Goal: Transaction & Acquisition: Purchase product/service

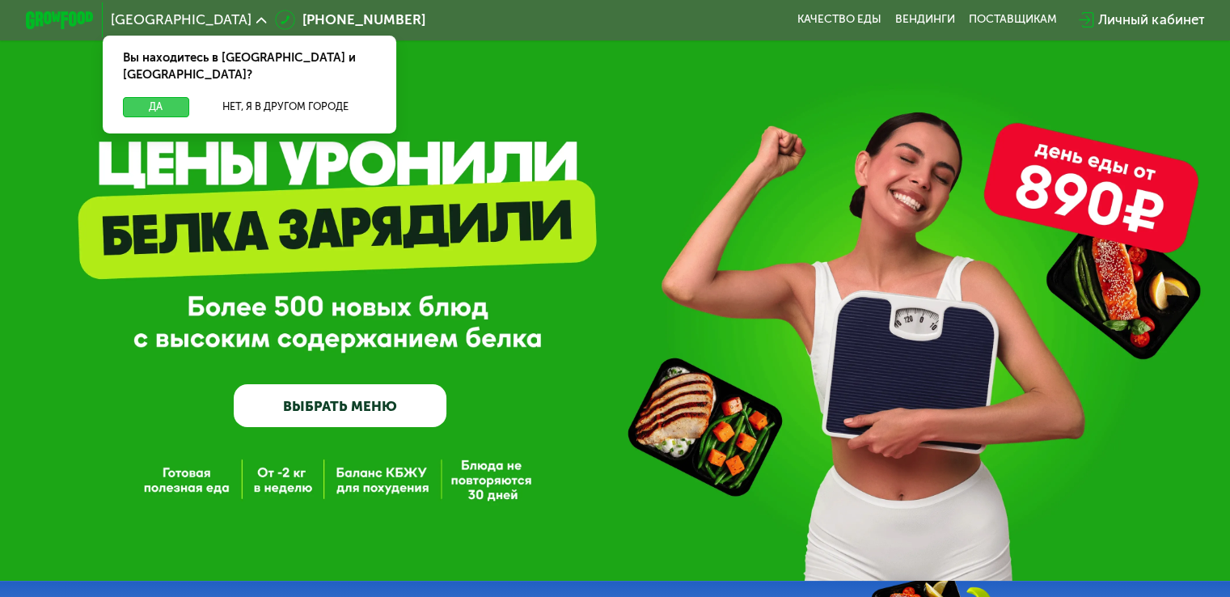
click at [157, 97] on button "Да" at bounding box center [155, 107] width 65 height 20
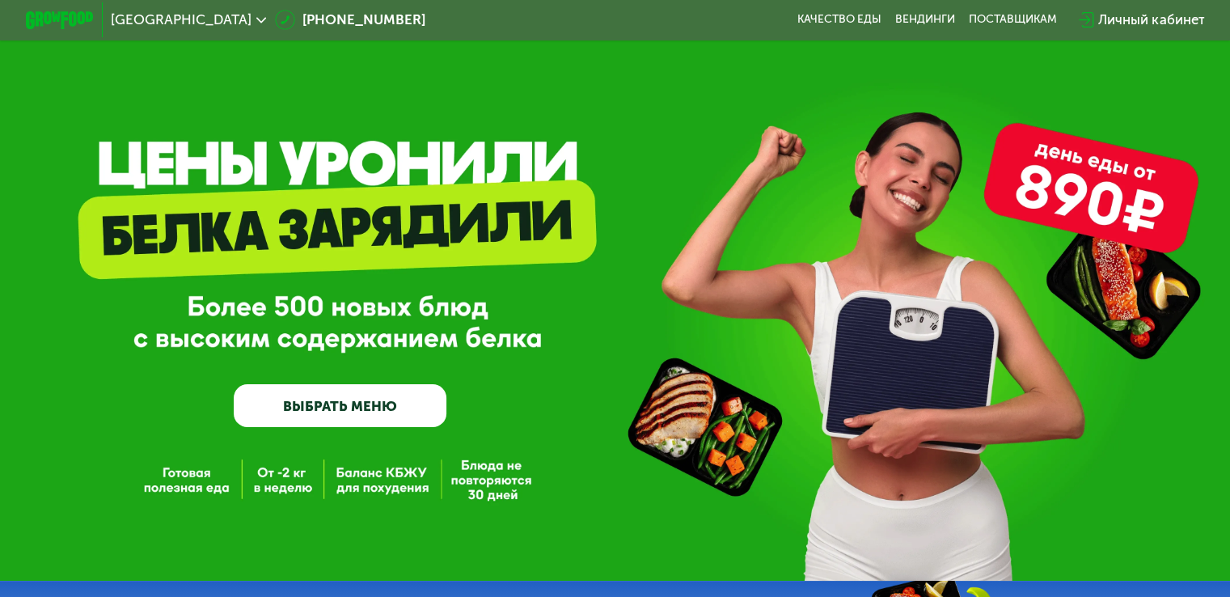
click at [327, 415] on link "ВЫБРАТЬ МЕНЮ" at bounding box center [340, 405] width 213 height 43
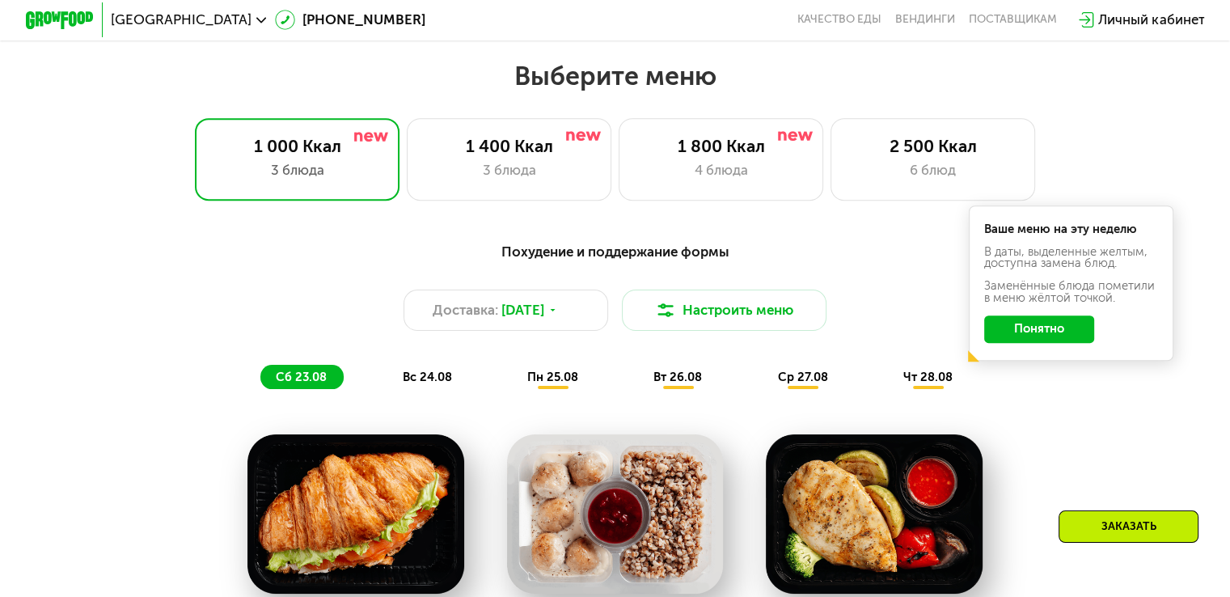
scroll to position [728, 0]
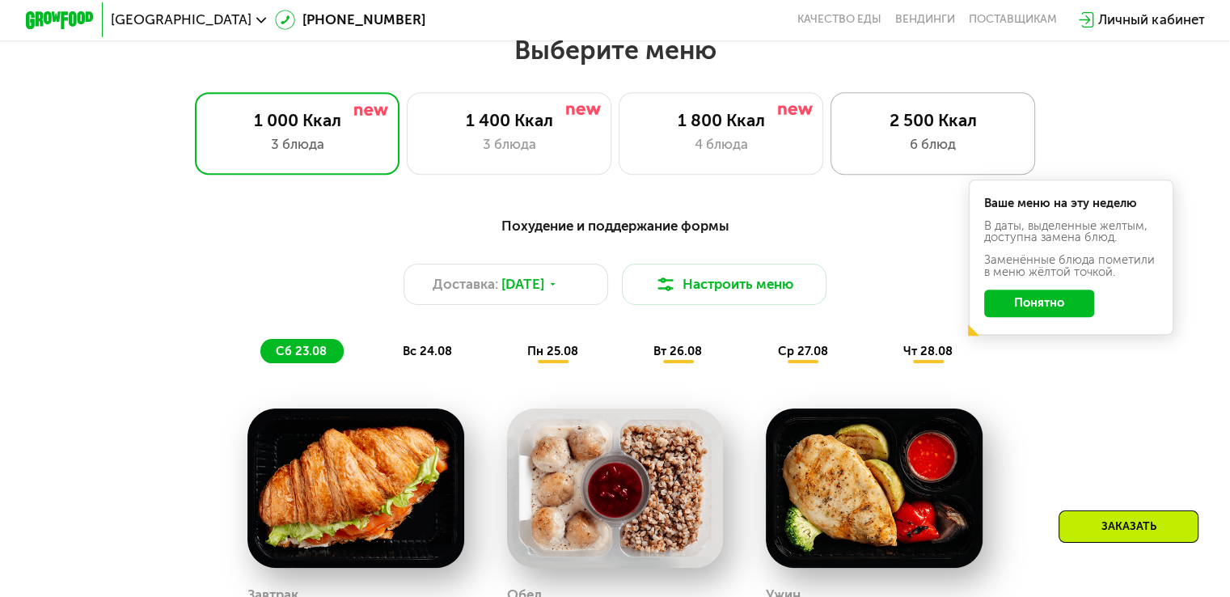
click at [914, 130] on div "2 500 Ккал" at bounding box center [932, 120] width 169 height 20
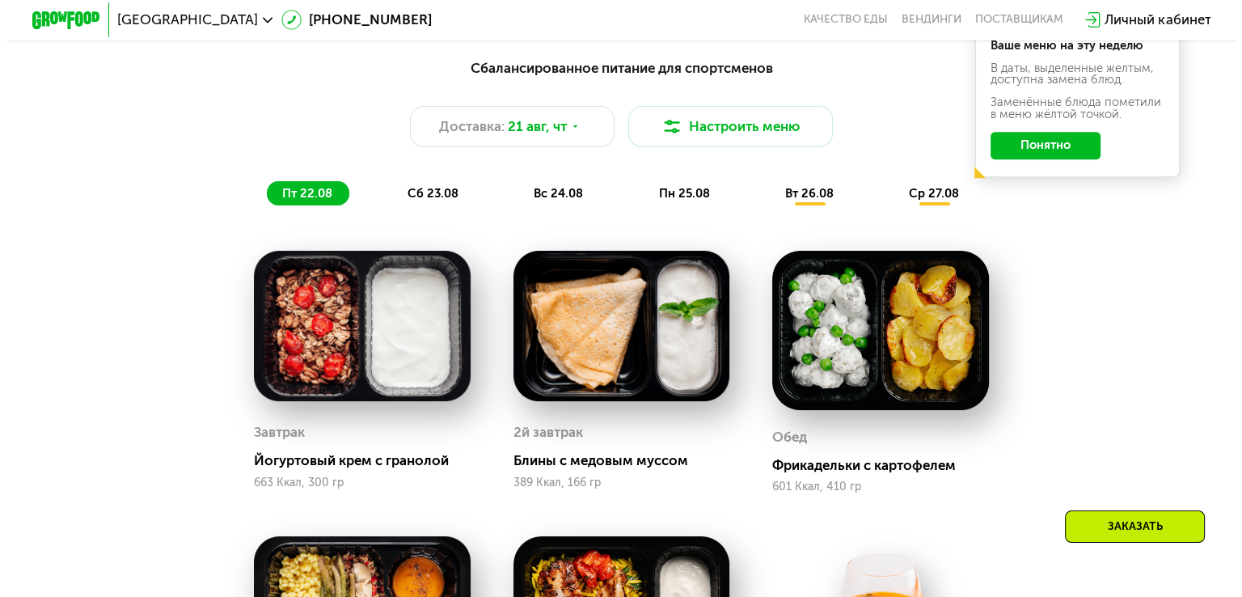
scroll to position [885, 0]
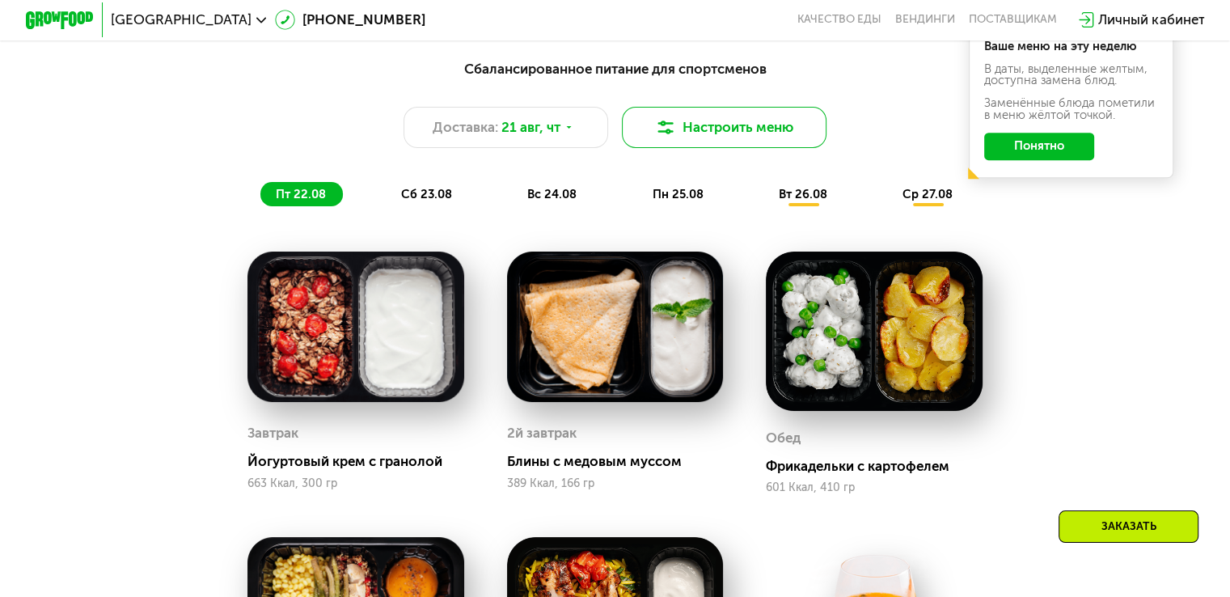
click at [729, 128] on button "Настроить меню" at bounding box center [724, 127] width 205 height 41
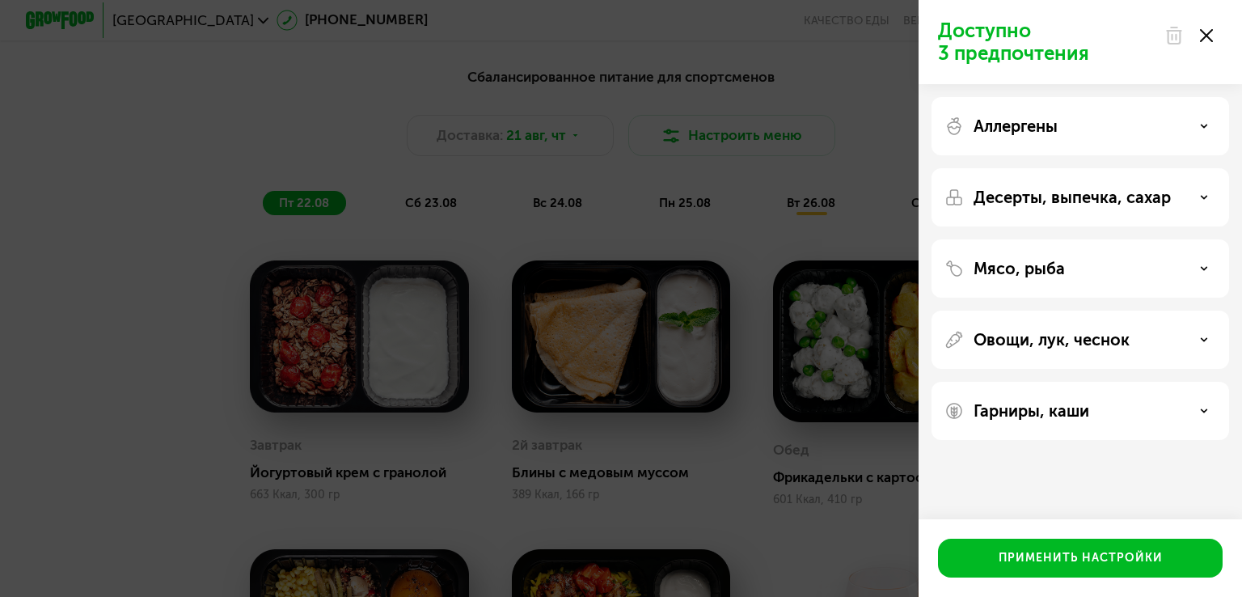
click at [1125, 206] on p "Десерты, выпечка, сахар" at bounding box center [1072, 197] width 197 height 19
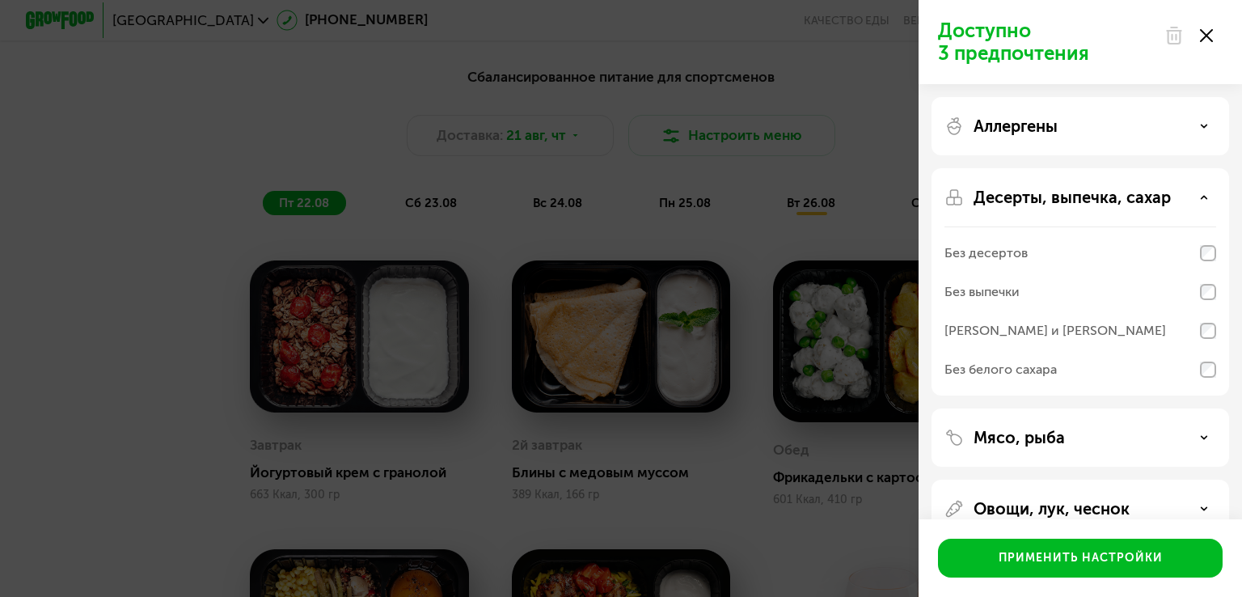
click at [1125, 206] on p "Десерты, выпечка, сахар" at bounding box center [1072, 197] width 197 height 19
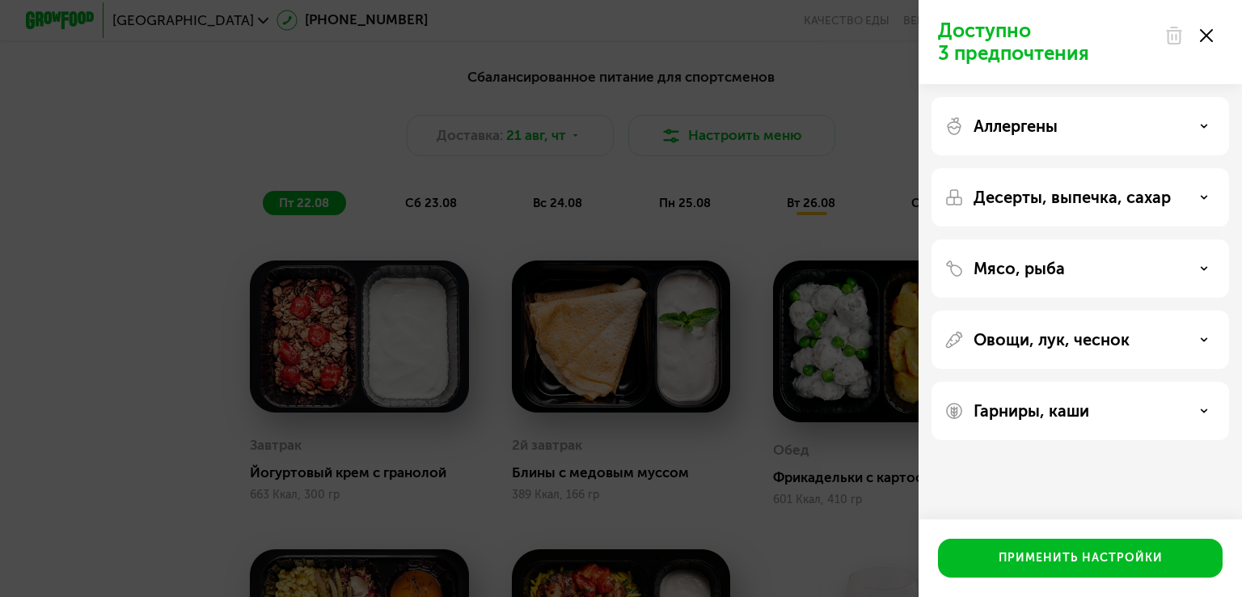
click at [1115, 201] on p "Десерты, выпечка, сахар" at bounding box center [1072, 197] width 197 height 19
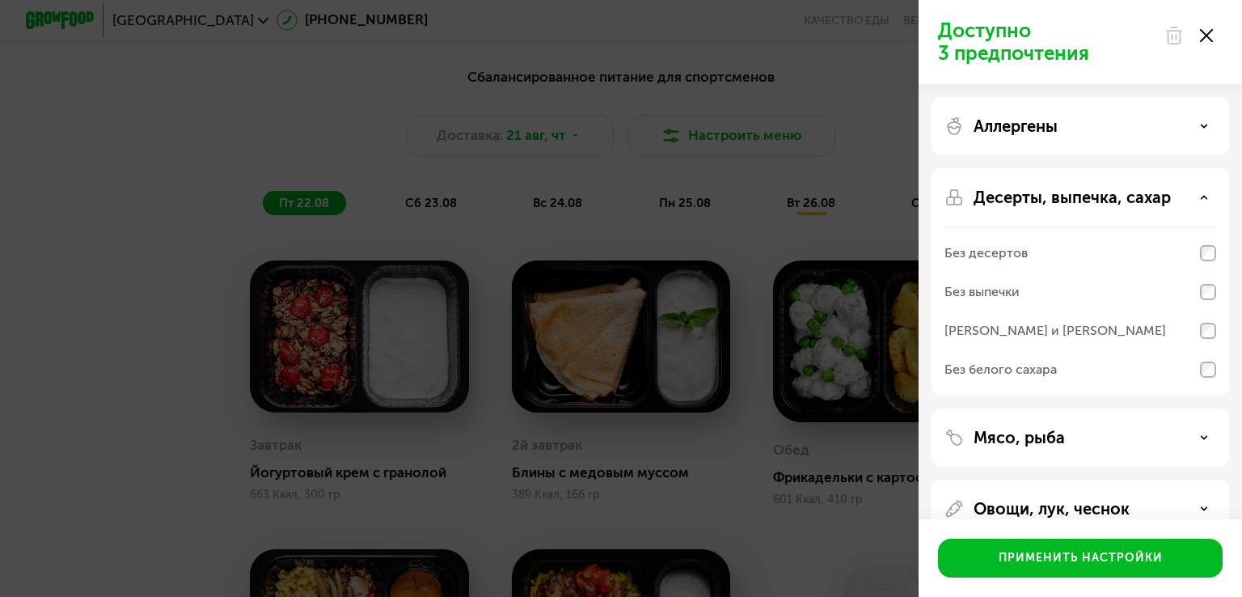
click at [1115, 201] on p "Десерты, выпечка, сахар" at bounding box center [1072, 197] width 197 height 19
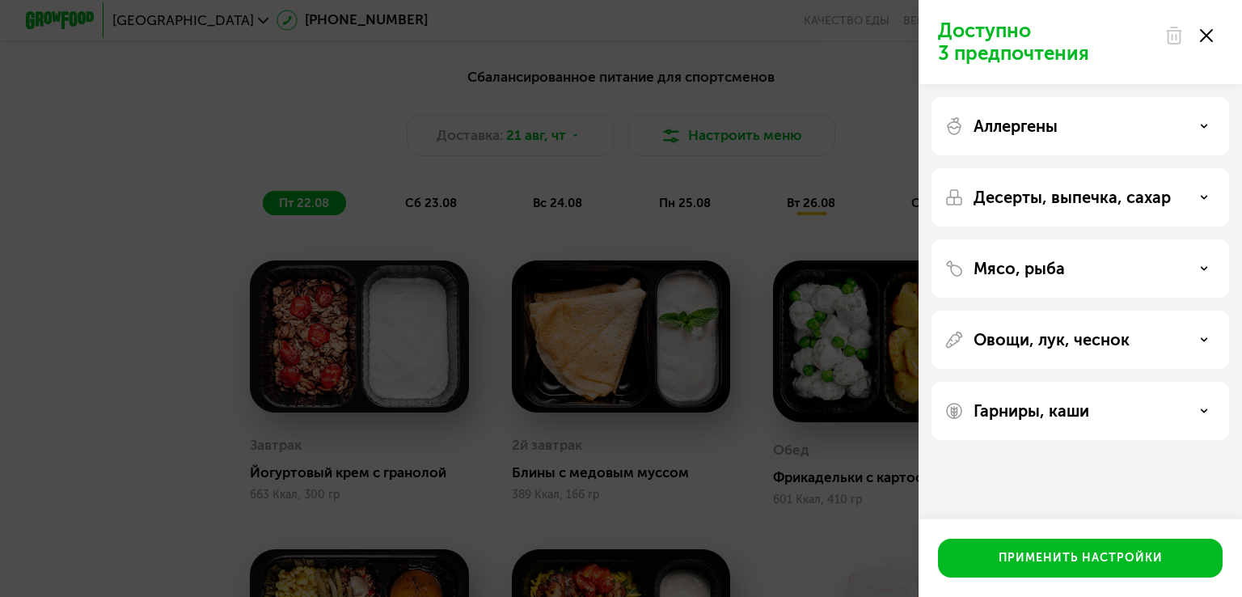
click at [1093, 330] on p "Овощи, лук, чеснок" at bounding box center [1052, 339] width 156 height 19
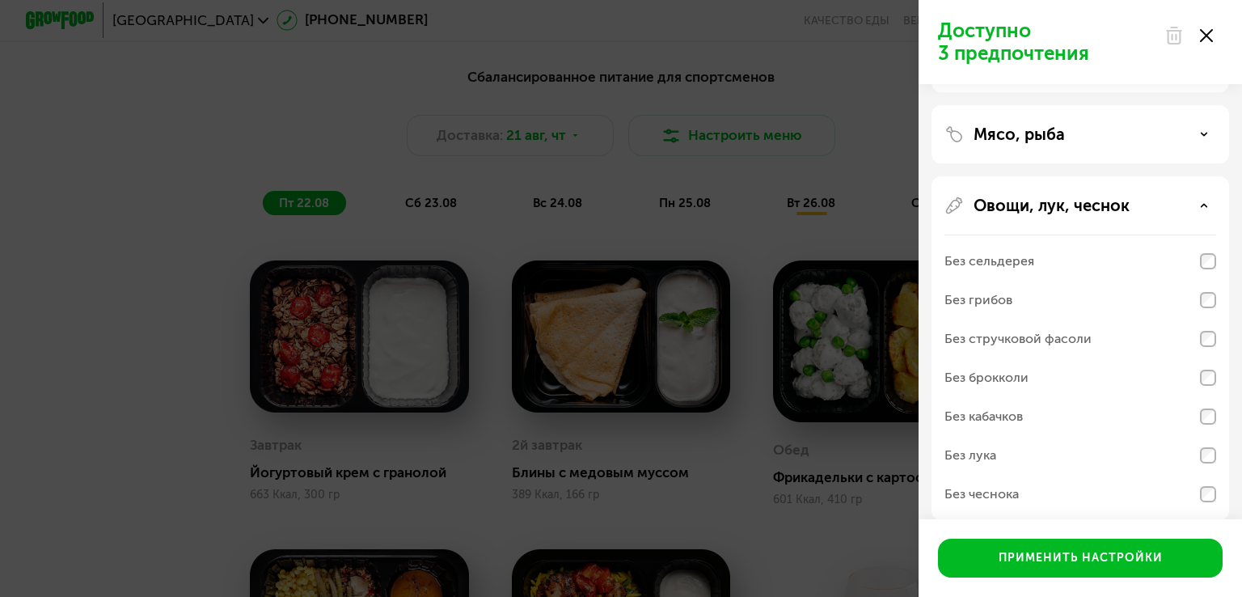
scroll to position [222, 0]
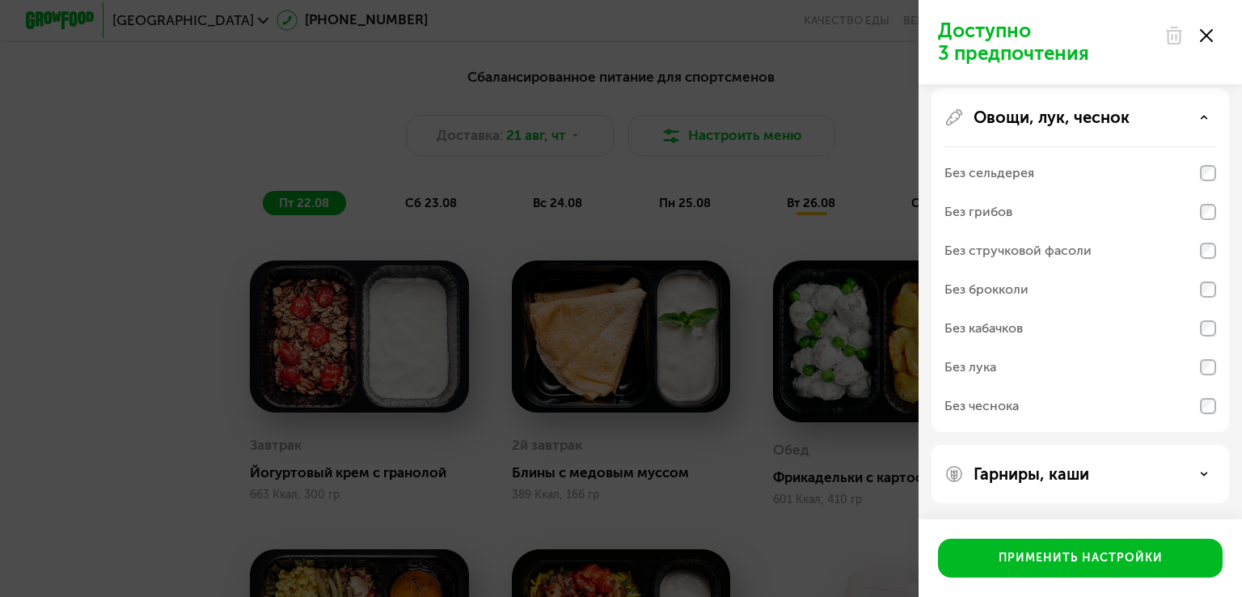
click at [1071, 494] on div "Гарниры, каши" at bounding box center [1080, 474] width 298 height 58
click at [1087, 467] on p "Гарниры, каши" at bounding box center [1032, 473] width 116 height 19
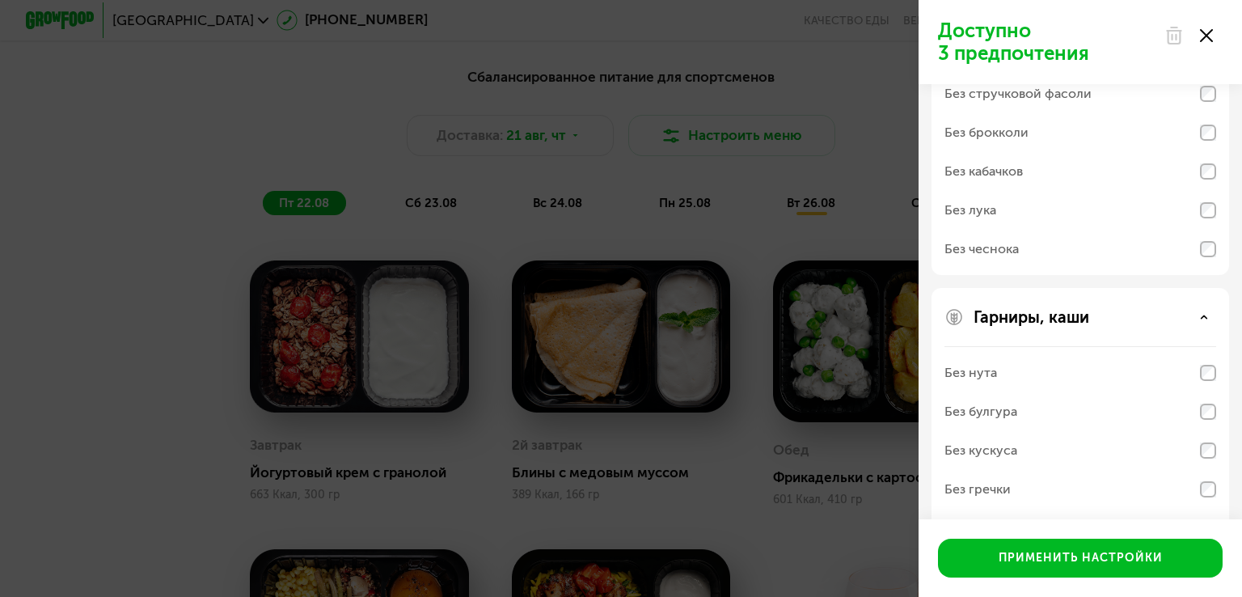
scroll to position [382, 0]
click at [1206, 424] on div "Без булгура" at bounding box center [1080, 409] width 272 height 39
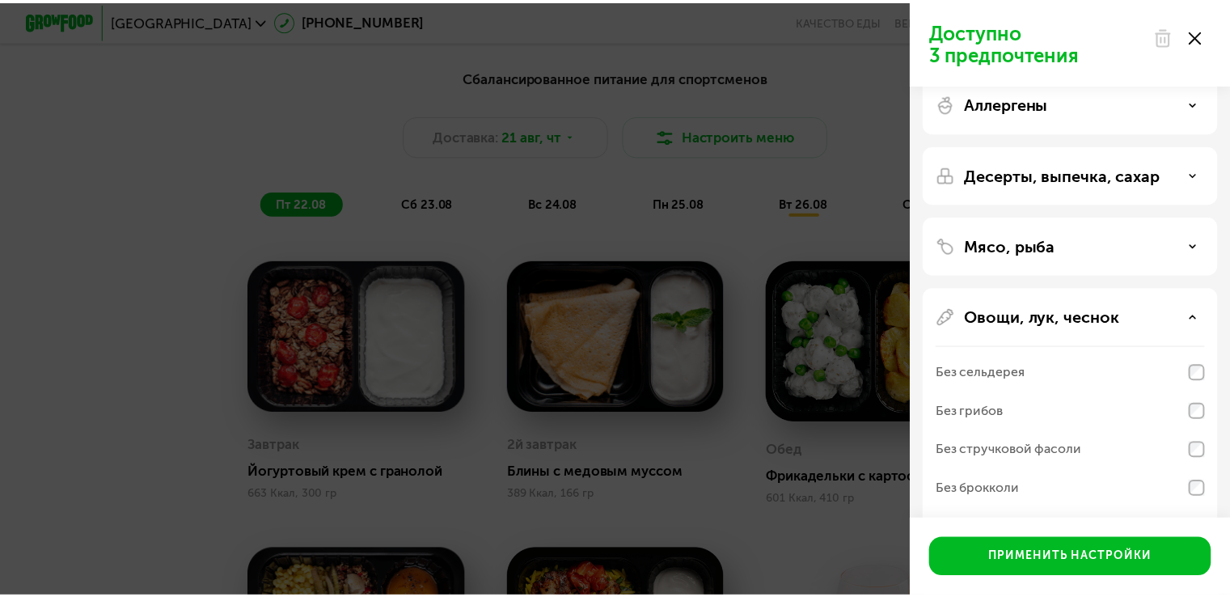
scroll to position [0, 0]
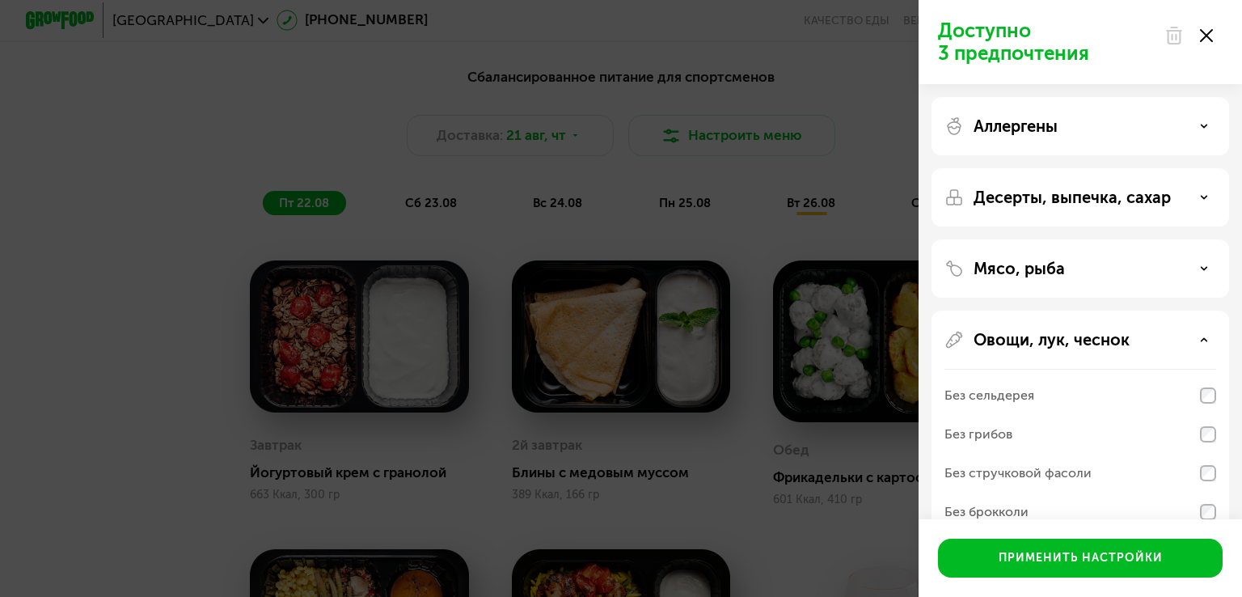
click at [1103, 239] on div "Десерты, выпечка, сахар" at bounding box center [1080, 268] width 298 height 58
click at [1119, 200] on p "Десерты, выпечка, сахар" at bounding box center [1072, 197] width 197 height 19
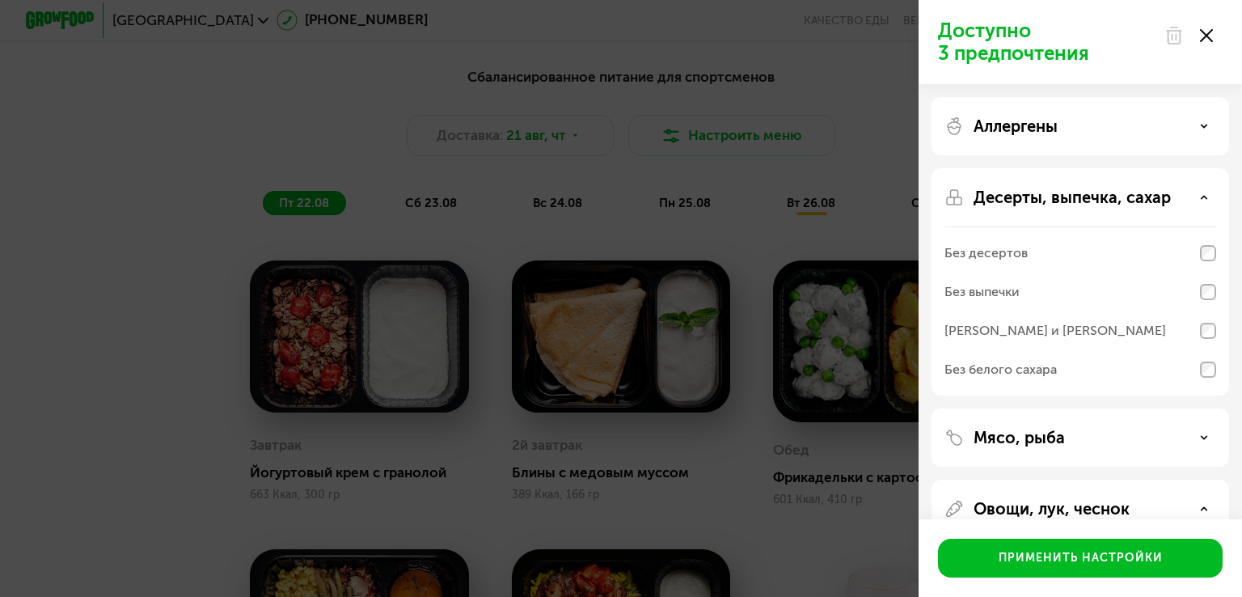
click at [1213, 40] on div at bounding box center [1189, 35] width 68 height 32
click at [1209, 36] on icon at bounding box center [1206, 35] width 13 height 13
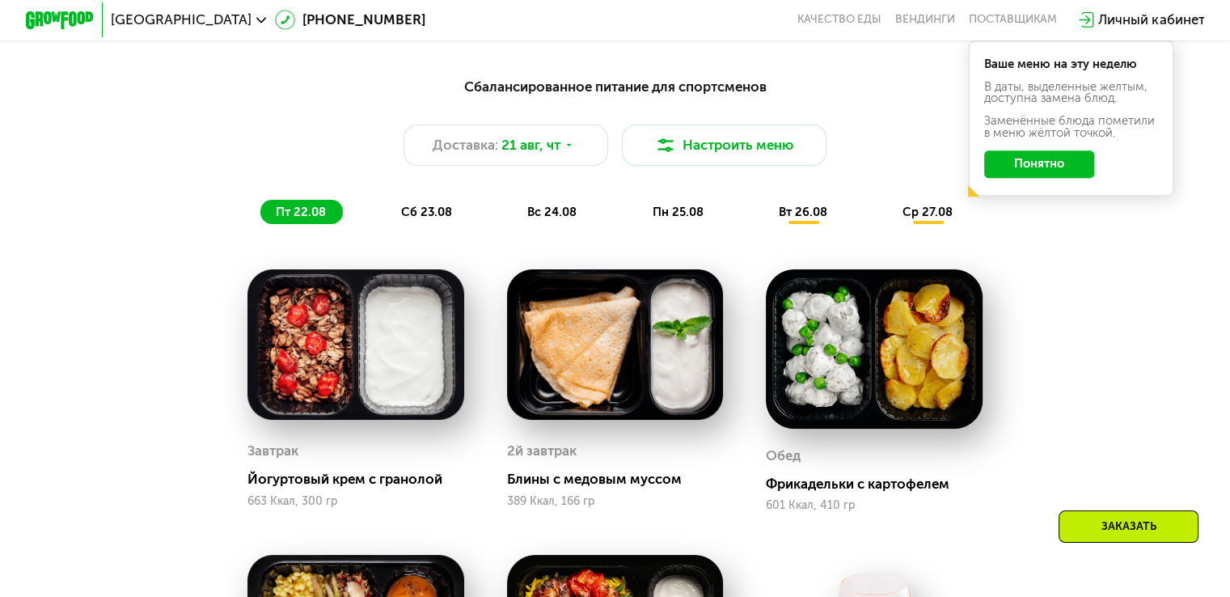
scroll to position [726, 0]
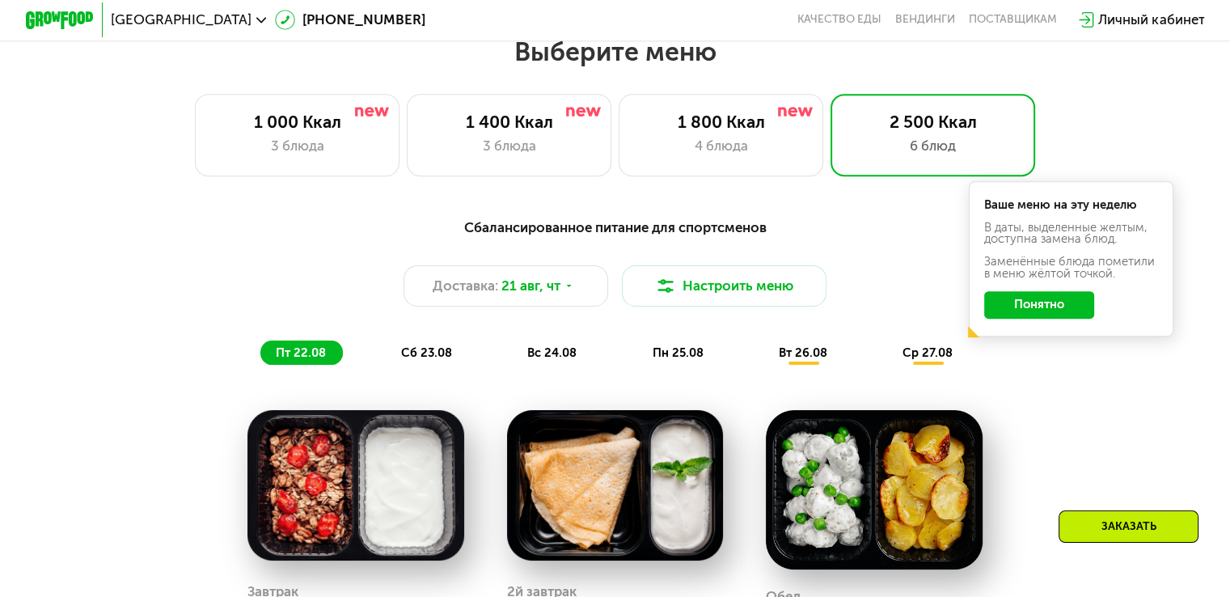
click at [799, 360] on span "вт 26.08" at bounding box center [803, 352] width 49 height 15
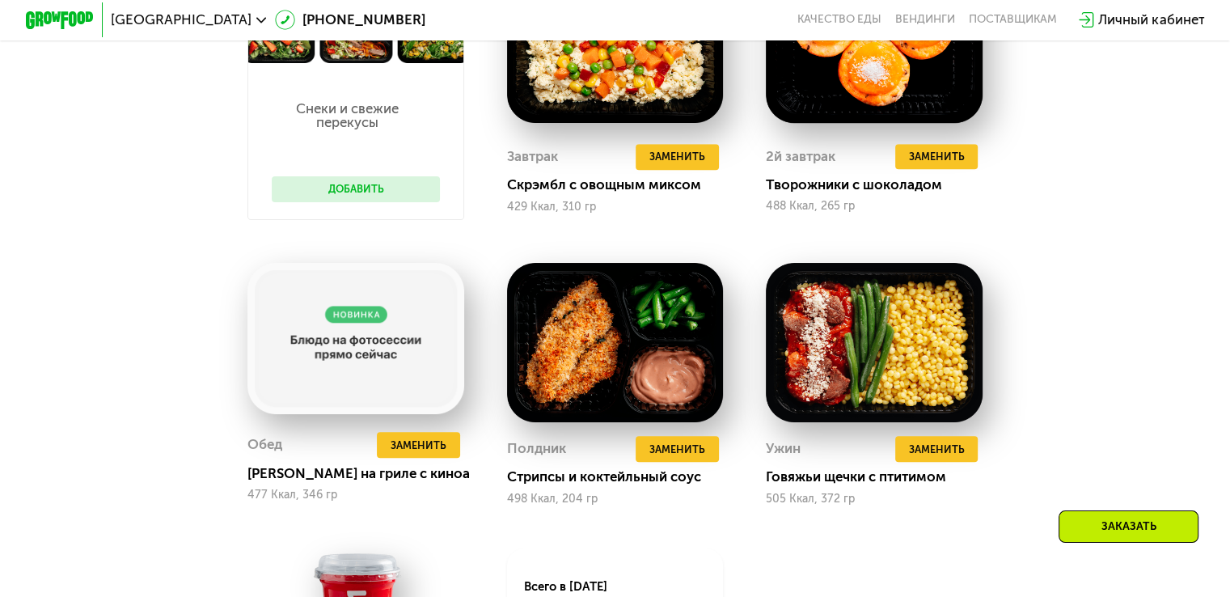
scroll to position [1179, 0]
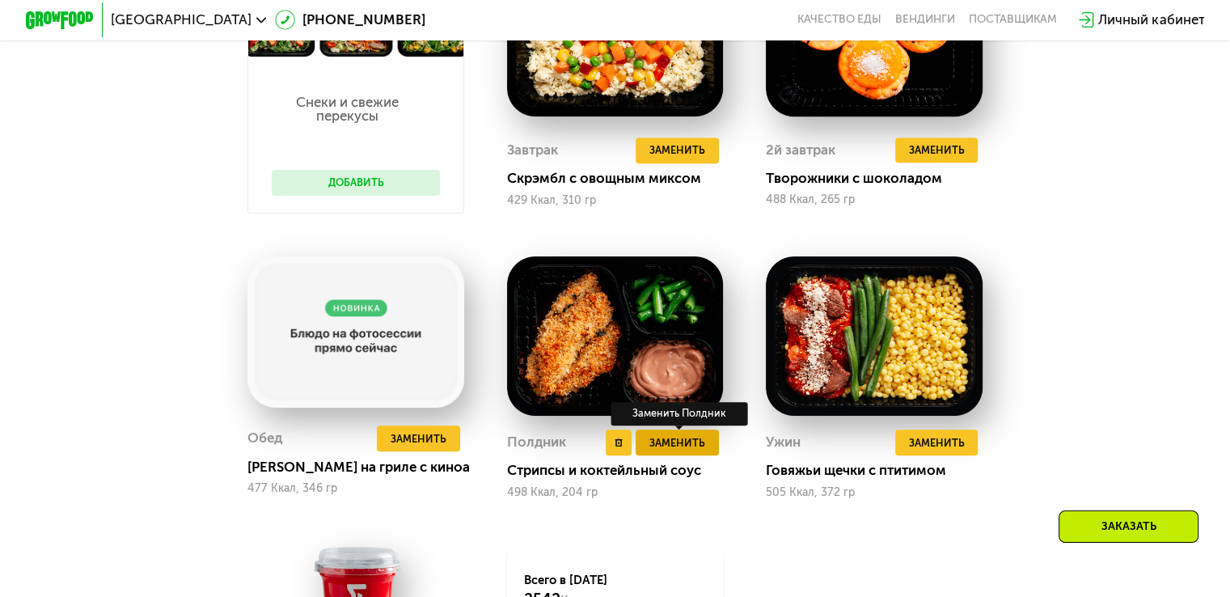
click at [665, 451] on span "Заменить" at bounding box center [677, 442] width 56 height 17
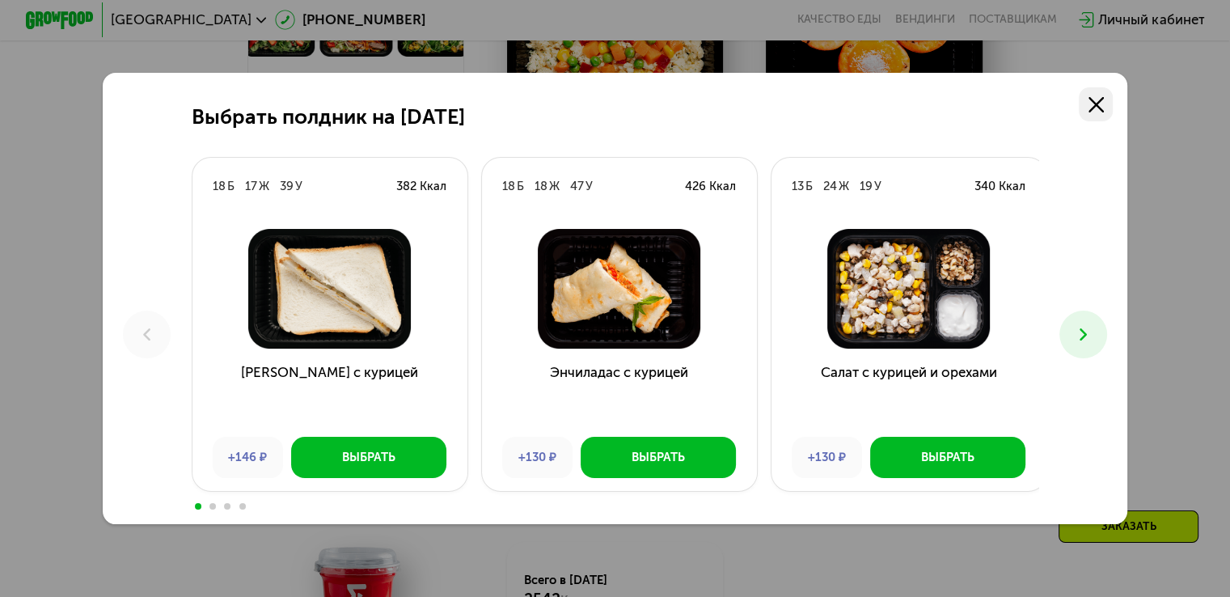
click at [1091, 108] on link at bounding box center [1096, 104] width 34 height 34
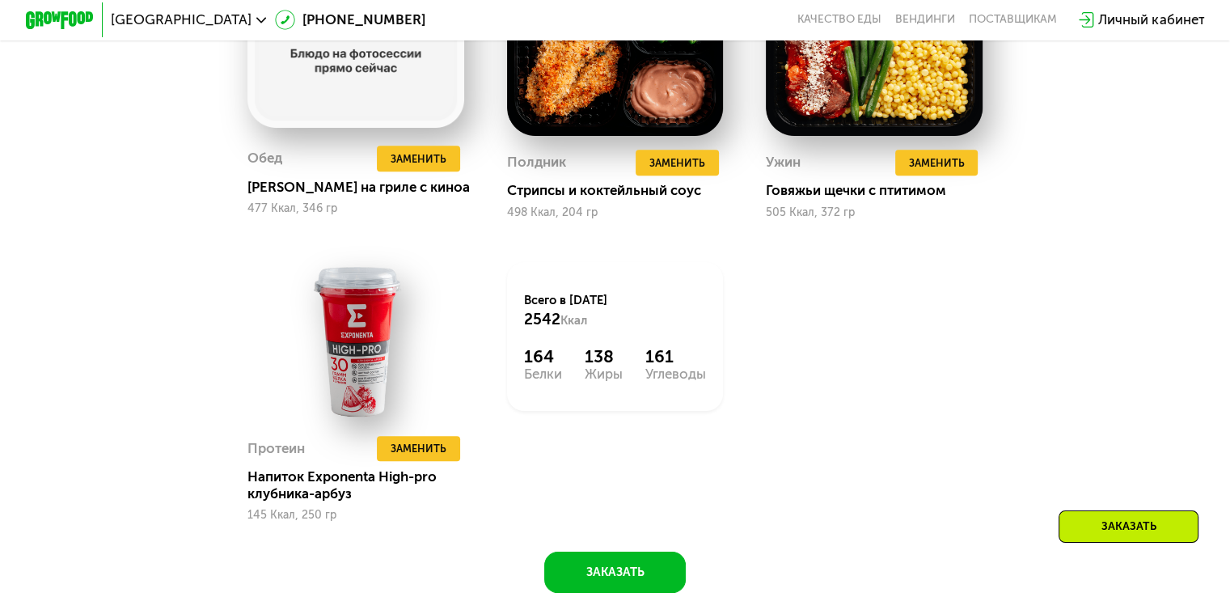
scroll to position [1462, 0]
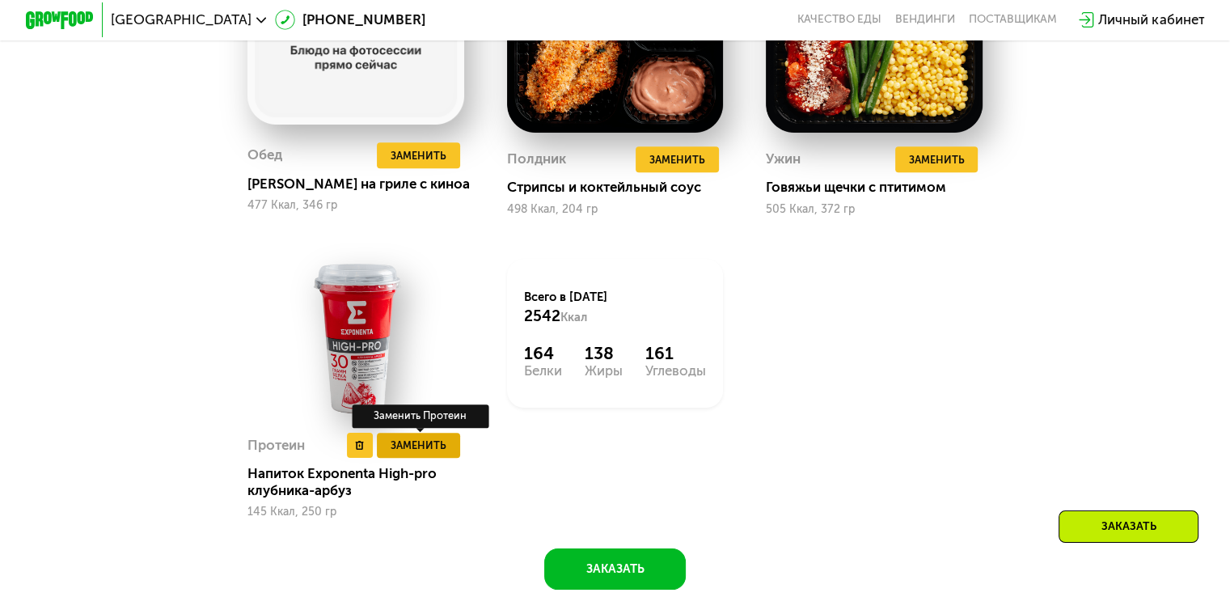
click at [412, 454] on span "Заменить" at bounding box center [419, 445] width 56 height 17
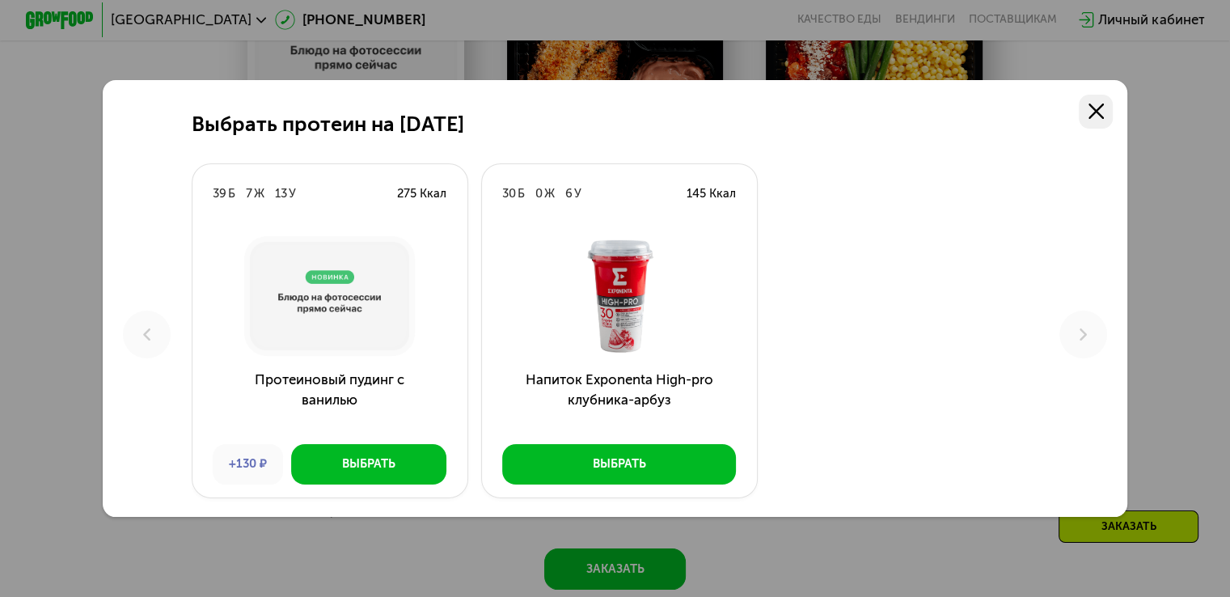
click at [1100, 114] on icon at bounding box center [1095, 110] width 15 height 15
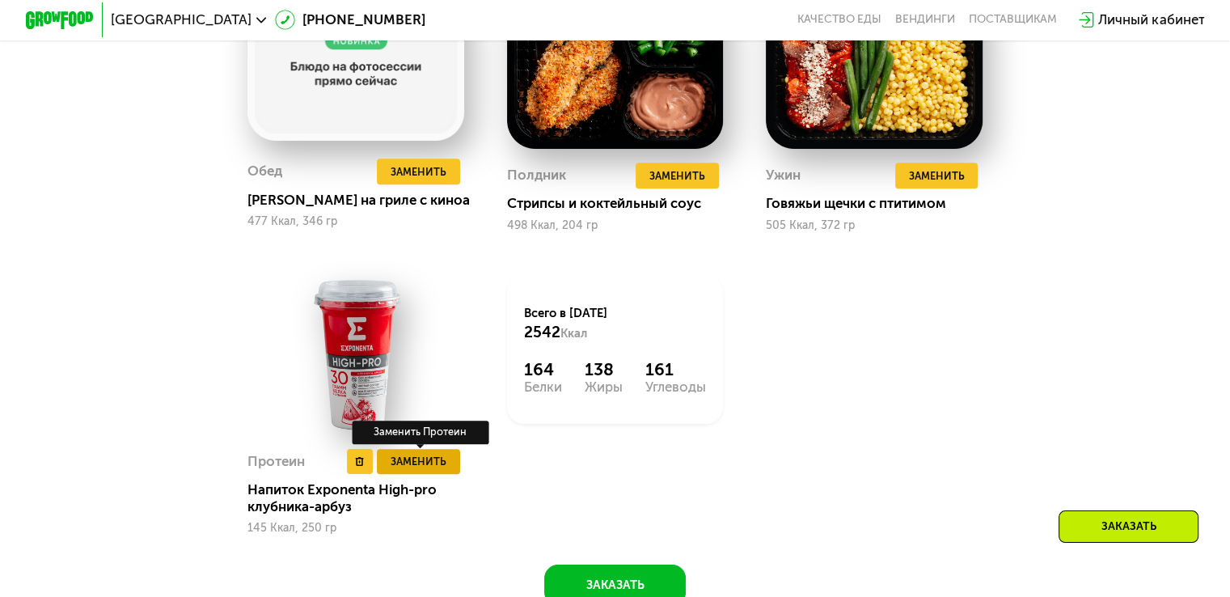
scroll to position [1449, 0]
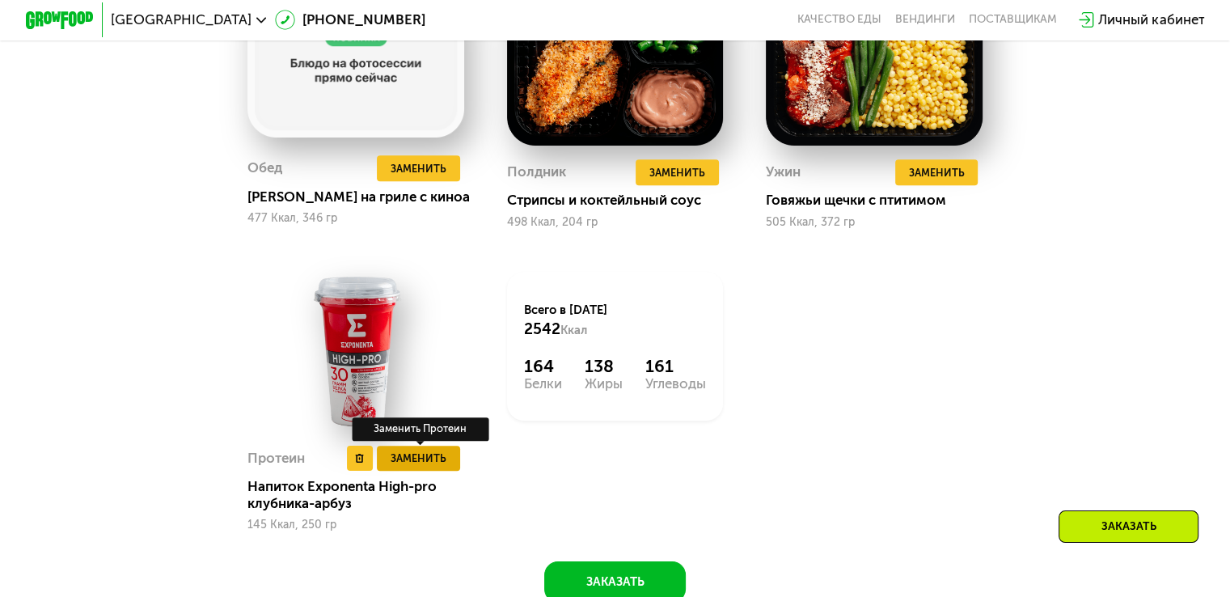
drag, startPoint x: 414, startPoint y: 465, endPoint x: 417, endPoint y: 478, distance: 13.3
click at [417, 471] on div "Заменить Заменить Протеин" at bounding box center [420, 459] width 87 height 26
click at [417, 467] on span "Заменить" at bounding box center [419, 458] width 56 height 17
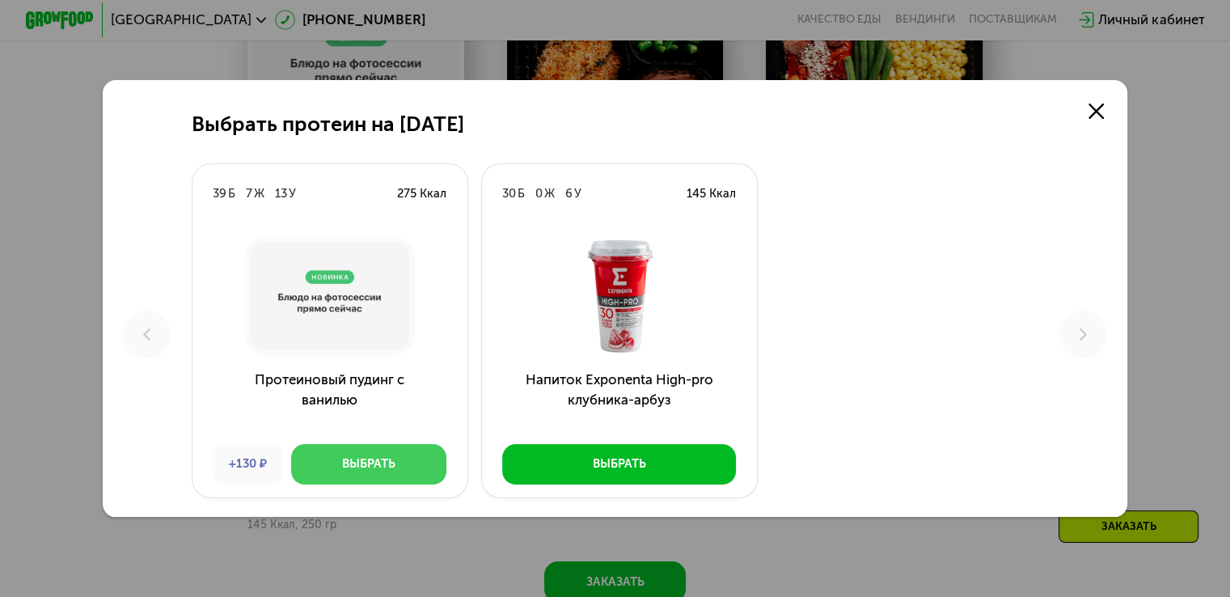
click at [406, 473] on button "Выбрать" at bounding box center [368, 464] width 155 height 41
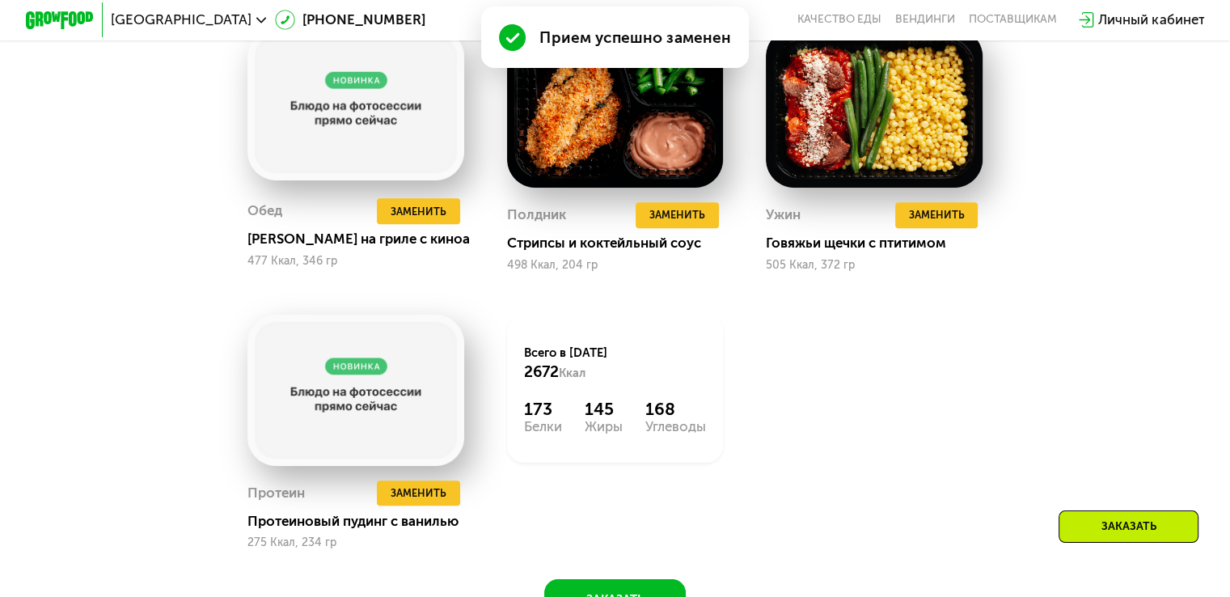
click at [1180, 279] on div "Сбалансированное питание для спортсменов Доставка: [DATE] Настроить меню Настро…" at bounding box center [615, 66] width 1230 height 1193
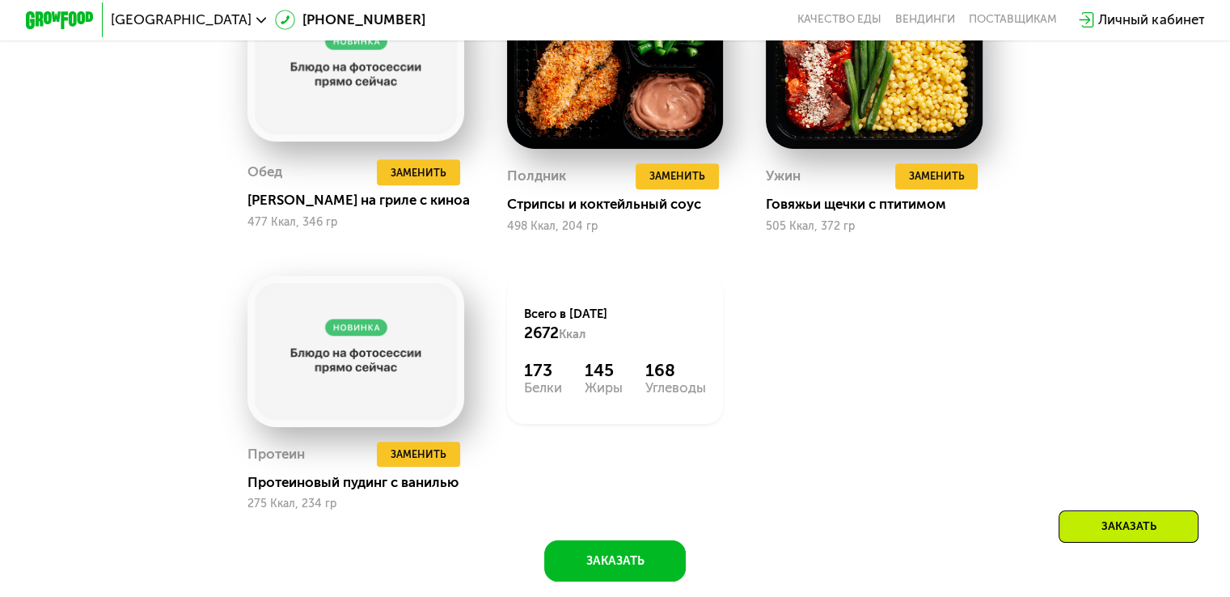
scroll to position [1495, 0]
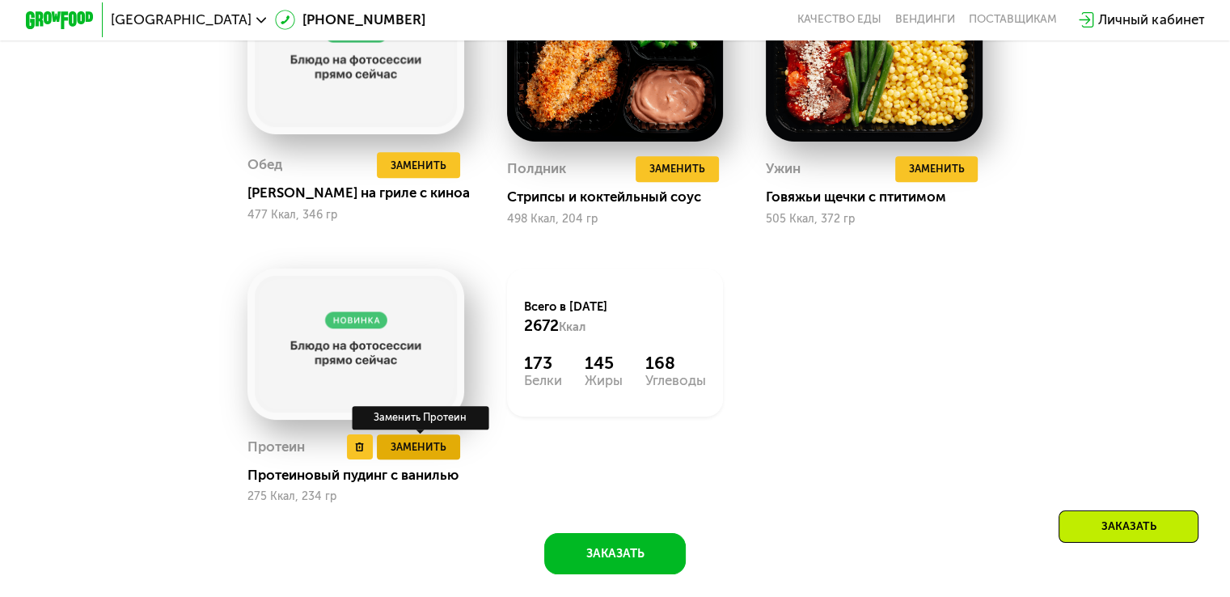
click at [429, 455] on span "Заменить" at bounding box center [419, 446] width 56 height 17
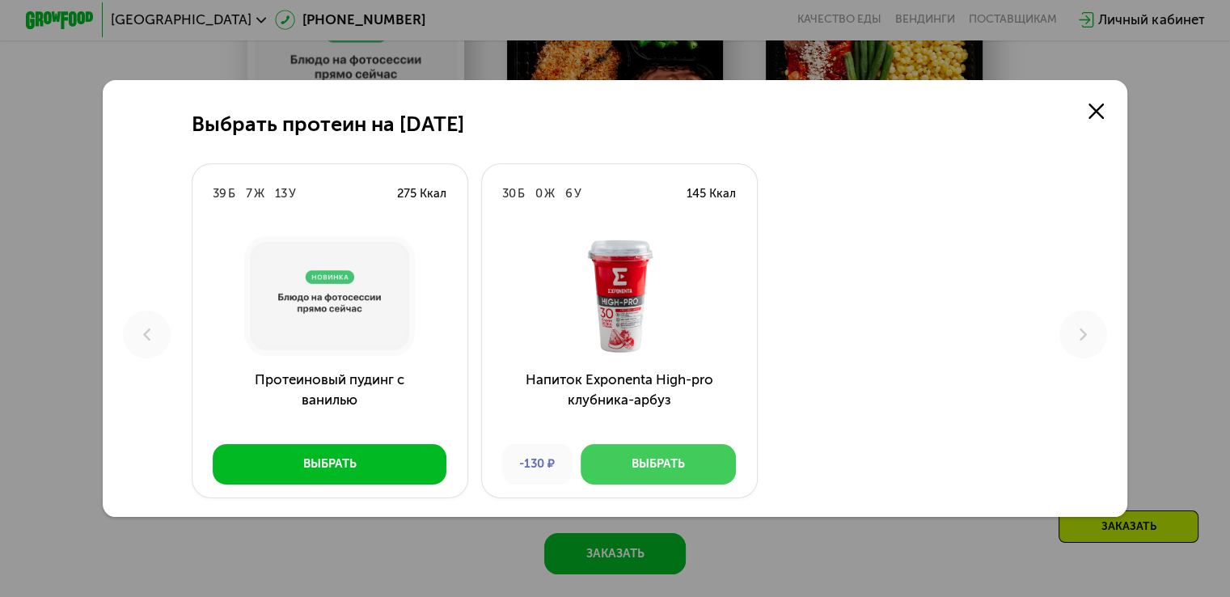
click at [631, 467] on div "Выбрать" at bounding box center [657, 463] width 53 height 17
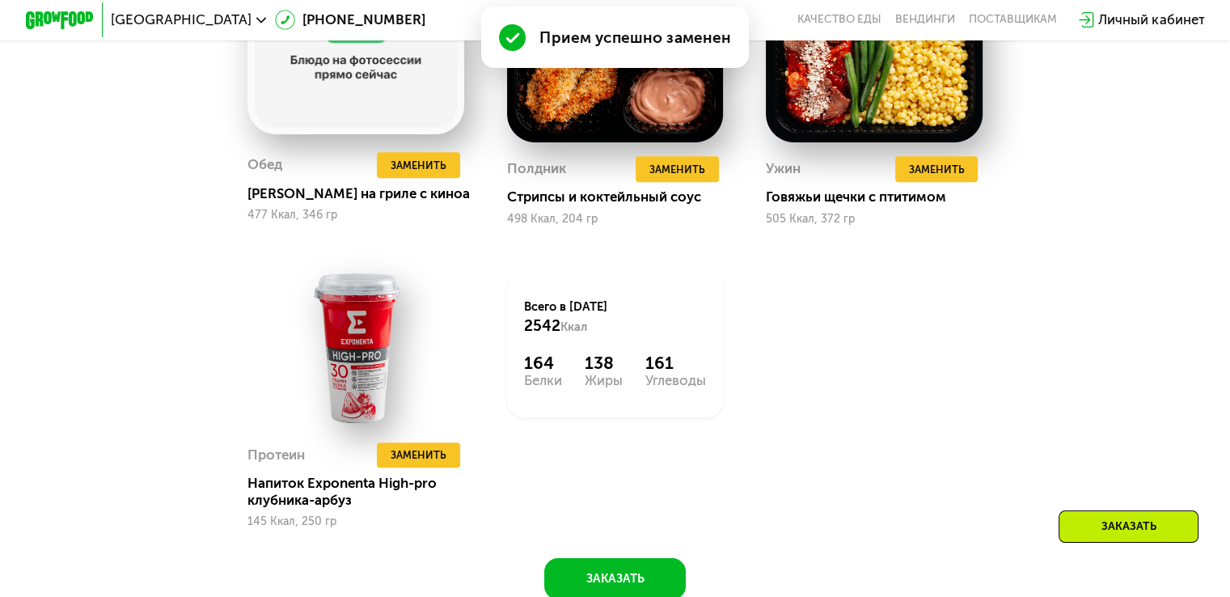
scroll to position [1378, 0]
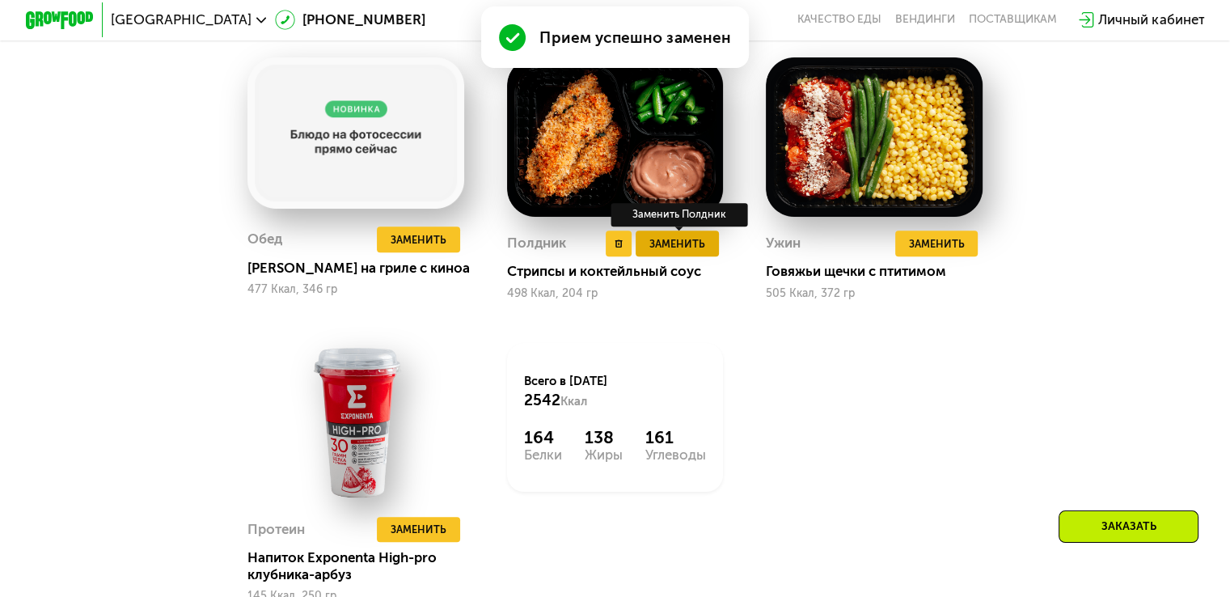
click at [680, 252] on span "Заменить" at bounding box center [677, 243] width 56 height 17
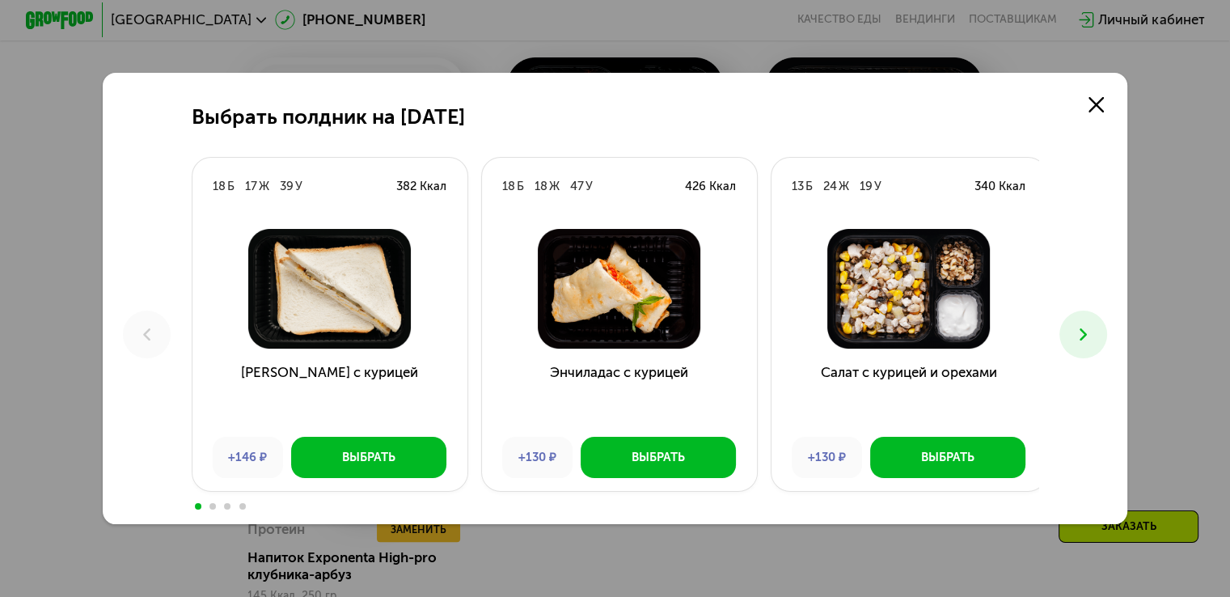
click at [1098, 318] on button at bounding box center [1083, 334] width 48 height 48
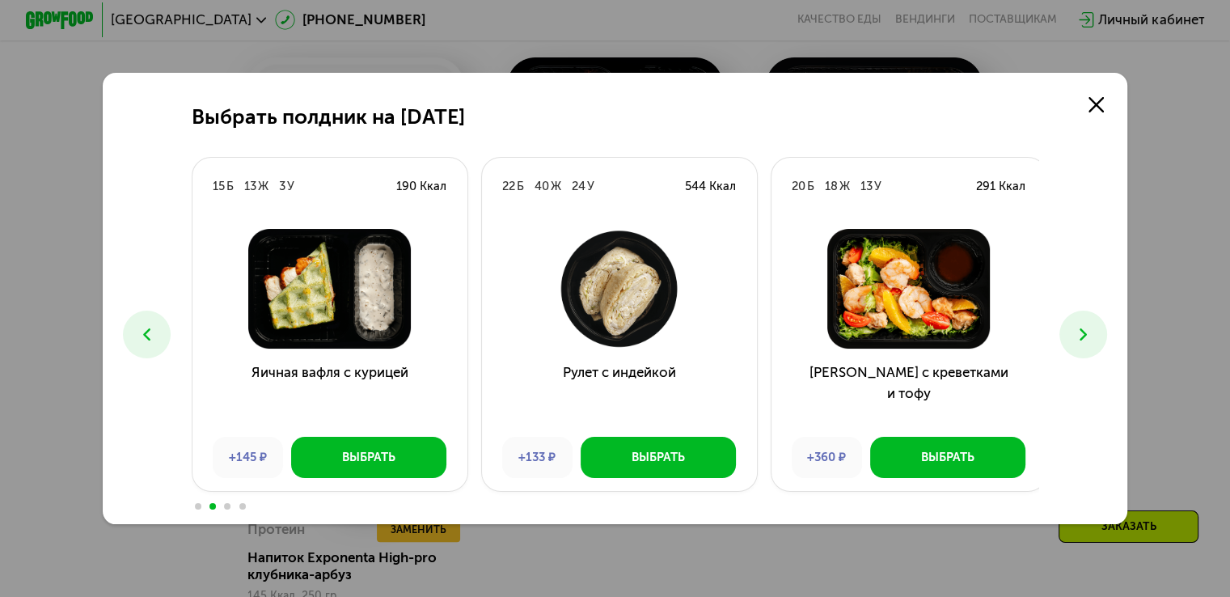
click at [1098, 318] on button at bounding box center [1083, 334] width 48 height 48
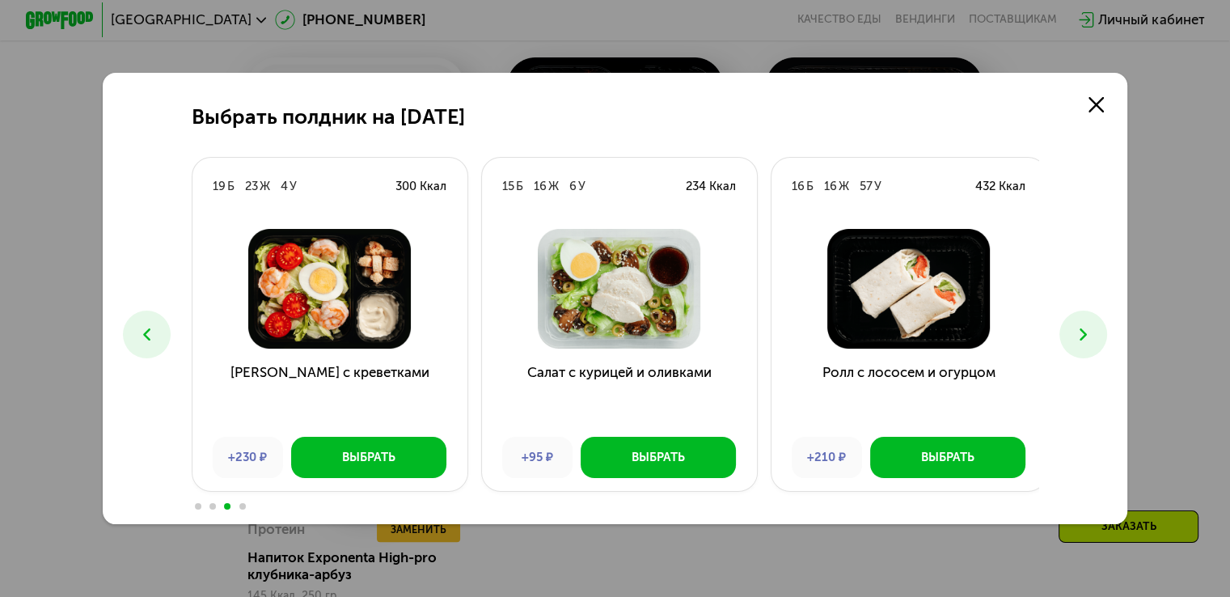
click at [1098, 318] on button at bounding box center [1083, 334] width 48 height 48
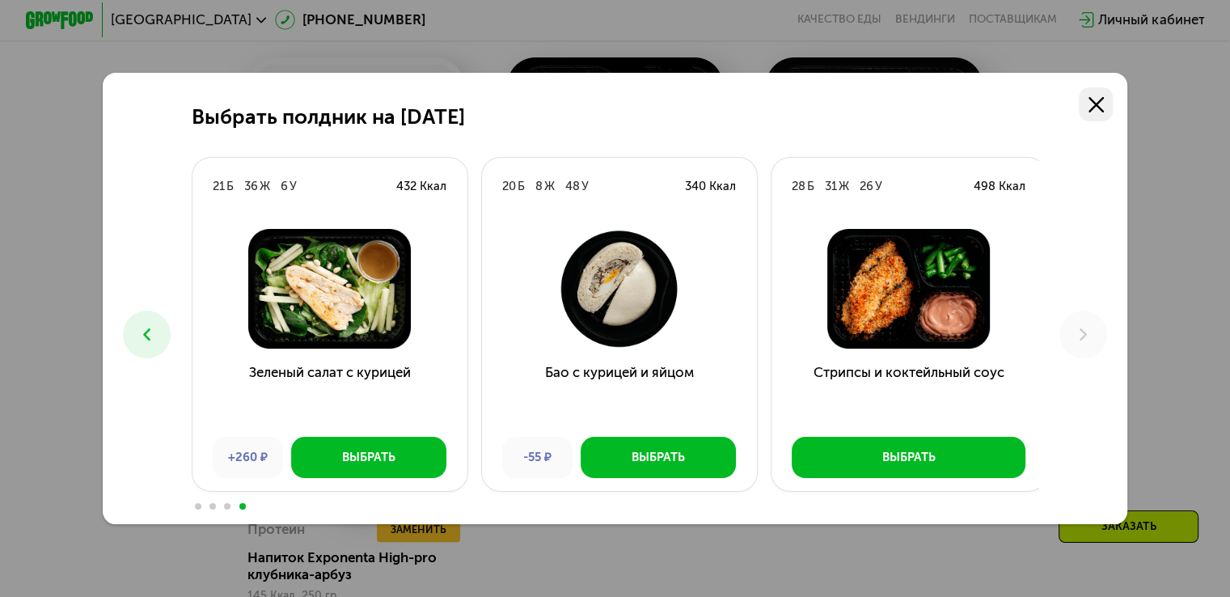
click at [1087, 106] on link at bounding box center [1096, 104] width 34 height 34
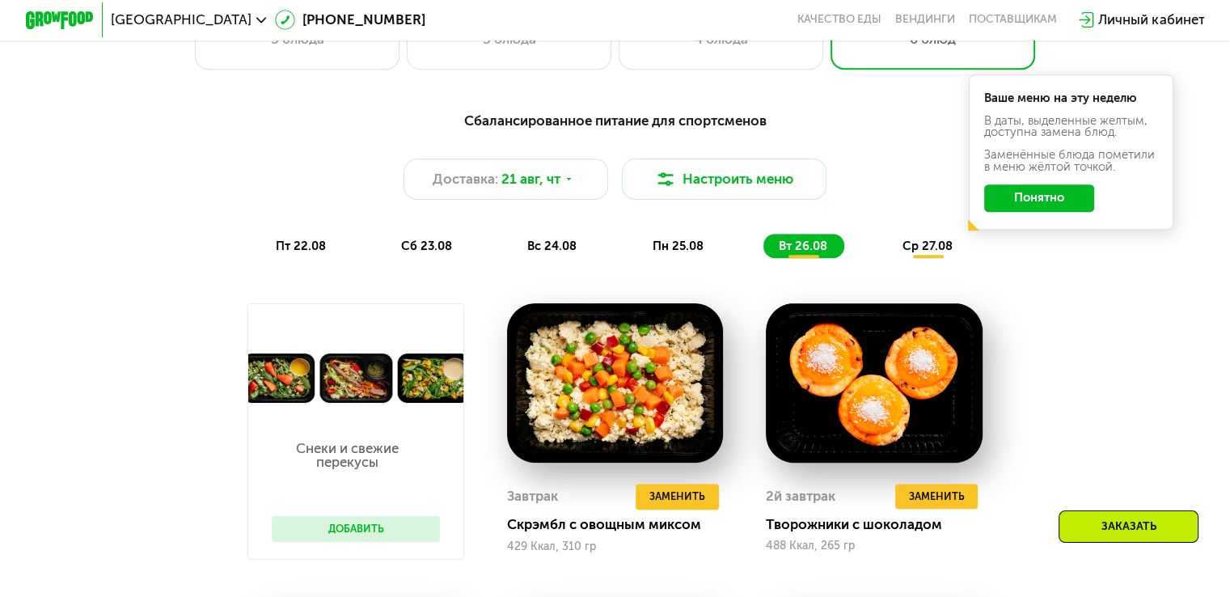
scroll to position [831, 0]
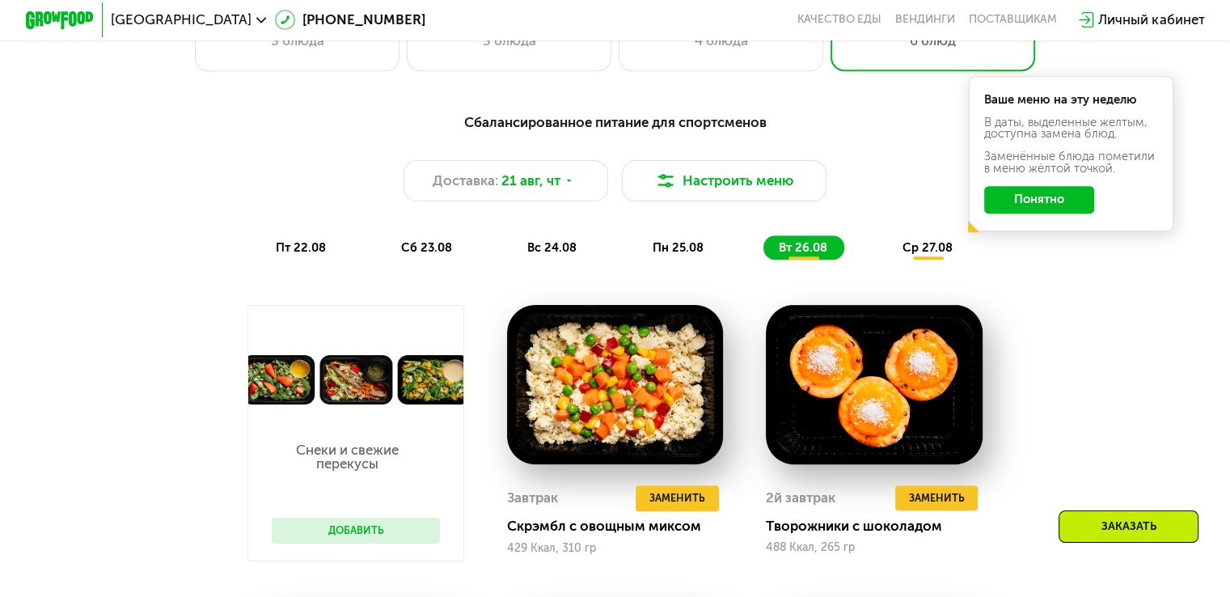
click at [914, 255] on span "ср 27.08" at bounding box center [927, 247] width 50 height 15
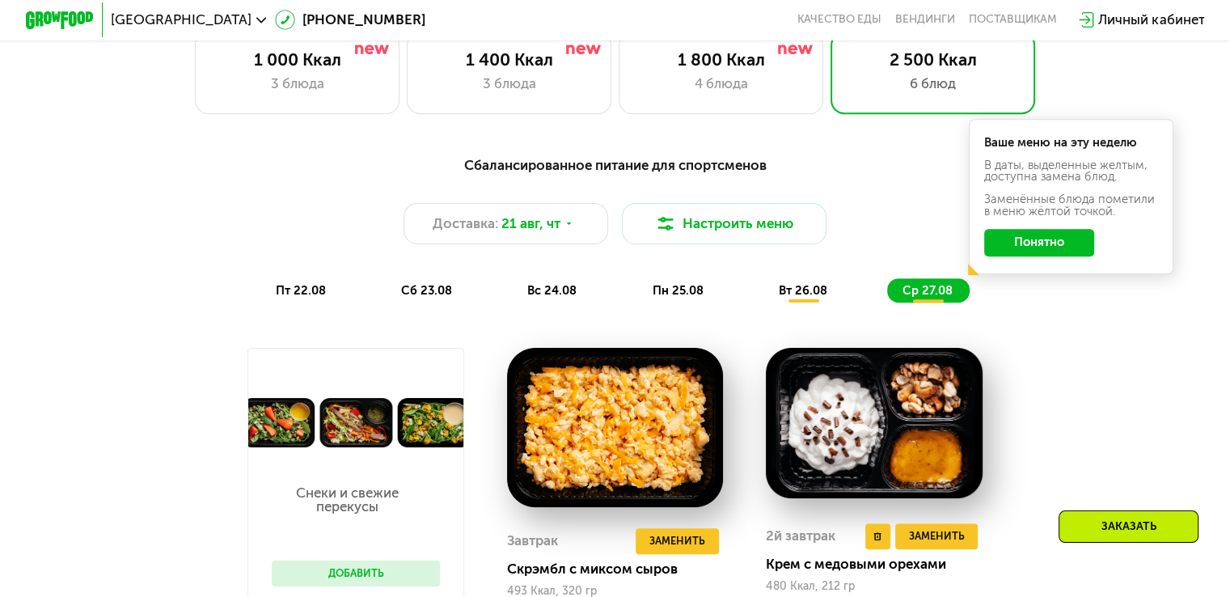
scroll to position [786, 0]
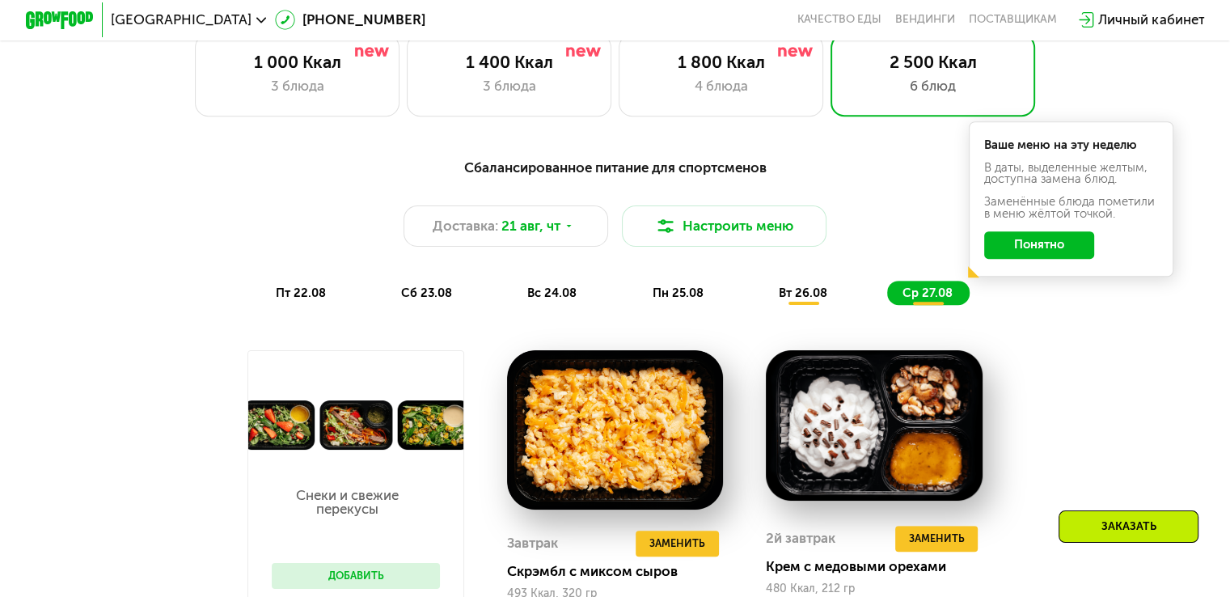
click at [1009, 251] on button "Понятно" at bounding box center [1039, 244] width 110 height 27
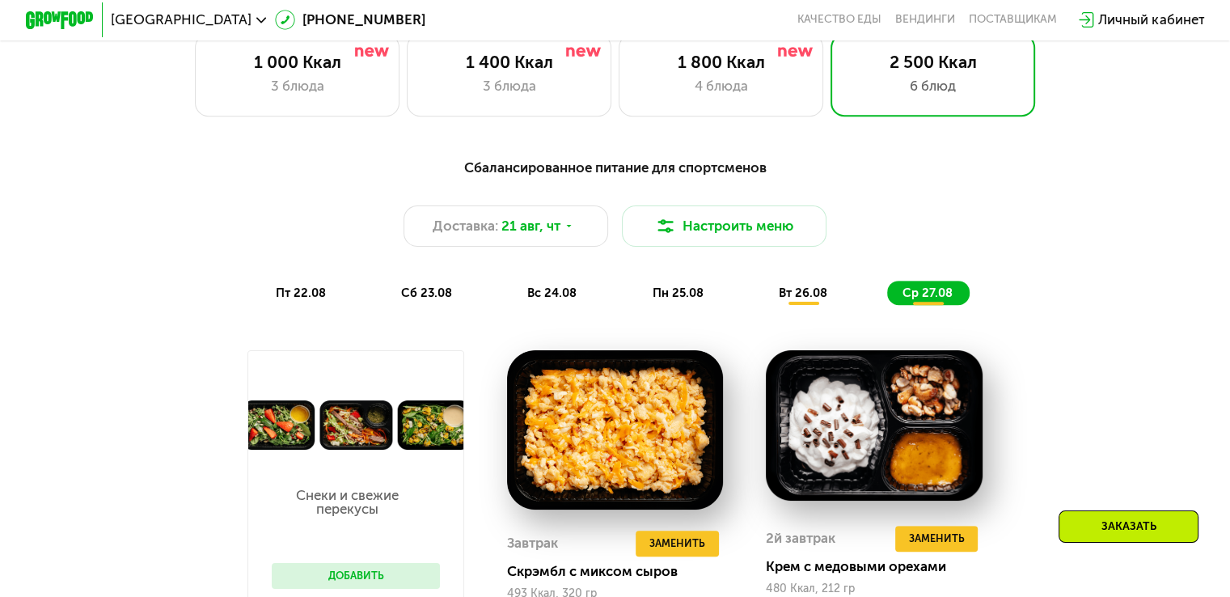
click at [674, 300] on span "пн 25.08" at bounding box center [677, 292] width 51 height 15
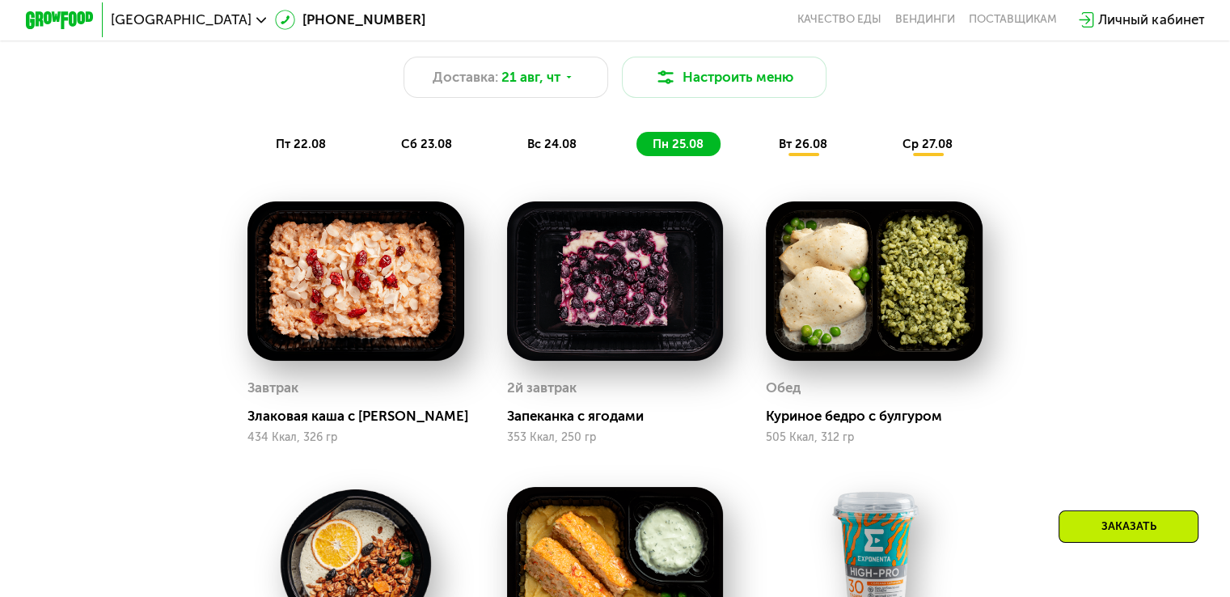
scroll to position [933, 0]
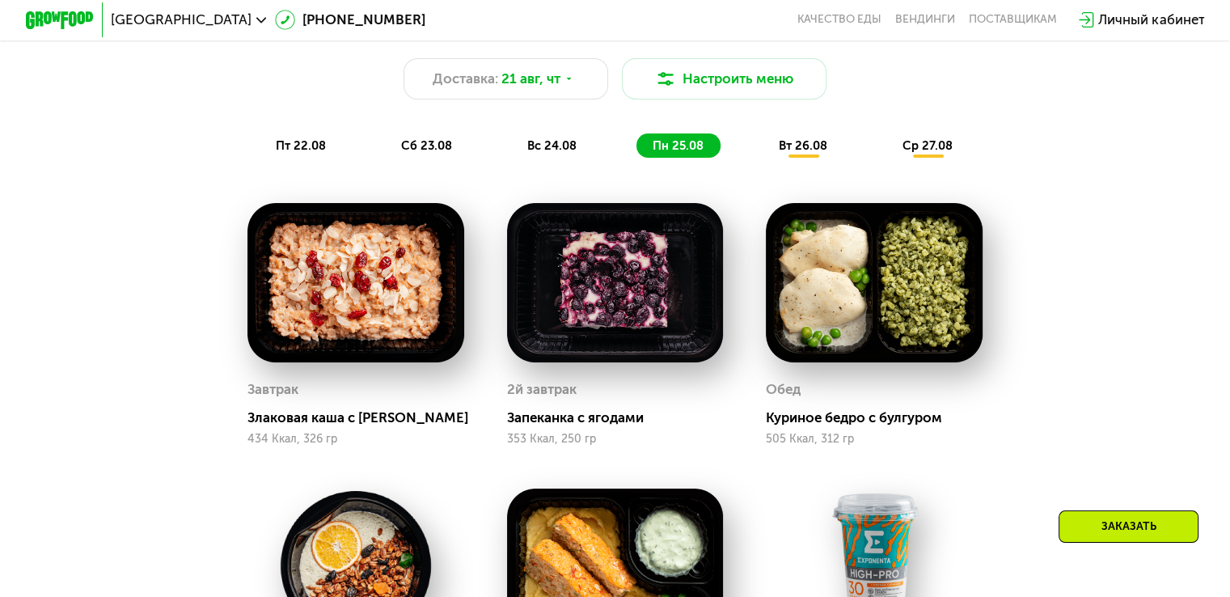
click at [577, 168] on div "Сбалансированное питание для спортсменов Доставка: [DATE] Настроить меню пт 22.…" at bounding box center [615, 84] width 1032 height 168
click at [558, 153] on span "вс 24.08" at bounding box center [551, 145] width 49 height 15
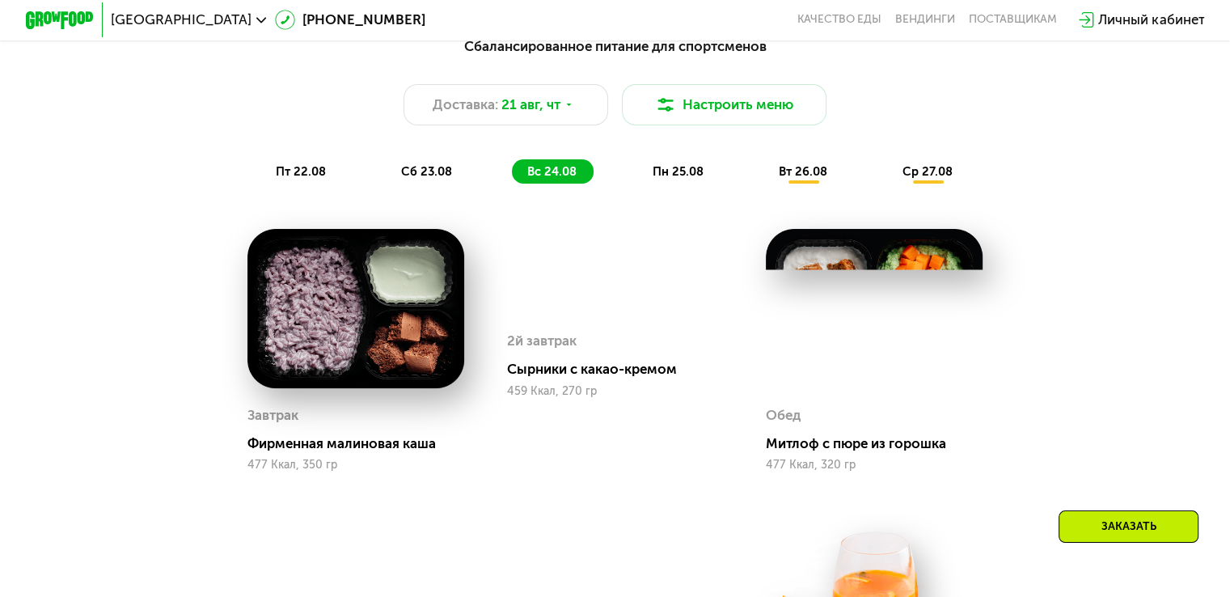
scroll to position [894, 0]
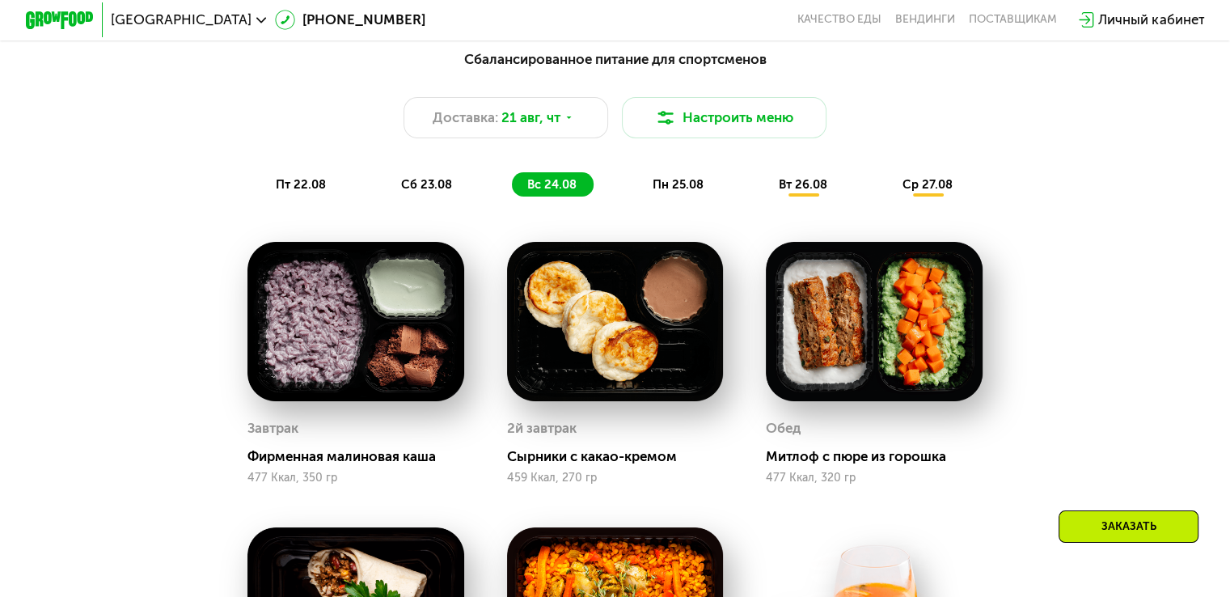
click at [445, 186] on span "сб 23.08" at bounding box center [426, 184] width 51 height 15
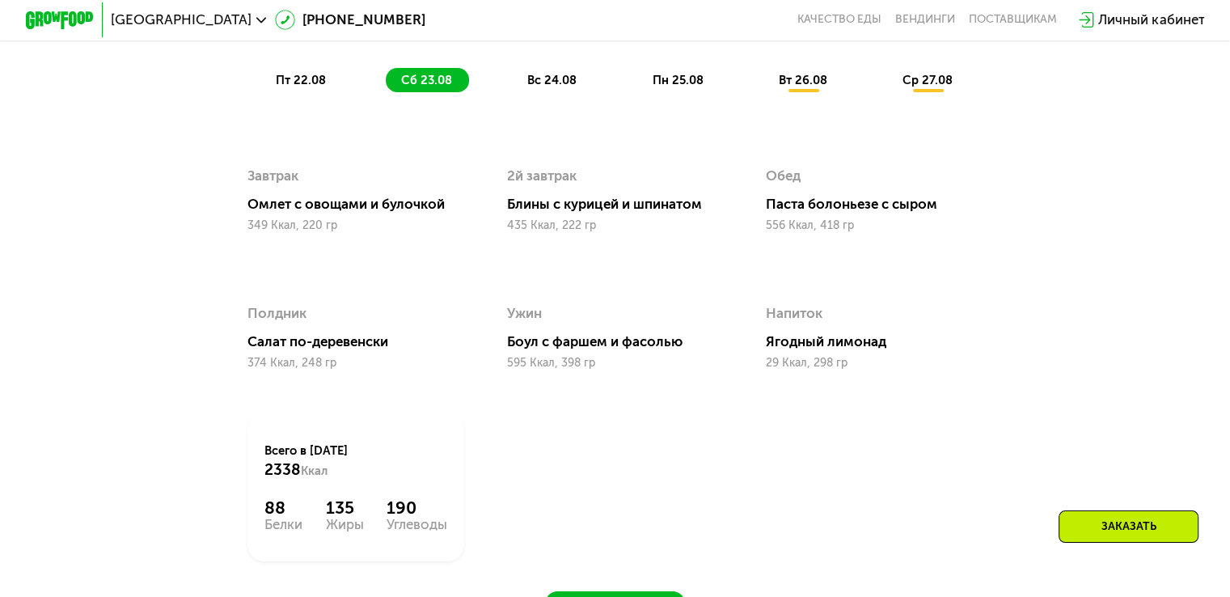
scroll to position [996, 0]
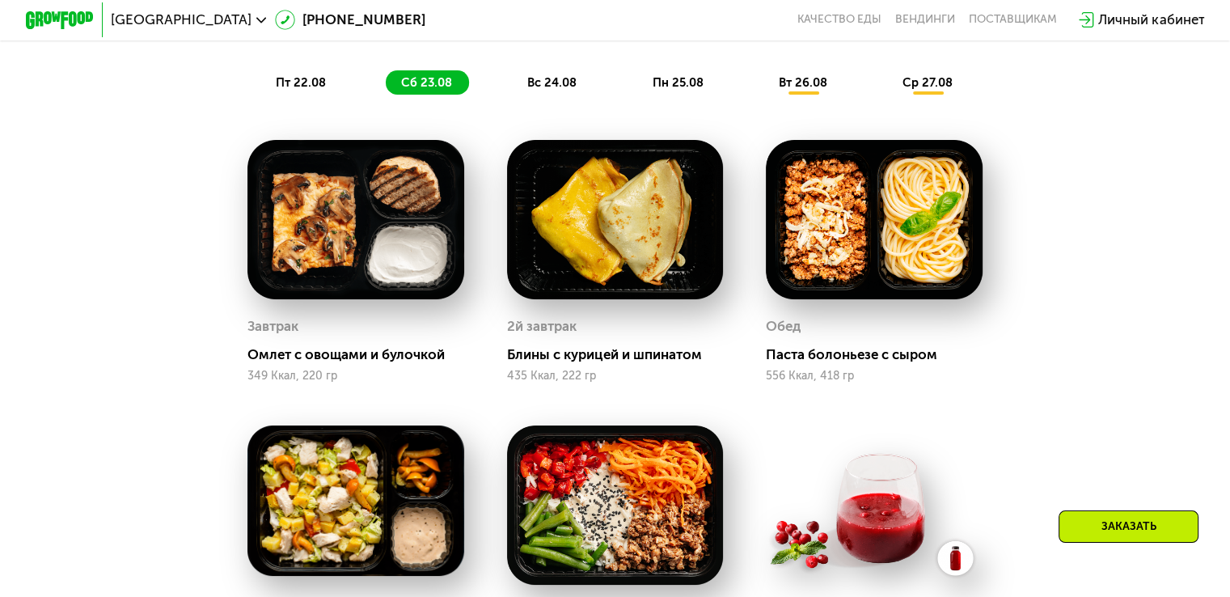
click at [318, 85] on span "пт 22.08" at bounding box center [301, 82] width 50 height 15
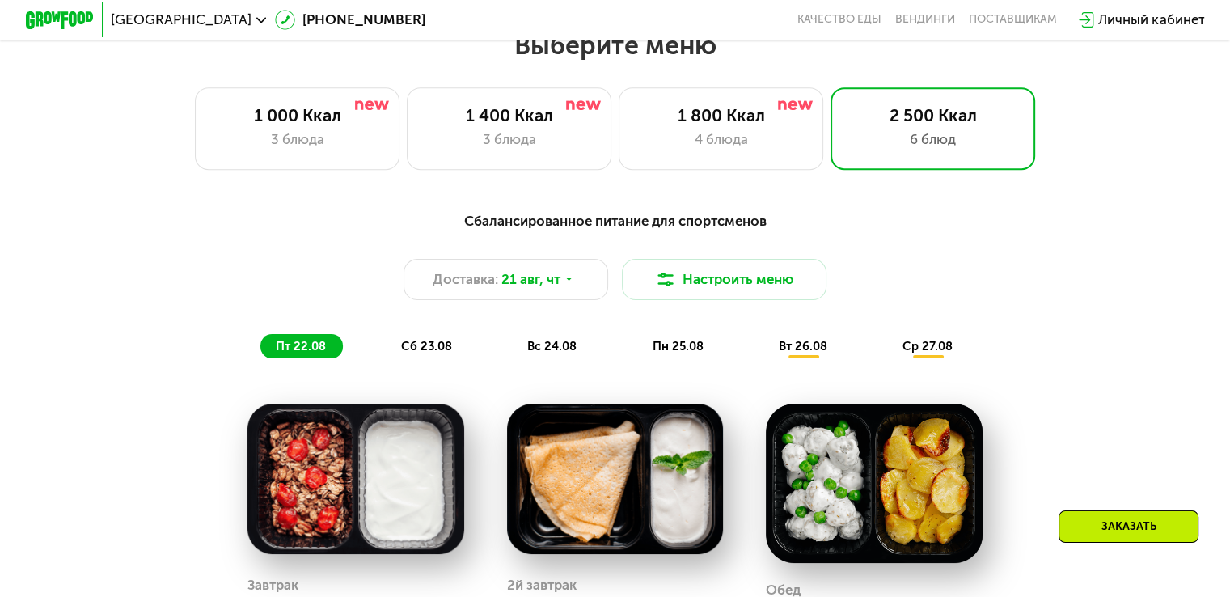
scroll to position [734, 0]
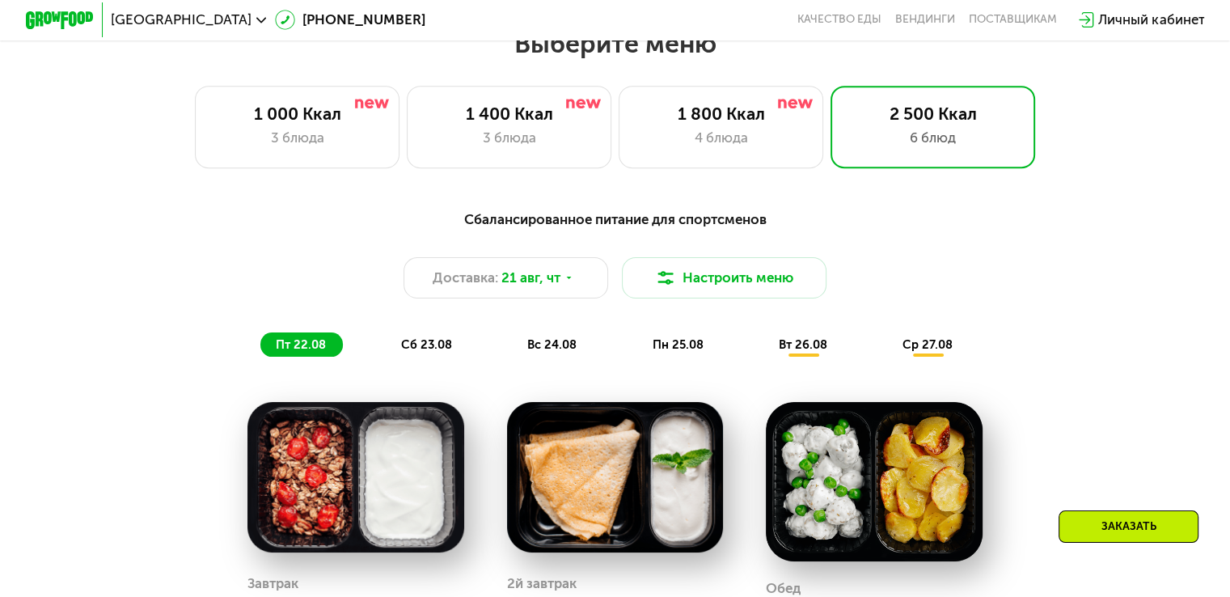
click at [887, 357] on div "вт 26.08" at bounding box center [928, 344] width 82 height 24
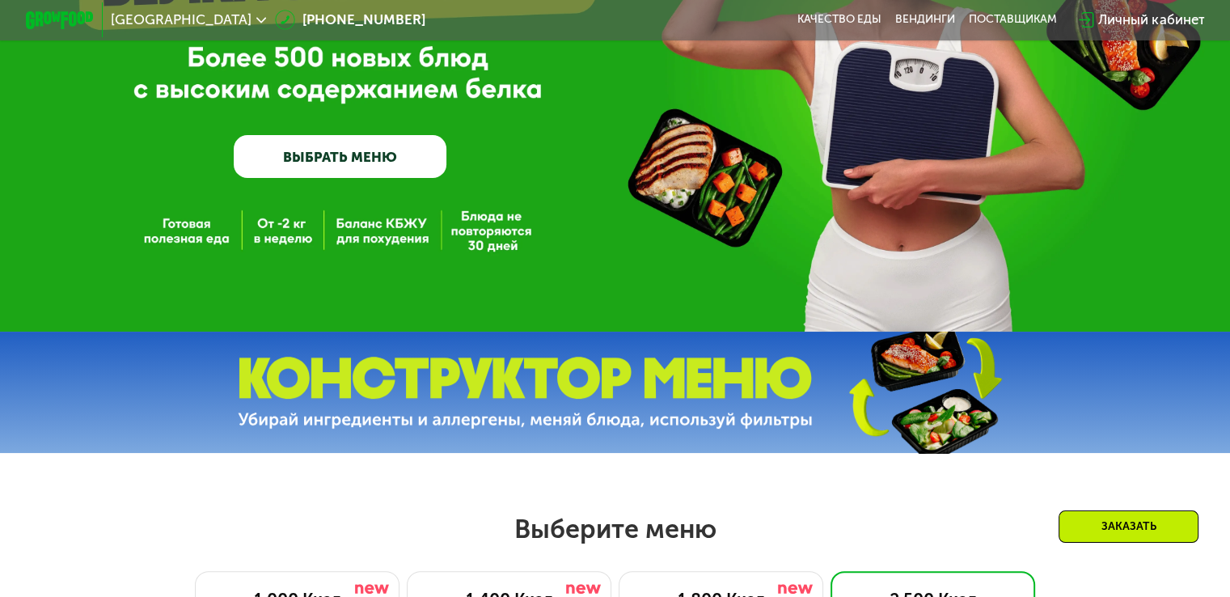
scroll to position [572, 0]
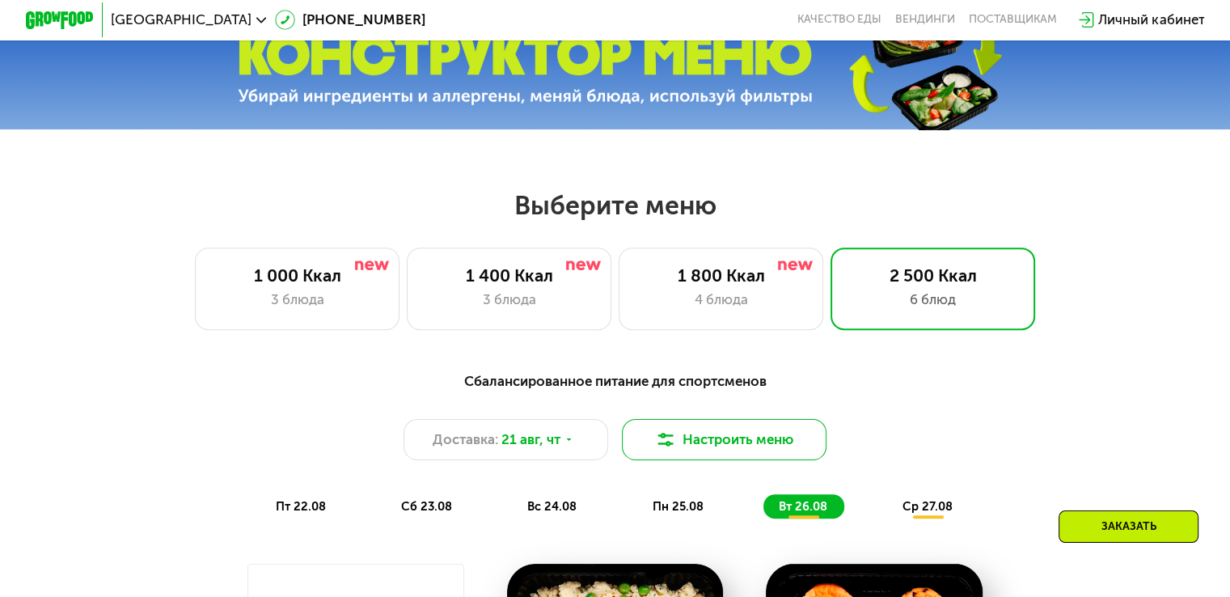
click at [685, 441] on button "Настроить меню" at bounding box center [724, 439] width 205 height 41
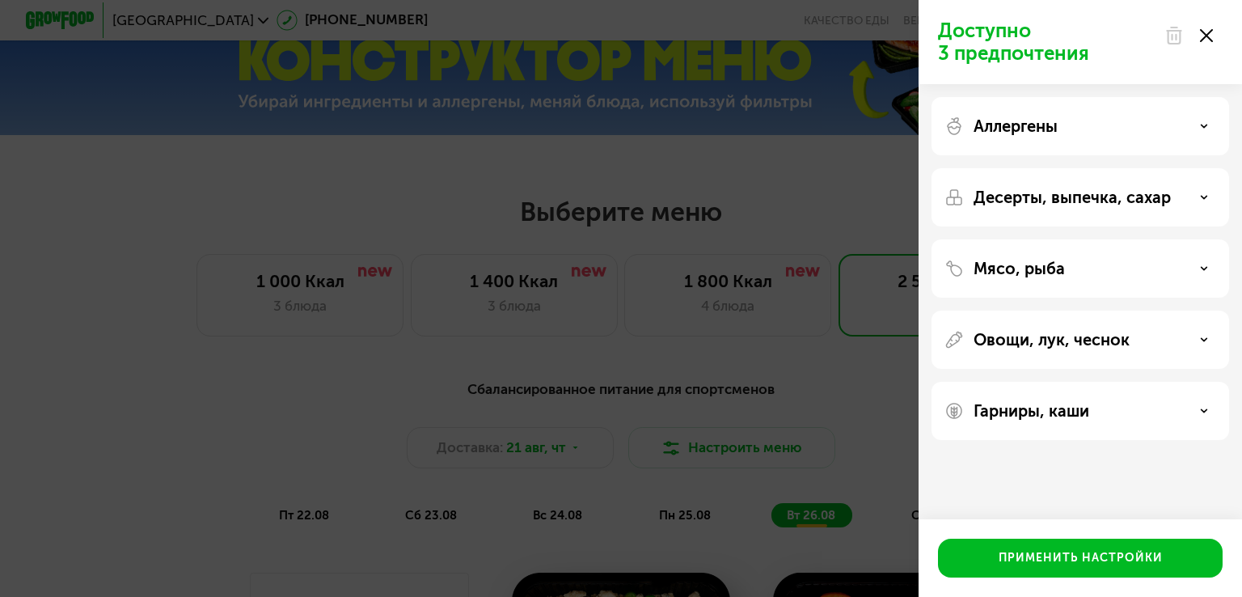
click at [1201, 38] on icon at bounding box center [1206, 35] width 13 height 13
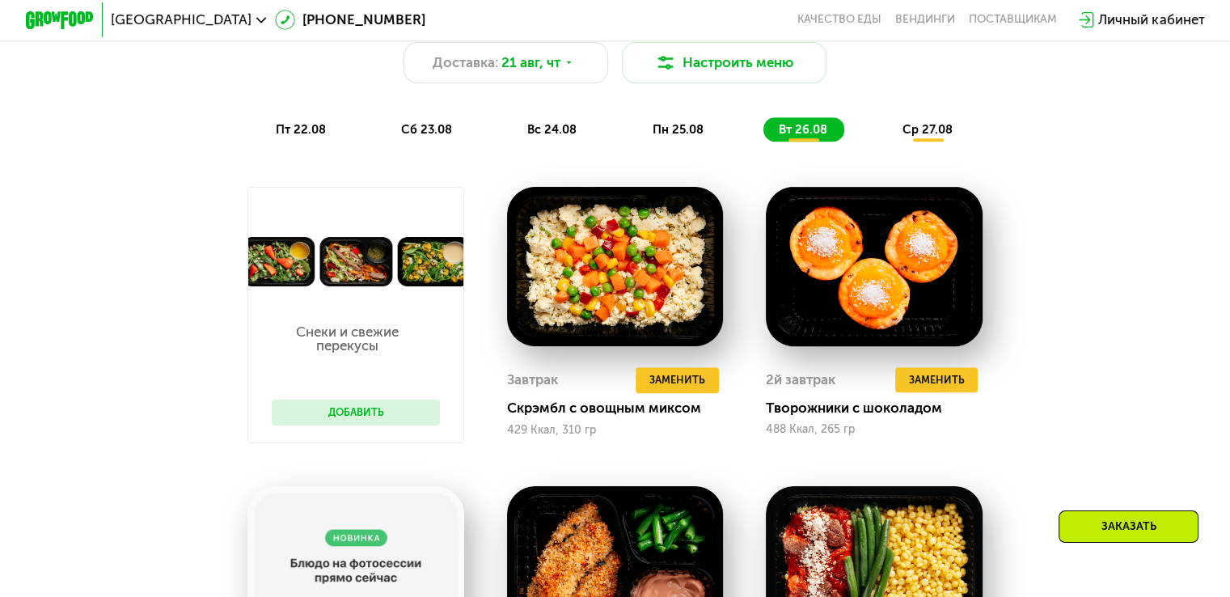
scroll to position [969, 0]
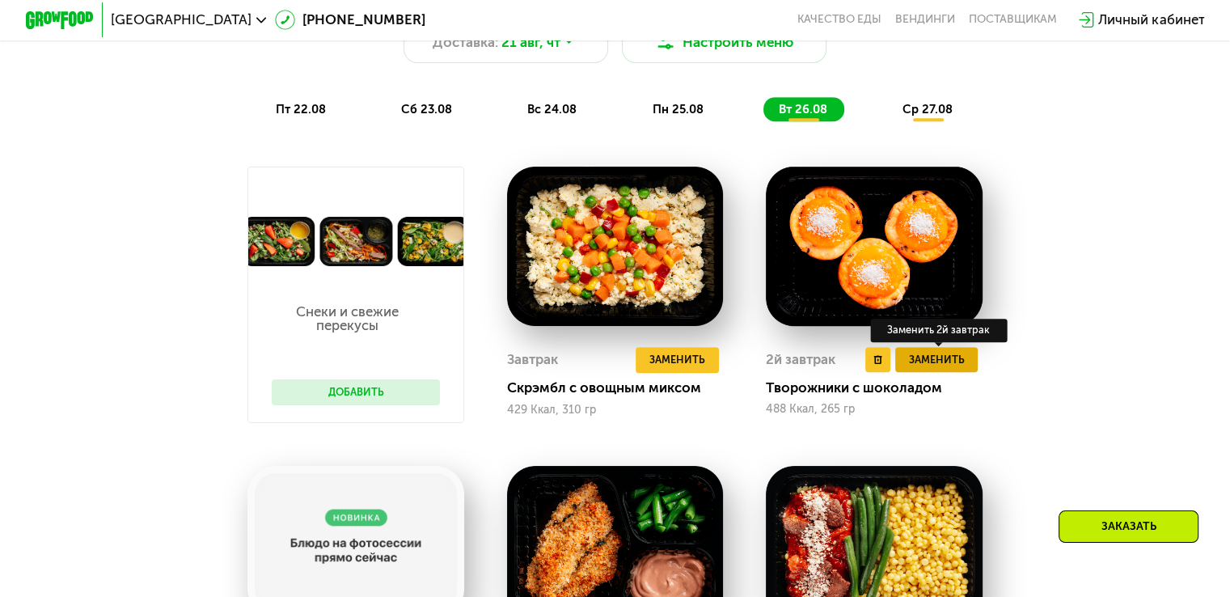
click at [962, 373] on button "Заменить" at bounding box center [936, 360] width 83 height 26
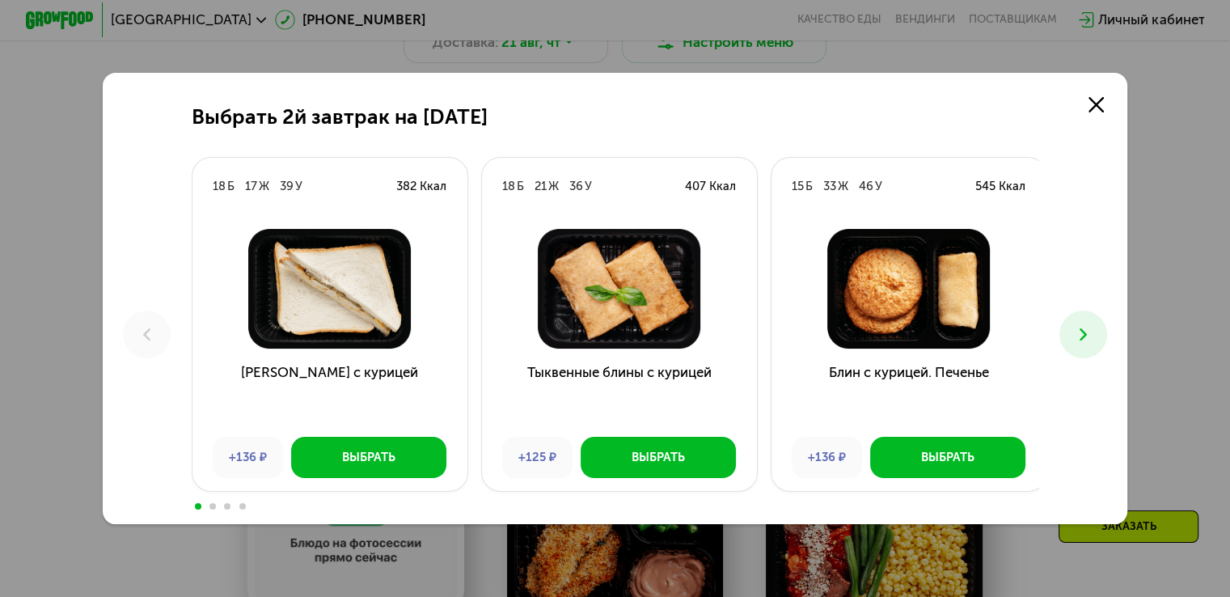
click at [1087, 336] on use at bounding box center [1082, 334] width 7 height 12
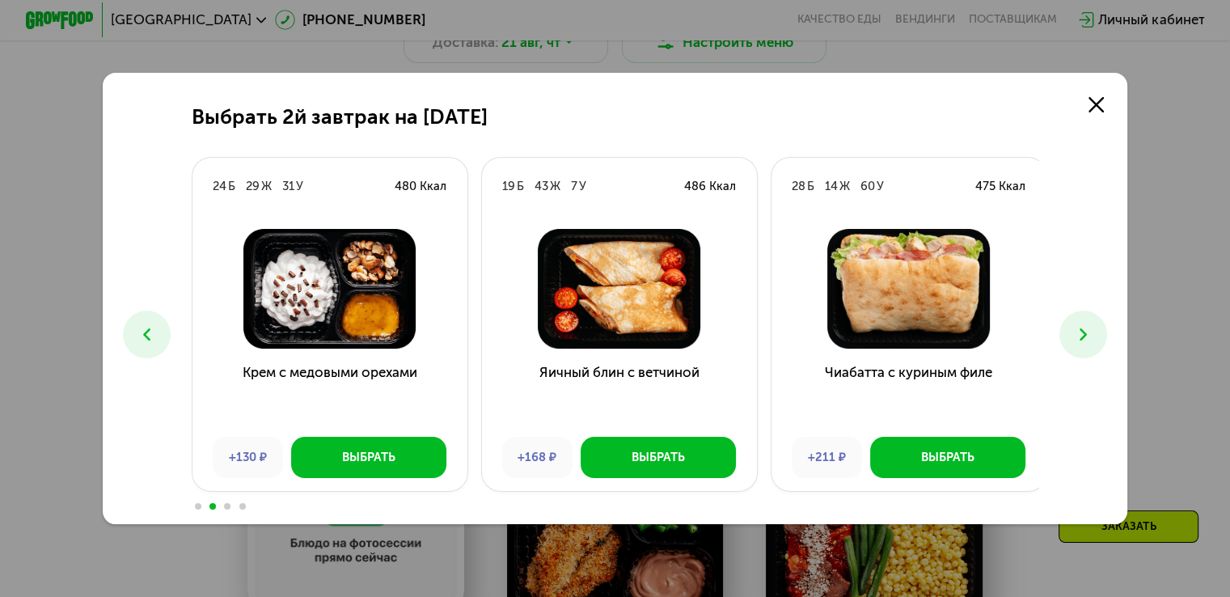
click at [1087, 336] on use at bounding box center [1082, 334] width 7 height 12
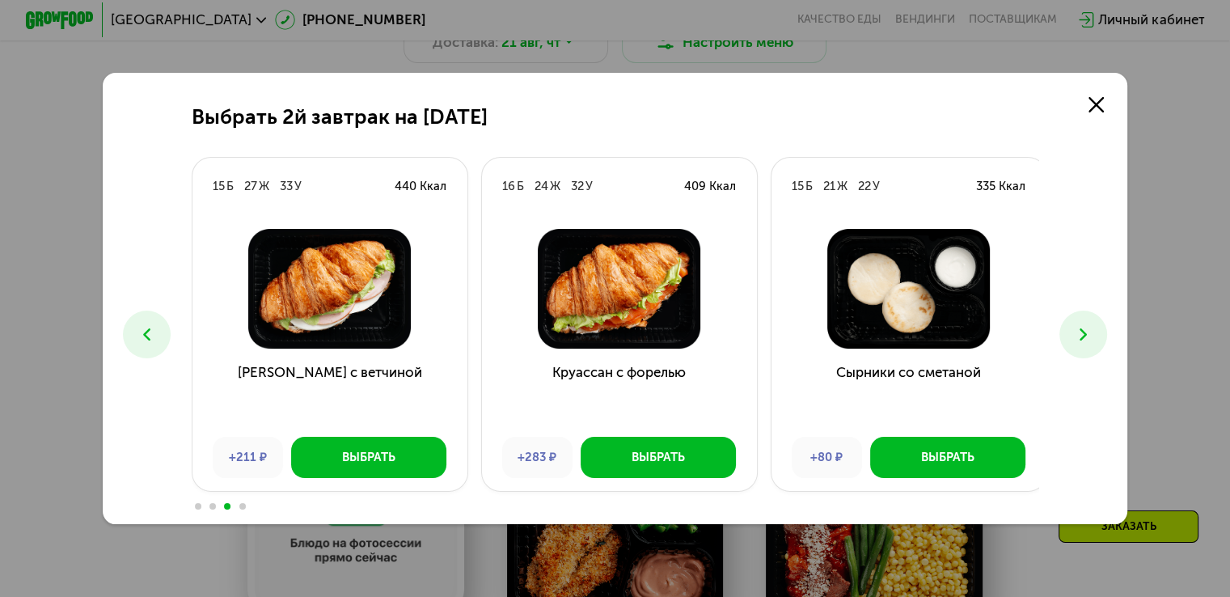
click at [1087, 336] on use at bounding box center [1082, 334] width 7 height 12
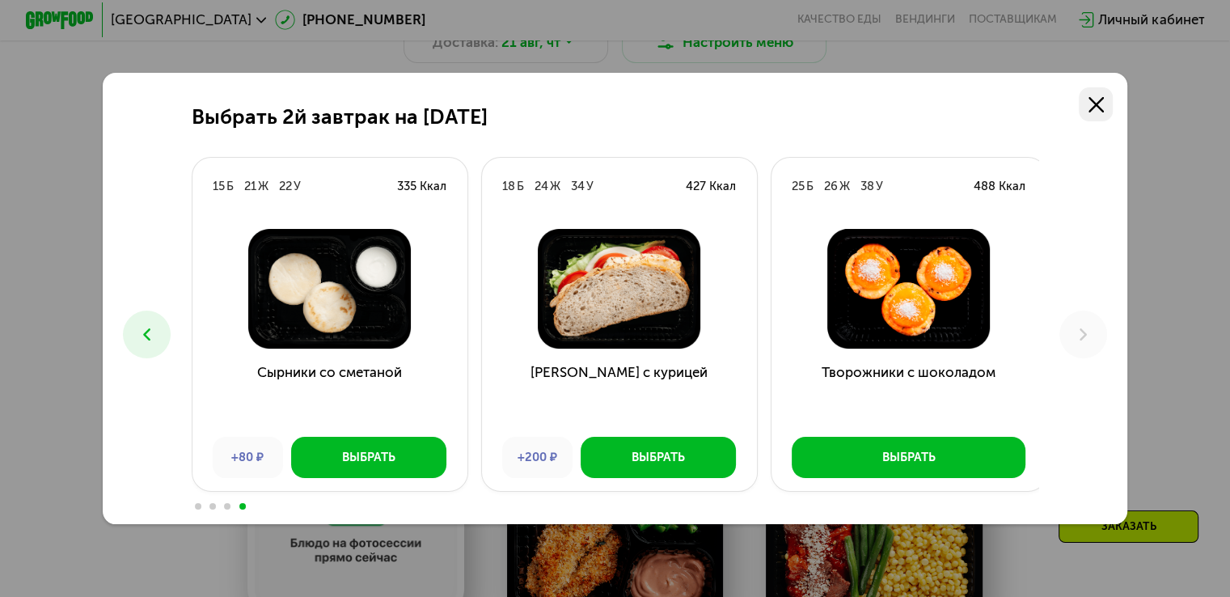
click at [1113, 108] on link at bounding box center [1096, 104] width 34 height 34
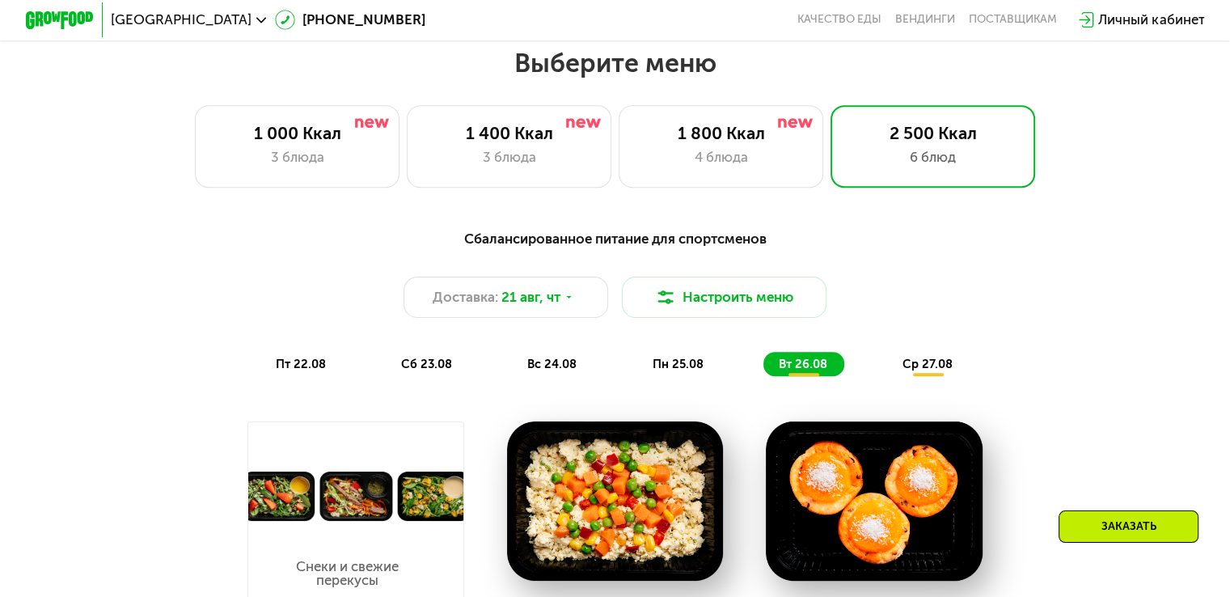
scroll to position [712, 0]
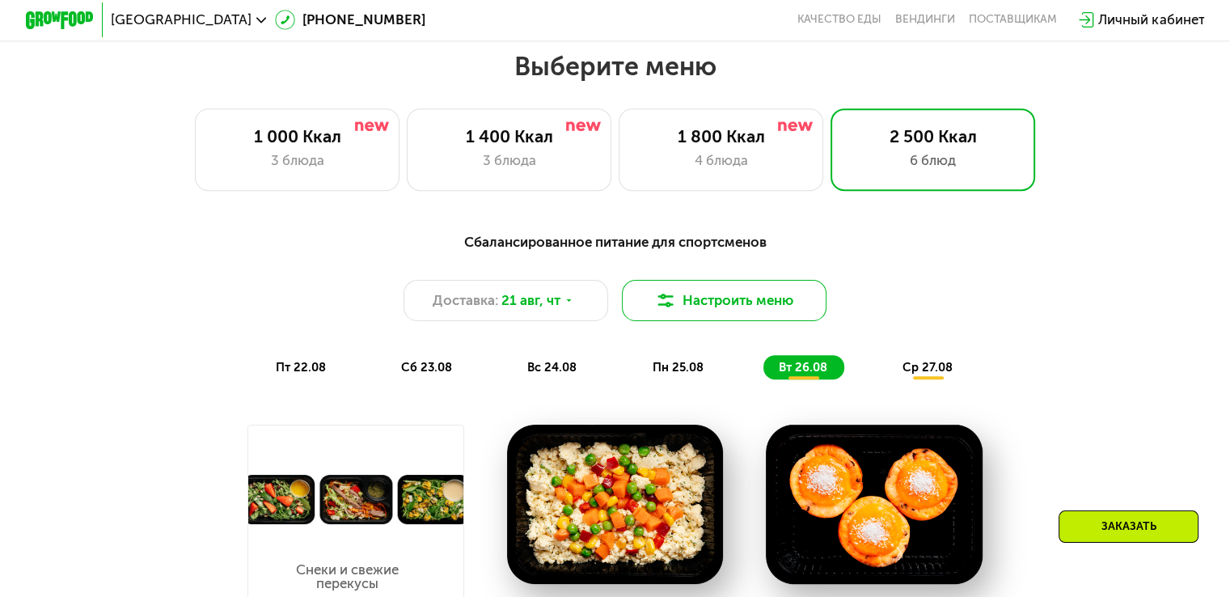
click at [764, 312] on button "Настроить меню" at bounding box center [724, 300] width 205 height 41
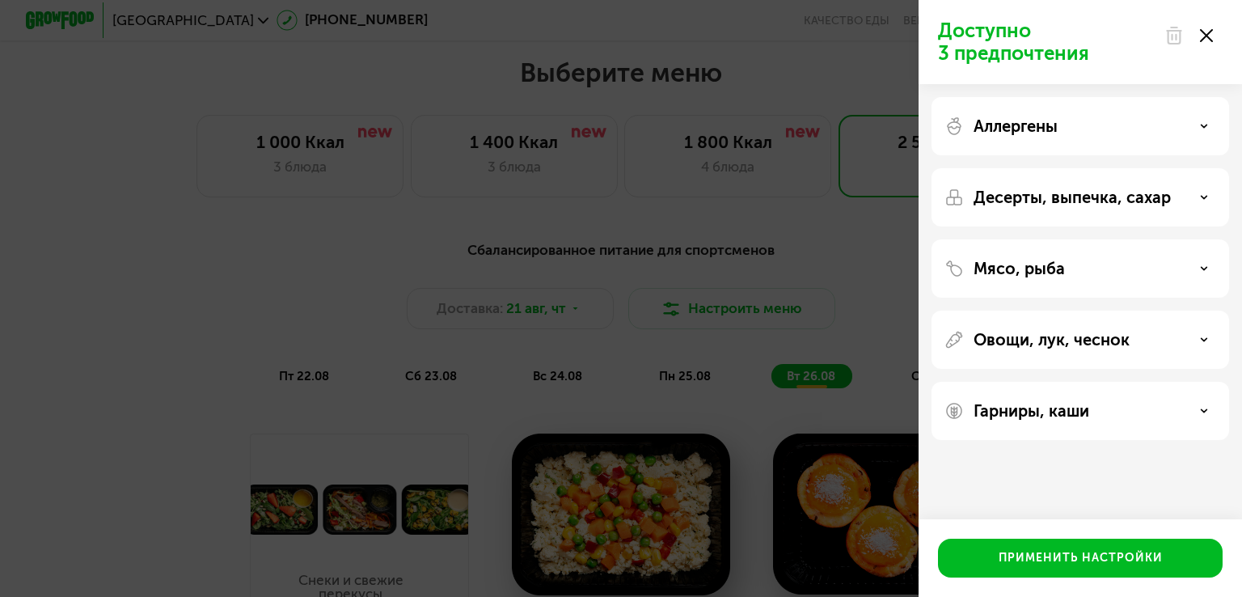
click at [1001, 239] on div "Десерты, выпечка, сахар" at bounding box center [1080, 268] width 298 height 58
click at [1127, 266] on div "Мясо, рыба" at bounding box center [1080, 268] width 272 height 19
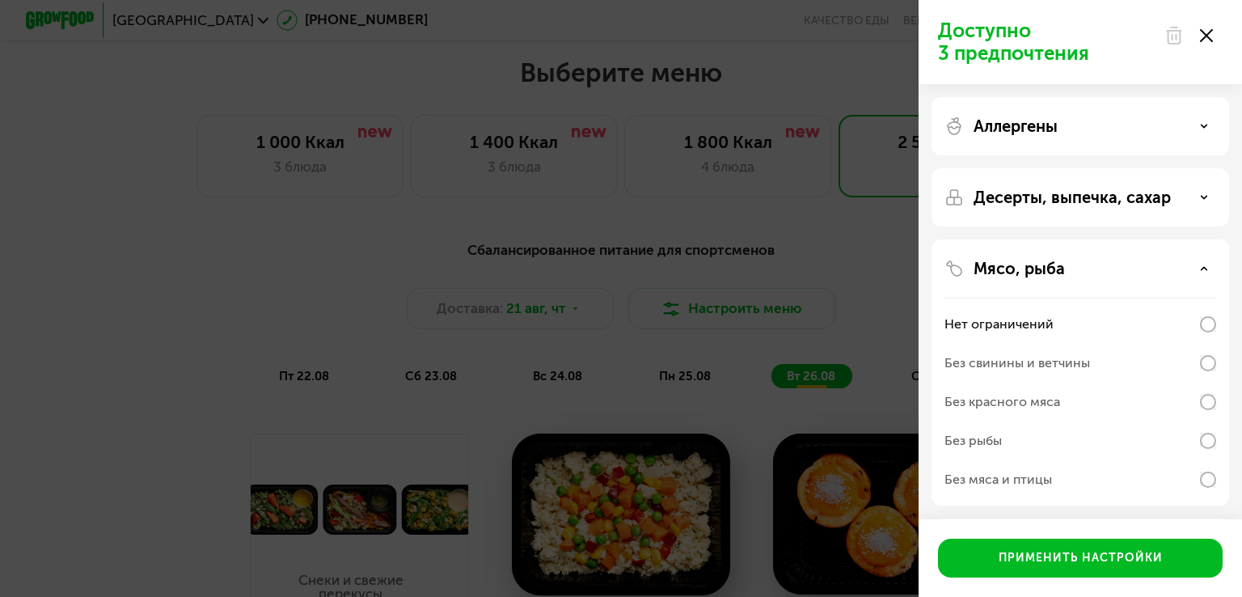
click at [1117, 382] on div "Без свинины и ветчины" at bounding box center [1080, 401] width 272 height 39
click at [1139, 239] on div "Десерты, выпечка, сахар" at bounding box center [1080, 372] width 298 height 266
click at [1142, 198] on p "Десерты, выпечка, сахар" at bounding box center [1072, 197] width 197 height 19
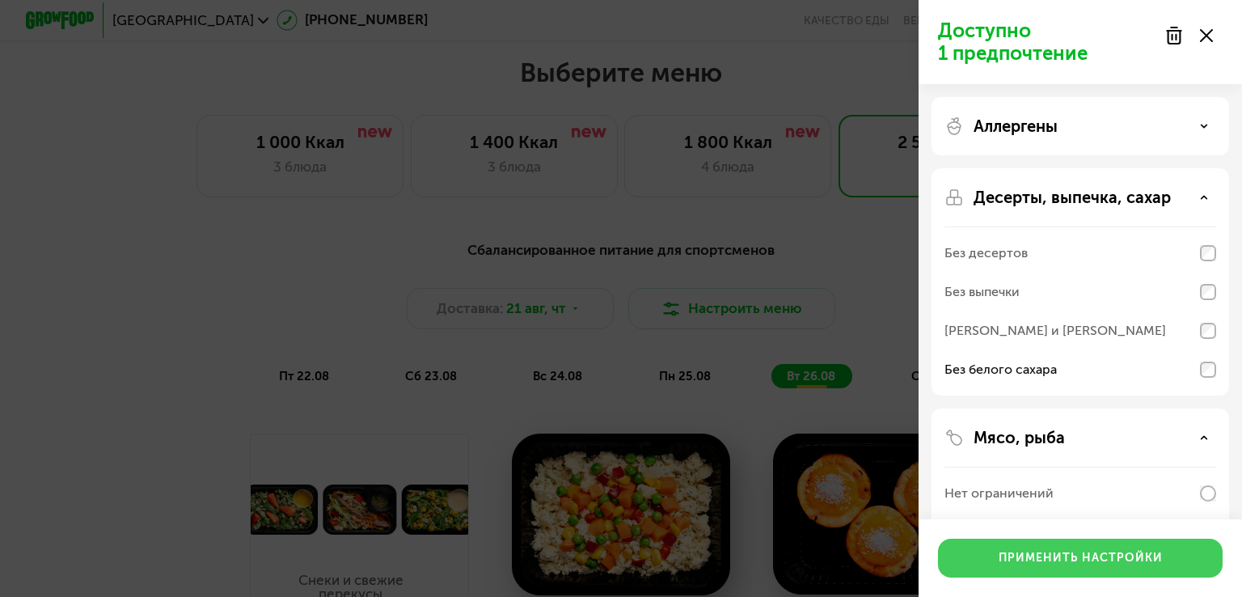
click at [1093, 554] on div "Применить настройки" at bounding box center [1081, 558] width 164 height 16
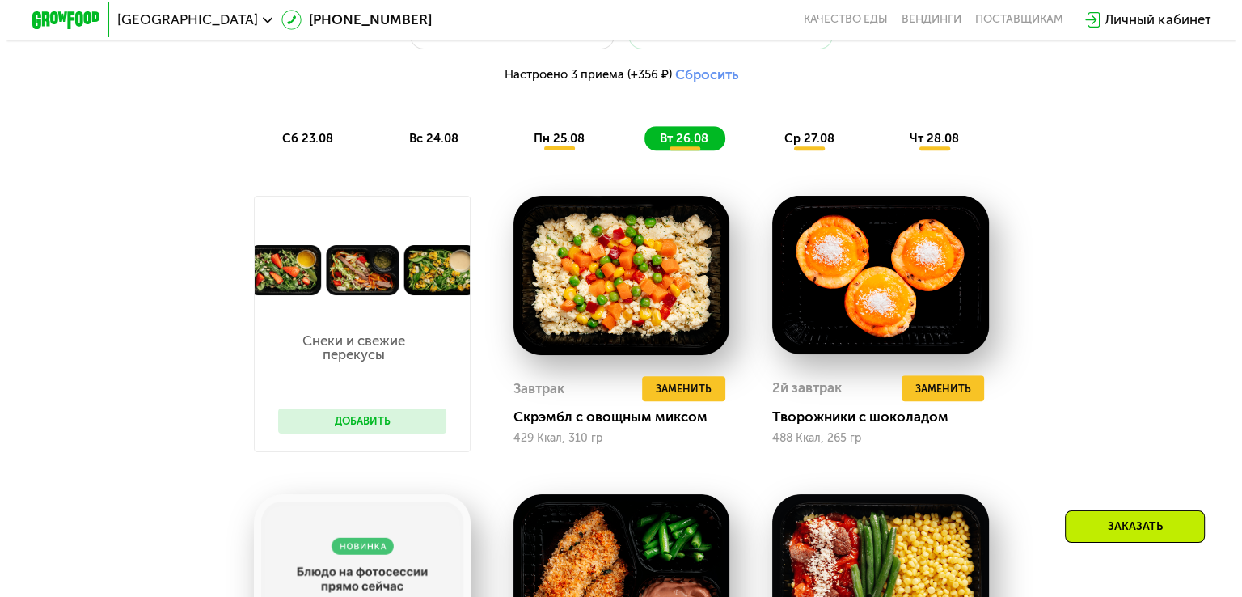
scroll to position [931, 0]
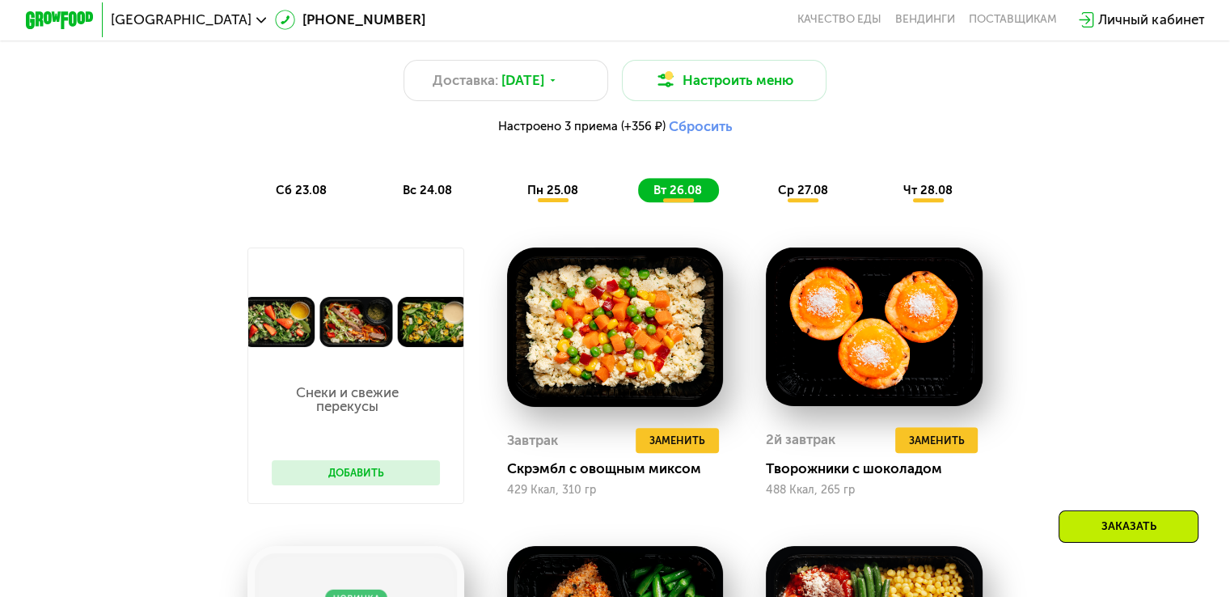
click at [718, 133] on button "Сбросить" at bounding box center [700, 126] width 64 height 17
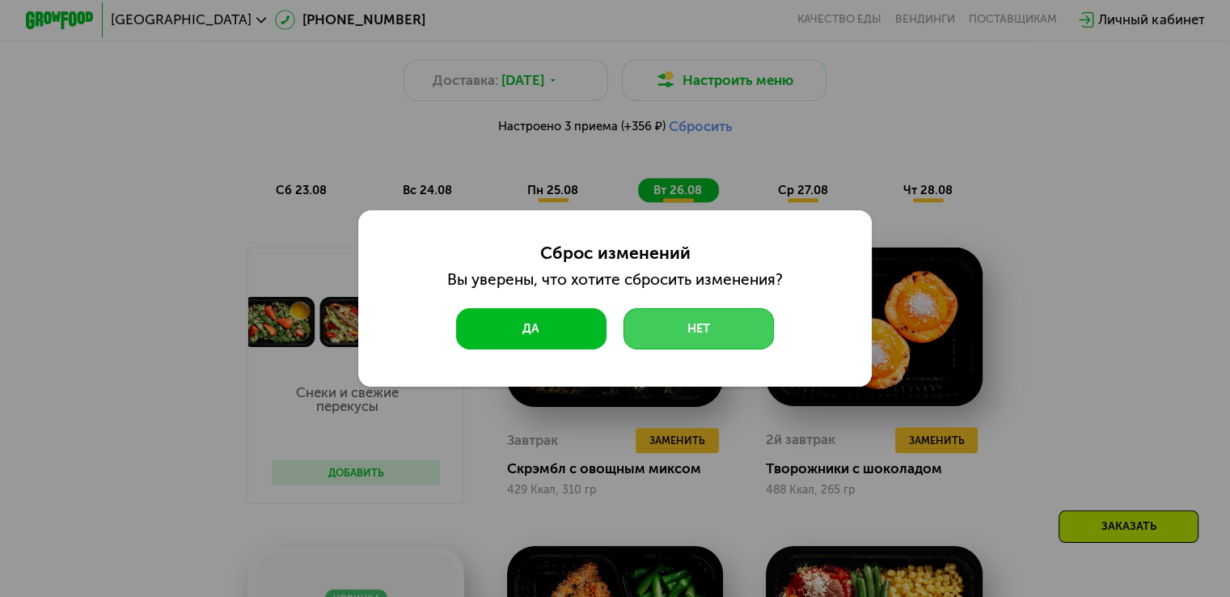
drag, startPoint x: 707, startPoint y: 320, endPoint x: 589, endPoint y: 318, distance: 118.9
click at [589, 318] on div "Да Нет" at bounding box center [615, 328] width 336 height 41
click at [589, 318] on button "Да" at bounding box center [531, 328] width 150 height 41
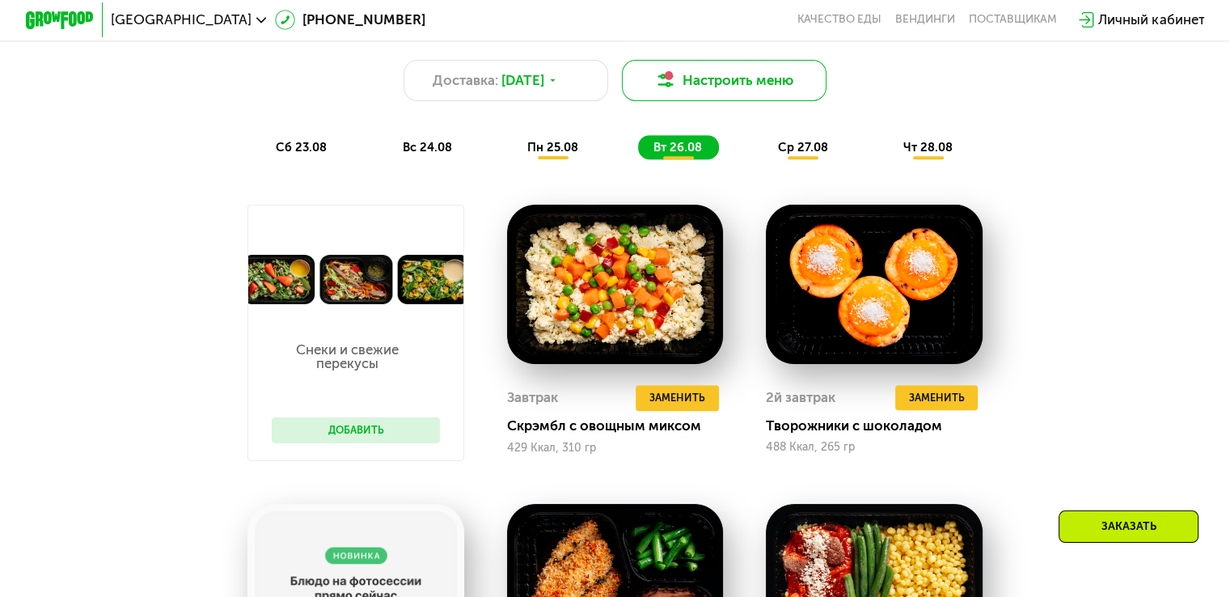
click at [733, 101] on button "Настроить меню" at bounding box center [724, 80] width 205 height 41
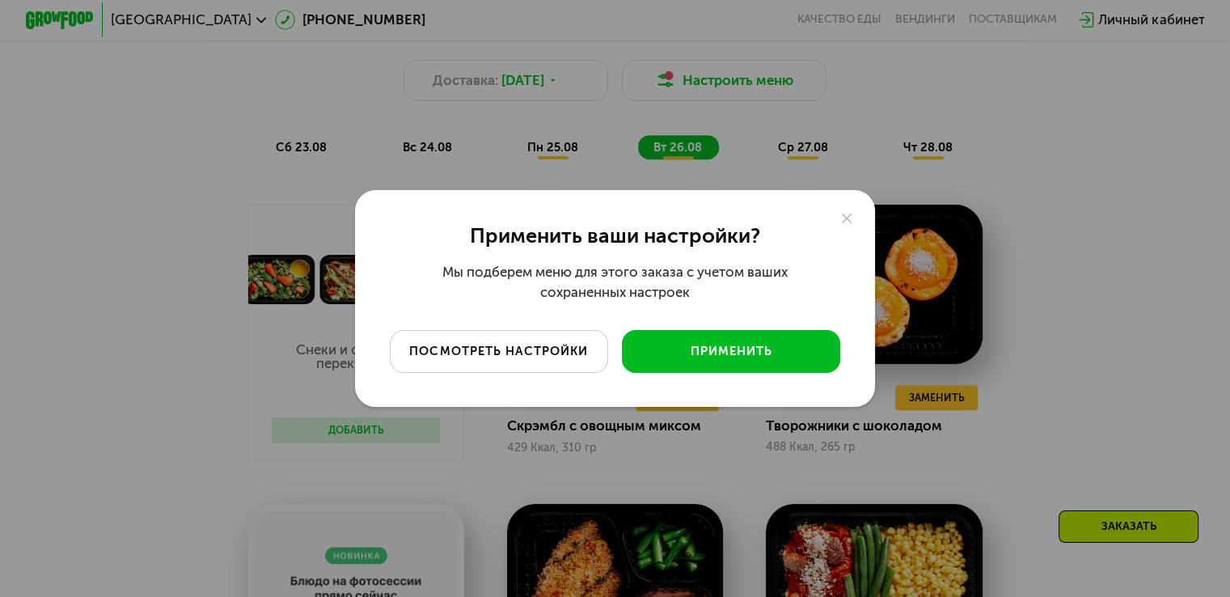
click at [560, 345] on div "посмотреть настройки" at bounding box center [498, 351] width 193 height 17
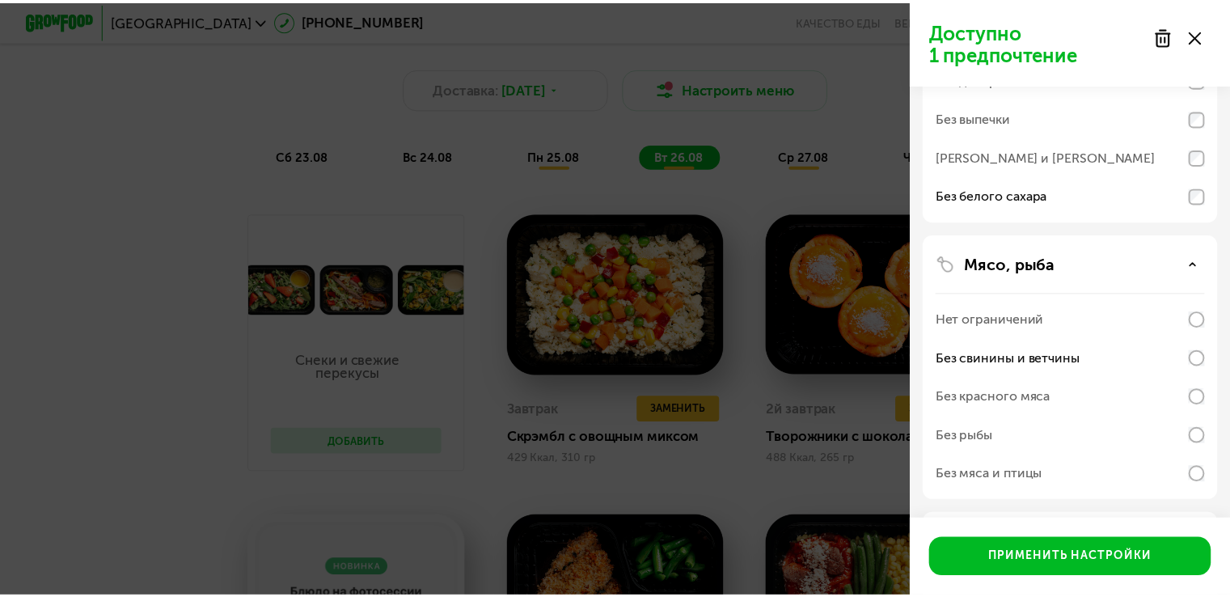
scroll to position [176, 0]
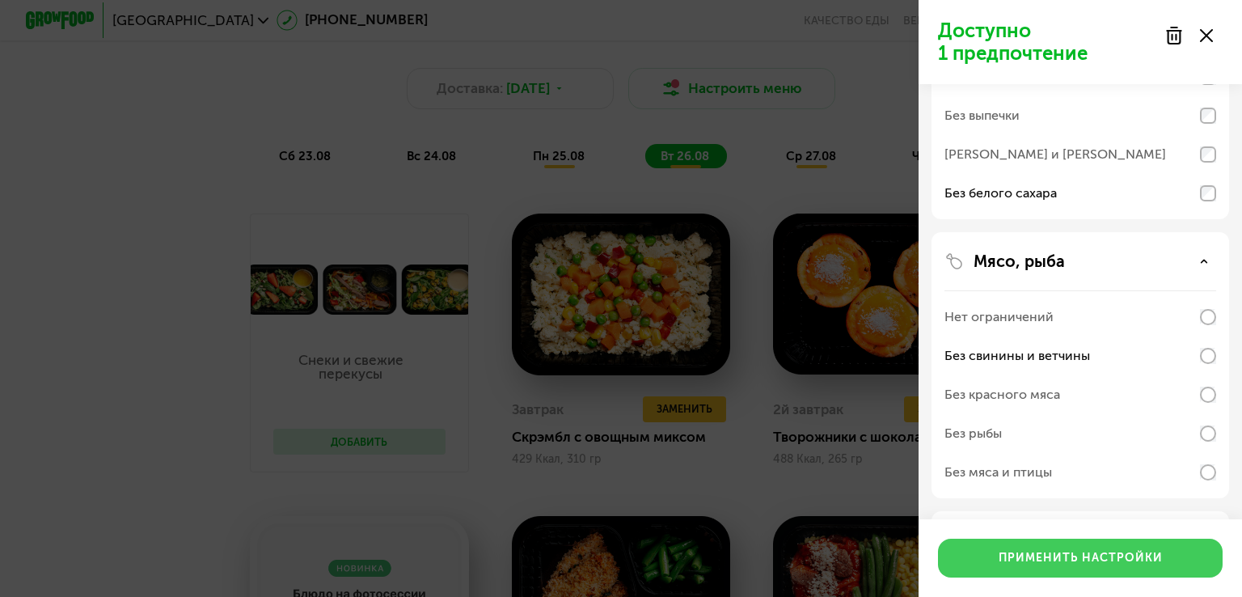
click at [1057, 560] on div "Применить настройки" at bounding box center [1081, 558] width 164 height 16
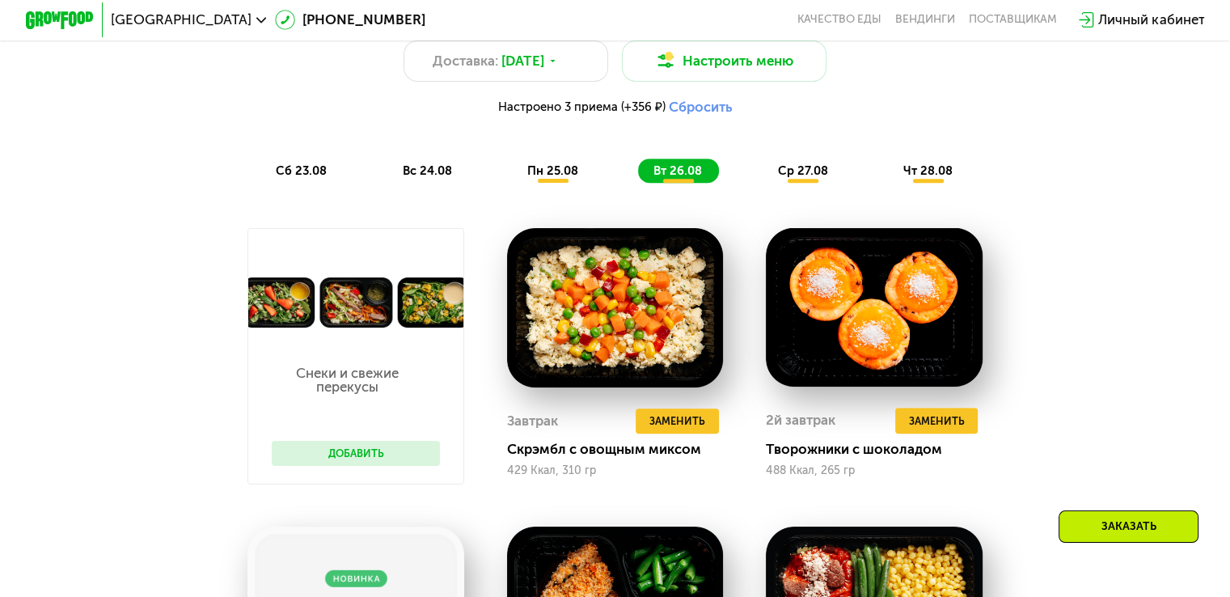
scroll to position [950, 0]
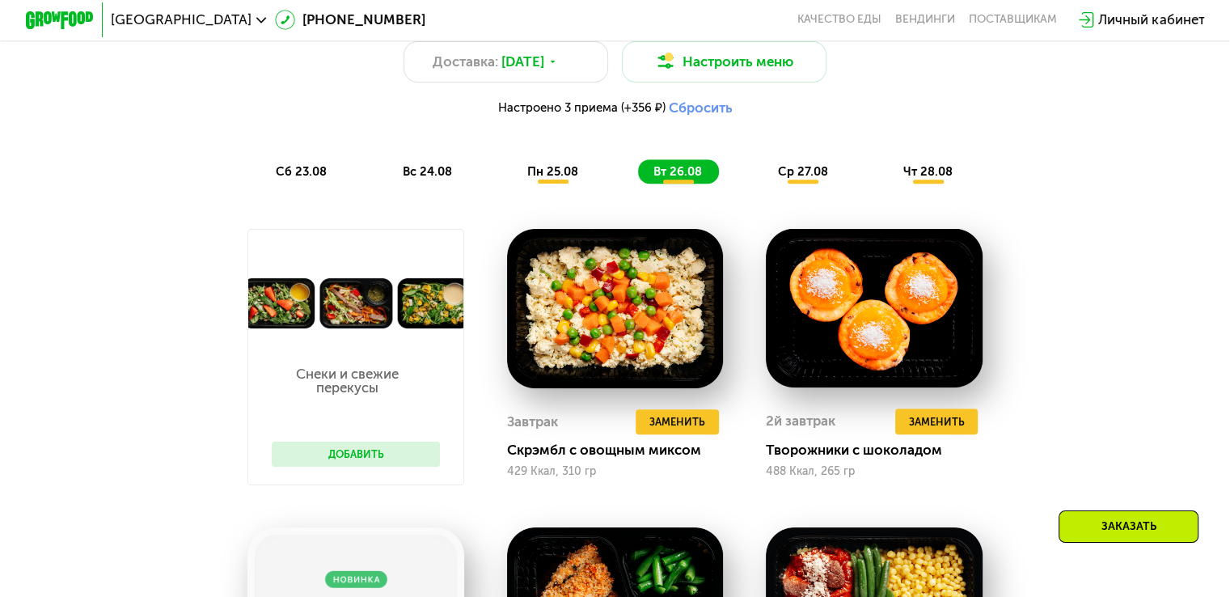
click at [572, 179] on span "пн 25.08" at bounding box center [552, 171] width 51 height 15
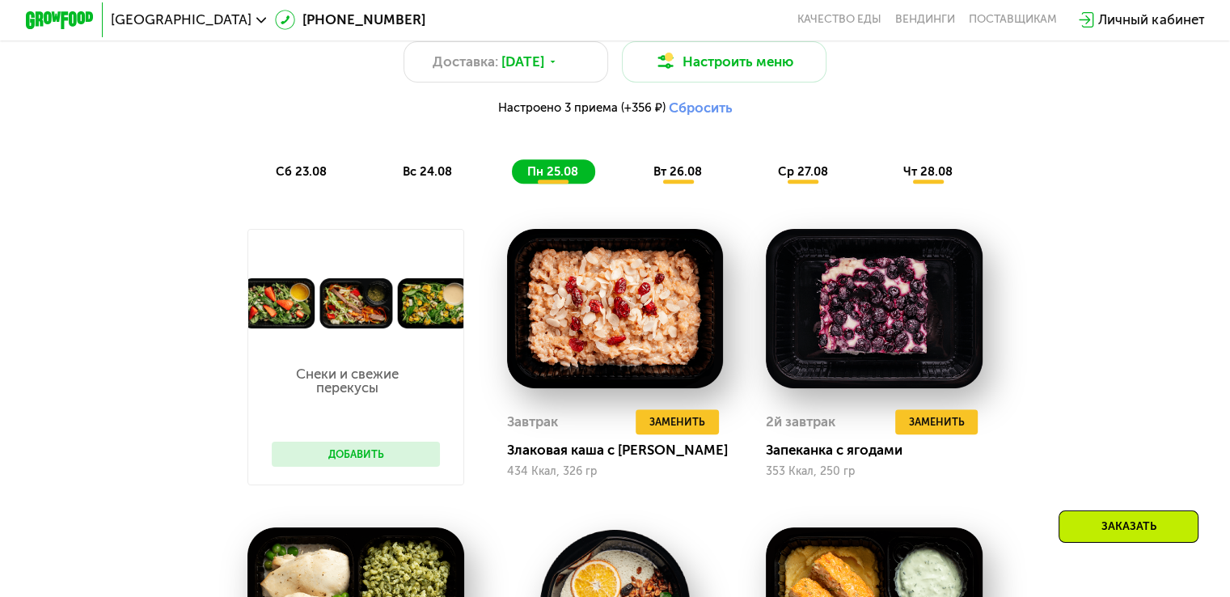
click at [391, 464] on button "Добавить" at bounding box center [356, 454] width 168 height 26
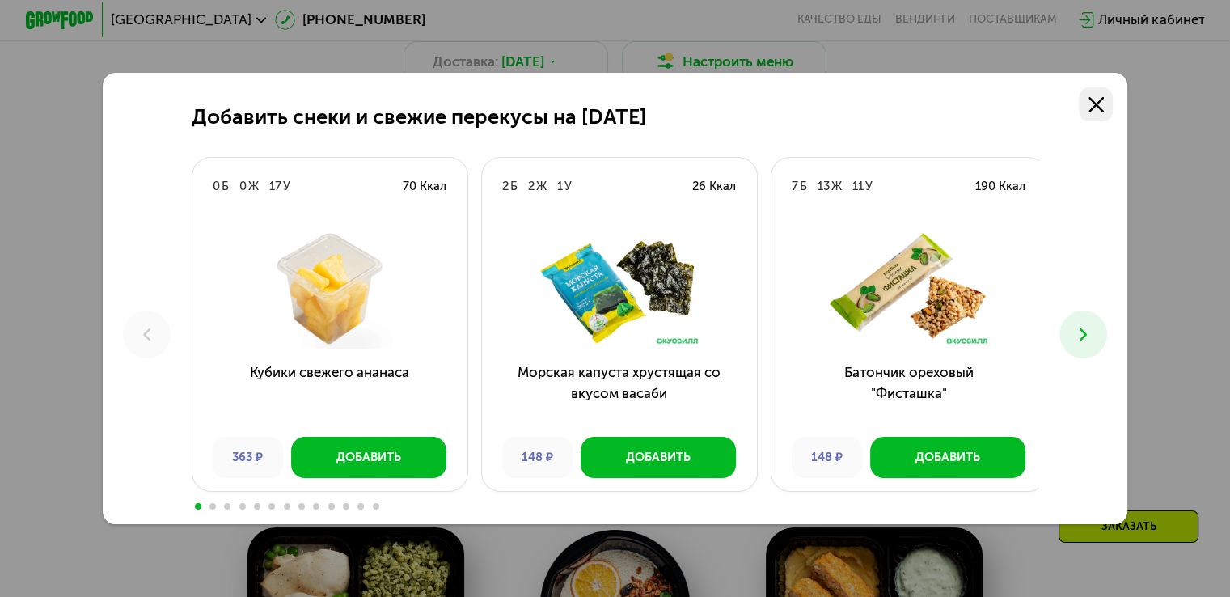
click at [1091, 108] on link at bounding box center [1096, 104] width 34 height 34
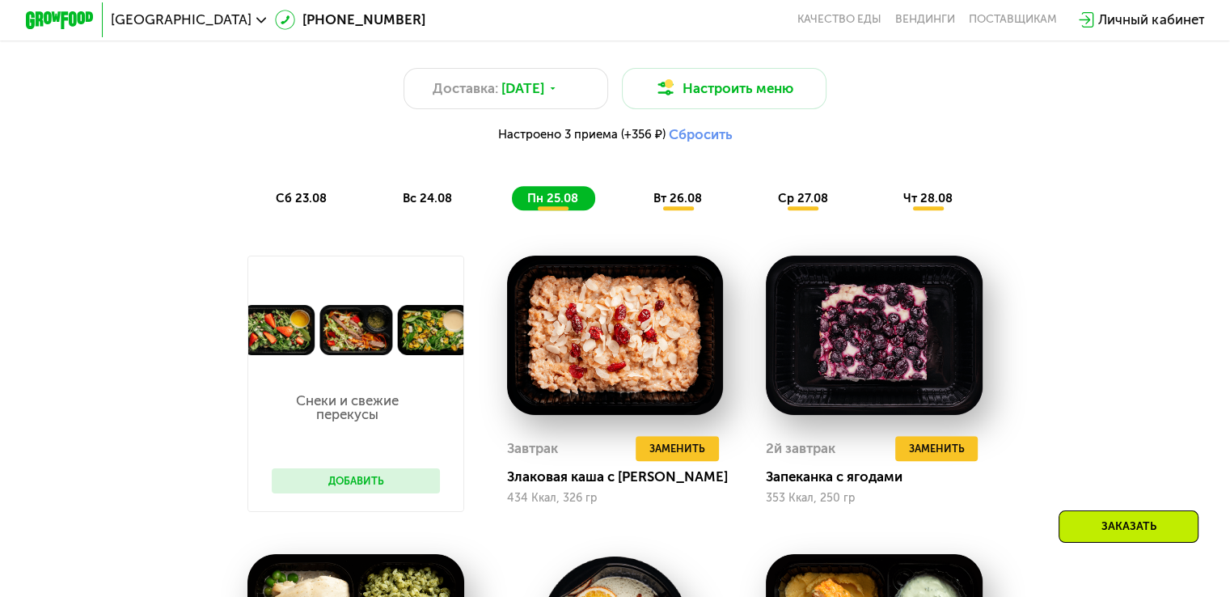
scroll to position [907, 0]
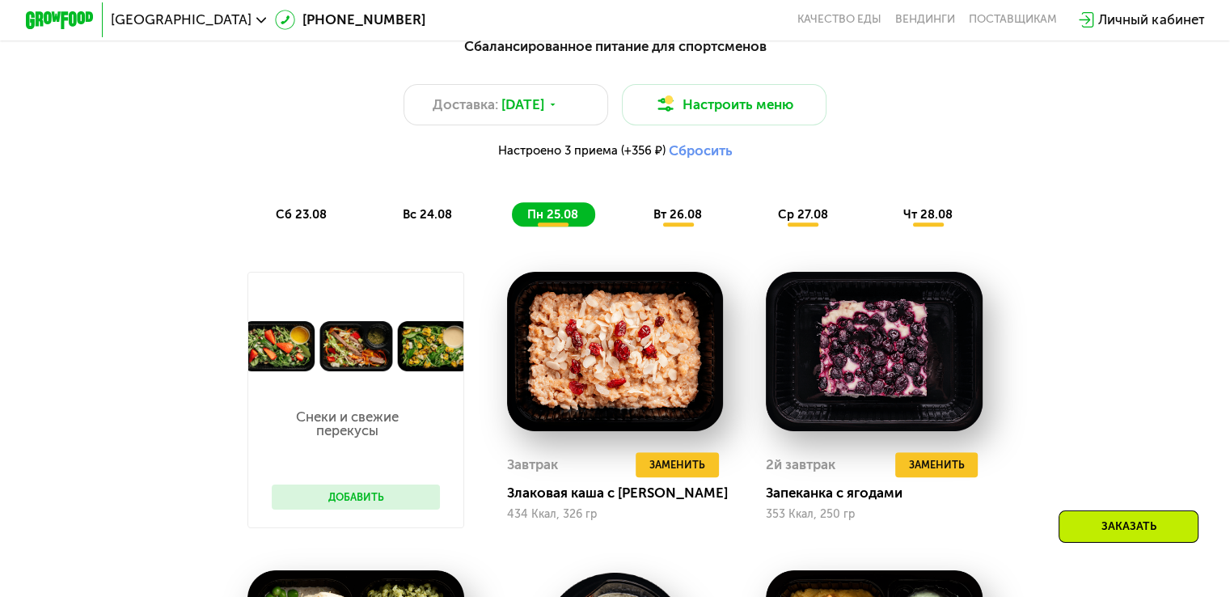
click at [445, 222] on span "вс 24.08" at bounding box center [426, 214] width 49 height 15
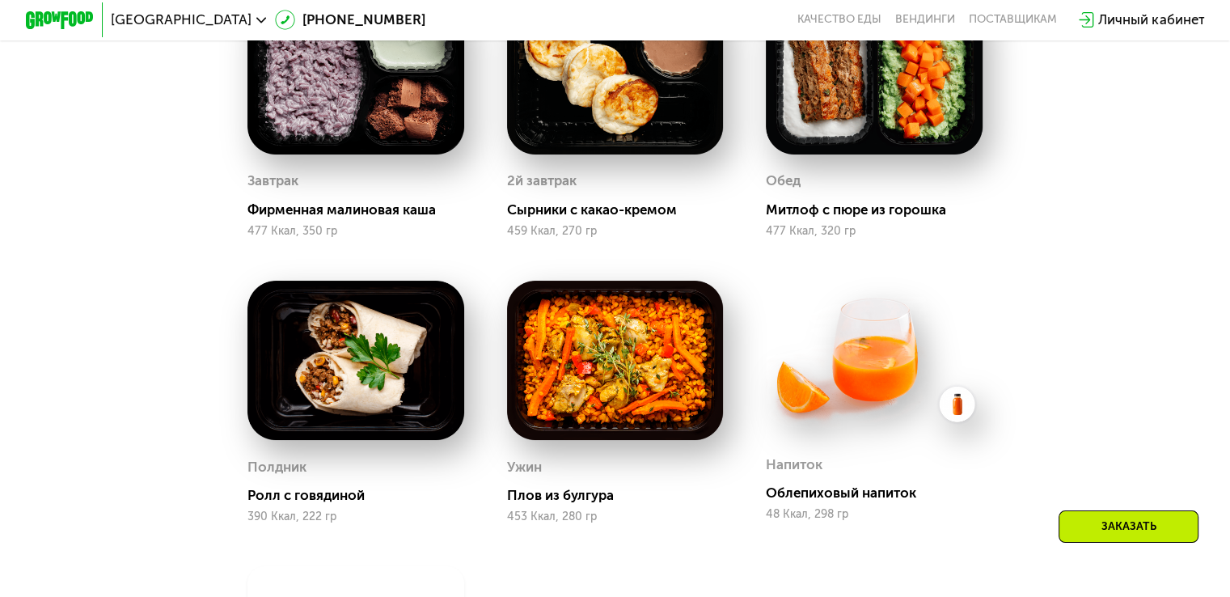
scroll to position [996, 0]
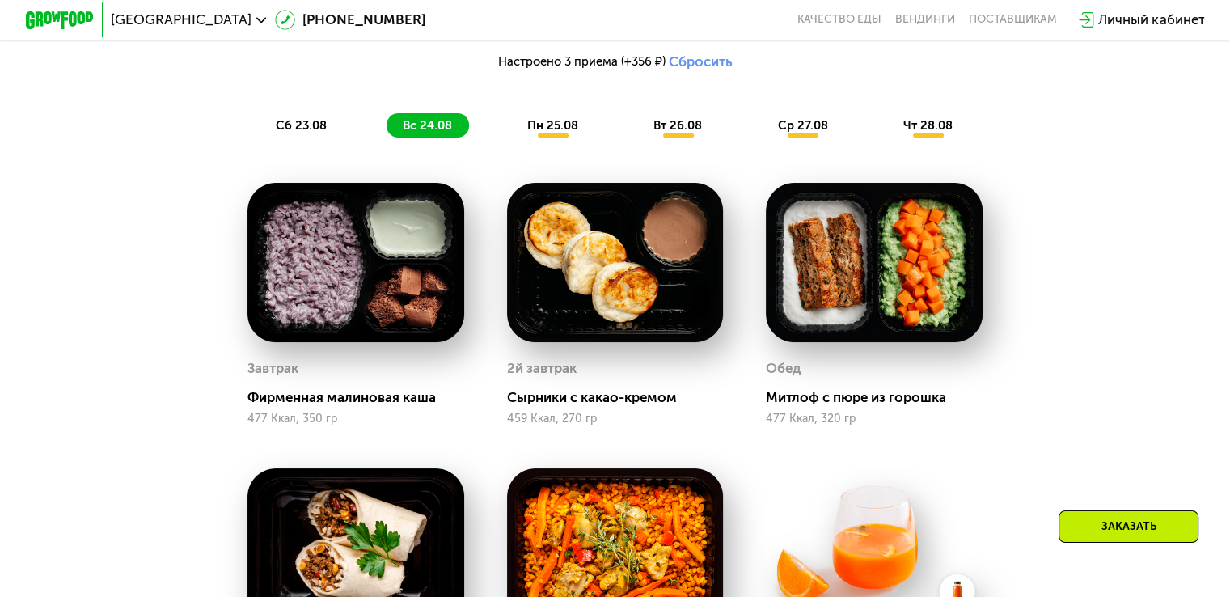
click at [386, 125] on div "сб 23.08" at bounding box center [427, 125] width 82 height 24
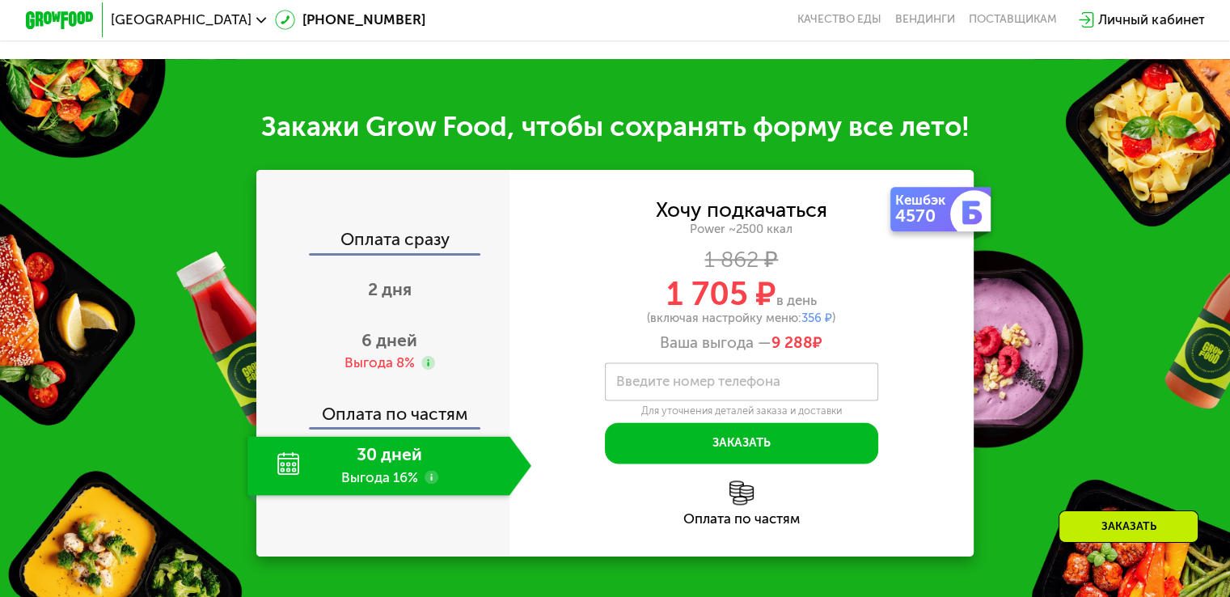
scroll to position [1956, 0]
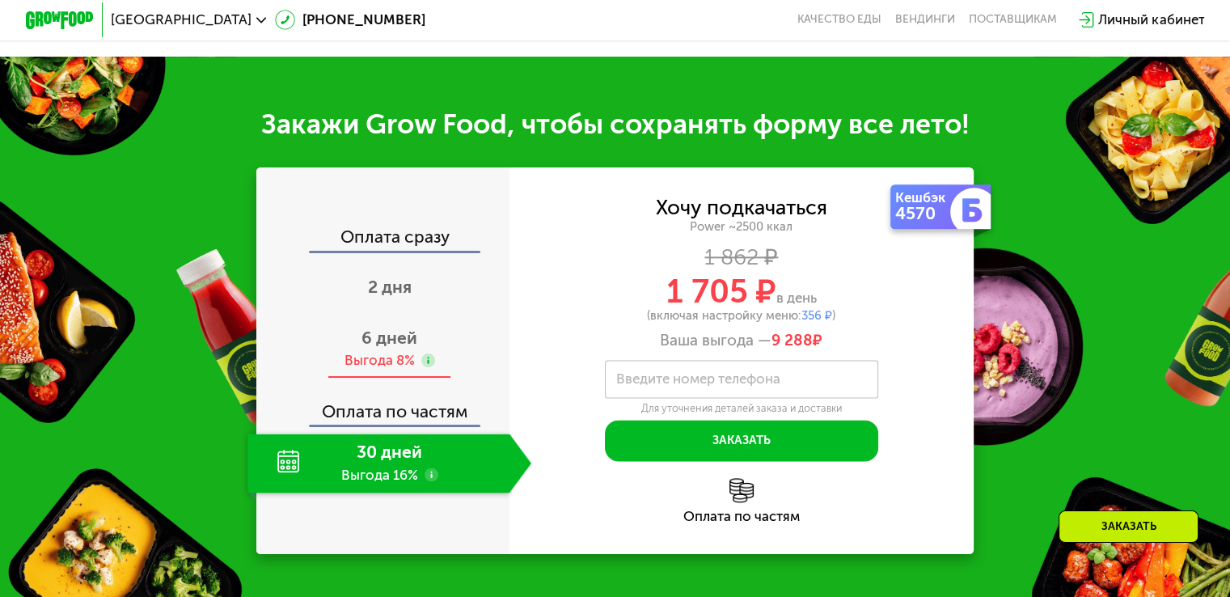
click at [358, 370] on div "6 дней Выгода 8%" at bounding box center [389, 349] width 284 height 60
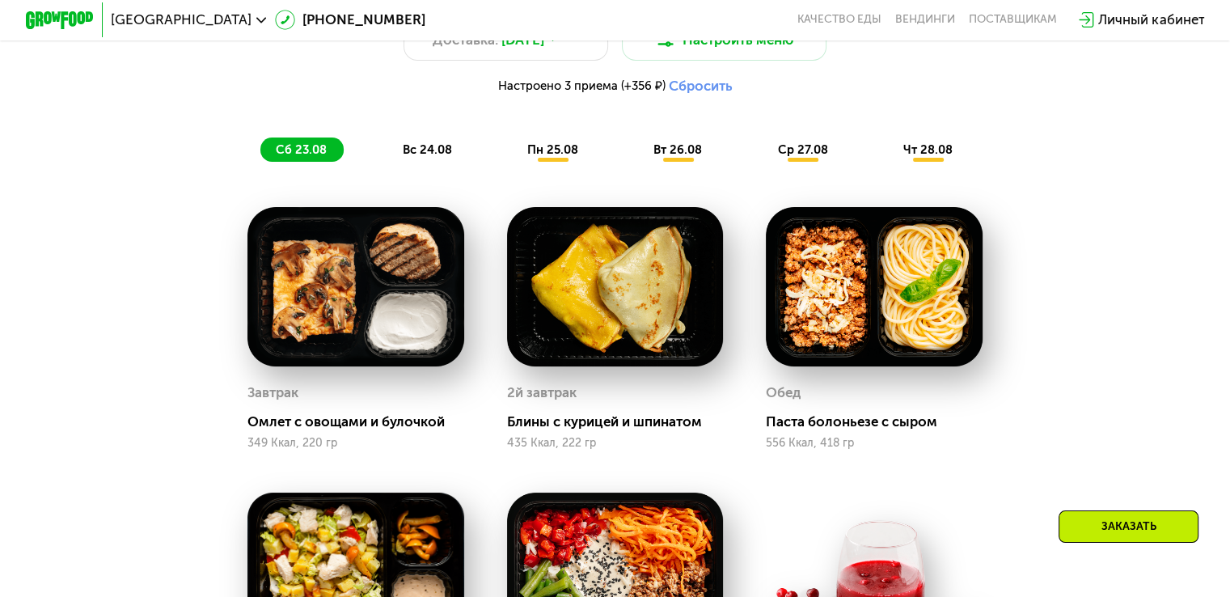
scroll to position [970, 0]
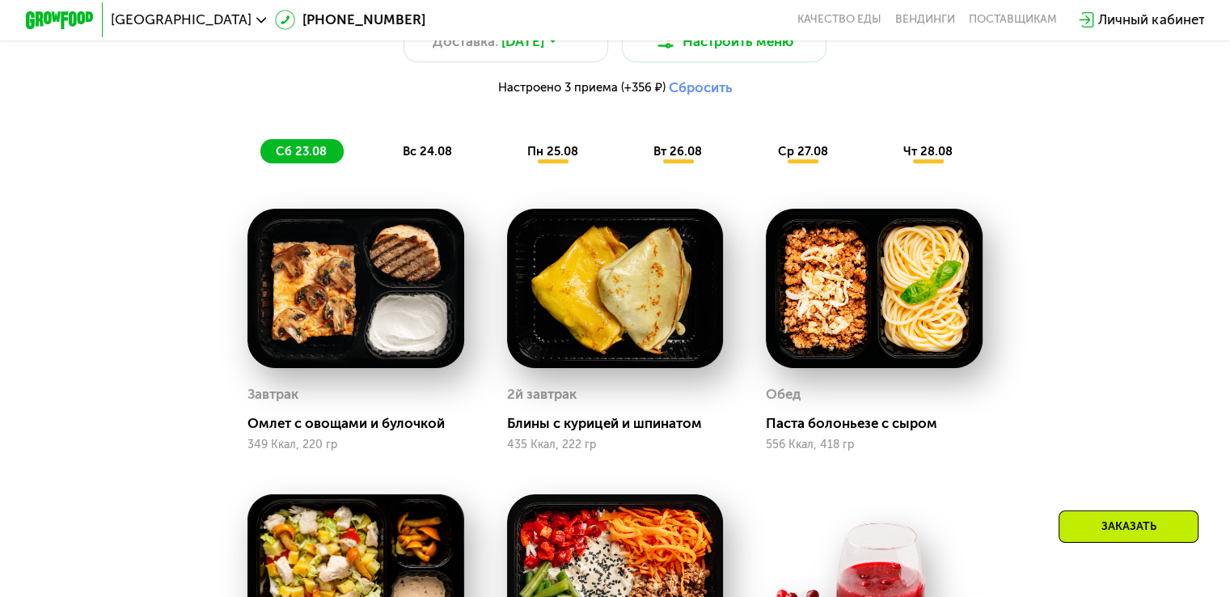
click at [433, 158] on span "вс 24.08" at bounding box center [426, 151] width 49 height 15
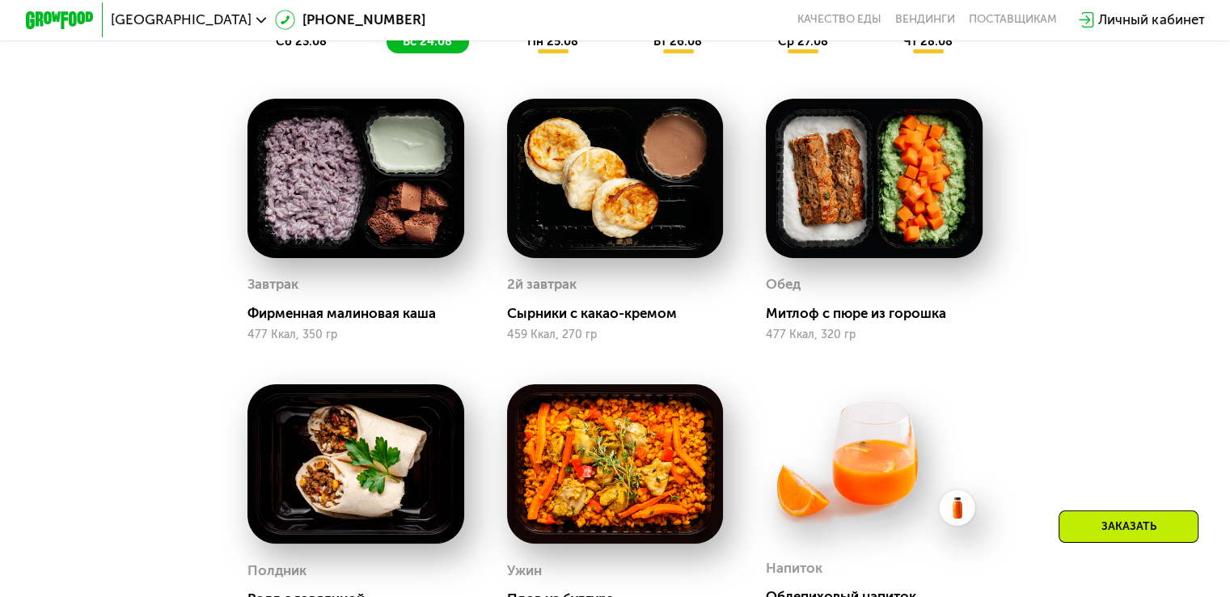
scroll to position [1069, 0]
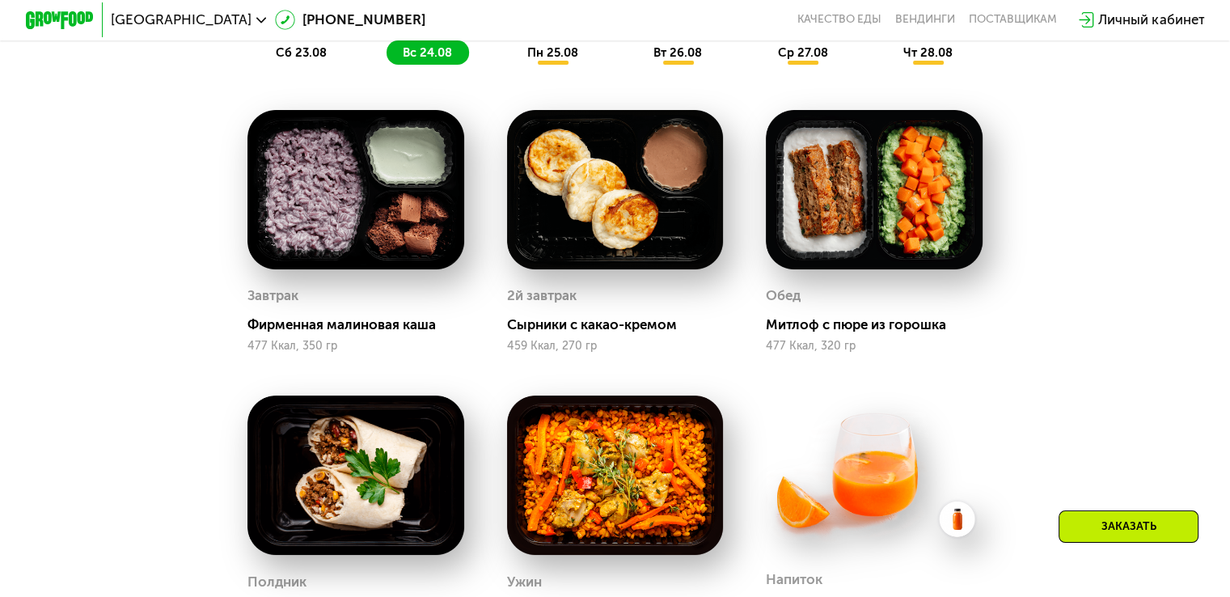
click at [596, 234] on img at bounding box center [615, 189] width 217 height 159
click at [551, 333] on div "Сырники с какао-кремом" at bounding box center [622, 324] width 230 height 17
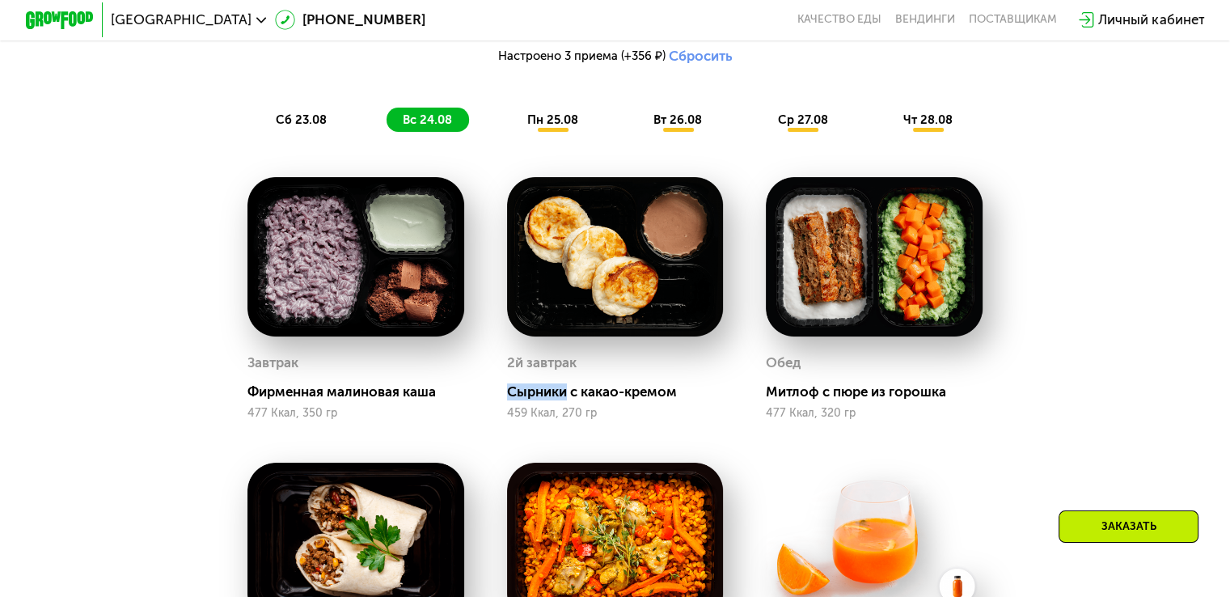
scroll to position [990, 0]
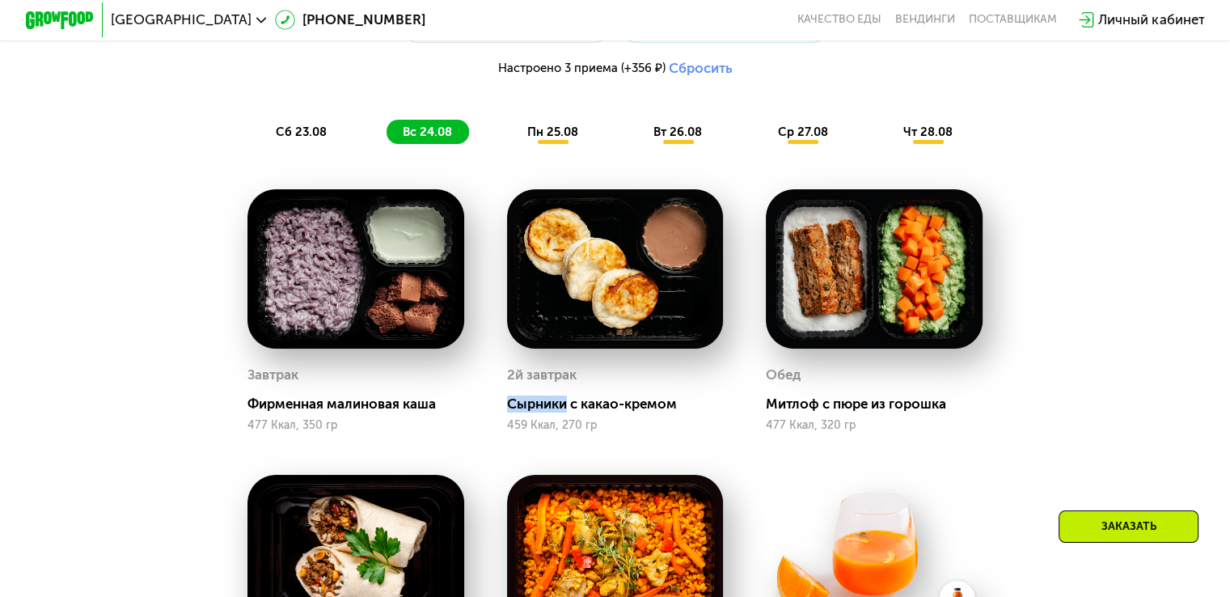
click at [540, 295] on img at bounding box center [615, 268] width 217 height 159
click at [361, 292] on img at bounding box center [355, 268] width 217 height 159
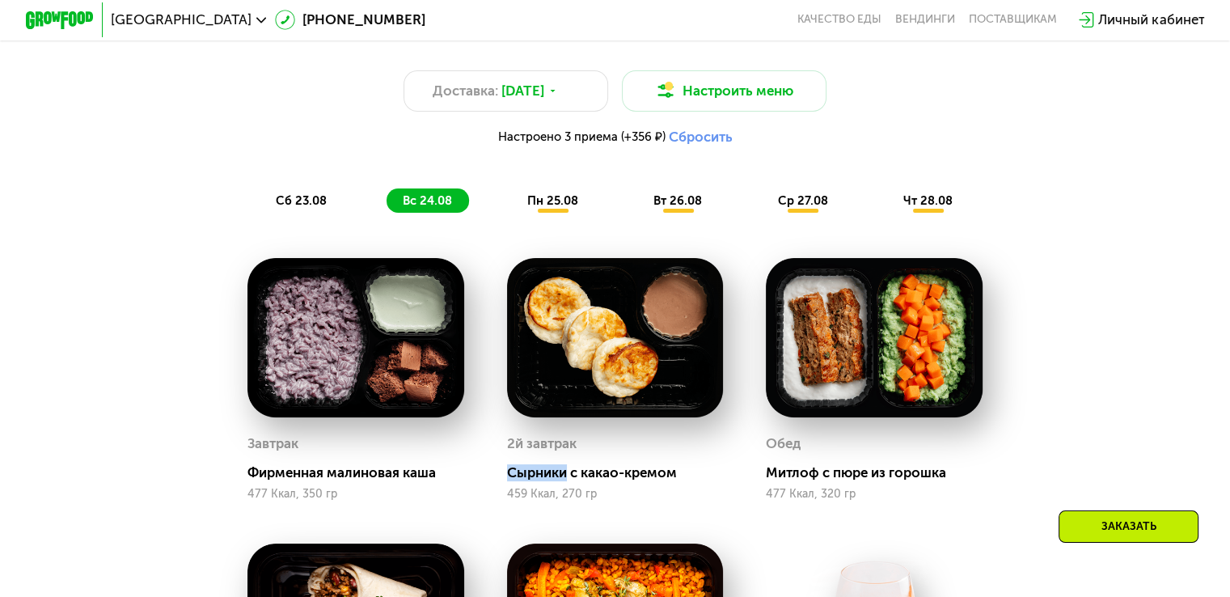
scroll to position [914, 0]
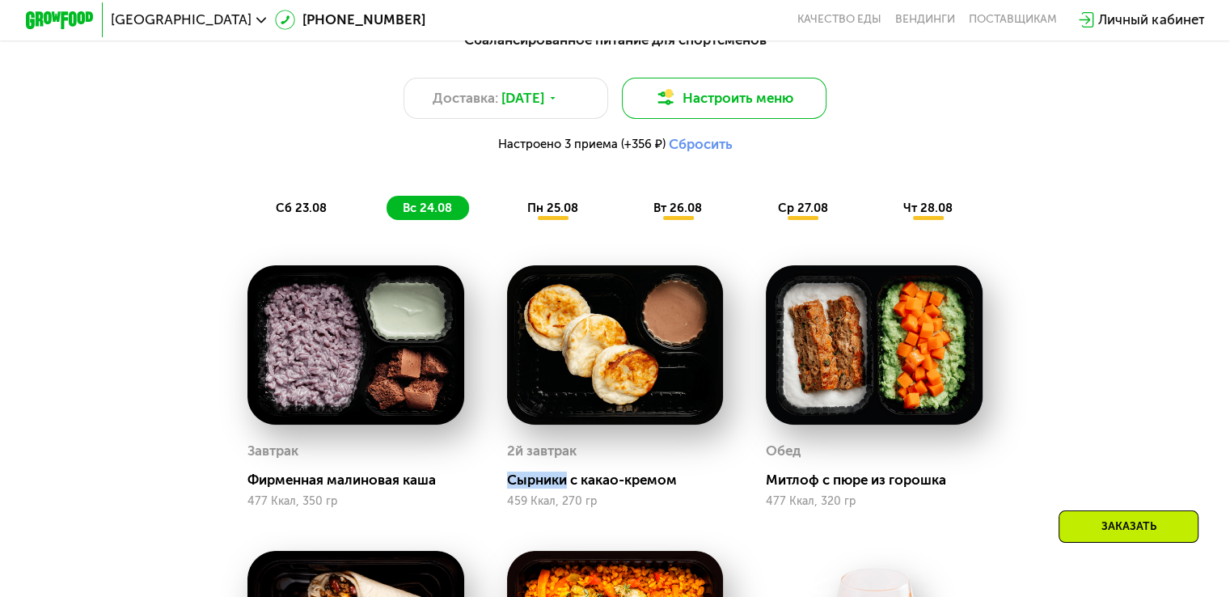
click at [686, 116] on button "Настроить меню" at bounding box center [724, 98] width 205 height 41
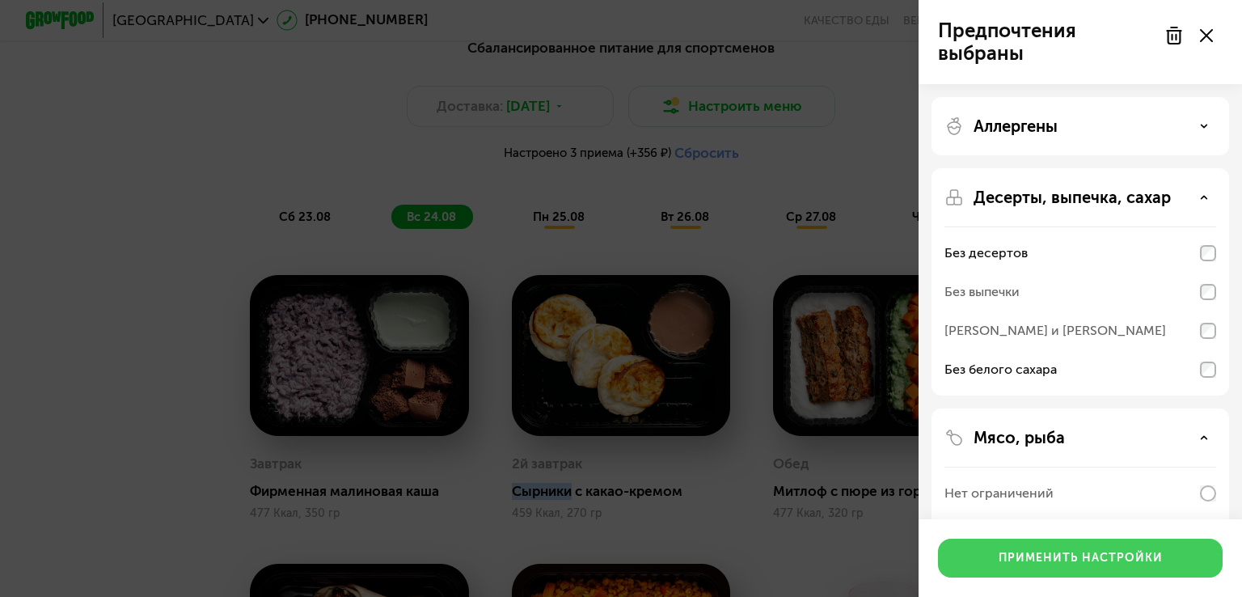
click at [1041, 560] on div "Применить настройки" at bounding box center [1081, 558] width 164 height 16
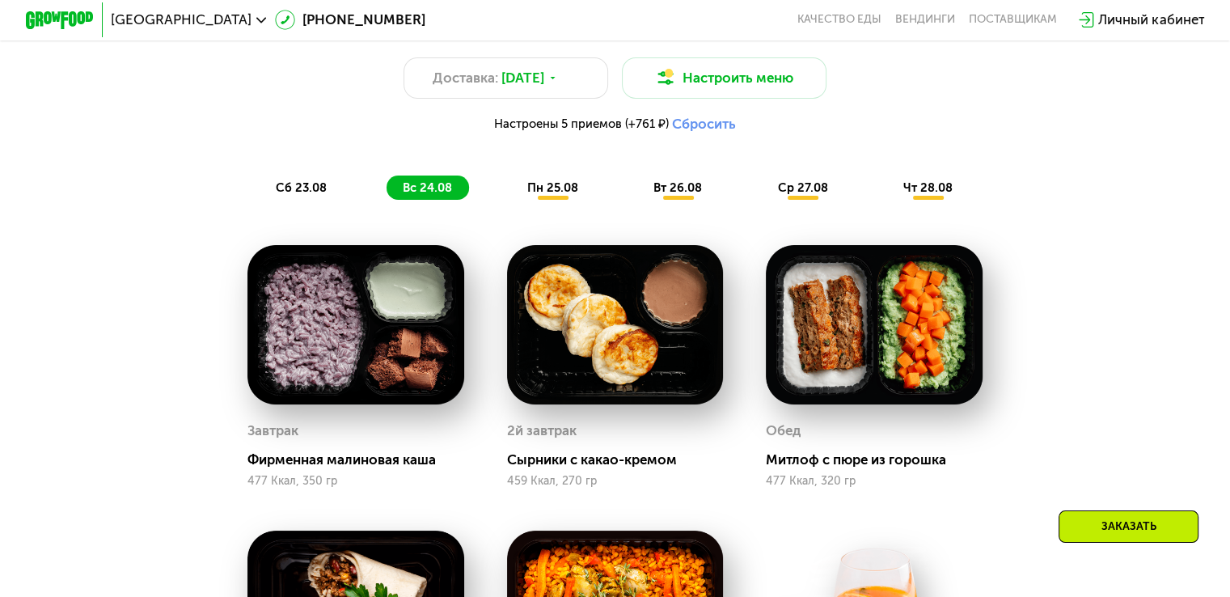
scroll to position [923, 0]
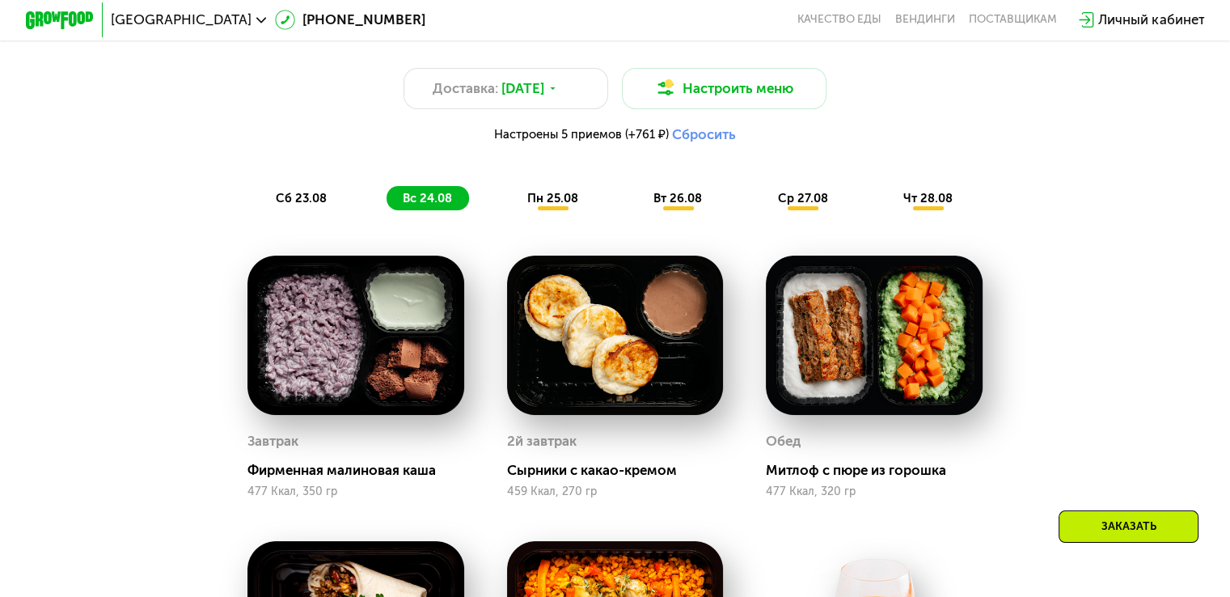
click at [567, 205] on span "пн 25.08" at bounding box center [552, 198] width 51 height 15
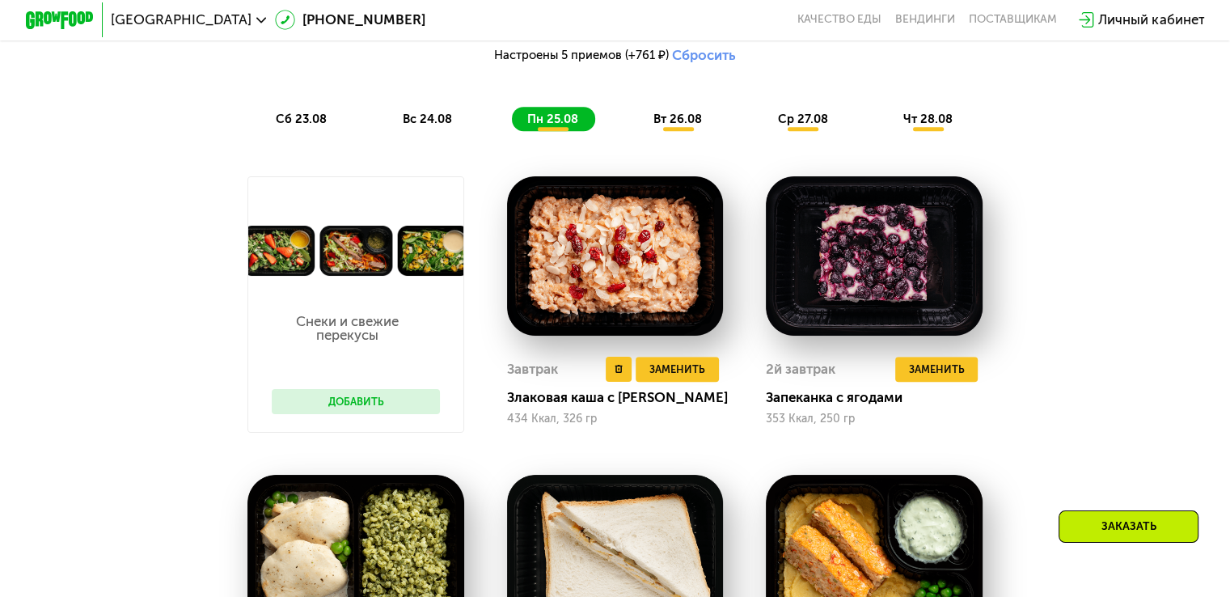
scroll to position [1002, 0]
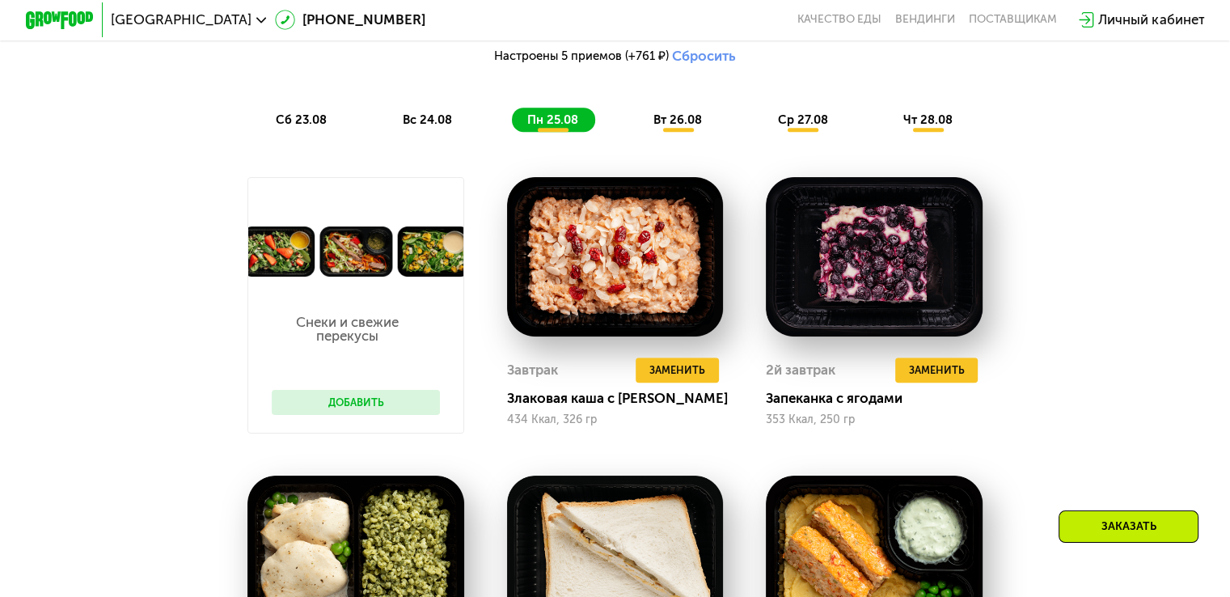
click at [688, 124] on span "вт 26.08" at bounding box center [677, 119] width 49 height 15
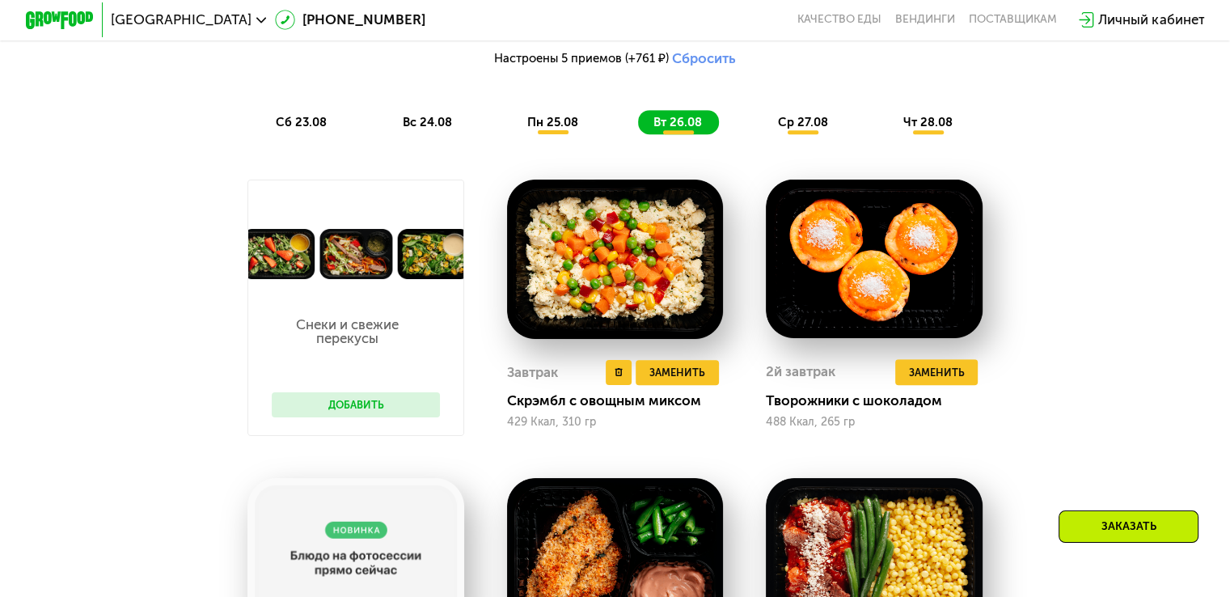
scroll to position [1008, 0]
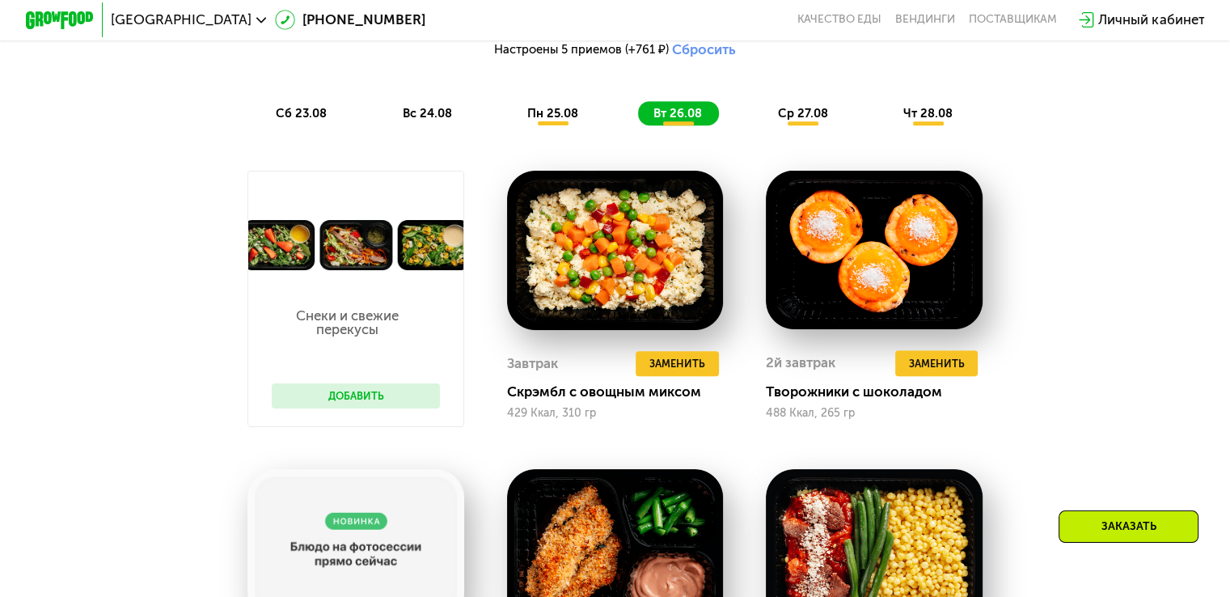
click at [823, 120] on span "ср 27.08" at bounding box center [802, 113] width 50 height 15
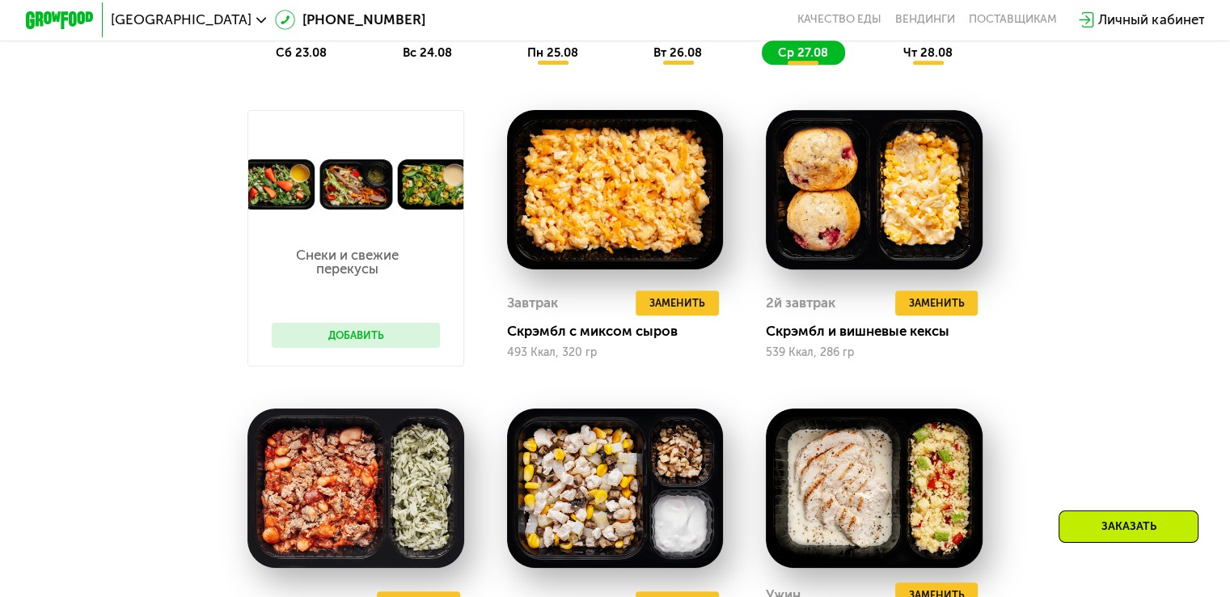
scroll to position [1051, 0]
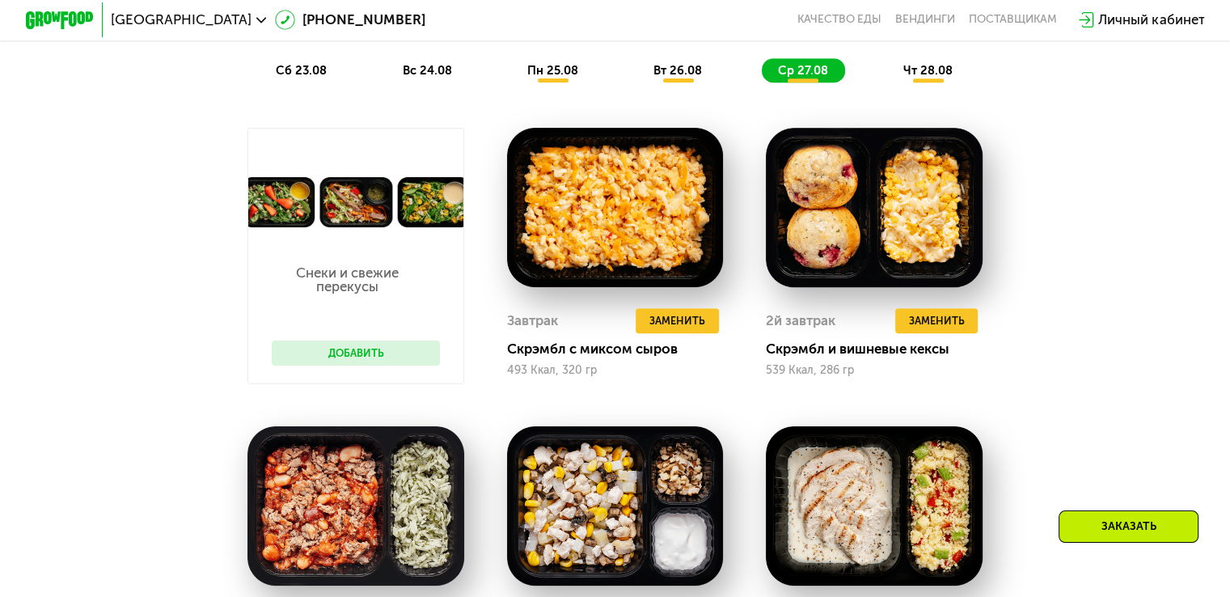
click at [938, 78] on span "чт 28.08" at bounding box center [927, 70] width 49 height 15
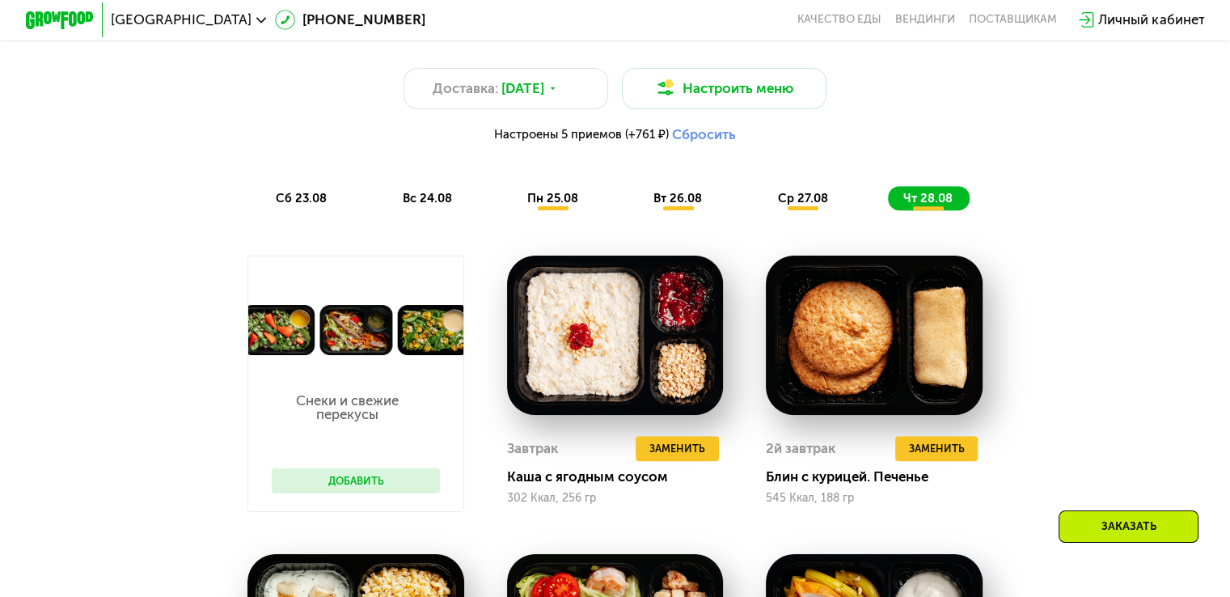
scroll to position [920, 0]
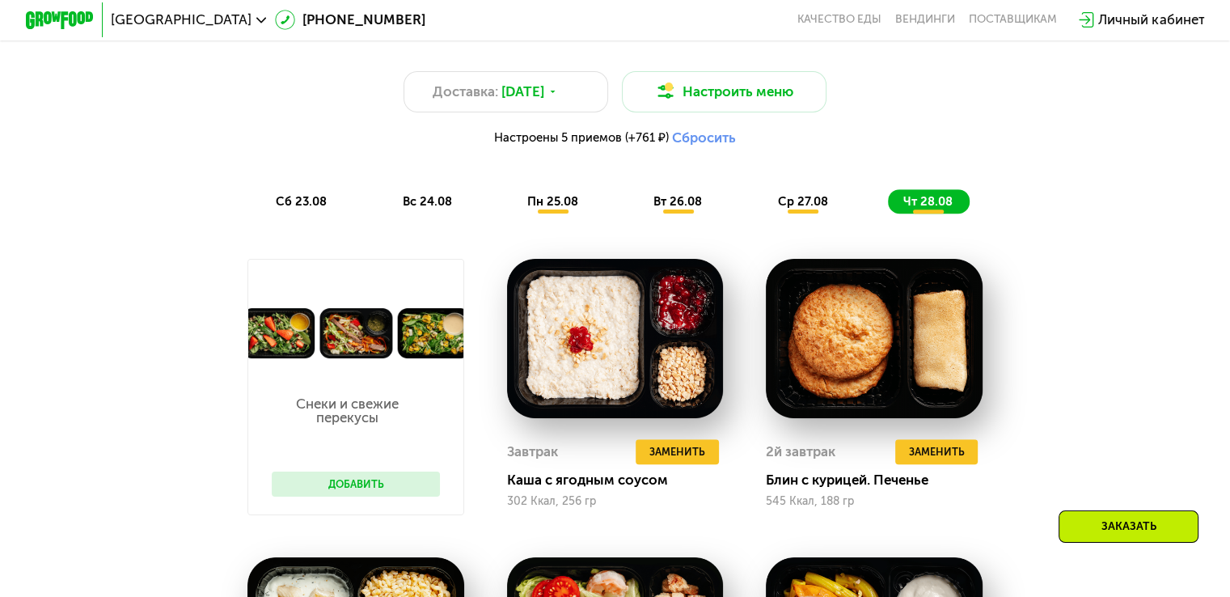
click at [888, 211] on div "ср 27.08" at bounding box center [929, 201] width 82 height 24
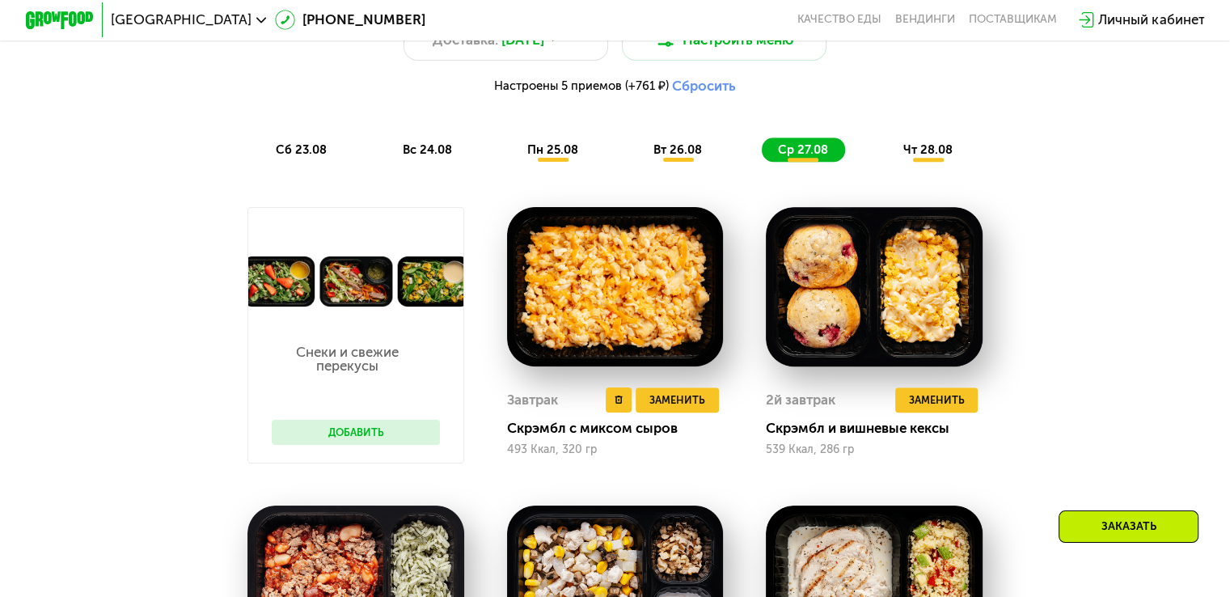
scroll to position [917, 0]
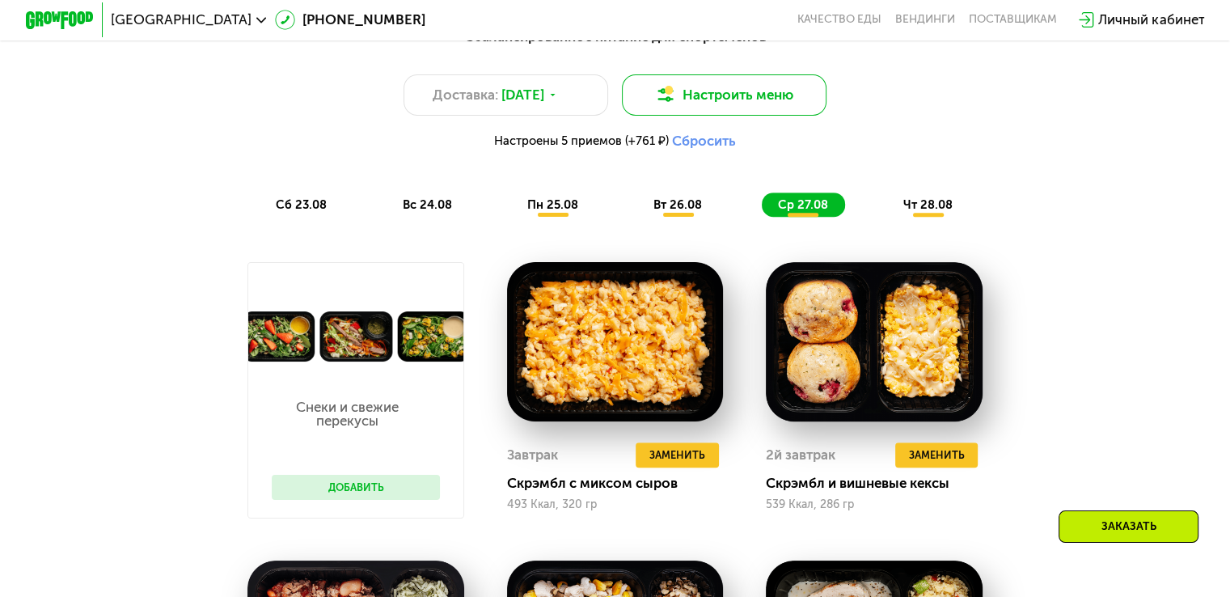
click at [733, 91] on button "Настроить меню" at bounding box center [724, 94] width 205 height 41
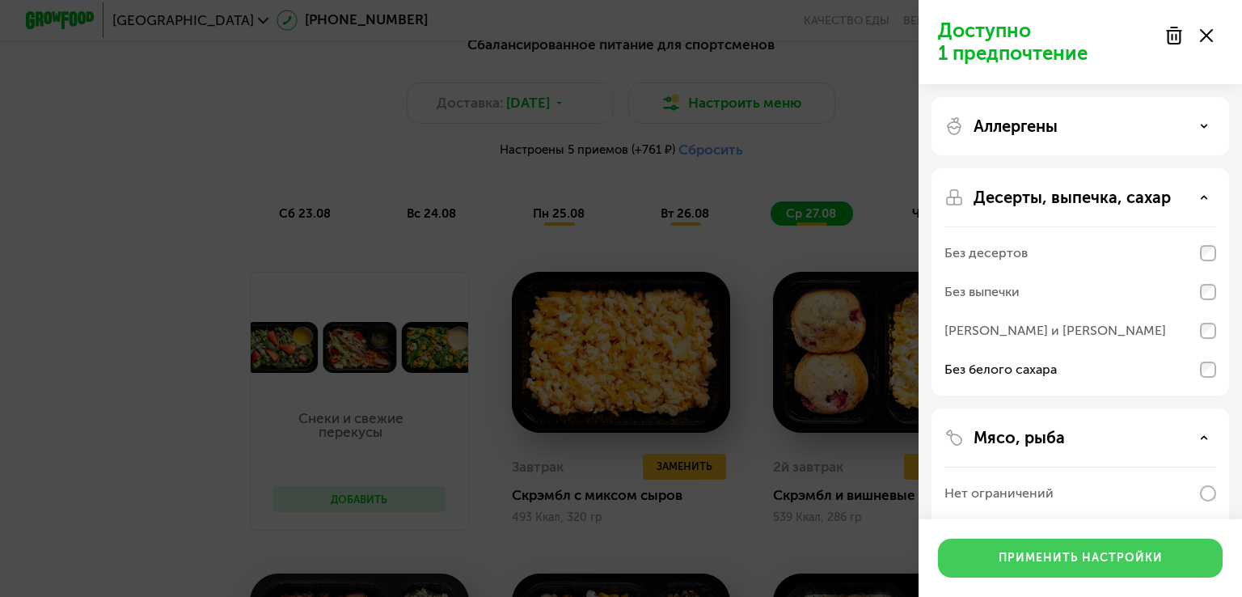
click at [1088, 546] on button "Применить настройки" at bounding box center [1080, 557] width 285 height 39
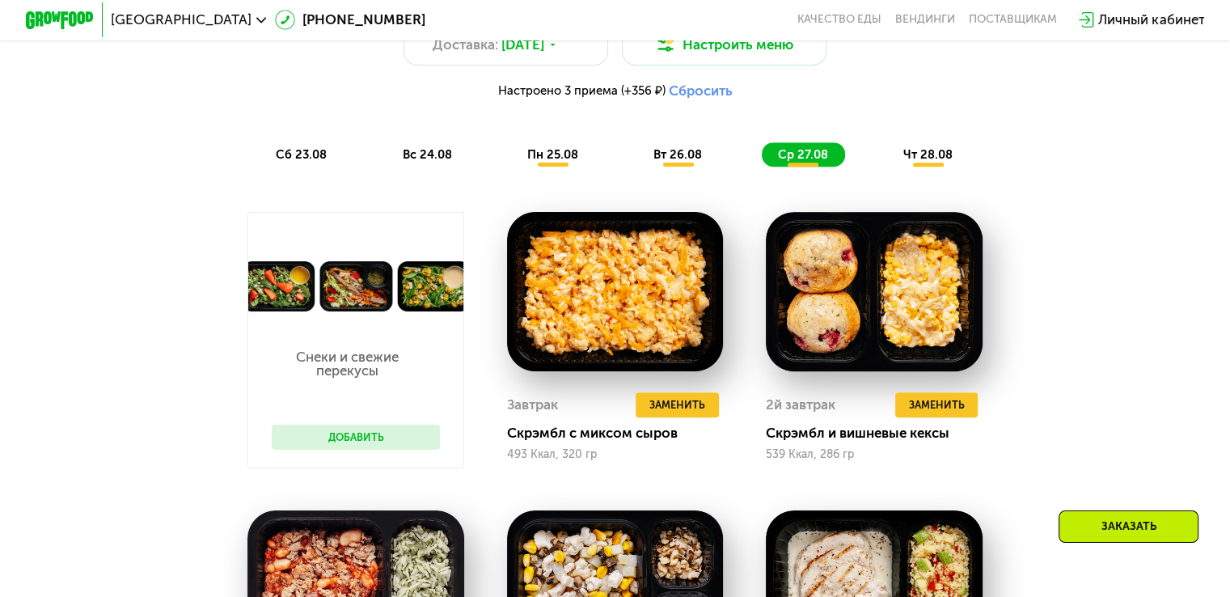
scroll to position [966, 0]
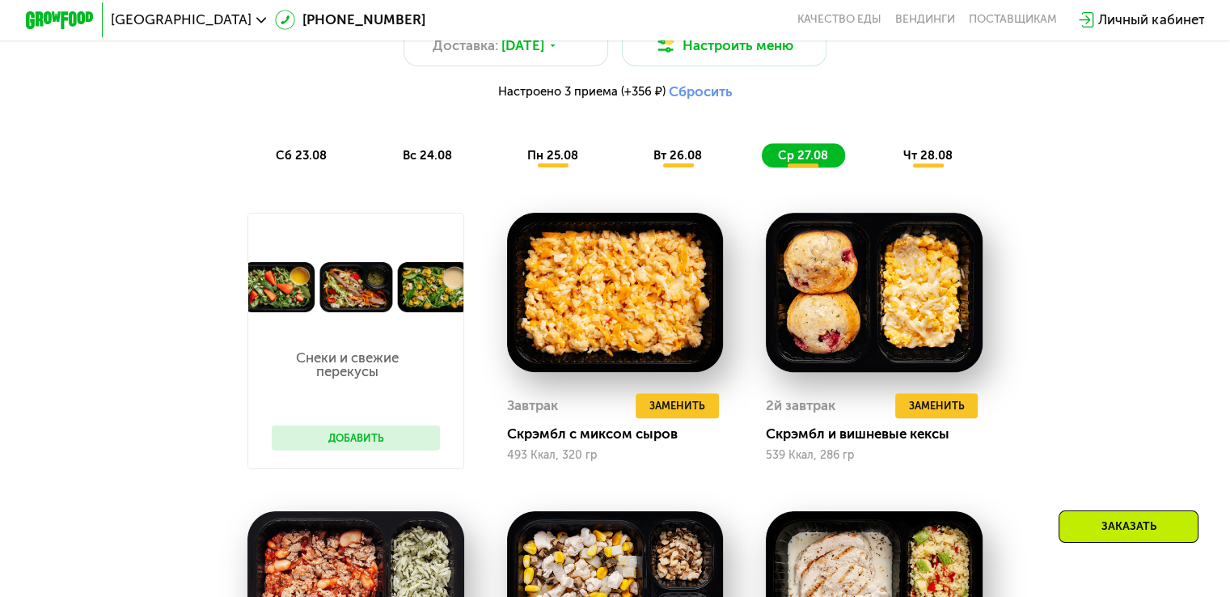
click at [689, 163] on span "вт 26.08" at bounding box center [677, 155] width 49 height 15
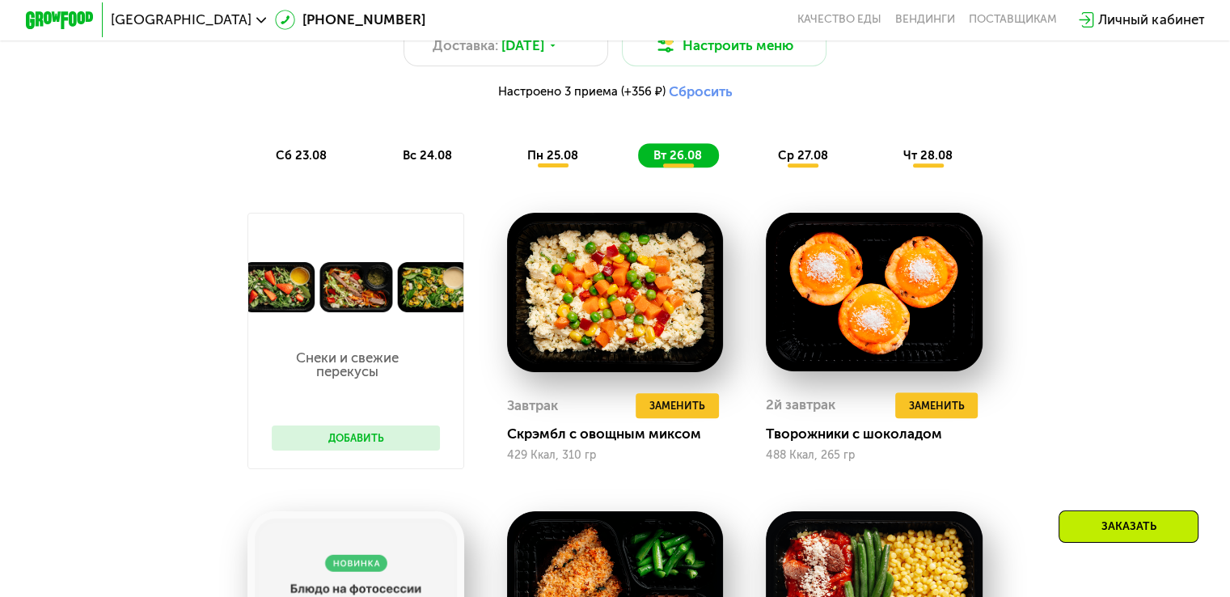
click at [757, 167] on div "сб 23.08 вс 24.08 пн 25.08 вт 26.08 ср 27.08 чт 28.08" at bounding box center [614, 155] width 709 height 24
click at [824, 156] on span "ср 27.08" at bounding box center [802, 155] width 50 height 15
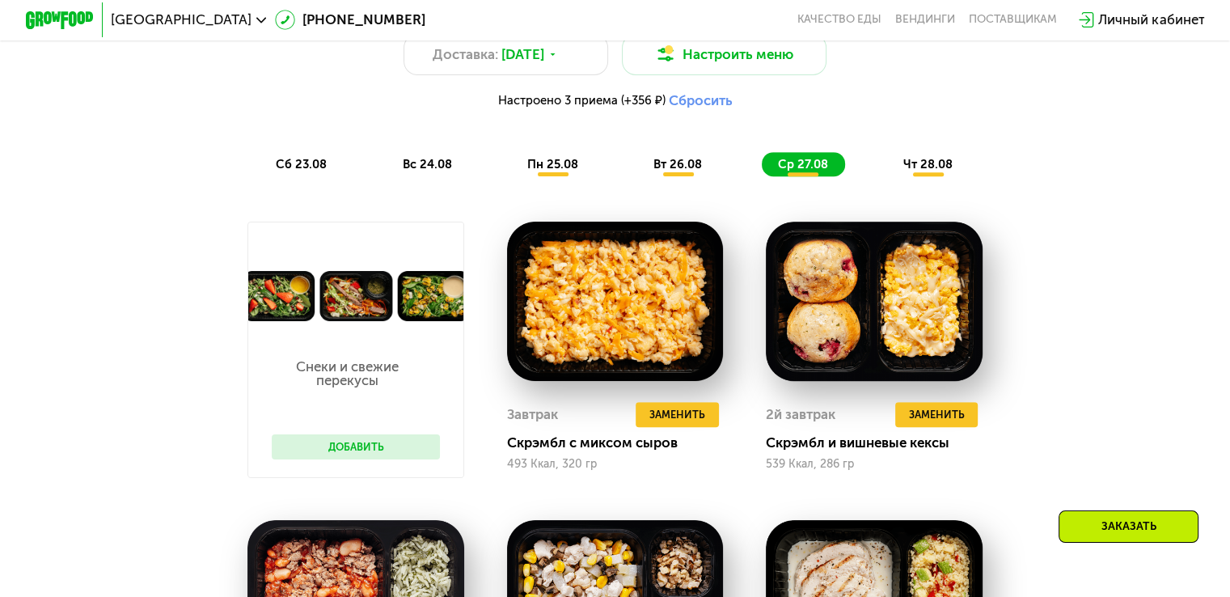
scroll to position [953, 0]
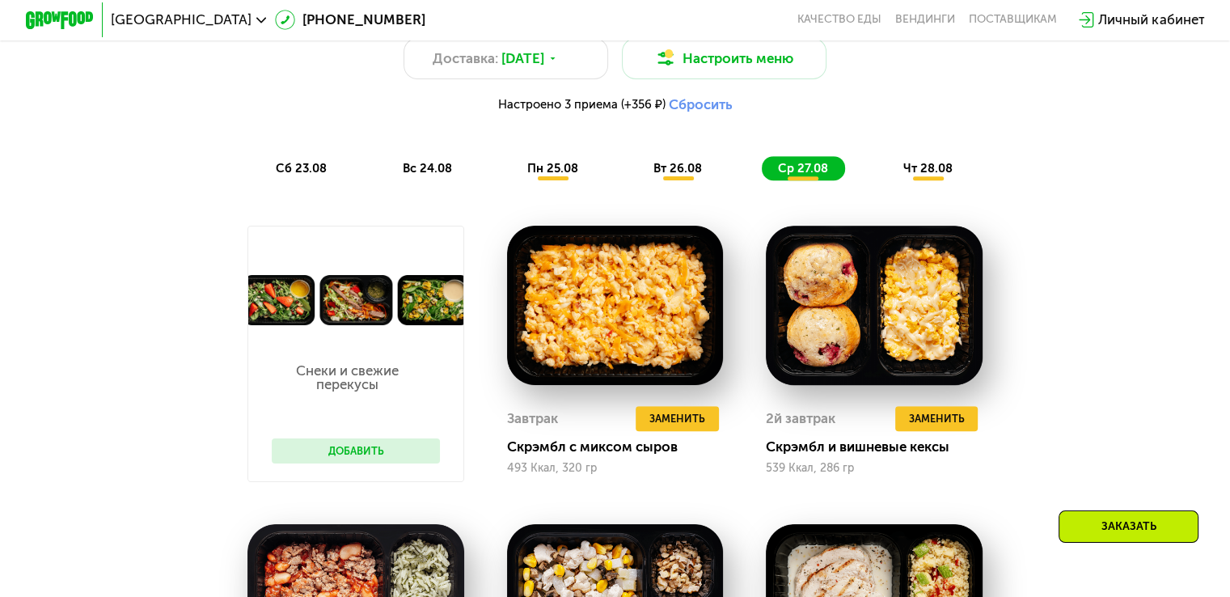
click at [667, 175] on span "вт 26.08" at bounding box center [677, 168] width 49 height 15
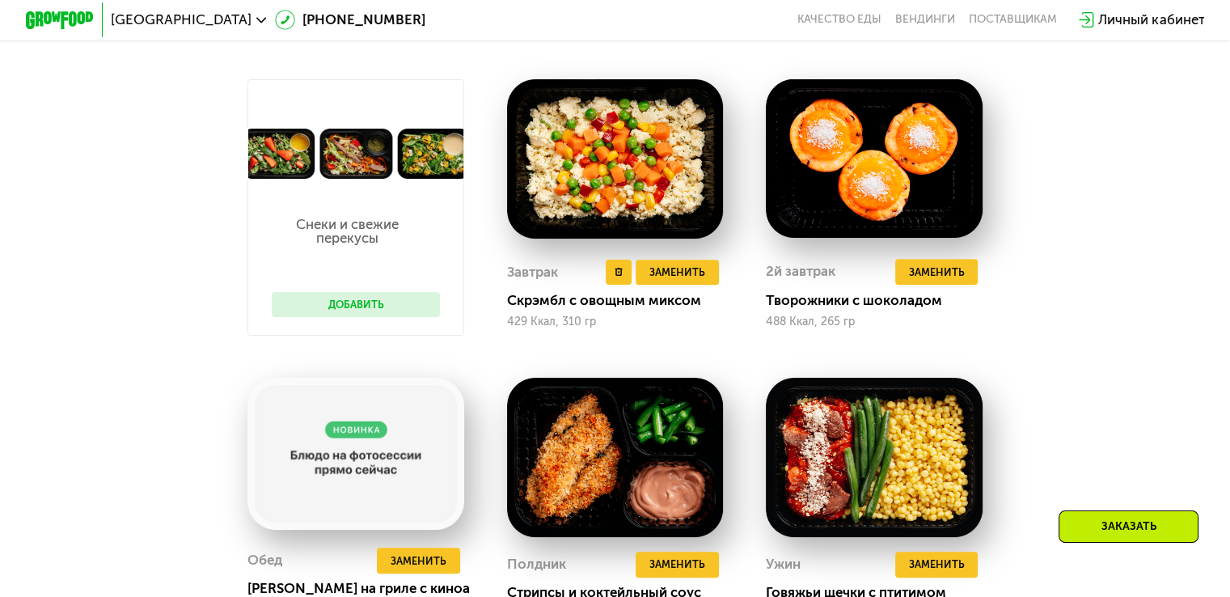
scroll to position [983, 0]
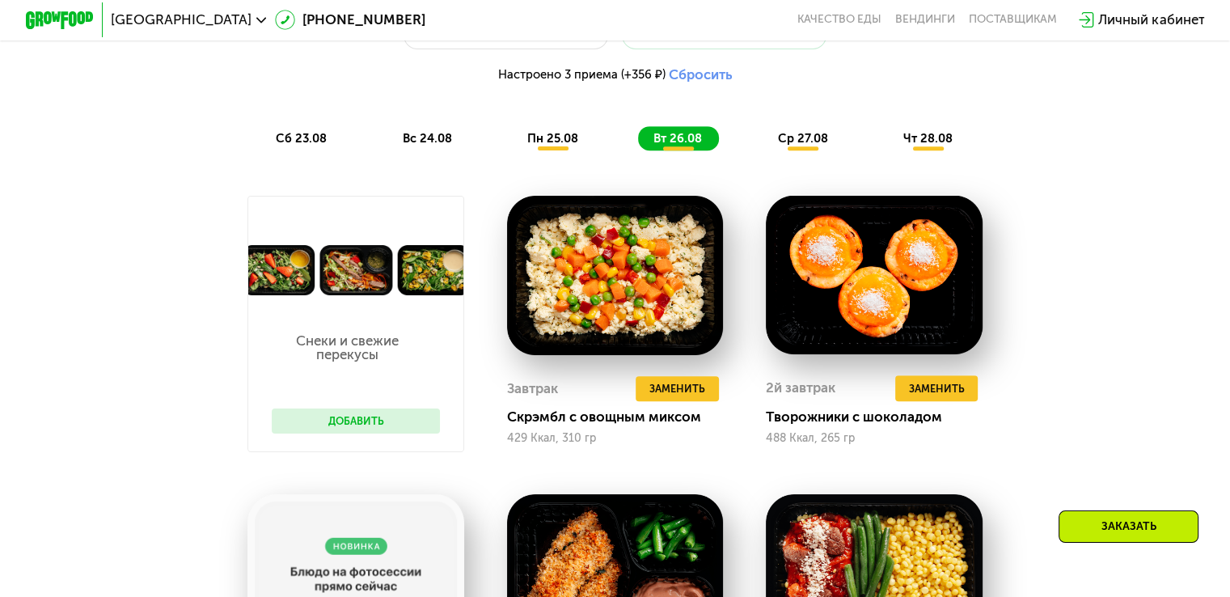
click at [799, 139] on span "ср 27.08" at bounding box center [802, 138] width 50 height 15
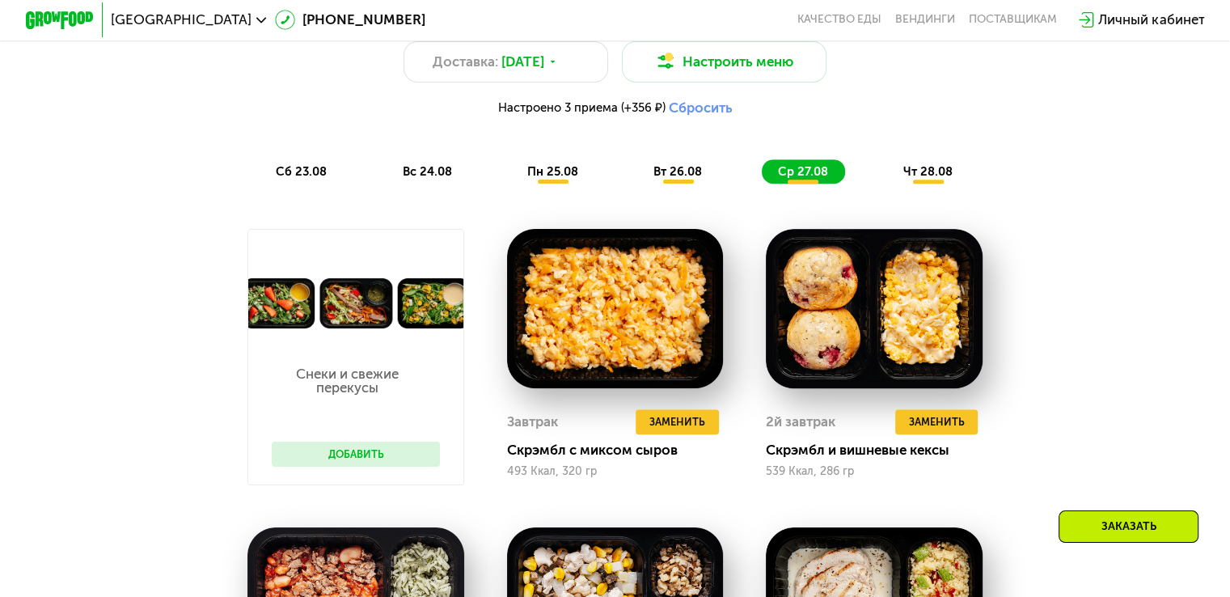
scroll to position [944, 0]
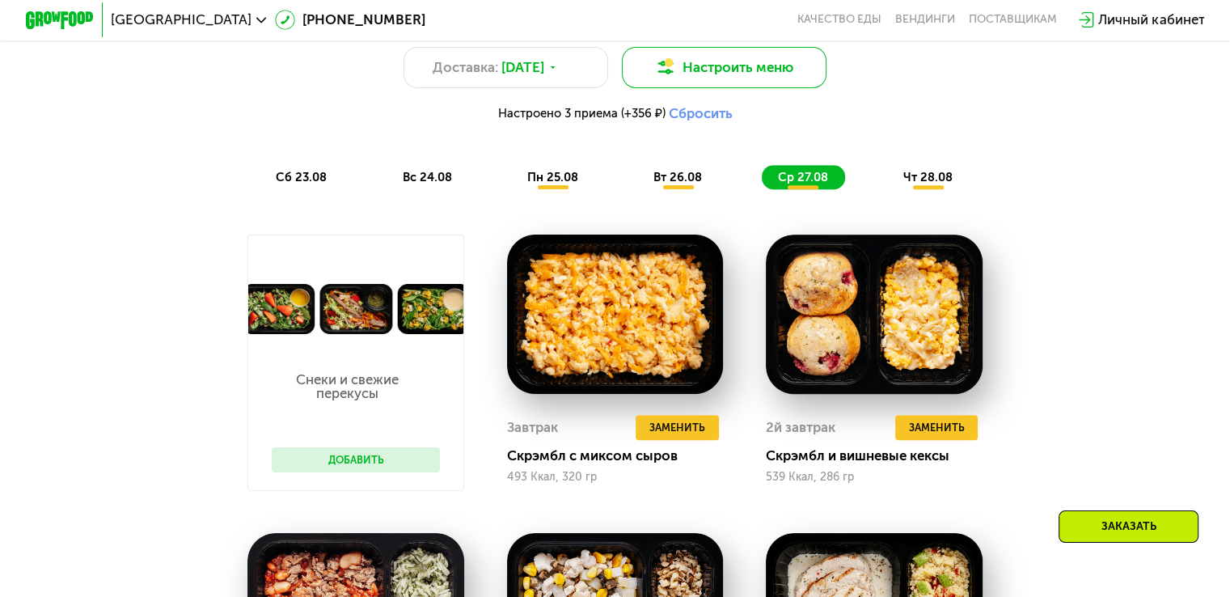
click at [716, 88] on button "Настроить меню" at bounding box center [724, 67] width 205 height 41
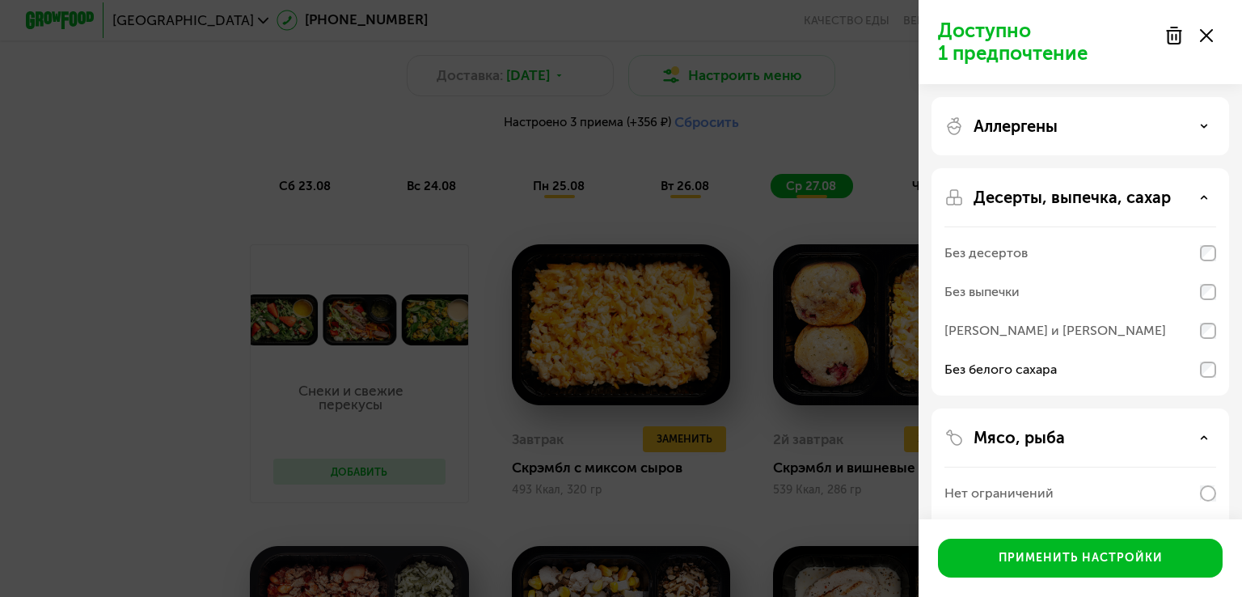
click at [1054, 367] on div "Без белого сахара" at bounding box center [1000, 369] width 112 height 19
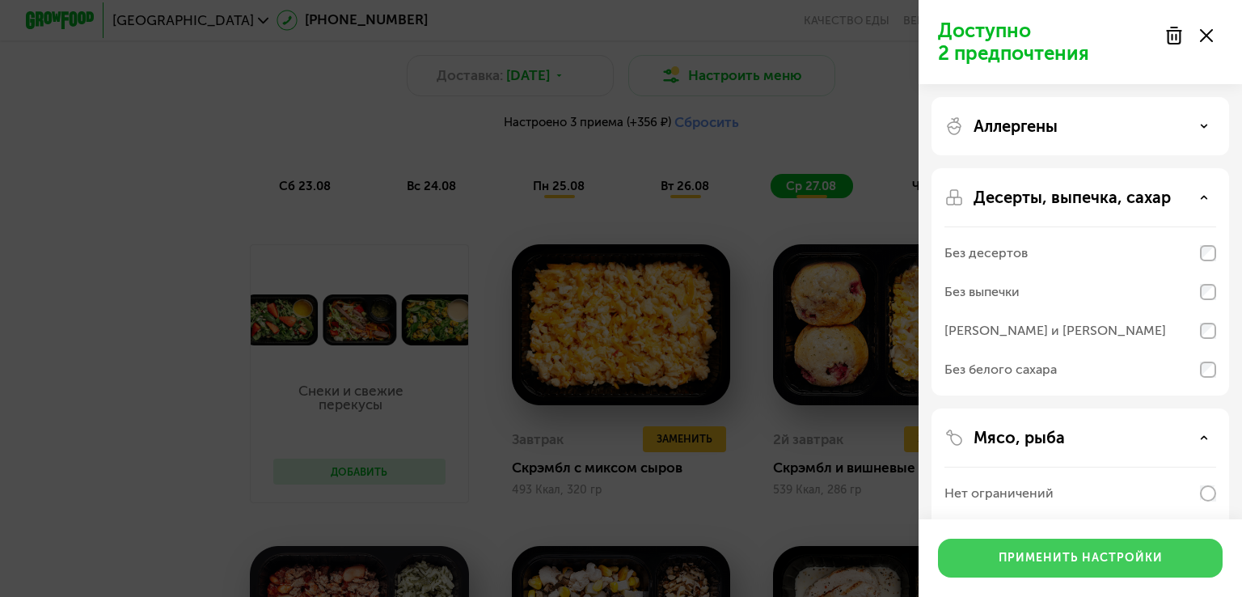
click at [1088, 548] on button "Применить настройки" at bounding box center [1080, 557] width 285 height 39
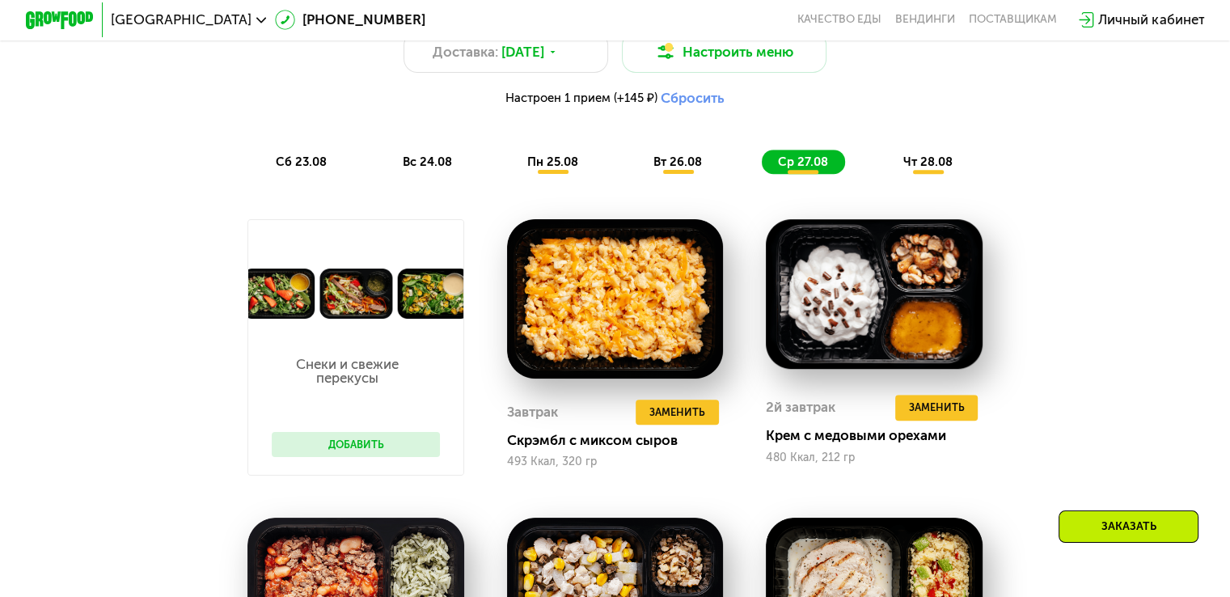
scroll to position [938, 0]
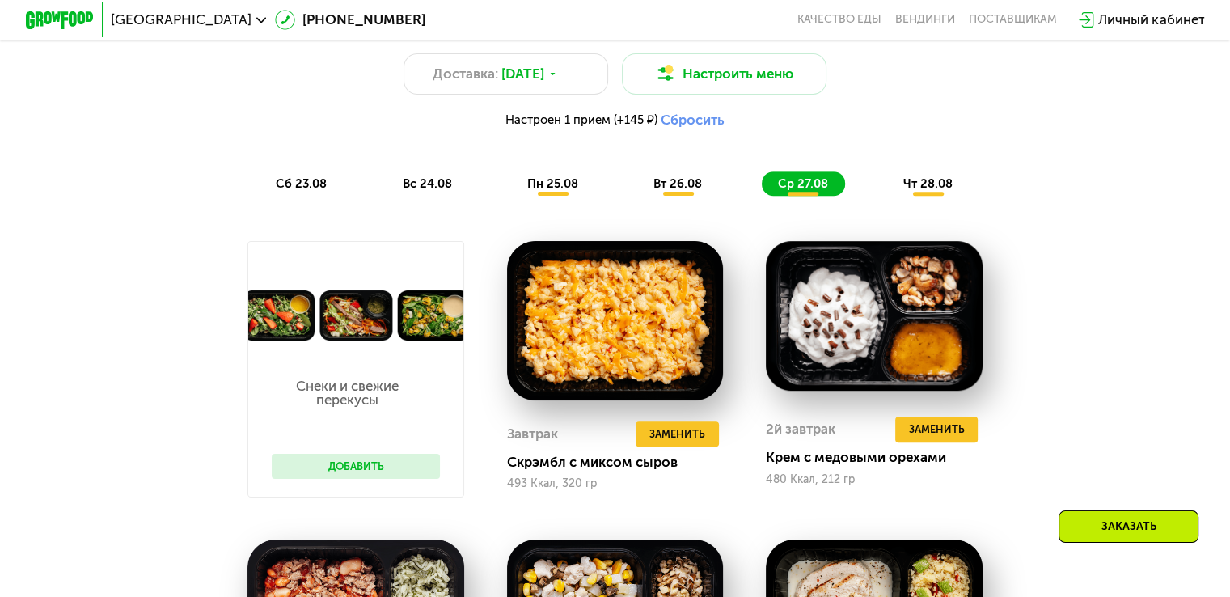
click at [703, 127] on button "Сбросить" at bounding box center [693, 120] width 64 height 17
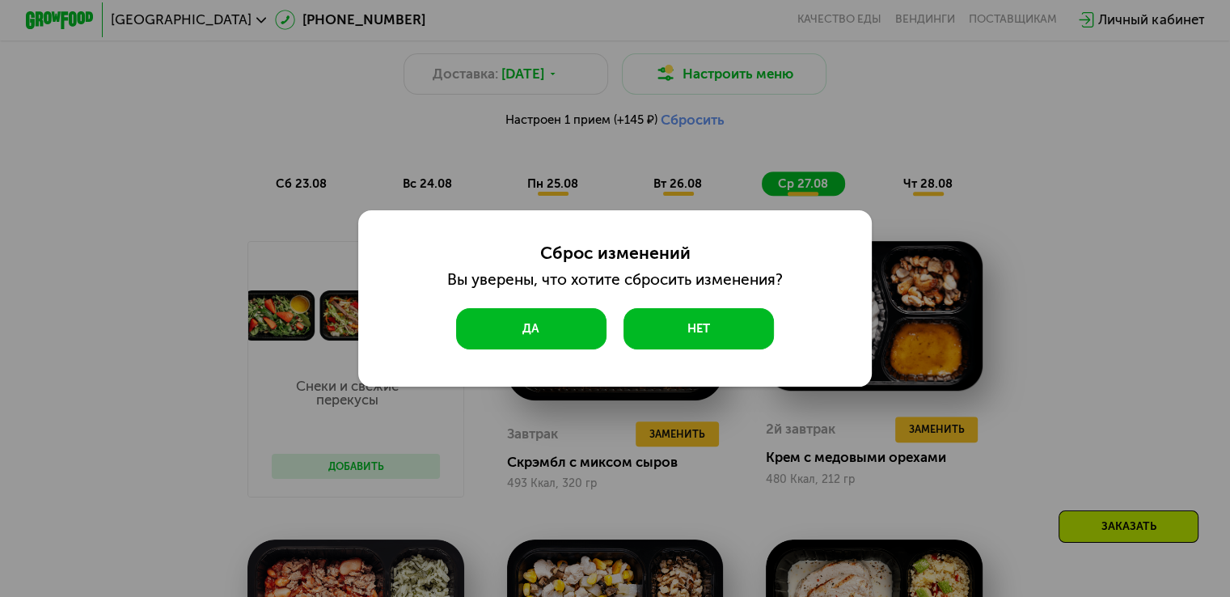
click at [571, 327] on button "Да" at bounding box center [531, 328] width 150 height 41
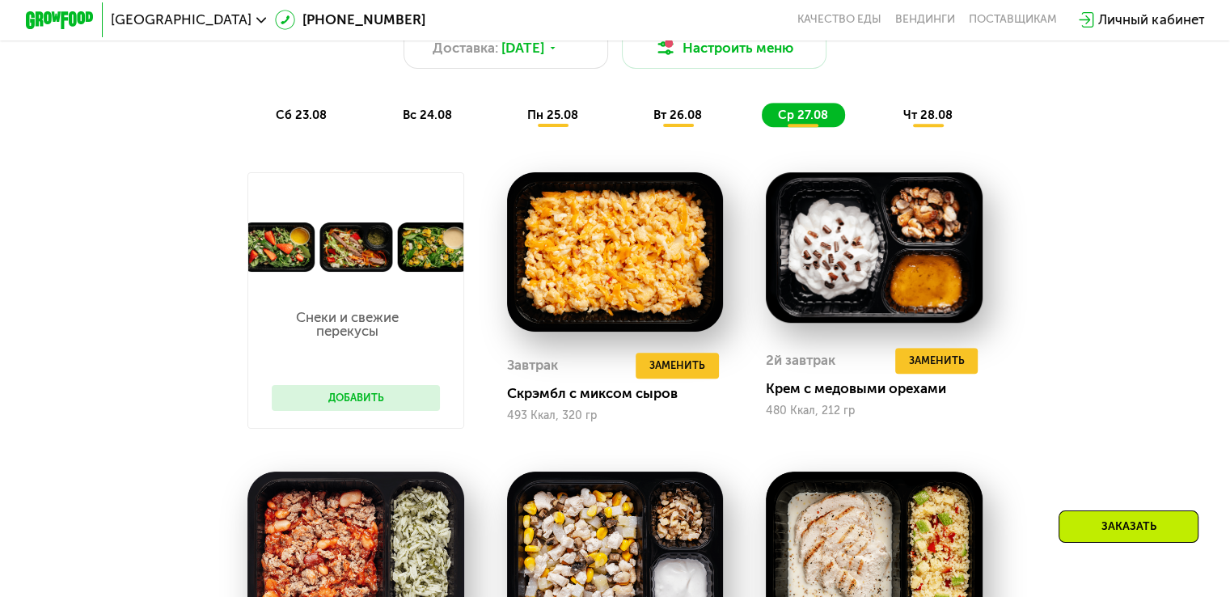
scroll to position [959, 0]
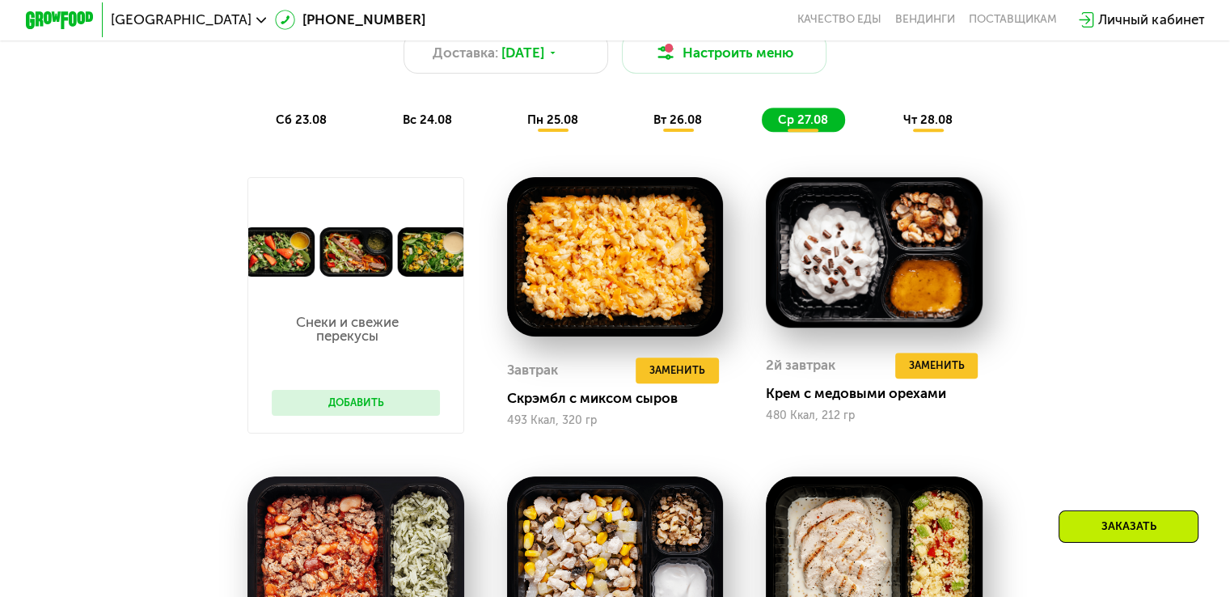
click at [919, 119] on div "чт 28.08" at bounding box center [929, 120] width 82 height 24
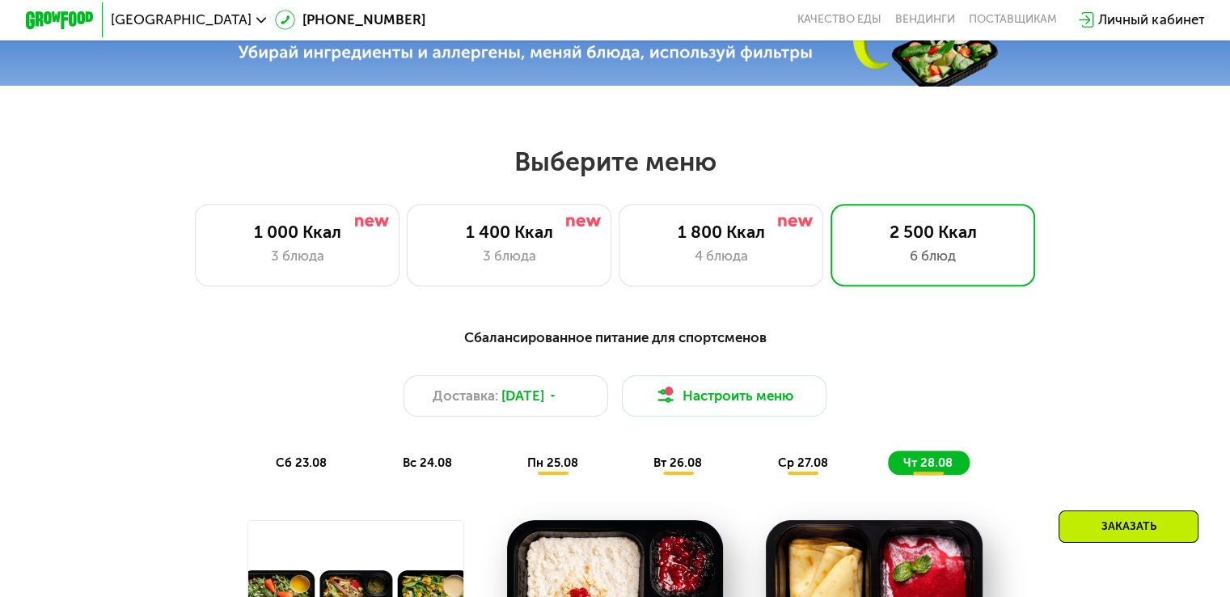
scroll to position [615, 0]
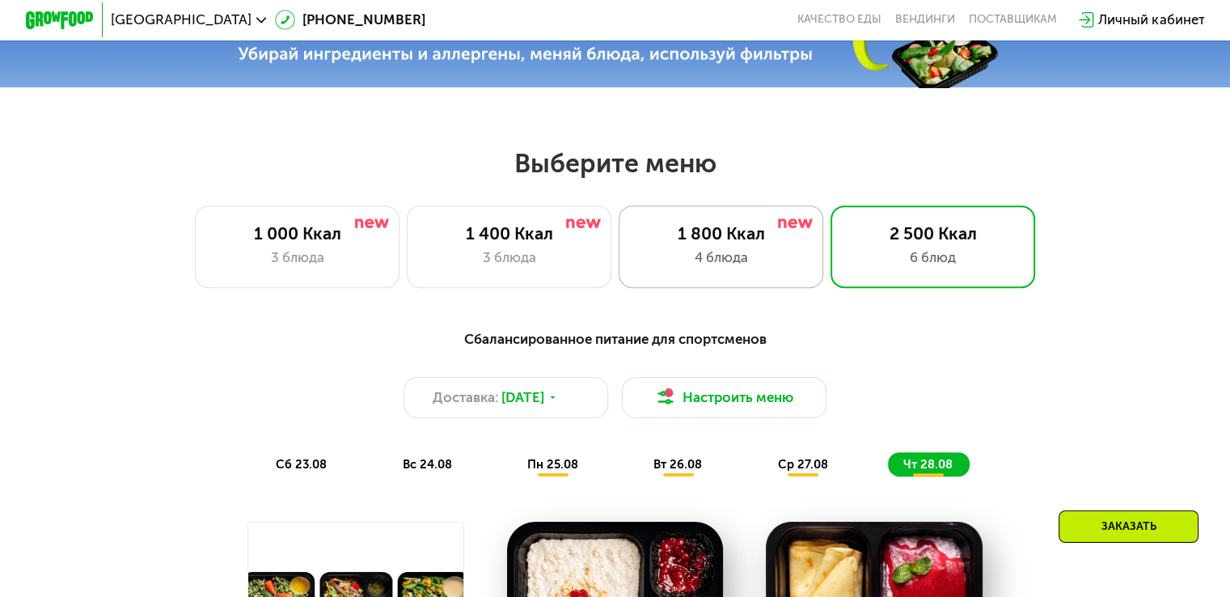
click at [772, 243] on div "1 800 Ккал" at bounding box center [720, 233] width 169 height 20
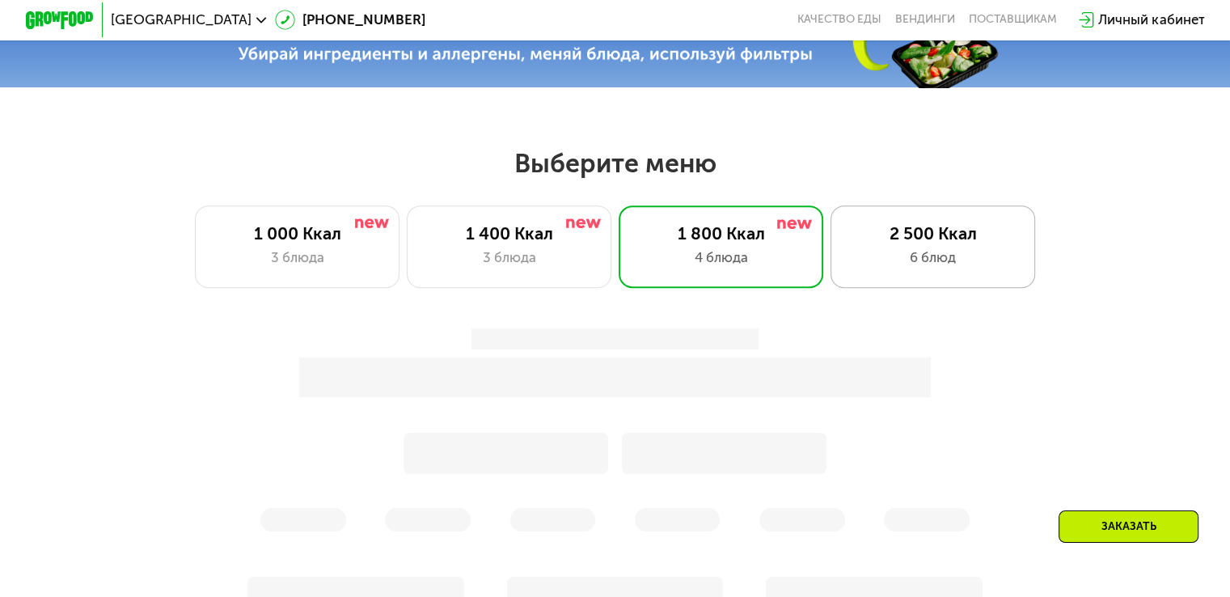
click at [914, 250] on div "2 500 Ккал 6 блюд" at bounding box center [932, 246] width 205 height 82
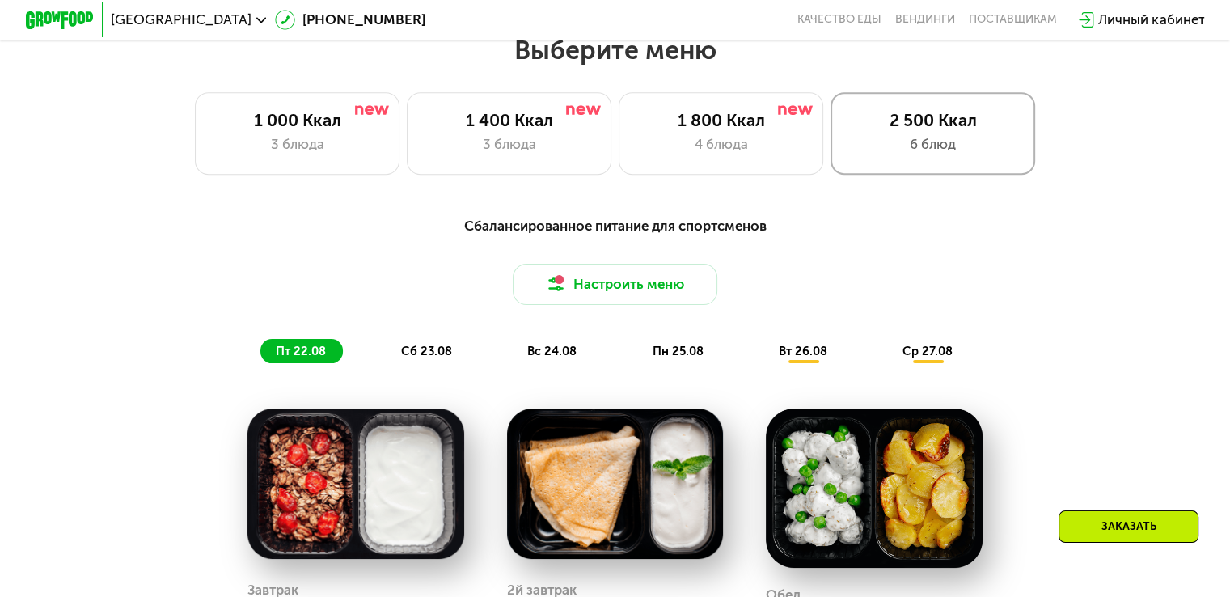
scroll to position [728, 0]
click at [909, 140] on div "6 блюд" at bounding box center [932, 144] width 169 height 20
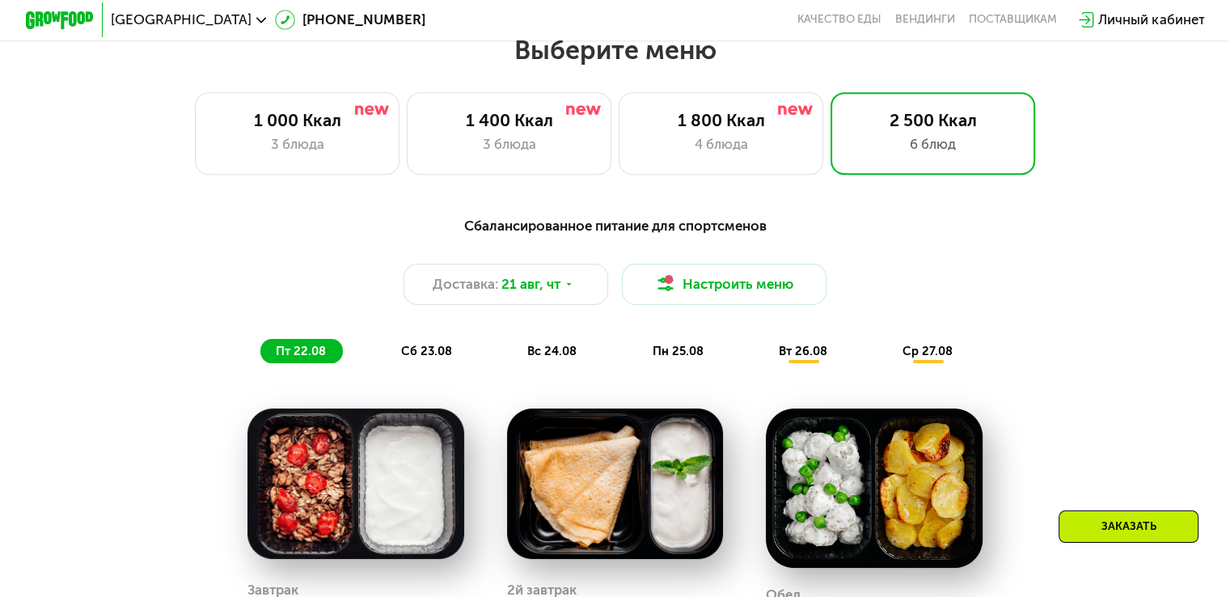
click at [800, 358] on span "вт 26.08" at bounding box center [803, 351] width 49 height 15
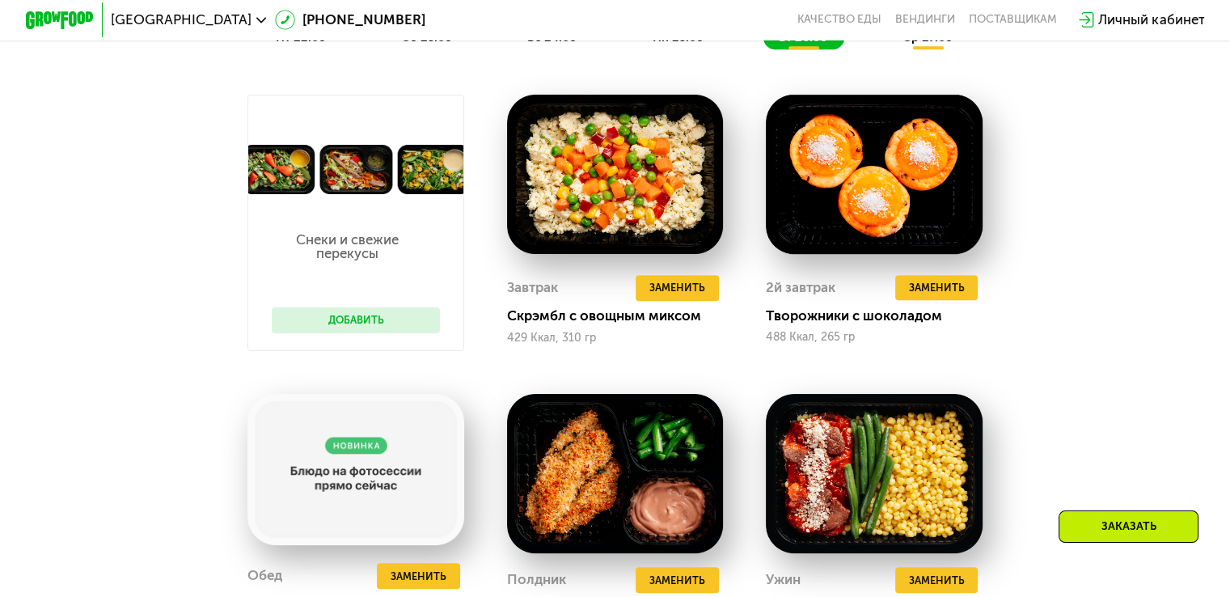
scroll to position [1041, 0]
click at [699, 42] on span "пн 25.08" at bounding box center [677, 37] width 51 height 15
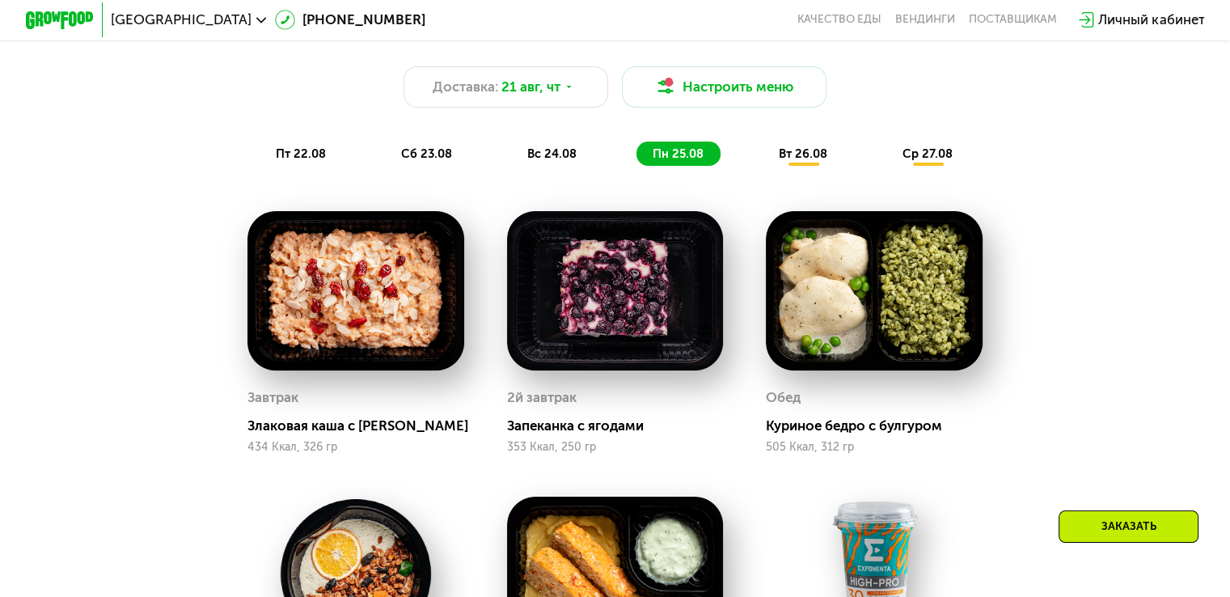
scroll to position [922, 0]
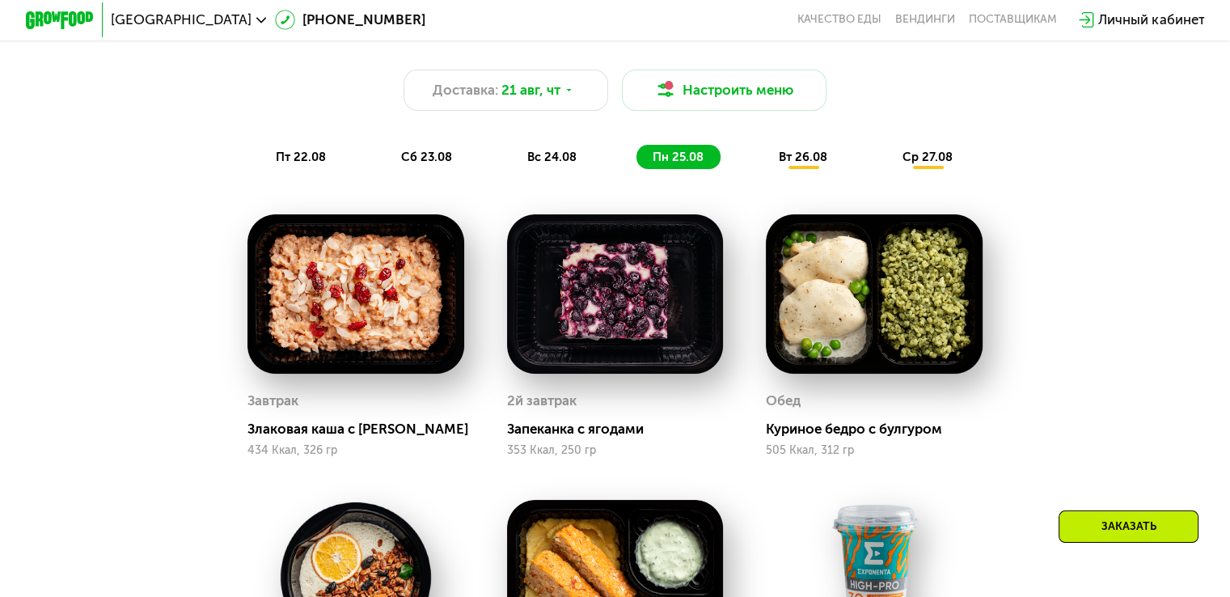
click at [796, 163] on span "вт 26.08" at bounding box center [803, 157] width 49 height 15
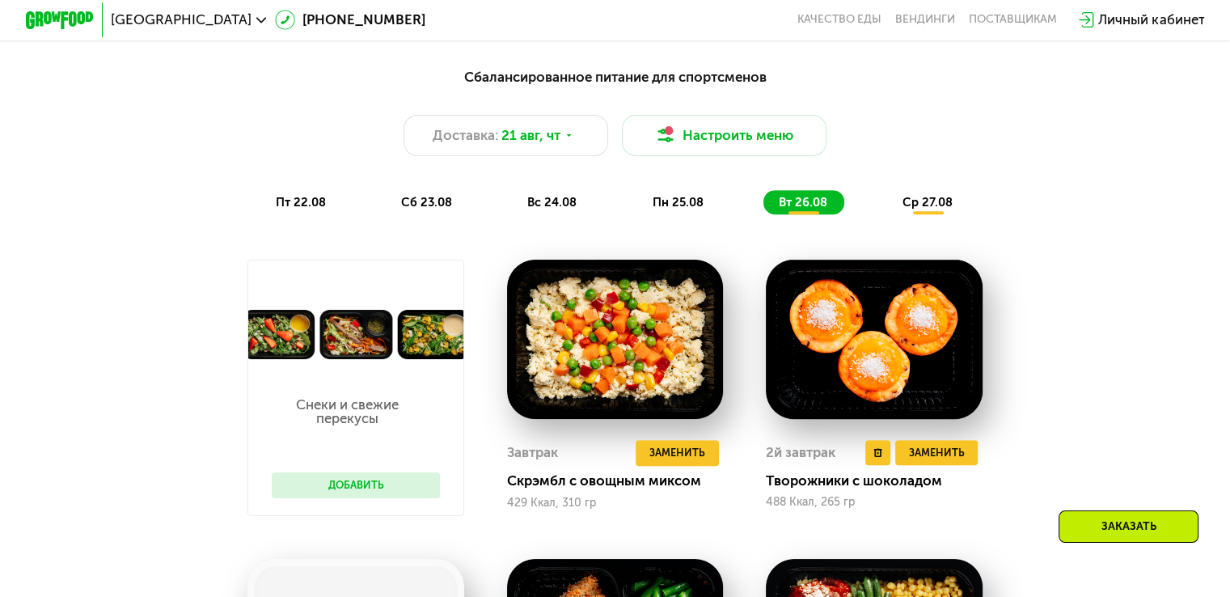
scroll to position [873, 0]
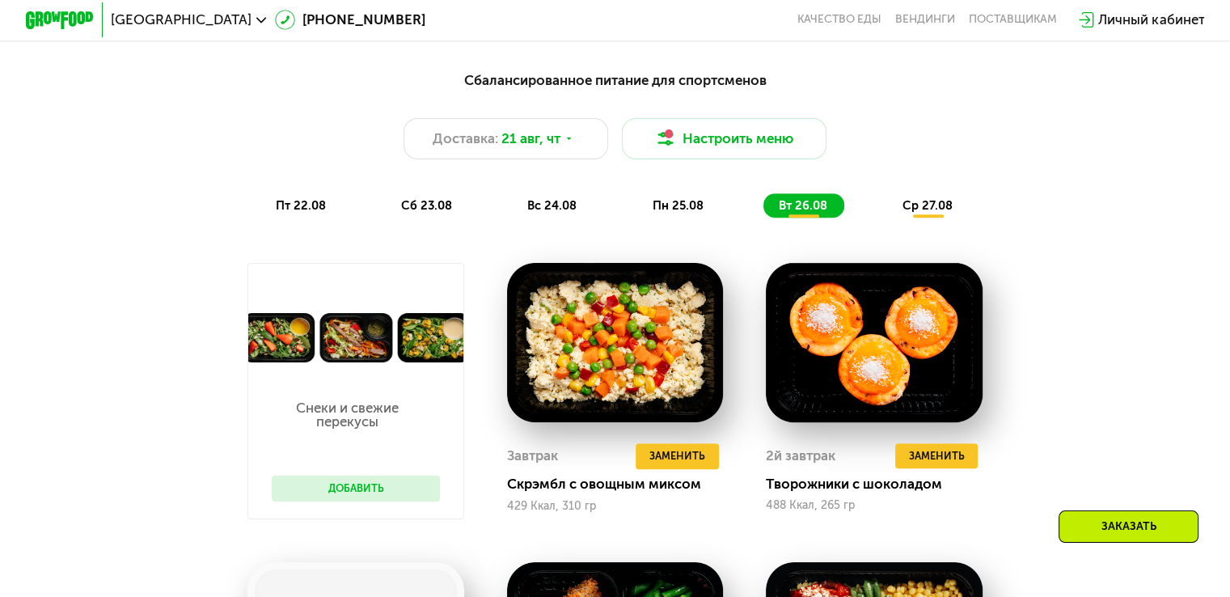
click at [927, 218] on div "ср 27.08" at bounding box center [928, 205] width 82 height 24
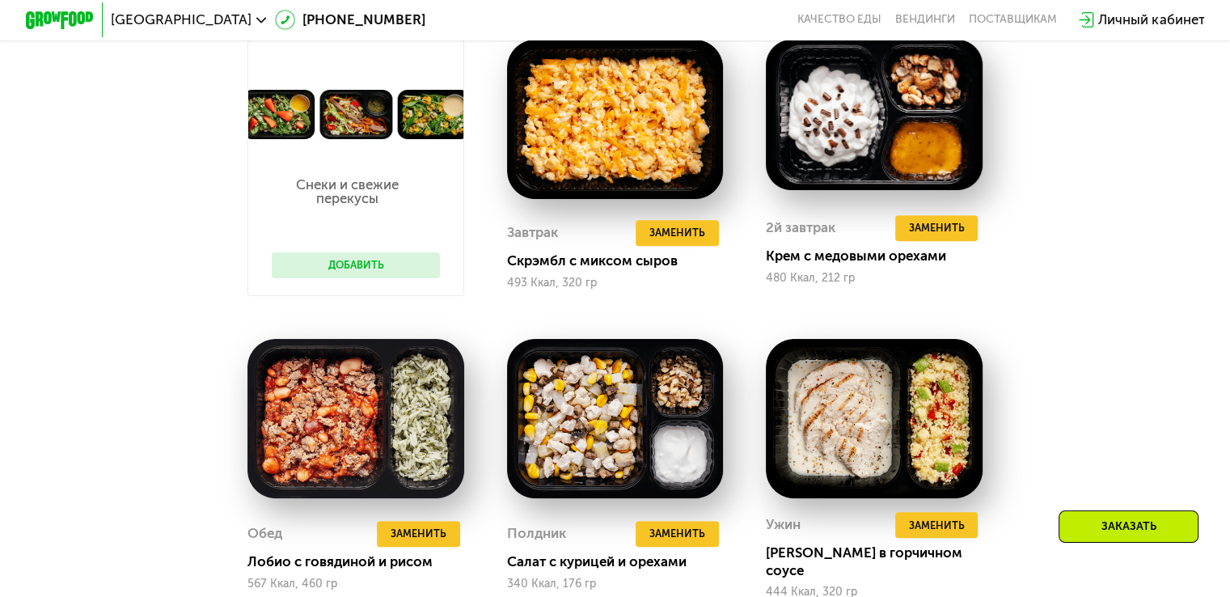
scroll to position [1297, 0]
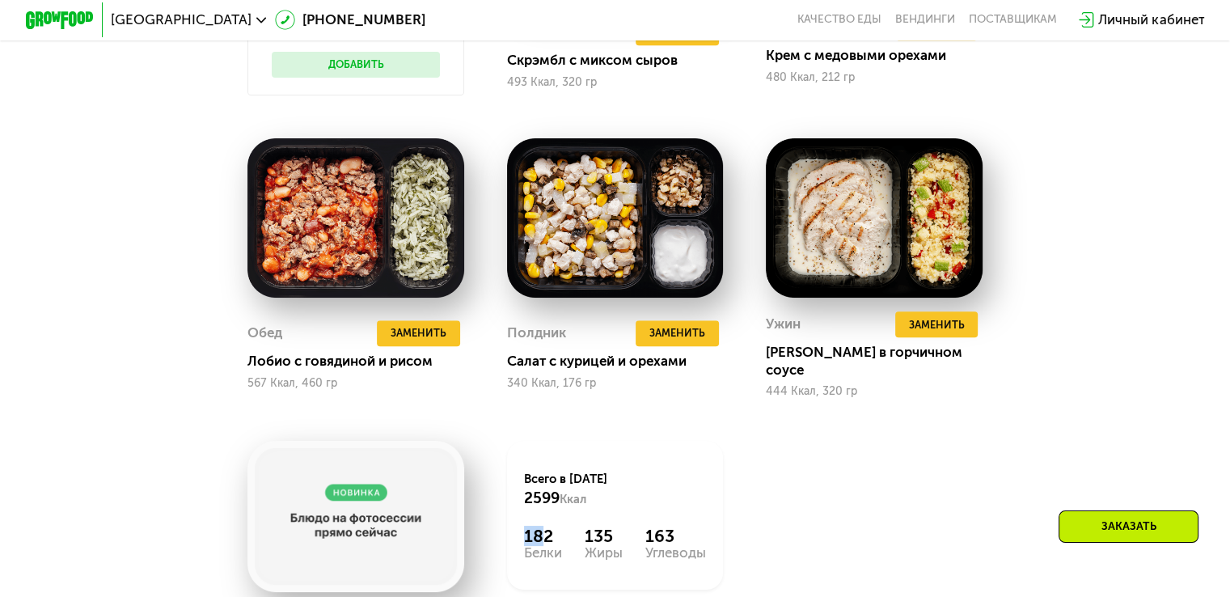
drag, startPoint x: 543, startPoint y: 541, endPoint x: 522, endPoint y: 540, distance: 21.8
click at [522, 540] on div "Всего в [DATE] 2599 Ккал 182 Белки 135 Жиры 163 Углеводы" at bounding box center [615, 515] width 217 height 149
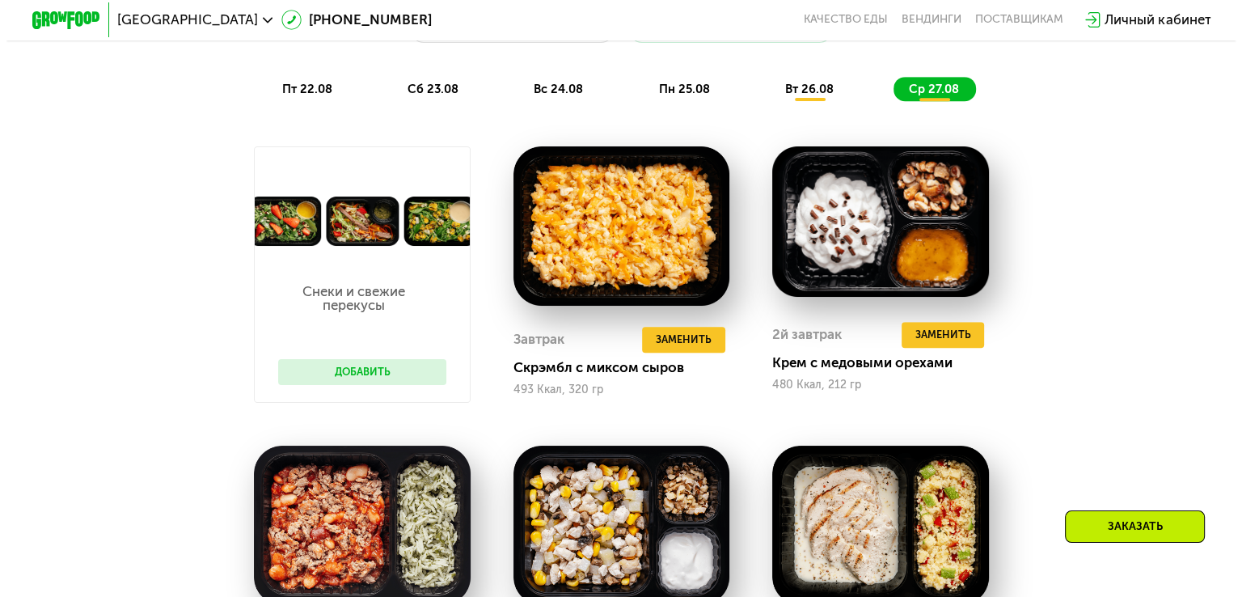
scroll to position [864, 0]
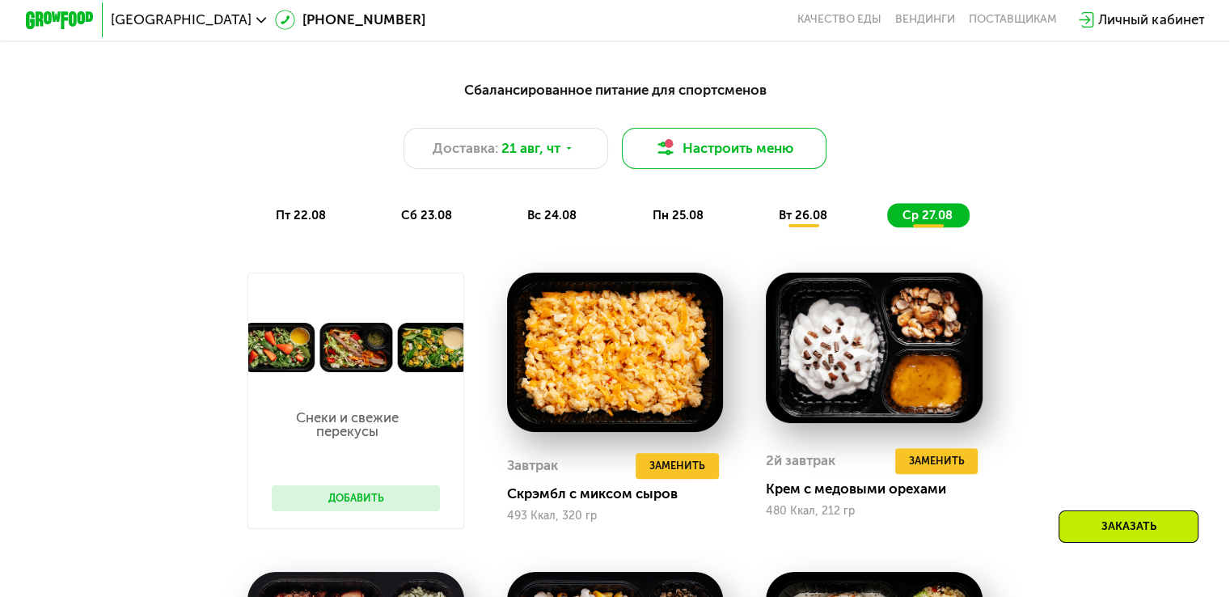
click at [768, 162] on button "Настроить меню" at bounding box center [724, 148] width 205 height 41
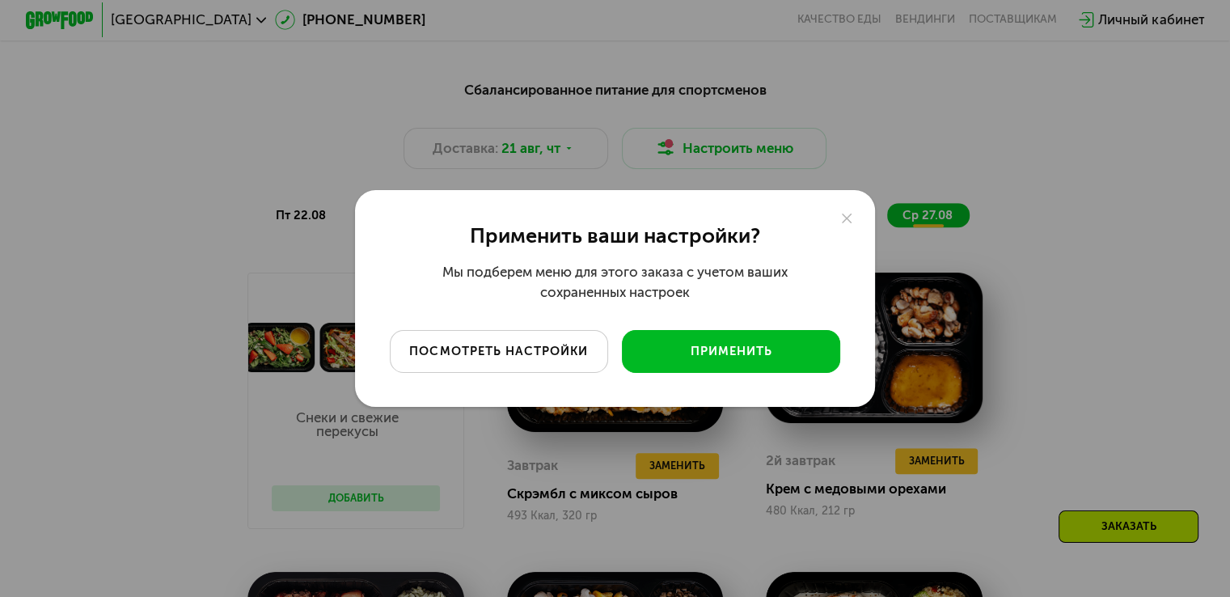
click at [593, 344] on div "посмотреть настройки" at bounding box center [498, 351] width 193 height 17
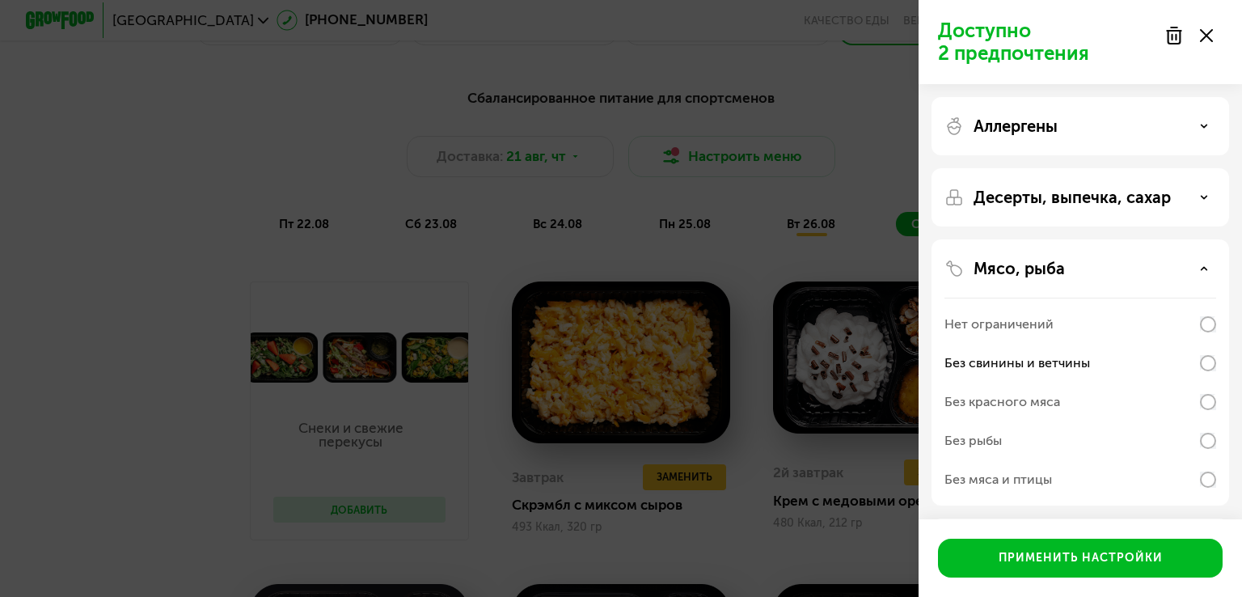
click at [1184, 195] on div "Десерты, выпечка, сахар" at bounding box center [1080, 197] width 272 height 19
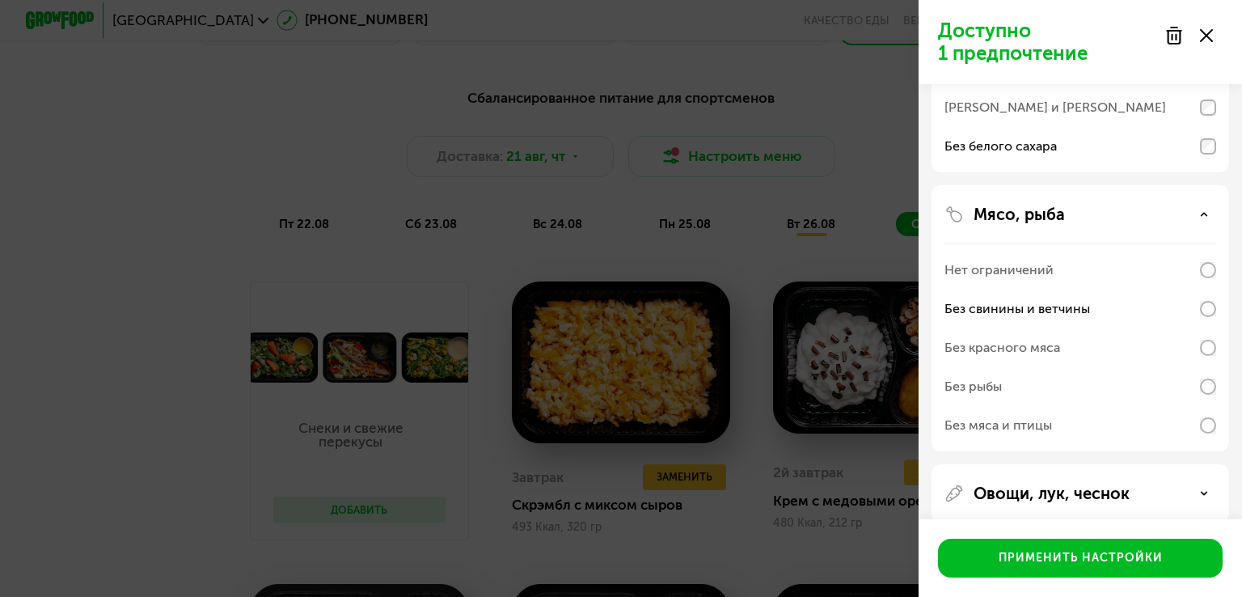
scroll to position [314, 0]
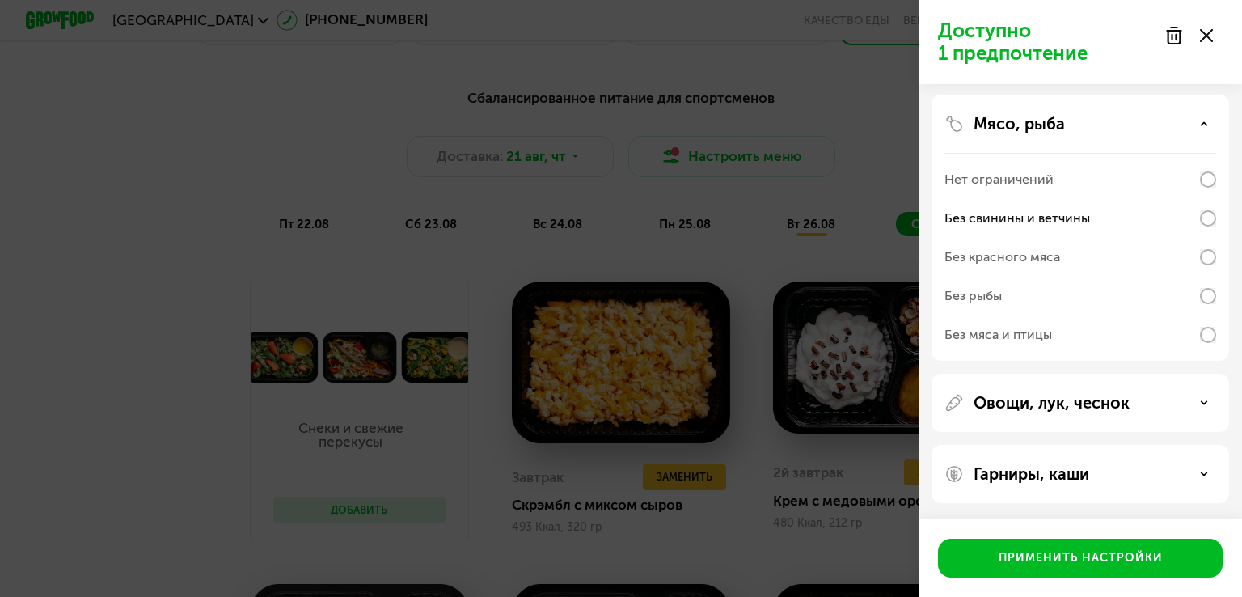
click at [1067, 476] on p "Гарниры, каши" at bounding box center [1032, 473] width 116 height 19
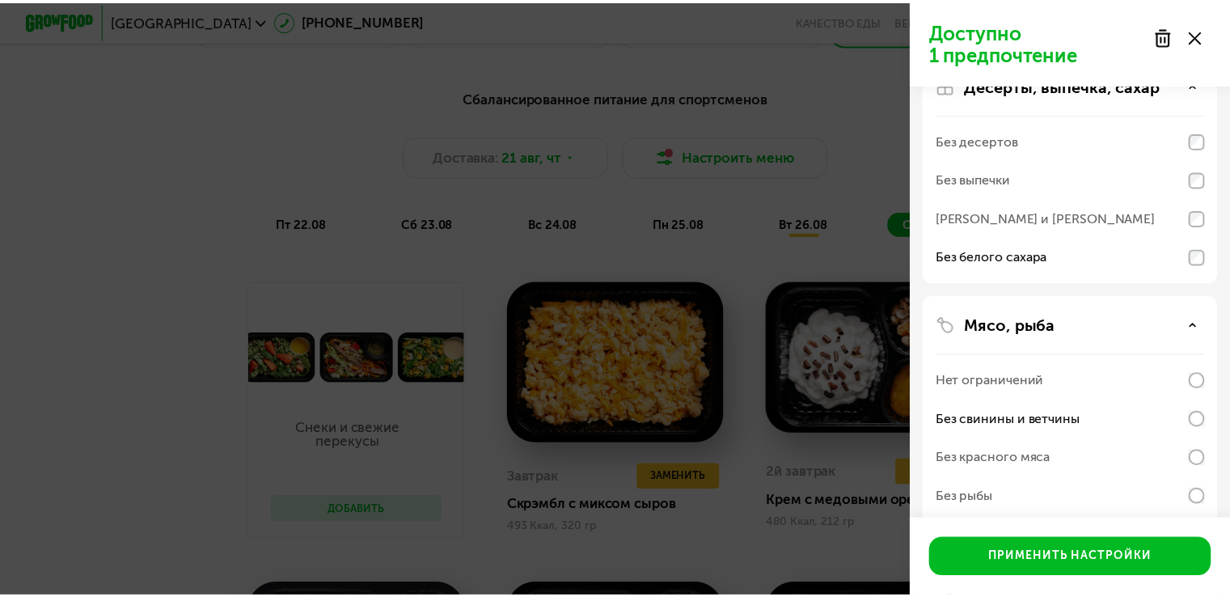
scroll to position [116, 0]
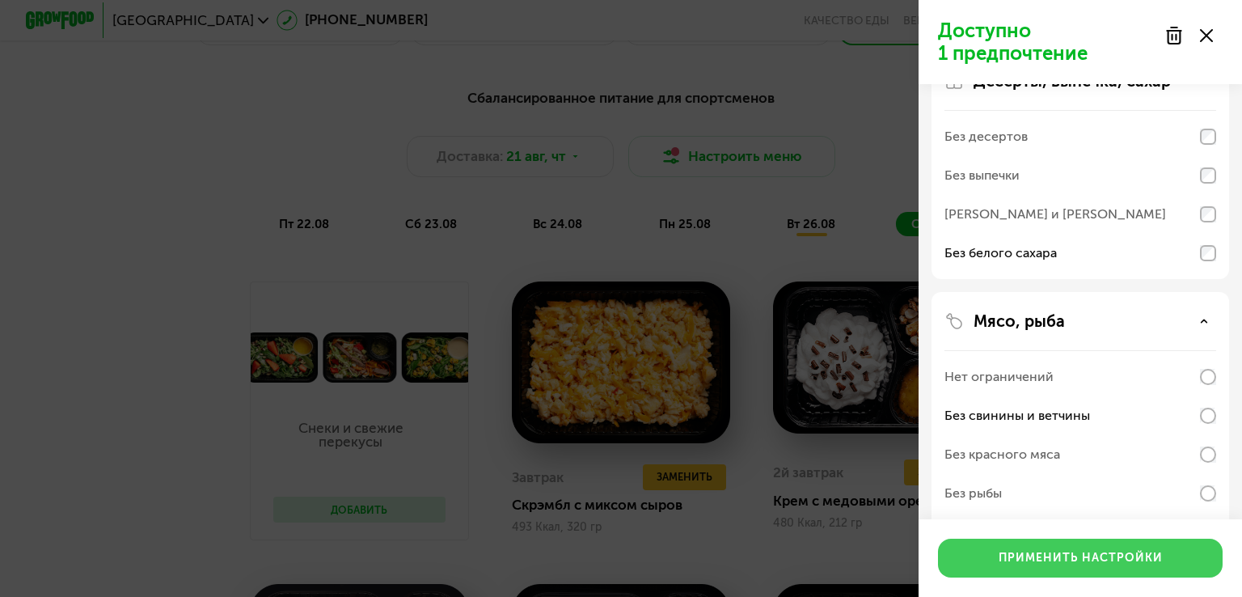
click at [1080, 555] on div "Применить настройки" at bounding box center [1081, 558] width 164 height 16
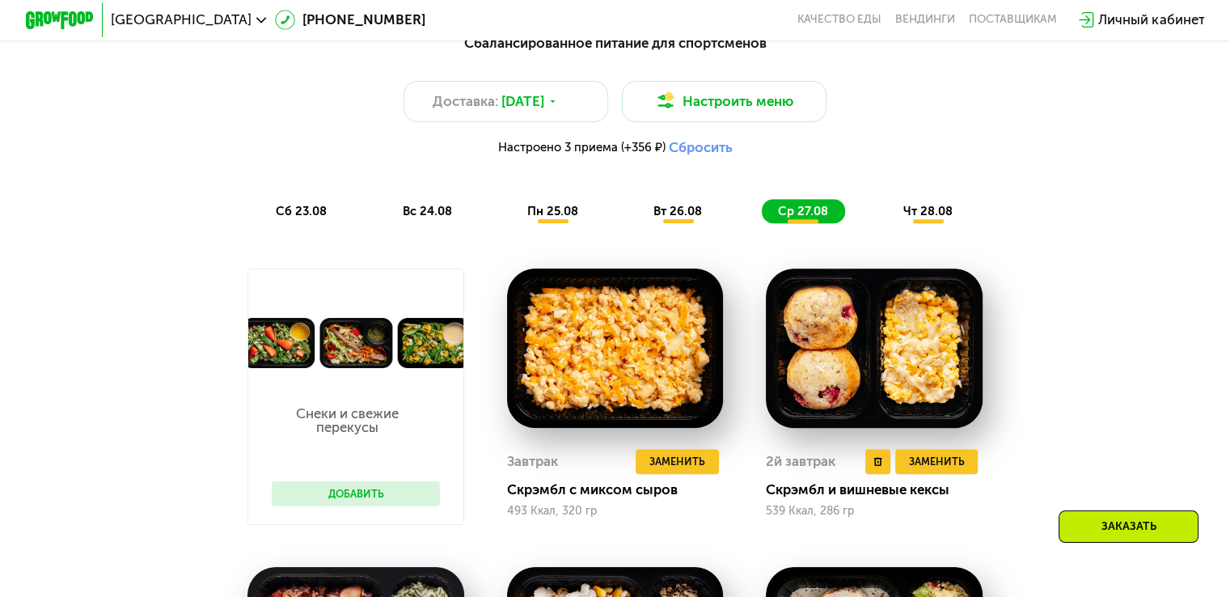
scroll to position [908, 0]
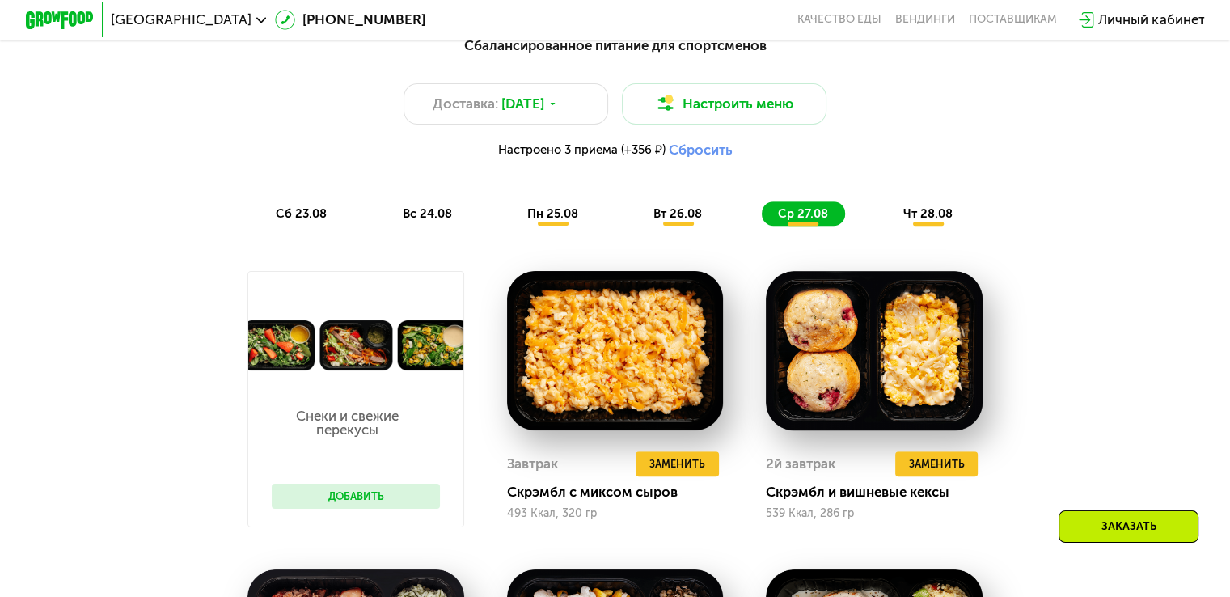
click at [693, 221] on span "вт 26.08" at bounding box center [677, 213] width 49 height 15
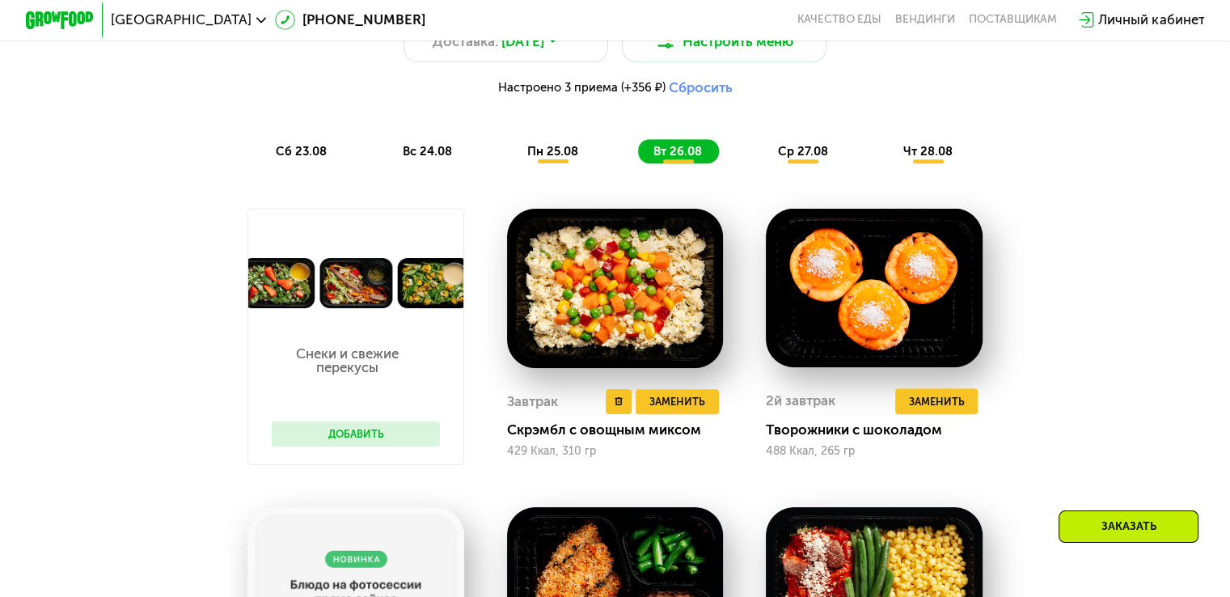
scroll to position [969, 0]
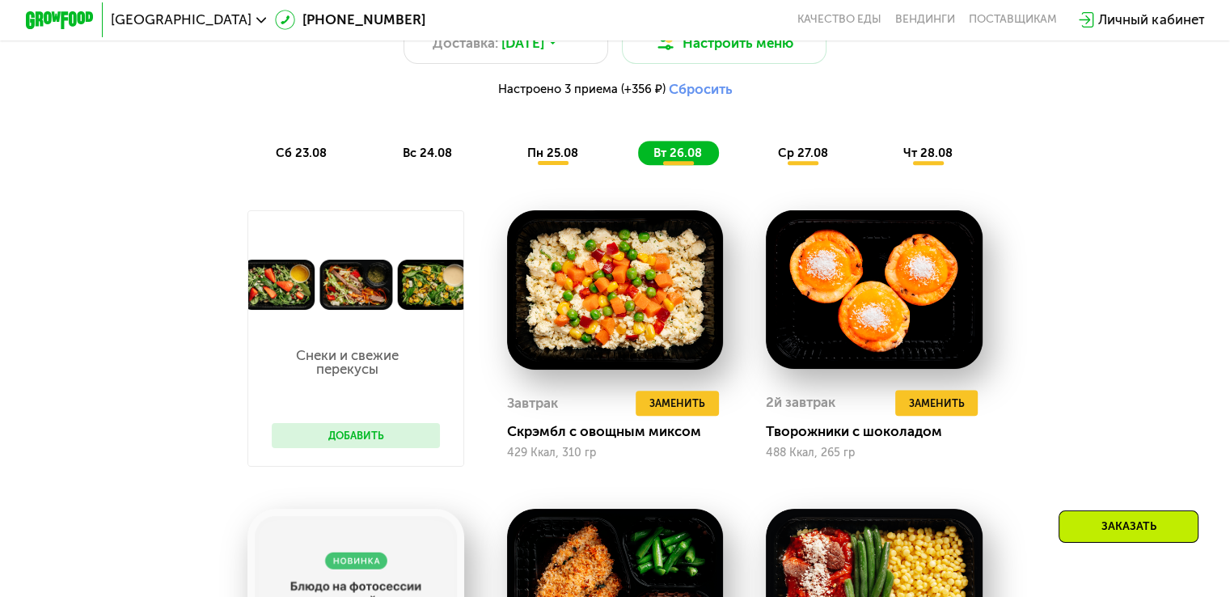
click at [557, 160] on span "пн 25.08" at bounding box center [552, 153] width 51 height 15
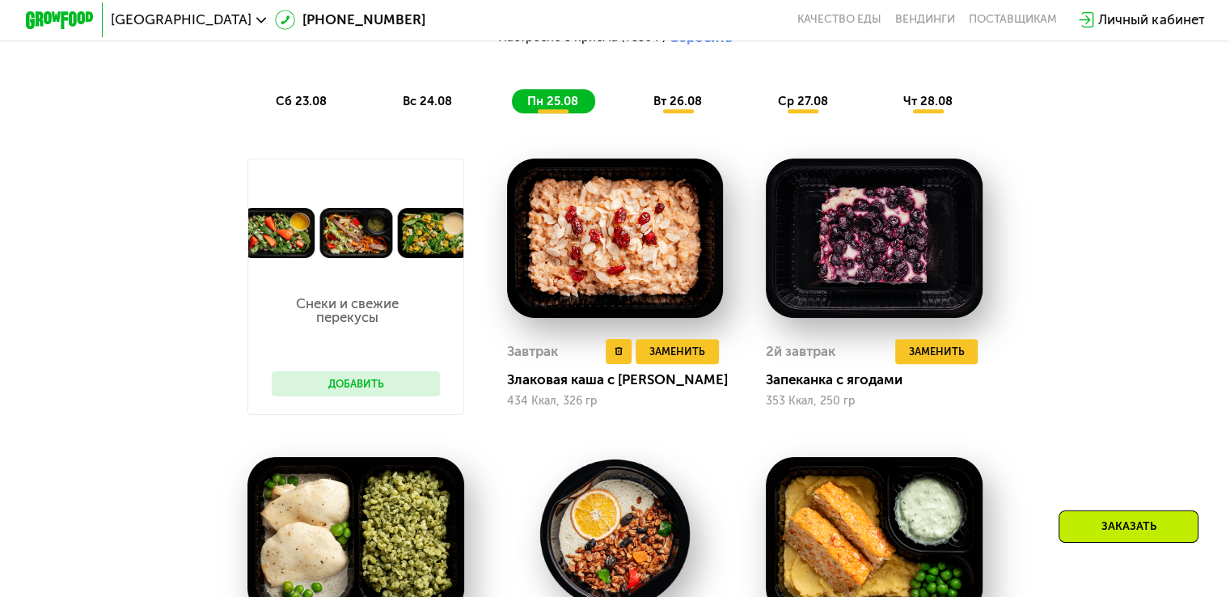
scroll to position [1019, 0]
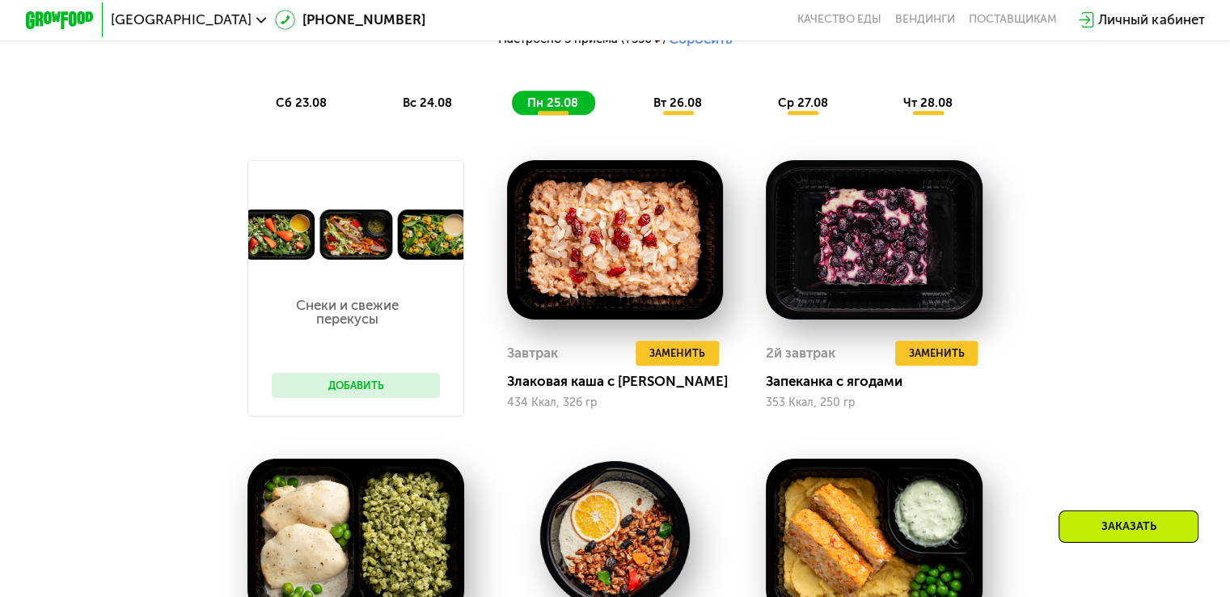
click at [512, 115] on div "вс 24.08" at bounding box center [553, 103] width 83 height 24
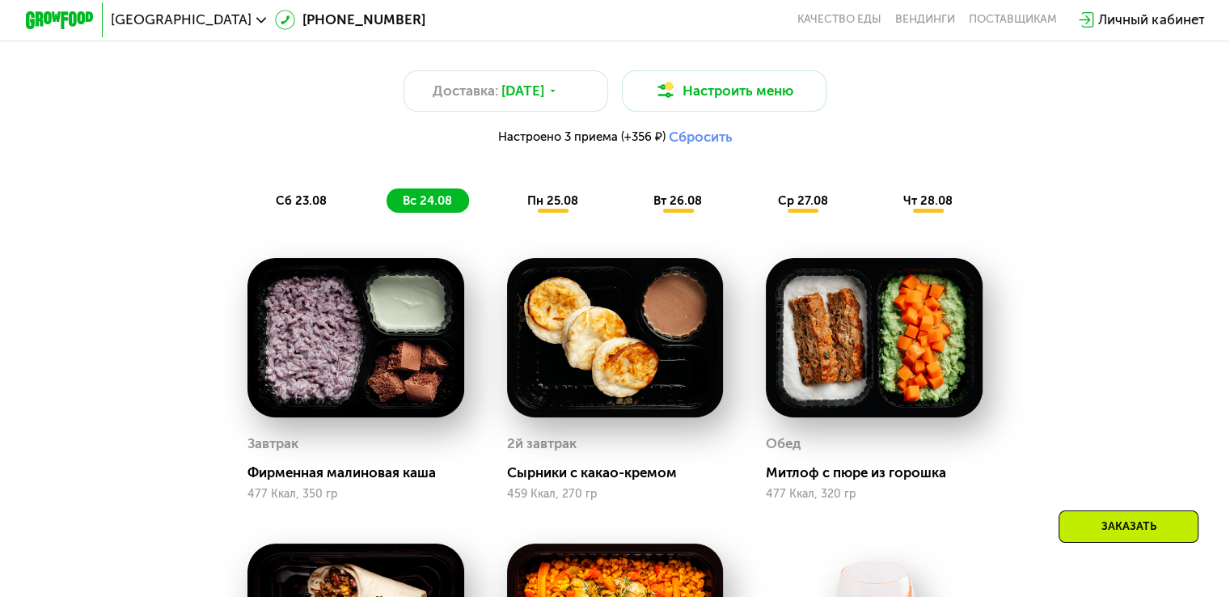
scroll to position [915, 0]
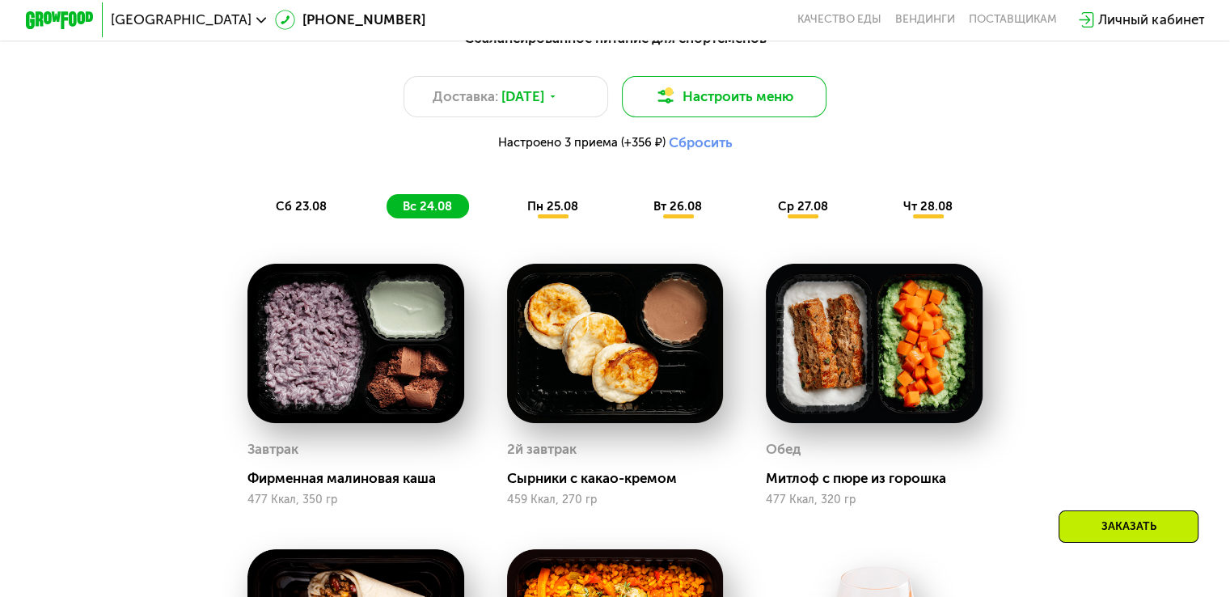
click at [734, 114] on button "Настроить меню" at bounding box center [724, 96] width 205 height 41
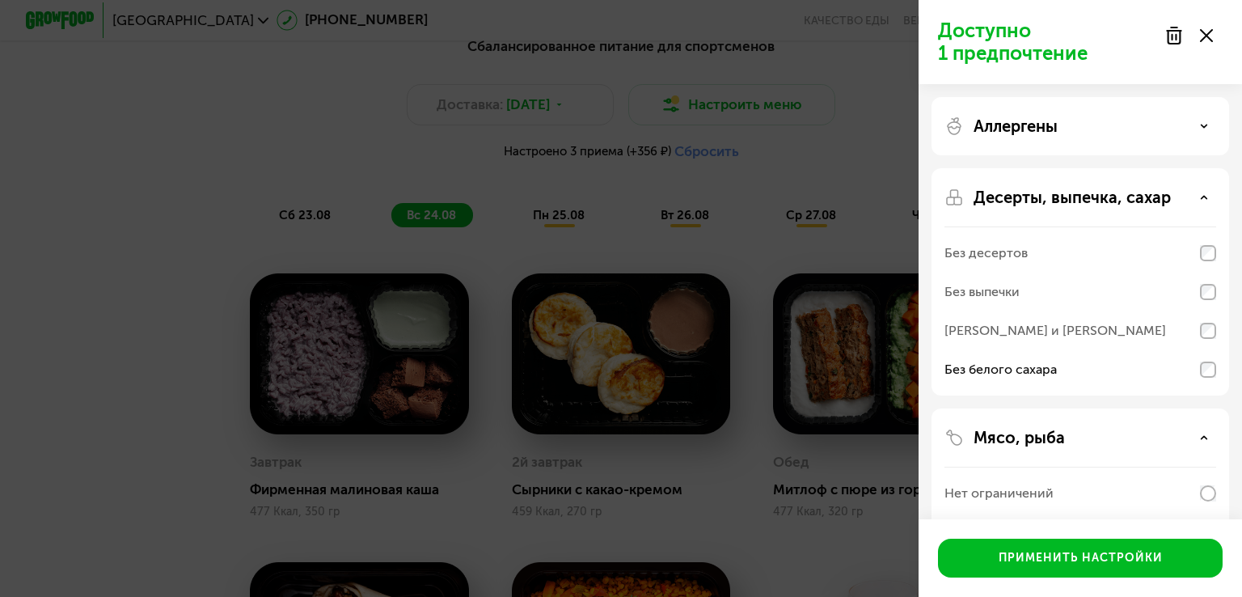
click at [1146, 254] on div "Без десертов" at bounding box center [1080, 253] width 272 height 39
click at [1151, 296] on div "Без выпечки" at bounding box center [1080, 291] width 272 height 39
click at [1155, 327] on div "[PERSON_NAME] и [PERSON_NAME]" at bounding box center [1080, 330] width 272 height 39
click at [1207, 376] on div "Без десертов Без выпечки Без сэндвичей и круассанов Без белого сахара" at bounding box center [1080, 310] width 272 height 169
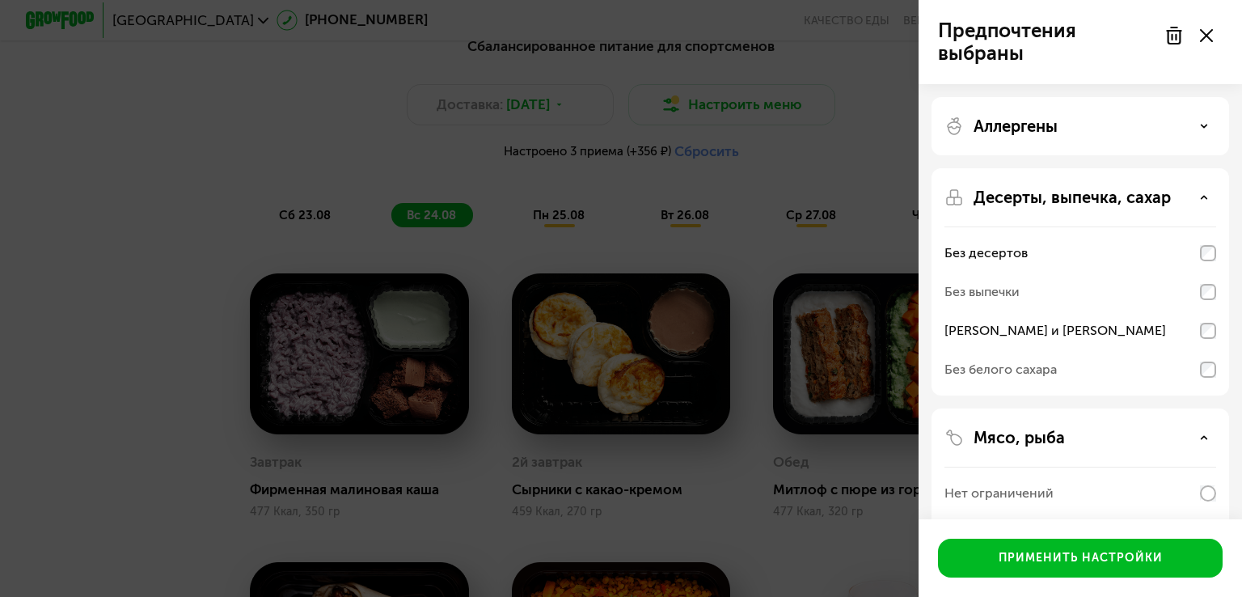
click at [1200, 378] on div "Без десертов Без выпечки Без сэндвичей и круассанов Без белого сахара" at bounding box center [1080, 310] width 272 height 169
click at [1197, 287] on div "Без десертов Без выпечки Без сэндвичей и круассанов Без белого сахара" at bounding box center [1080, 310] width 272 height 169
click at [1170, 291] on div "Без выпечки" at bounding box center [1080, 291] width 272 height 39
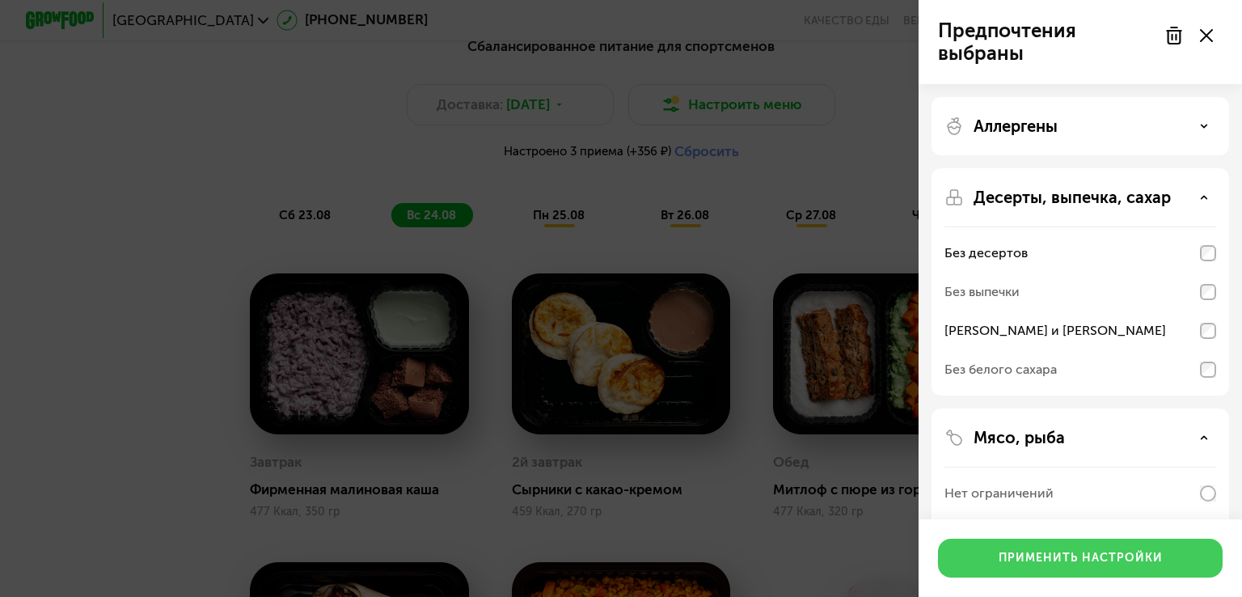
click at [1077, 544] on button "Применить настройки" at bounding box center [1080, 557] width 285 height 39
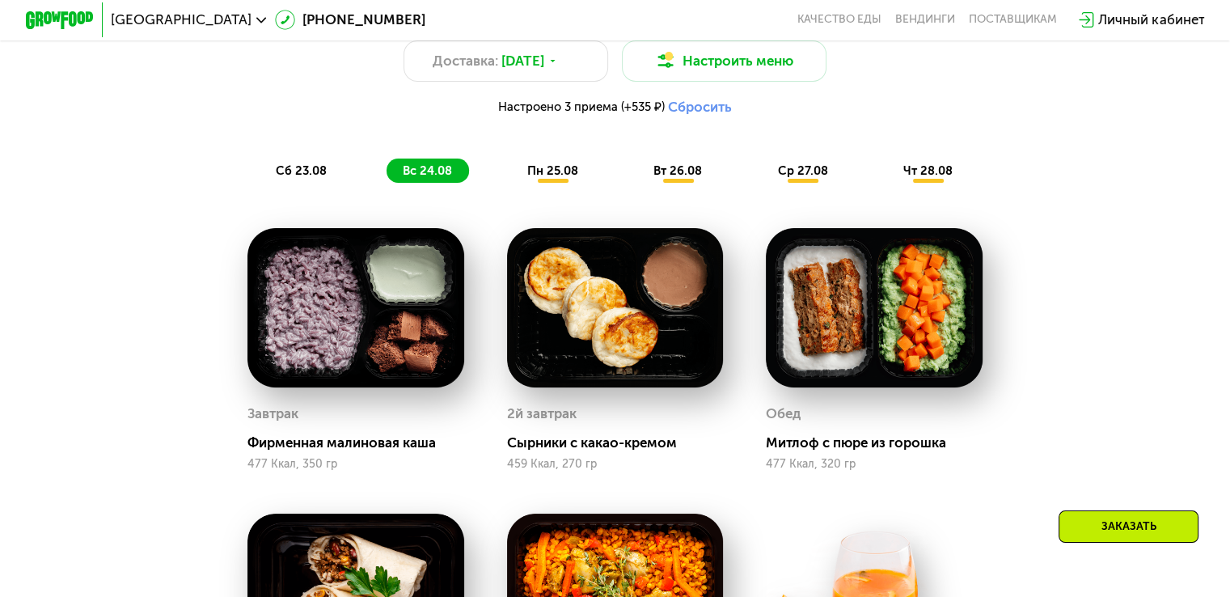
scroll to position [950, 0]
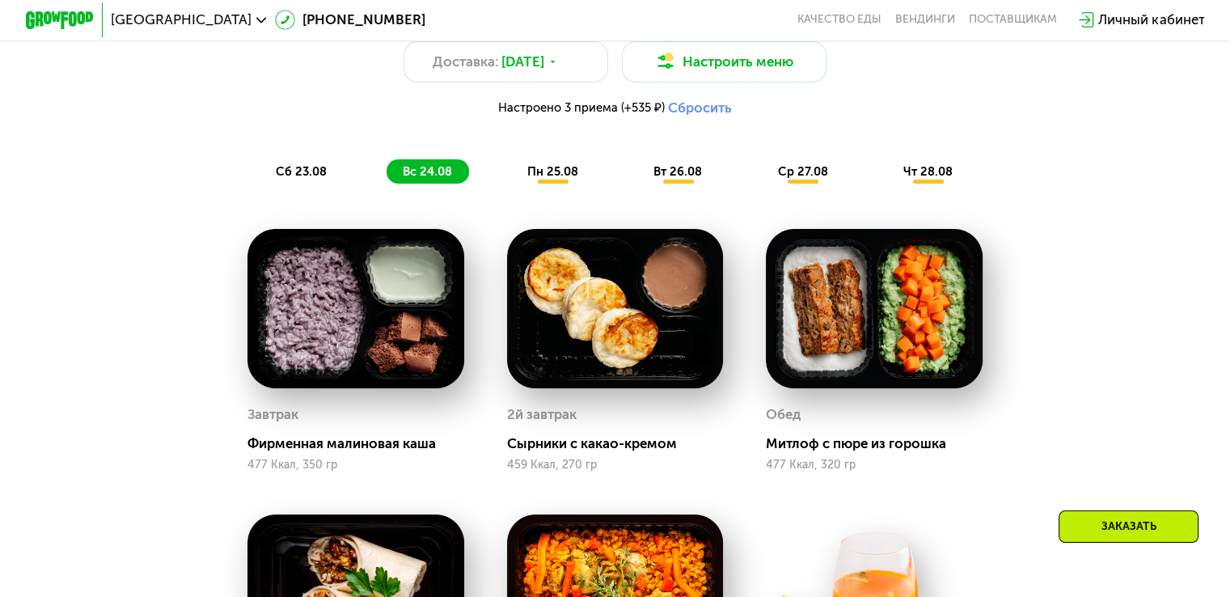
click at [638, 184] on div "пн 25.08" at bounding box center [678, 171] width 81 height 24
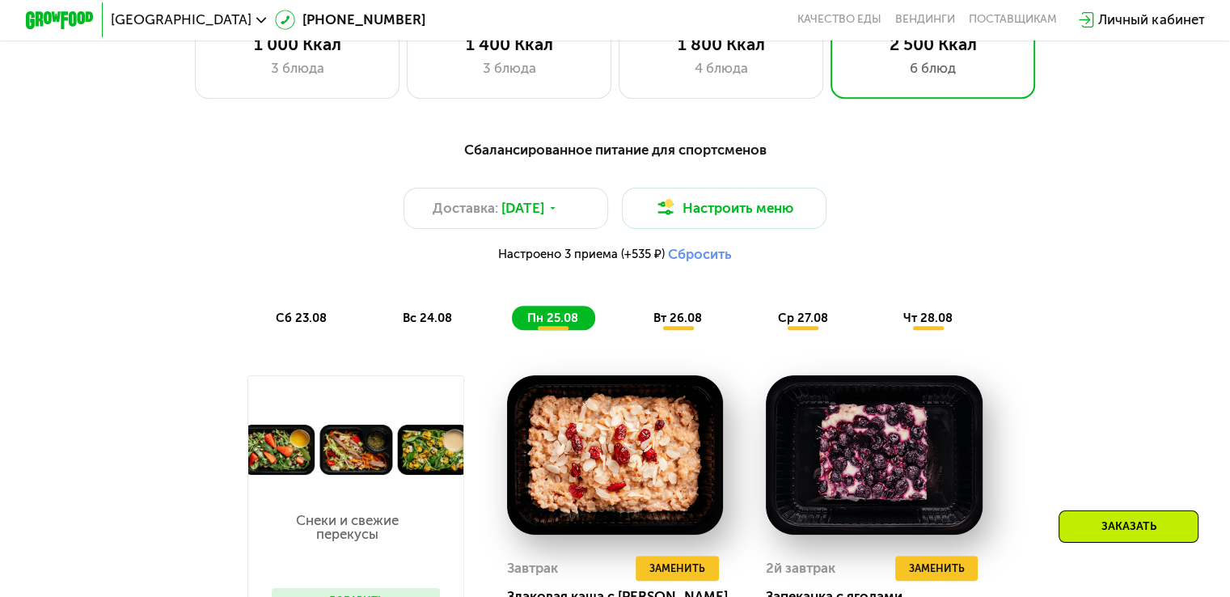
scroll to position [794, 0]
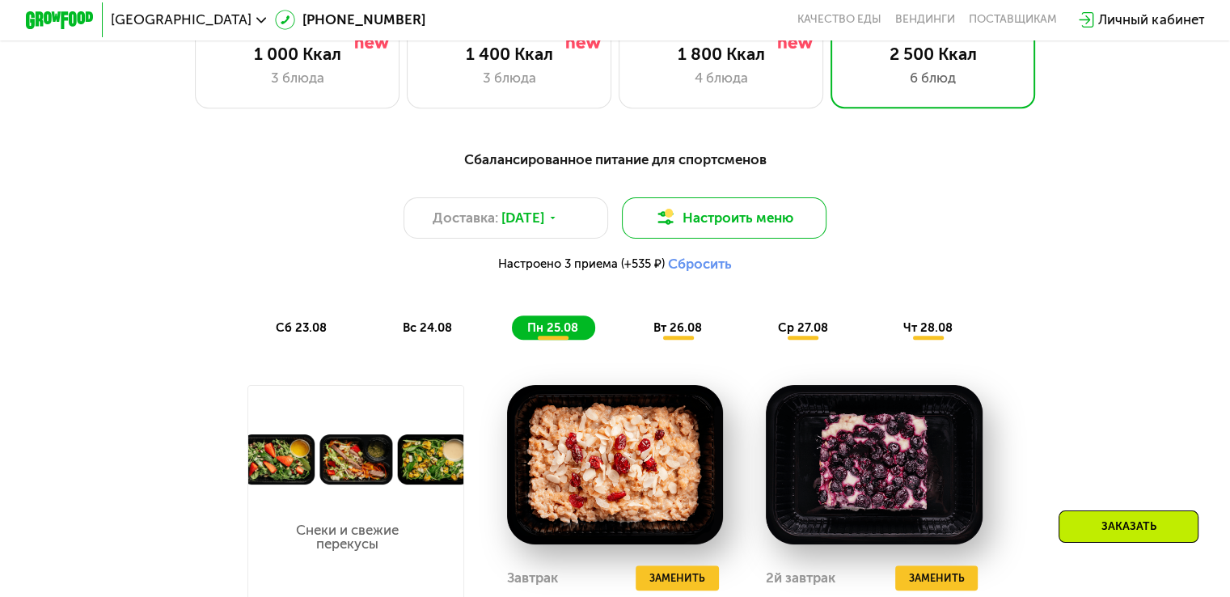
click at [691, 217] on button "Настроить меню" at bounding box center [724, 217] width 205 height 41
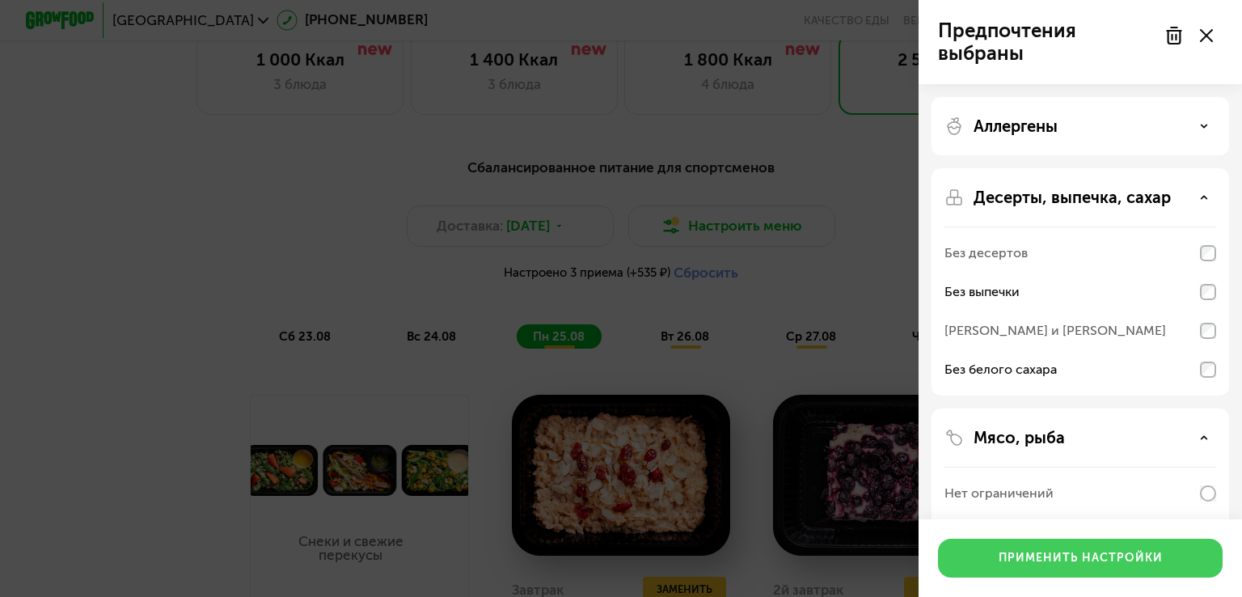
click at [1066, 547] on button "Применить настройки" at bounding box center [1080, 557] width 285 height 39
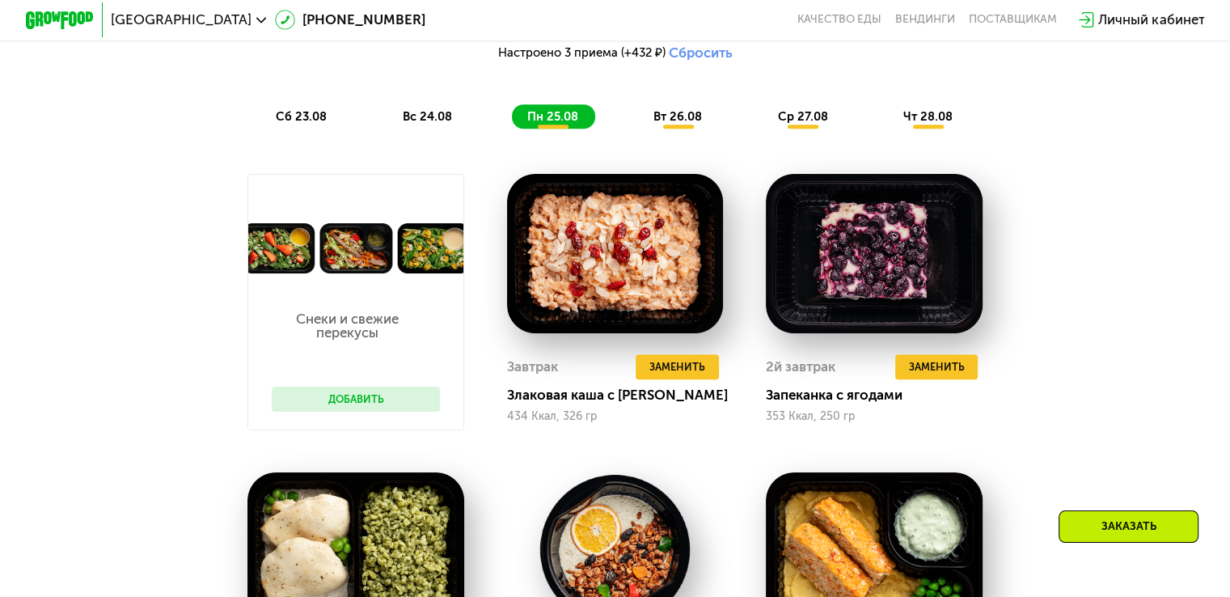
scroll to position [996, 0]
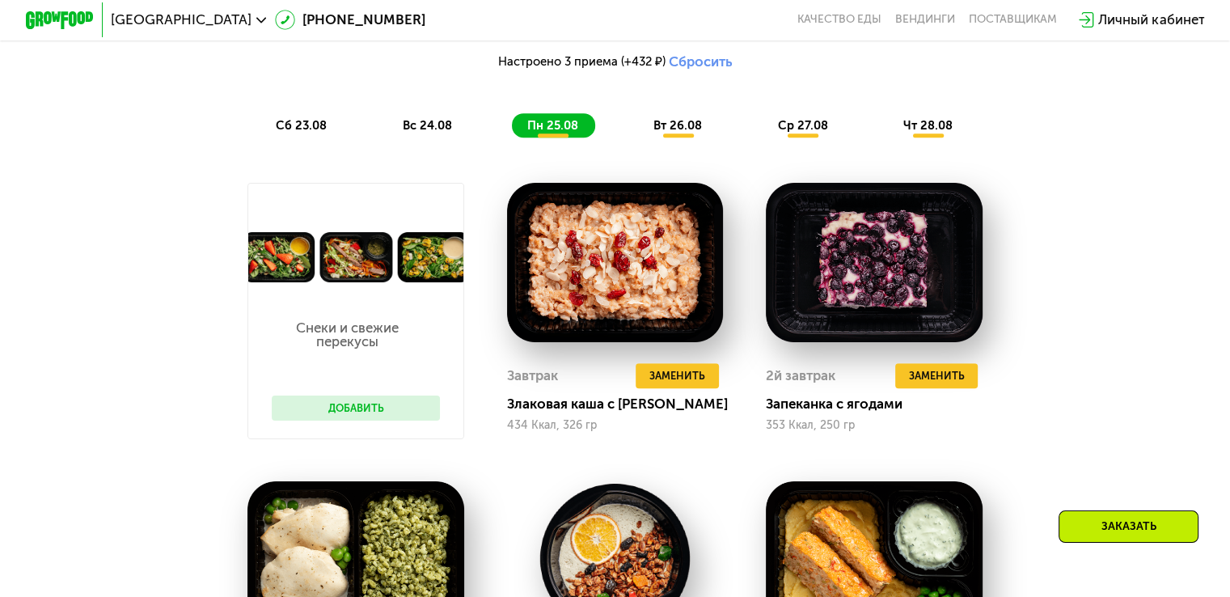
click at [512, 137] on div "вс 24.08" at bounding box center [553, 125] width 83 height 24
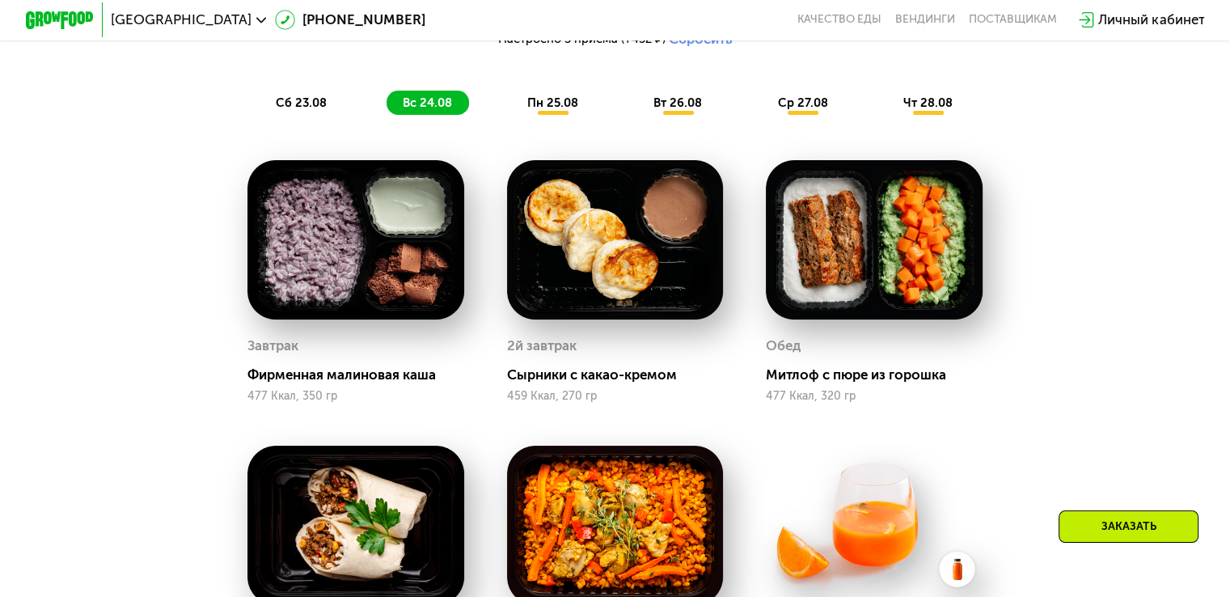
scroll to position [1020, 0]
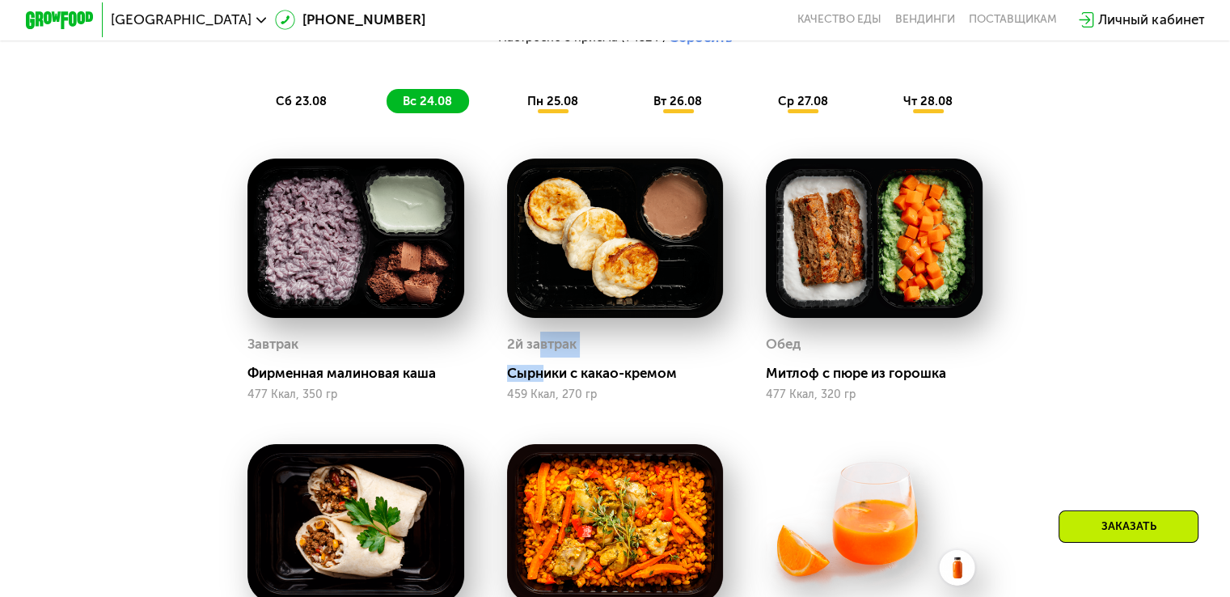
drag, startPoint x: 536, startPoint y: 368, endPoint x: 543, endPoint y: 382, distance: 16.3
click at [543, 382] on div "2й завтрак [PERSON_NAME] с какао-кремом 459 Ккал, 270 гр" at bounding box center [615, 367] width 217 height 70
click at [543, 382] on div "Сырники с какао-кремом" at bounding box center [622, 373] width 230 height 17
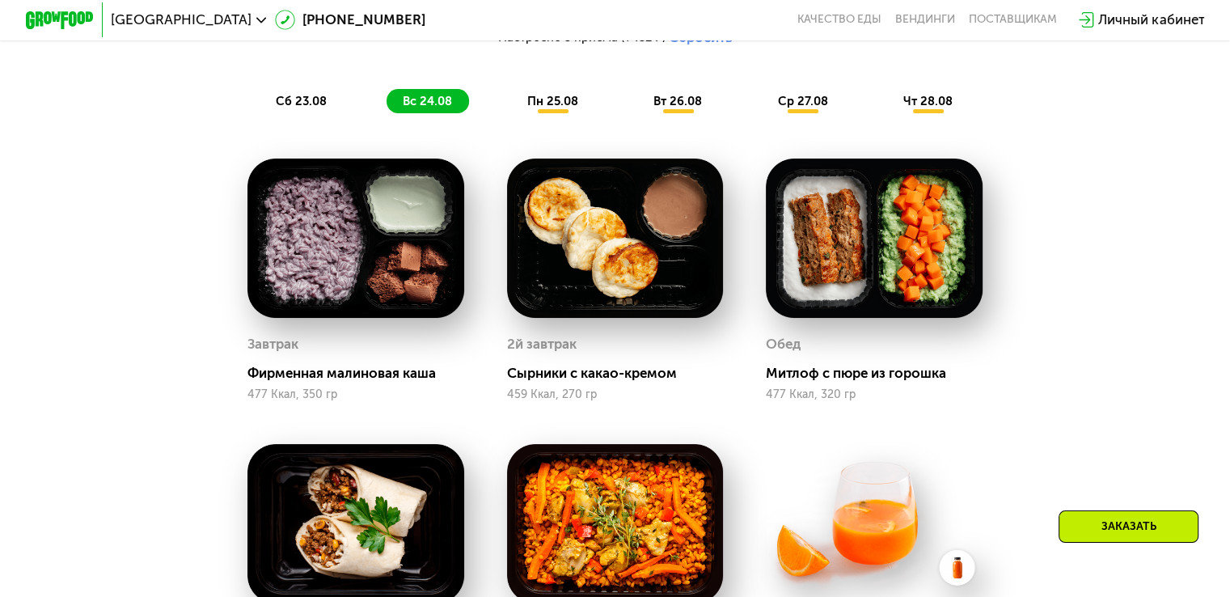
click at [319, 107] on span "сб 23.08" at bounding box center [301, 101] width 51 height 15
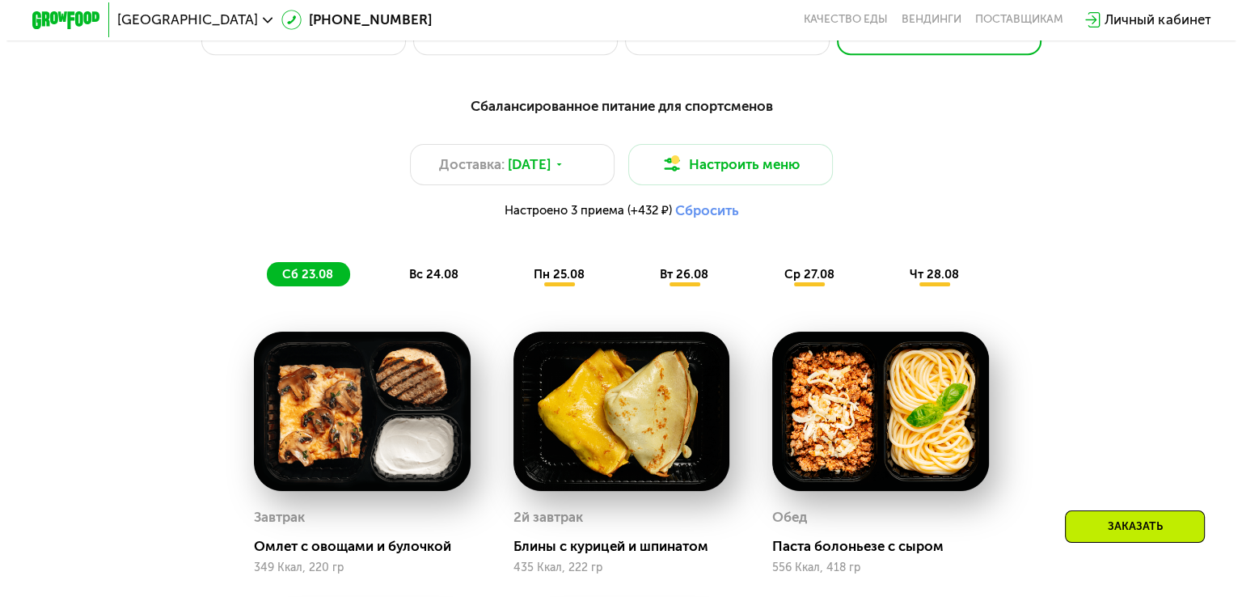
scroll to position [847, 0]
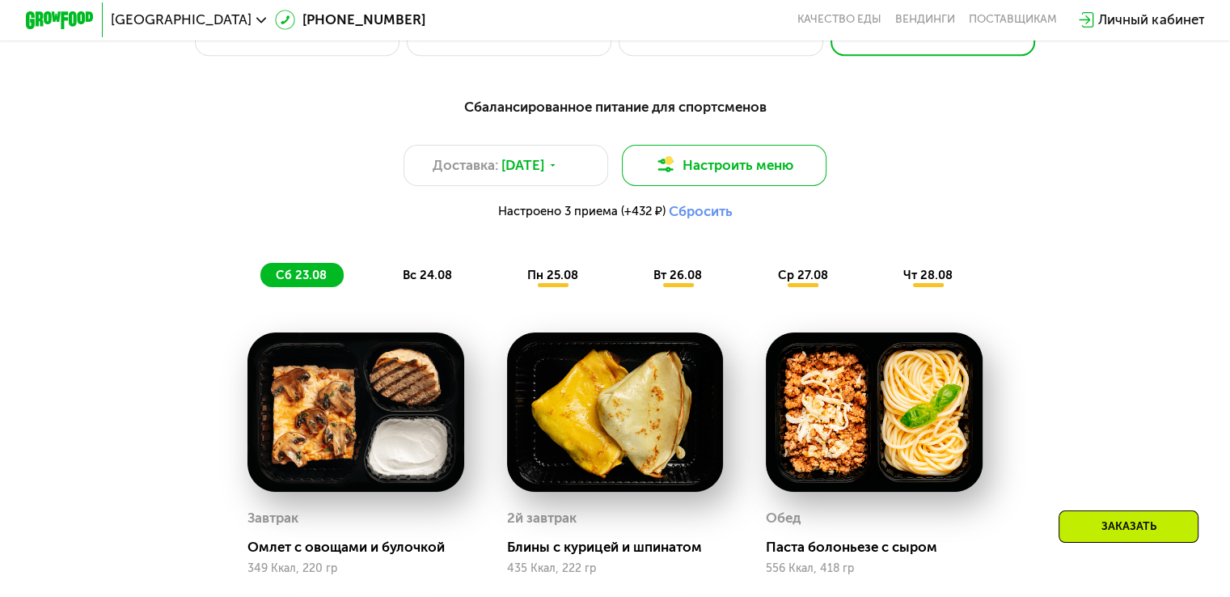
click at [744, 175] on button "Настроить меню" at bounding box center [724, 165] width 205 height 41
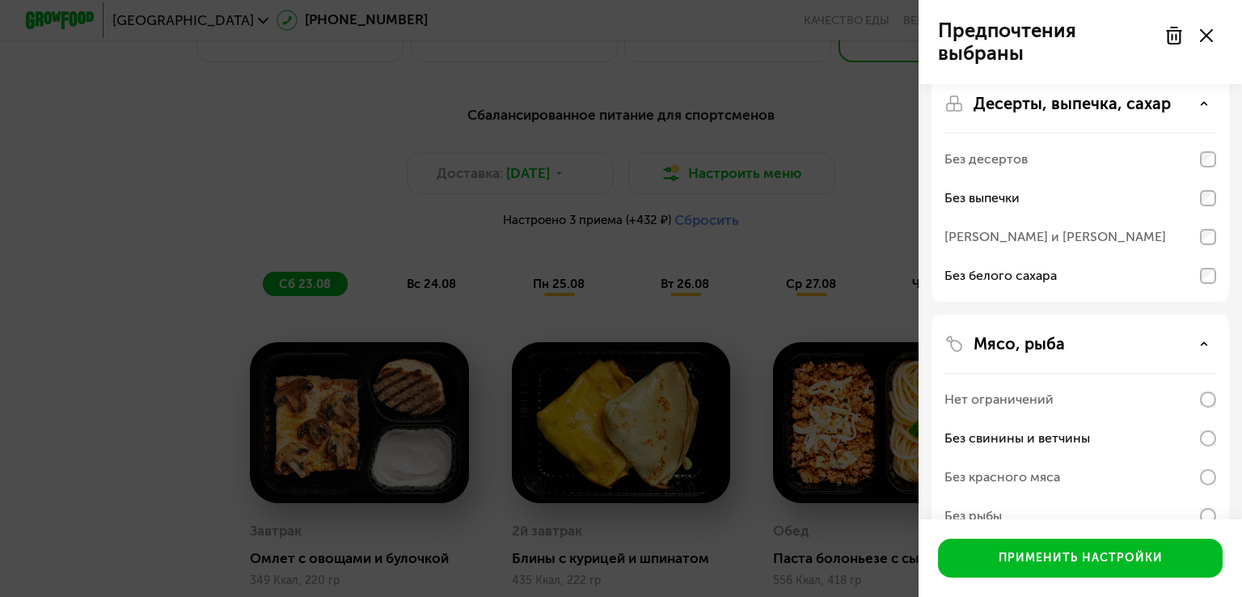
scroll to position [0, 0]
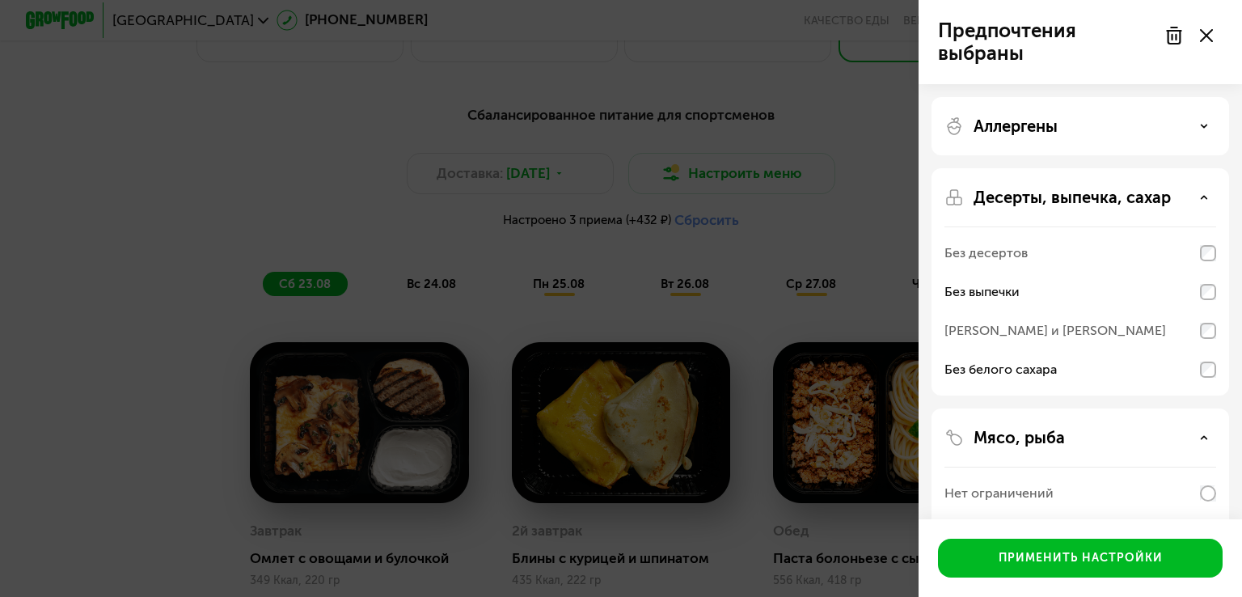
click at [1053, 168] on div "Аллергены" at bounding box center [1080, 281] width 298 height 227
click at [1142, 120] on div "Аллергены" at bounding box center [1080, 125] width 272 height 19
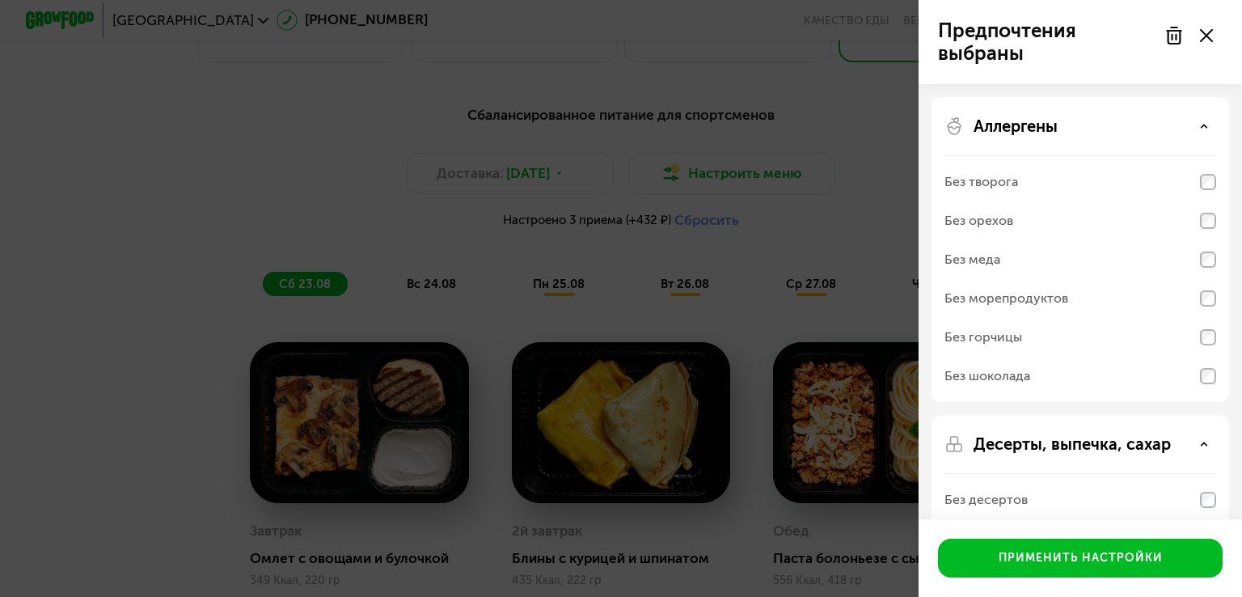
click at [1142, 120] on div "Аллергены" at bounding box center [1080, 125] width 272 height 19
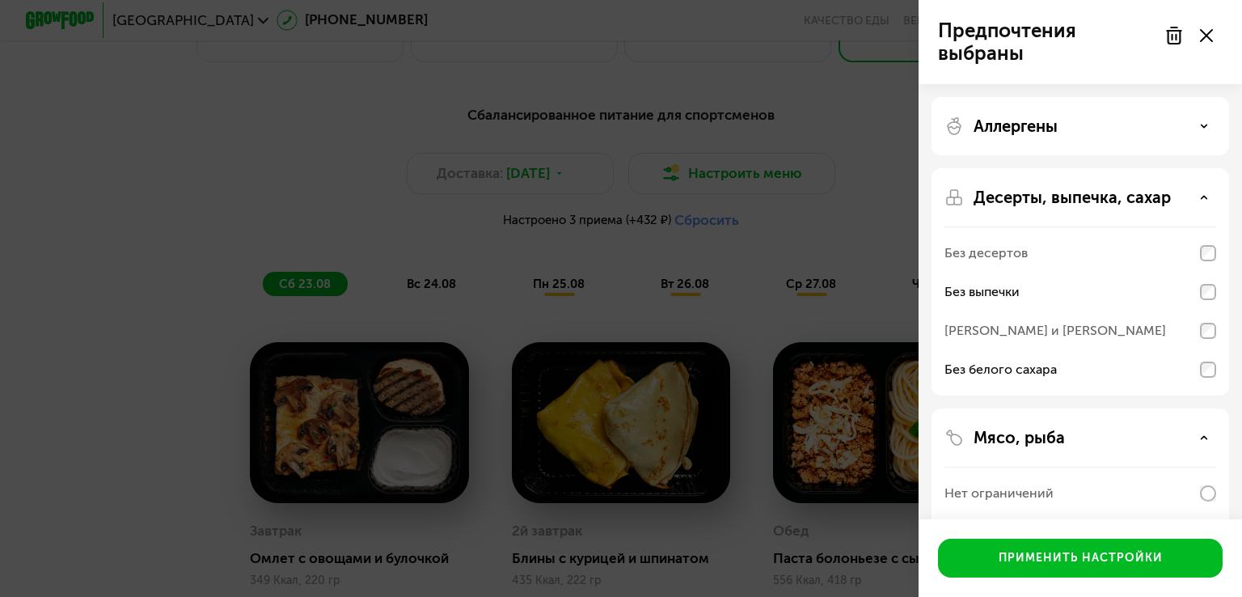
click at [1113, 116] on div "Аллергены" at bounding box center [1080, 125] width 272 height 19
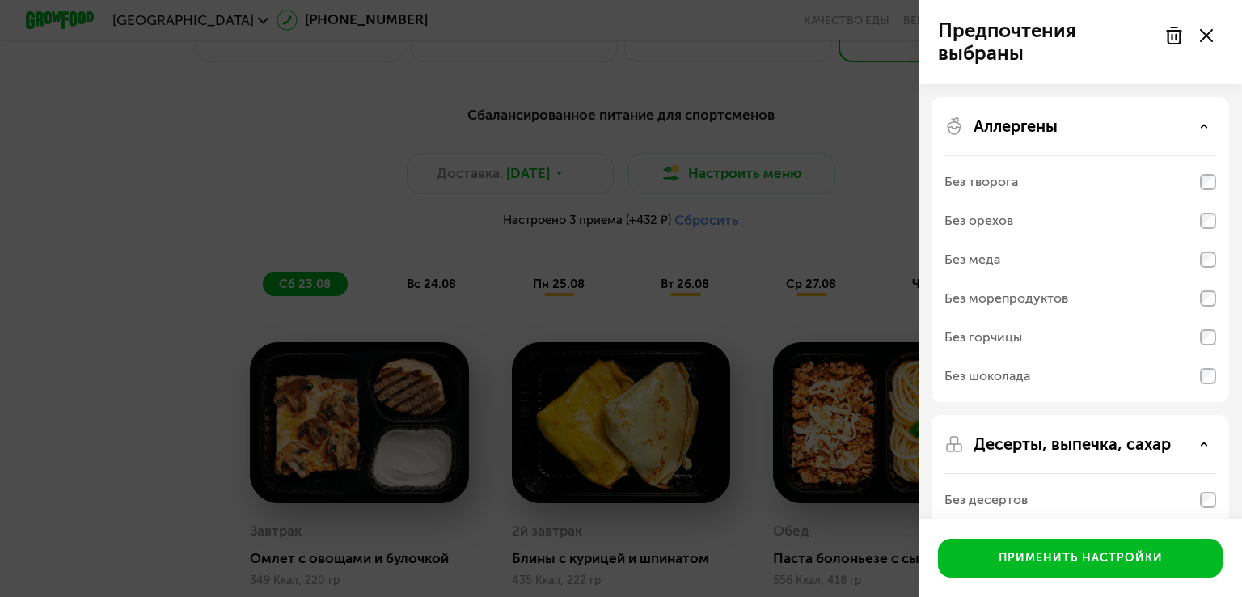
click at [1032, 380] on div "Без шоколада" at bounding box center [1080, 376] width 272 height 39
click at [1209, 383] on div "Без шоколада" at bounding box center [1080, 376] width 272 height 39
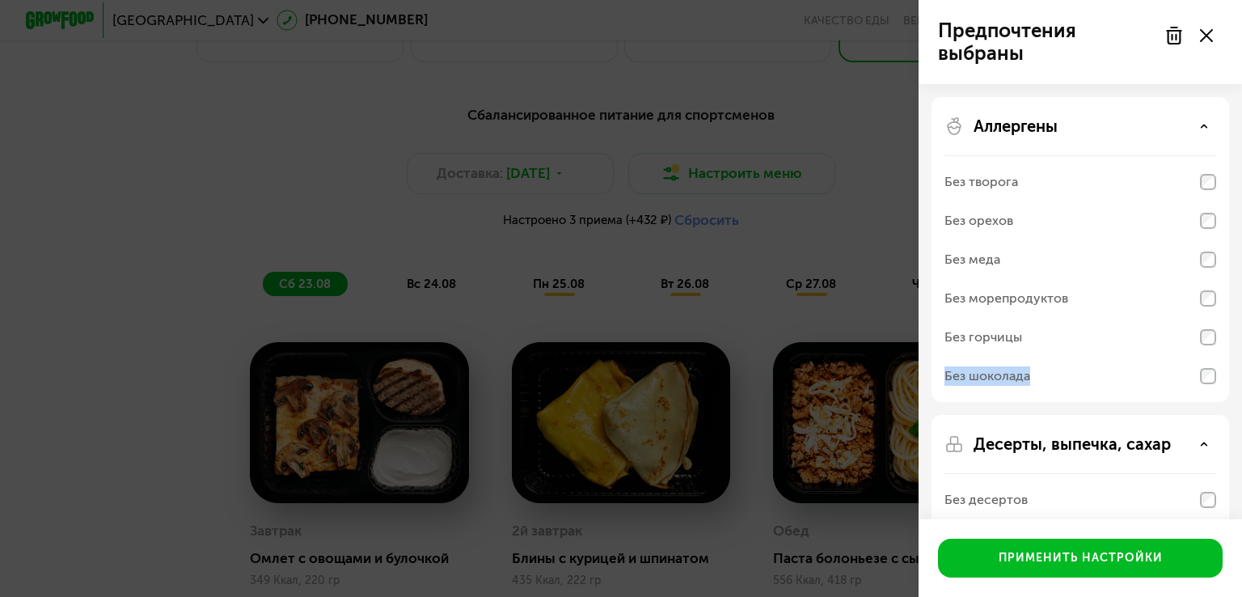
drag, startPoint x: 1032, startPoint y: 380, endPoint x: 1200, endPoint y: 362, distance: 169.1
click at [1200, 362] on div "Без шоколада" at bounding box center [1080, 376] width 272 height 39
click at [1200, 363] on div "Без шоколада" at bounding box center [1080, 376] width 272 height 39
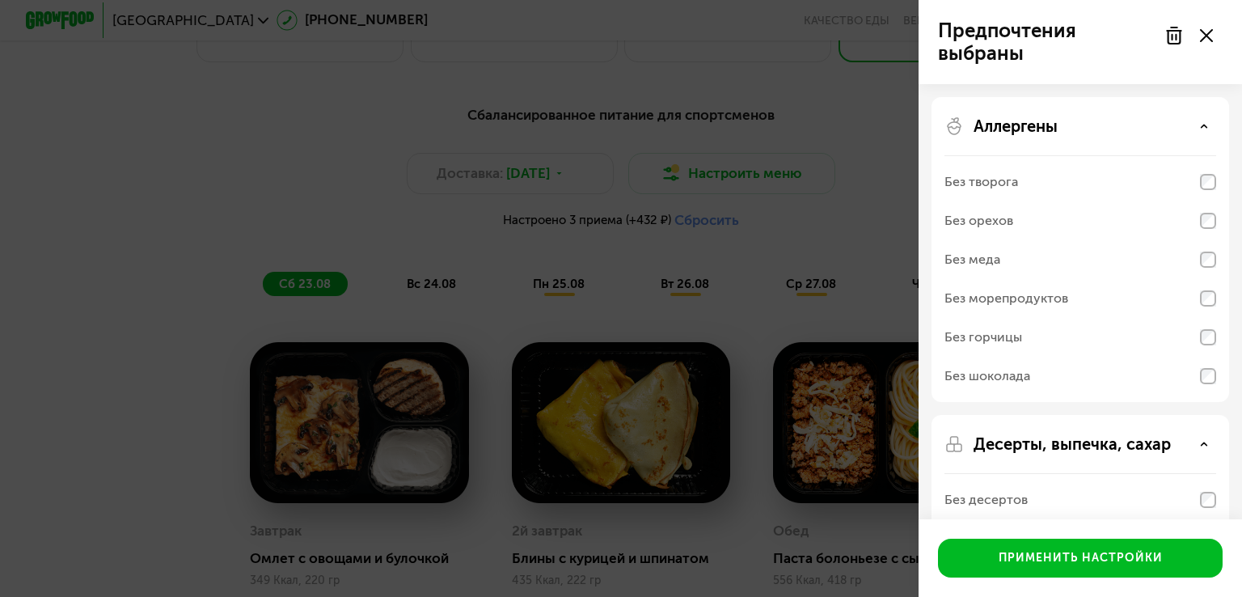
click at [1020, 334] on div "Без горчицы" at bounding box center [983, 336] width 78 height 19
drag, startPoint x: 1020, startPoint y: 334, endPoint x: 1038, endPoint y: 410, distance: 78.2
click at [1038, 410] on div "Аллергены Без творога Без орехов Без меда Без морепродуктов Без горчицы Без шок…" at bounding box center [1080, 580] width 323 height 992
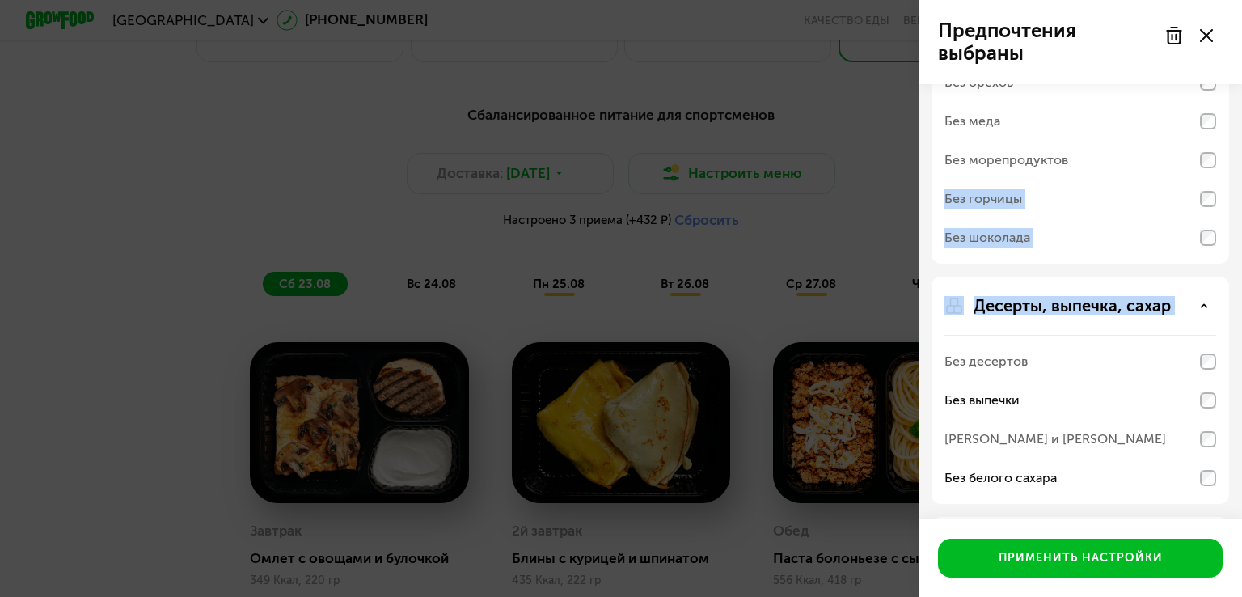
scroll to position [139, 0]
click at [1193, 239] on div "Без шоколада" at bounding box center [1080, 237] width 272 height 39
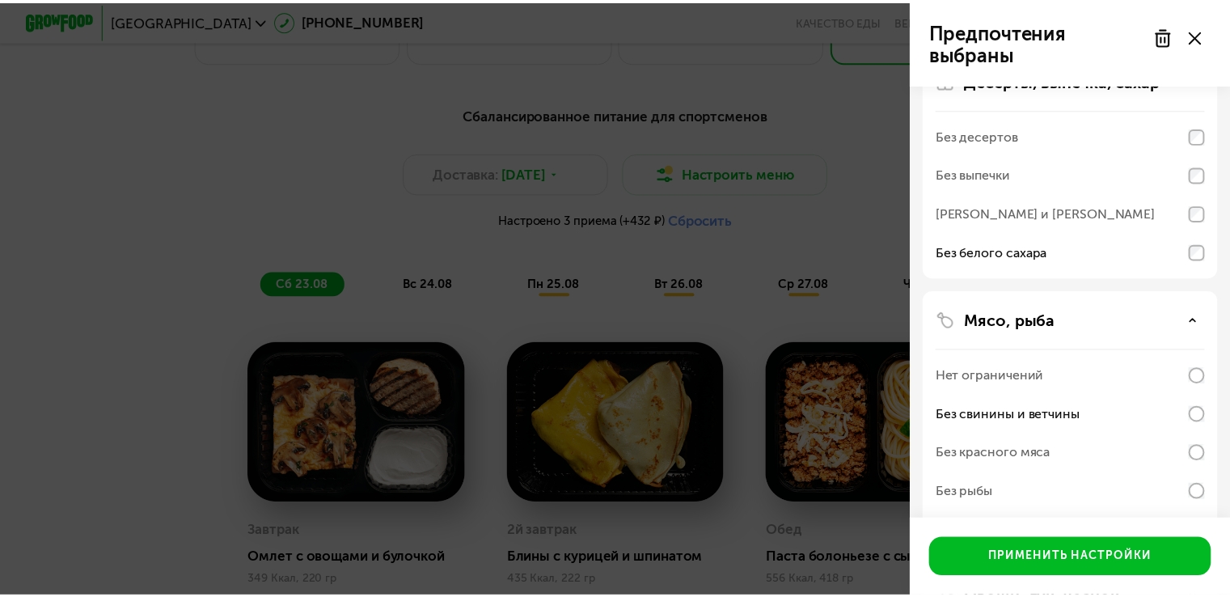
scroll to position [560, 0]
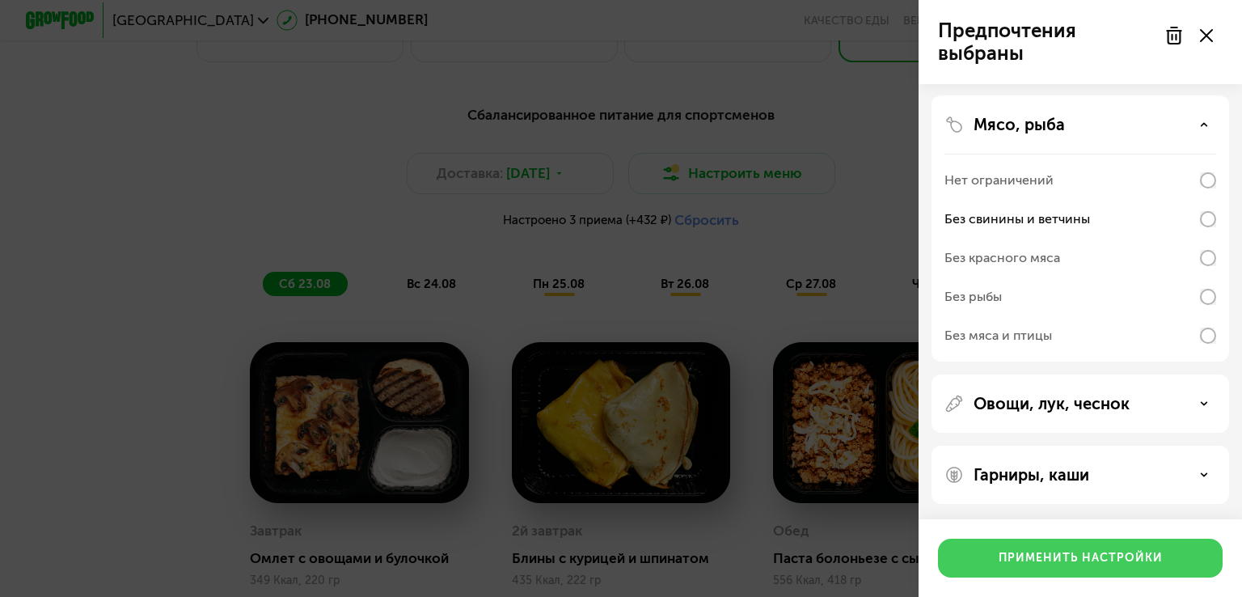
click at [1119, 560] on div "Применить настройки" at bounding box center [1081, 558] width 164 height 16
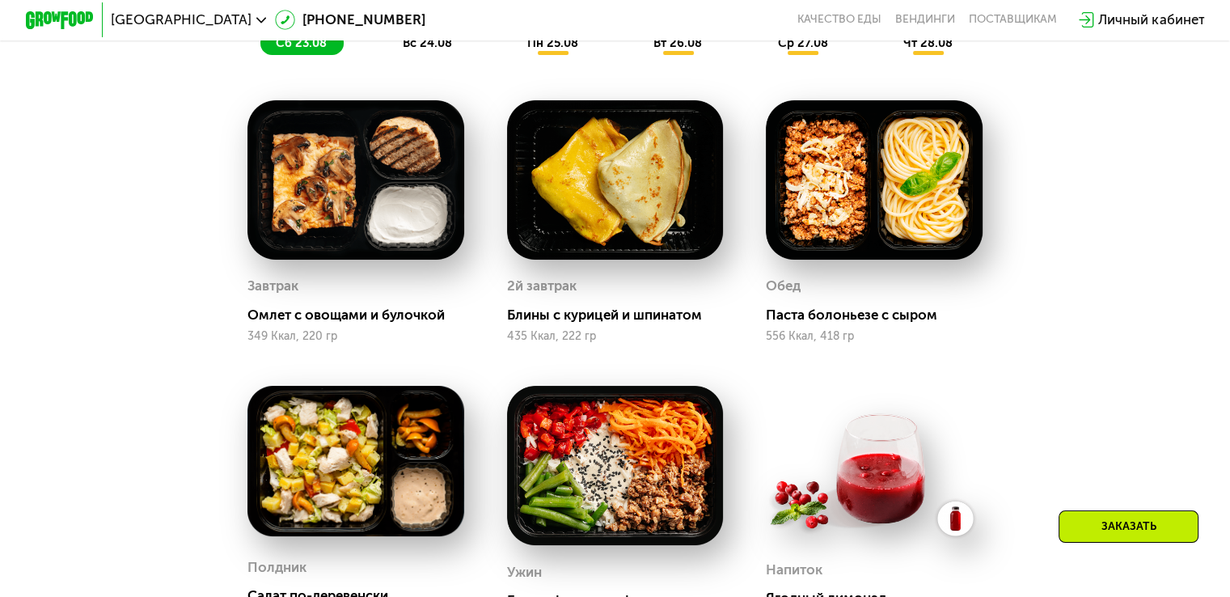
scroll to position [1037, 0]
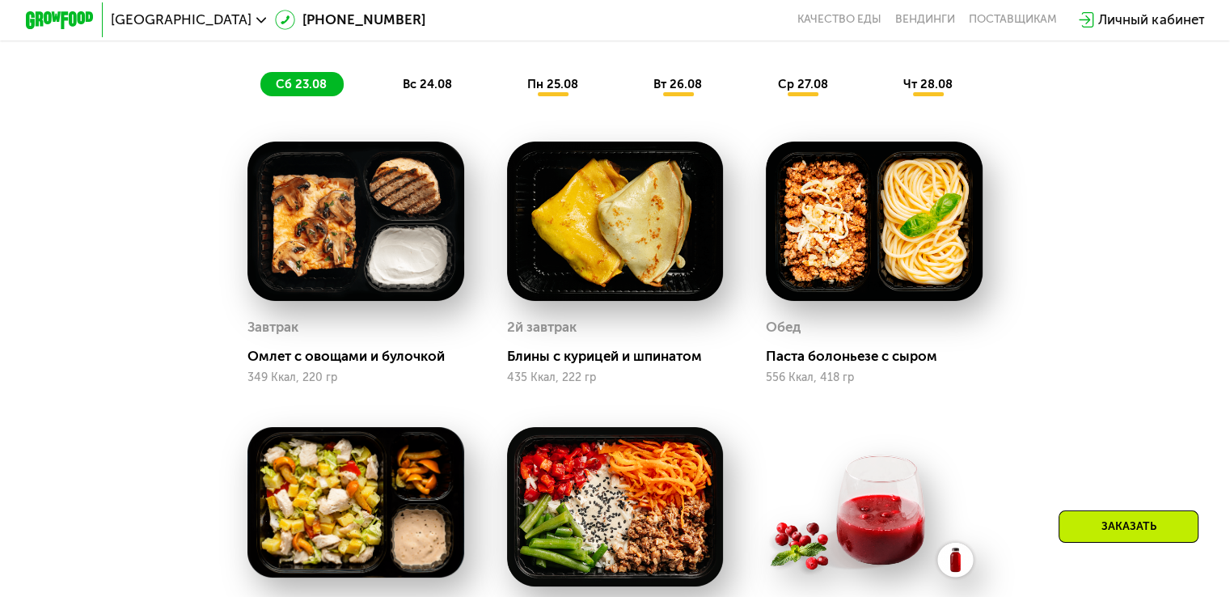
click at [429, 88] on span "вс 24.08" at bounding box center [426, 84] width 49 height 15
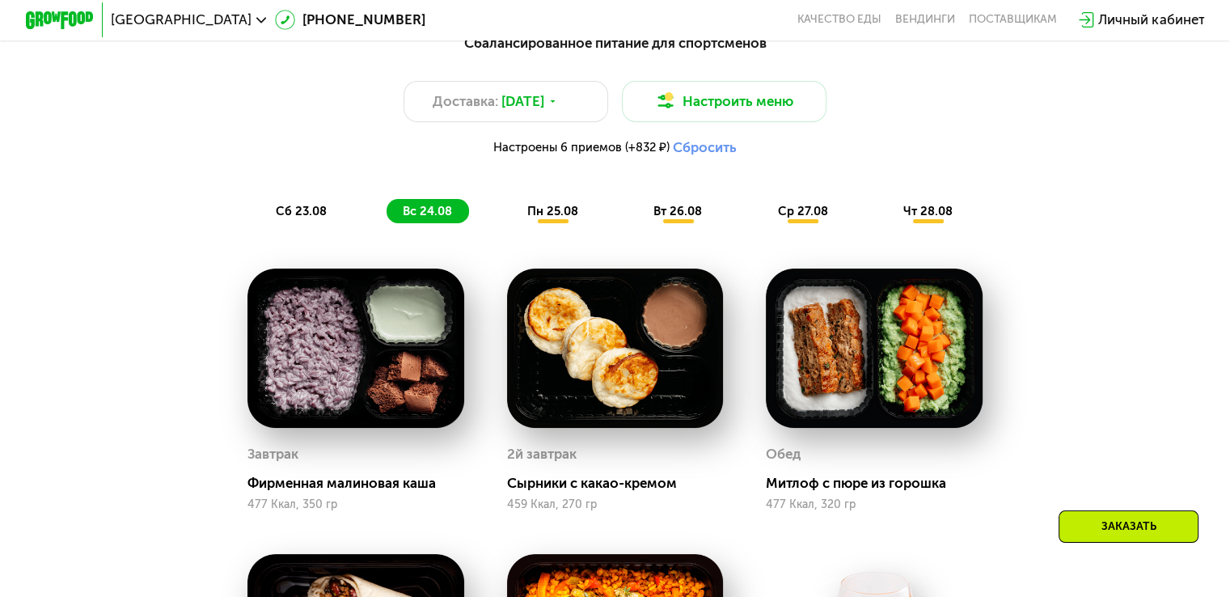
scroll to position [909, 0]
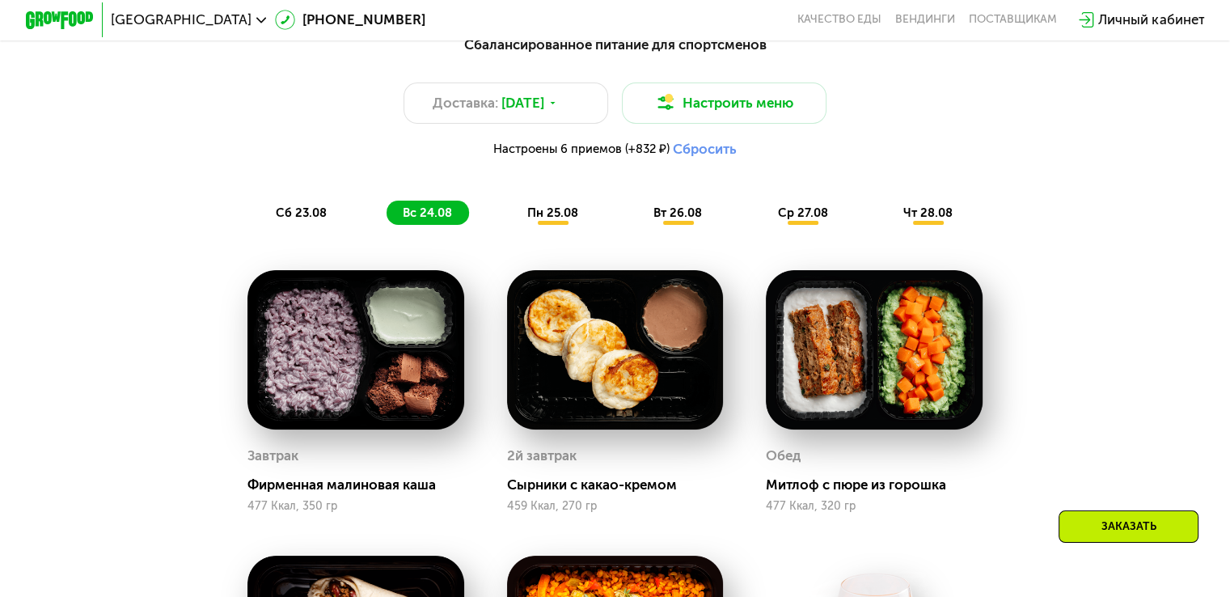
click at [540, 214] on span "пн 25.08" at bounding box center [552, 212] width 51 height 15
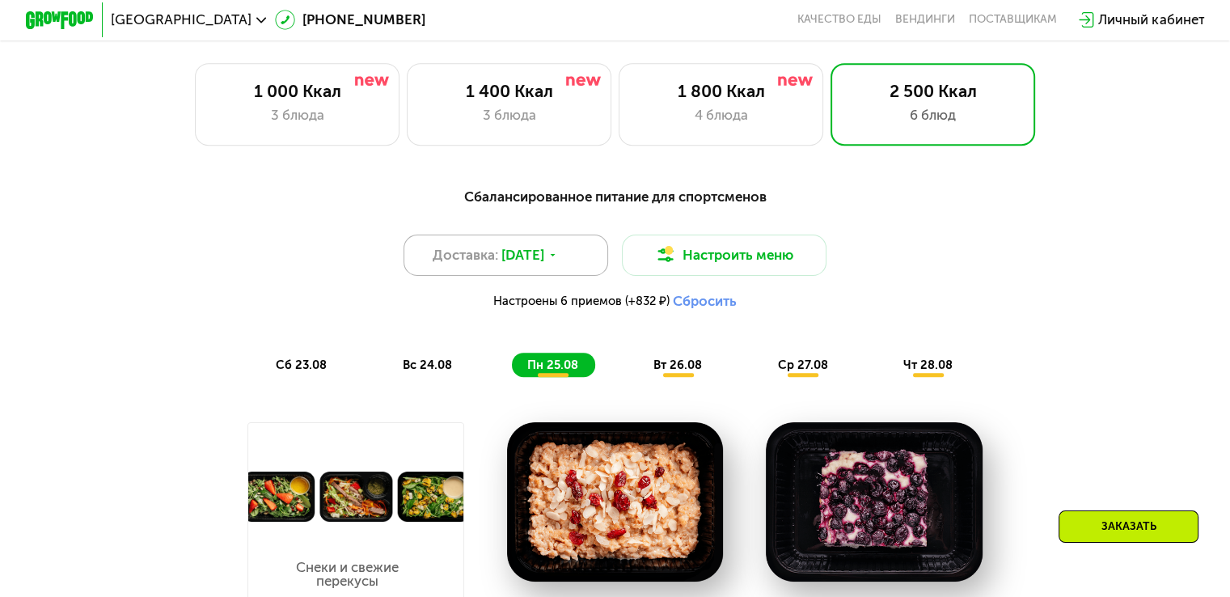
scroll to position [754, 0]
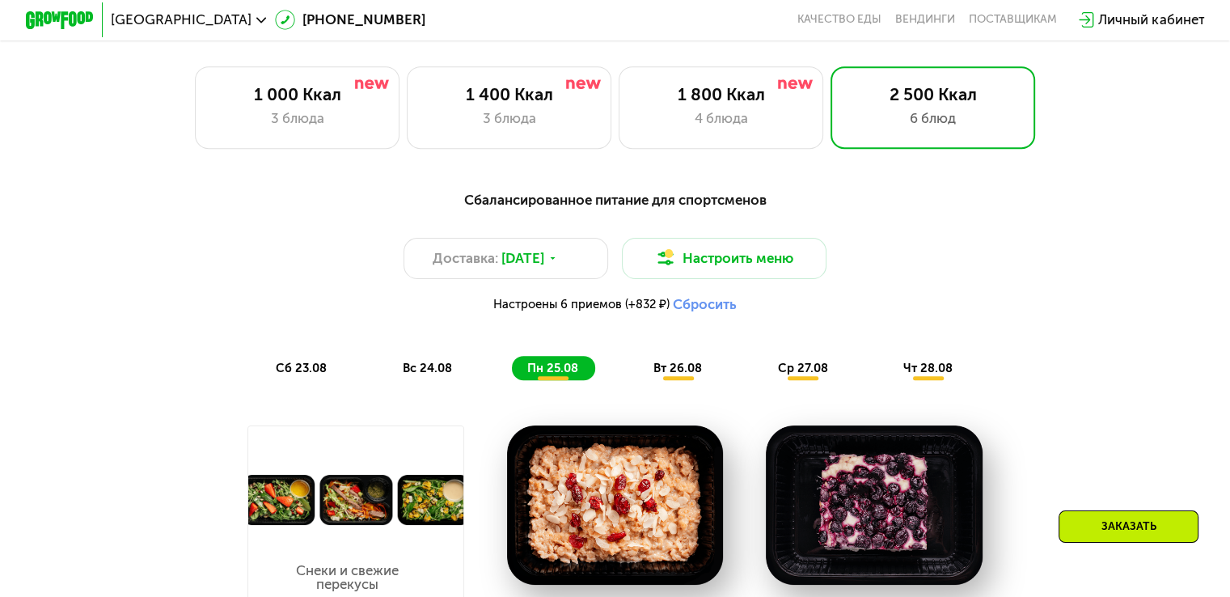
click at [344, 372] on div "сб 23.08 вс 24.08 пн 25.08 вт 26.08 ср 27.08 чт 28.08" at bounding box center [614, 368] width 709 height 24
drag, startPoint x: 340, startPoint y: 372, endPoint x: 317, endPoint y: 375, distance: 22.9
click at [317, 375] on div "сб 23.08 вс 24.08 пн 25.08 вт 26.08 ср 27.08 чт 28.08" at bounding box center [614, 368] width 709 height 24
click at [317, 375] on span "сб 23.08" at bounding box center [301, 368] width 51 height 15
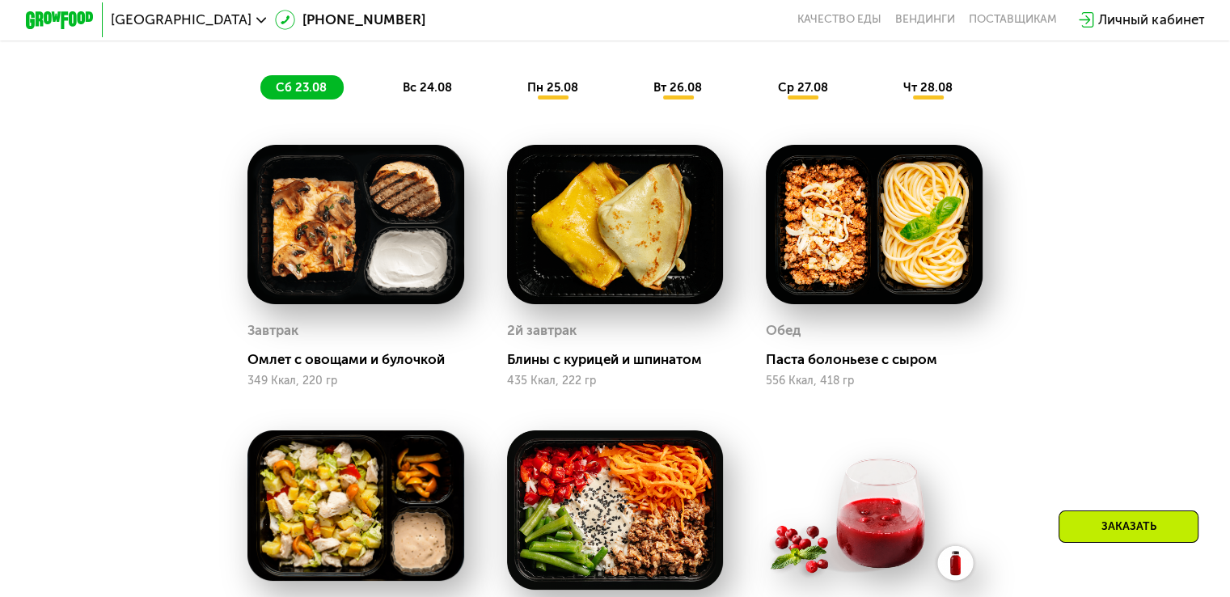
scroll to position [1028, 0]
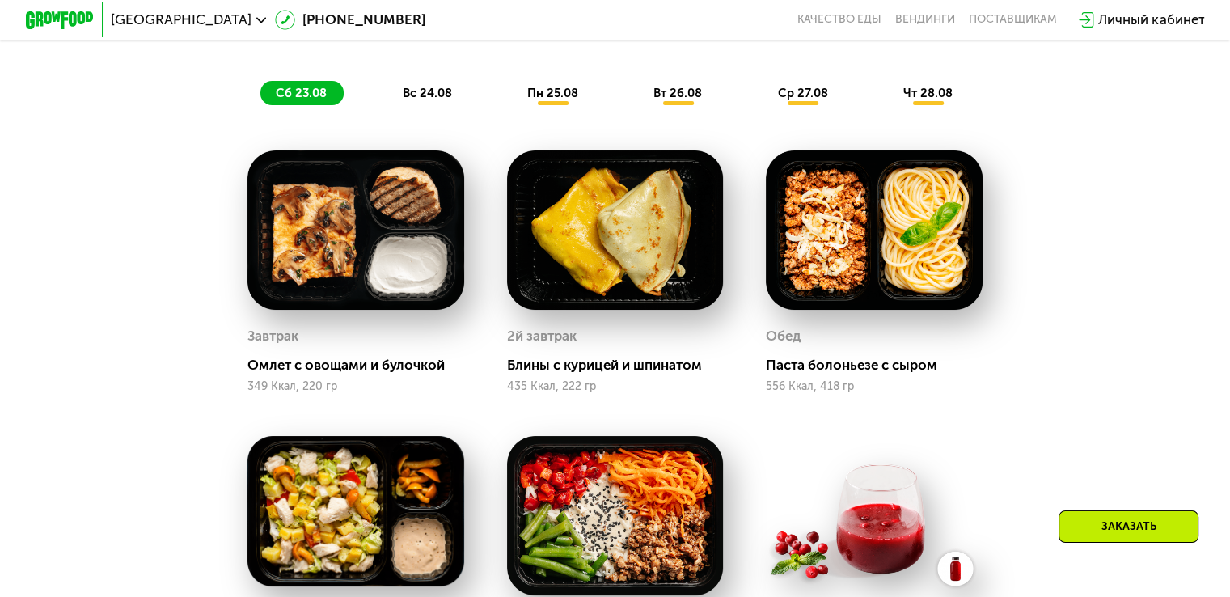
click at [512, 105] on div "вс 24.08" at bounding box center [553, 93] width 83 height 24
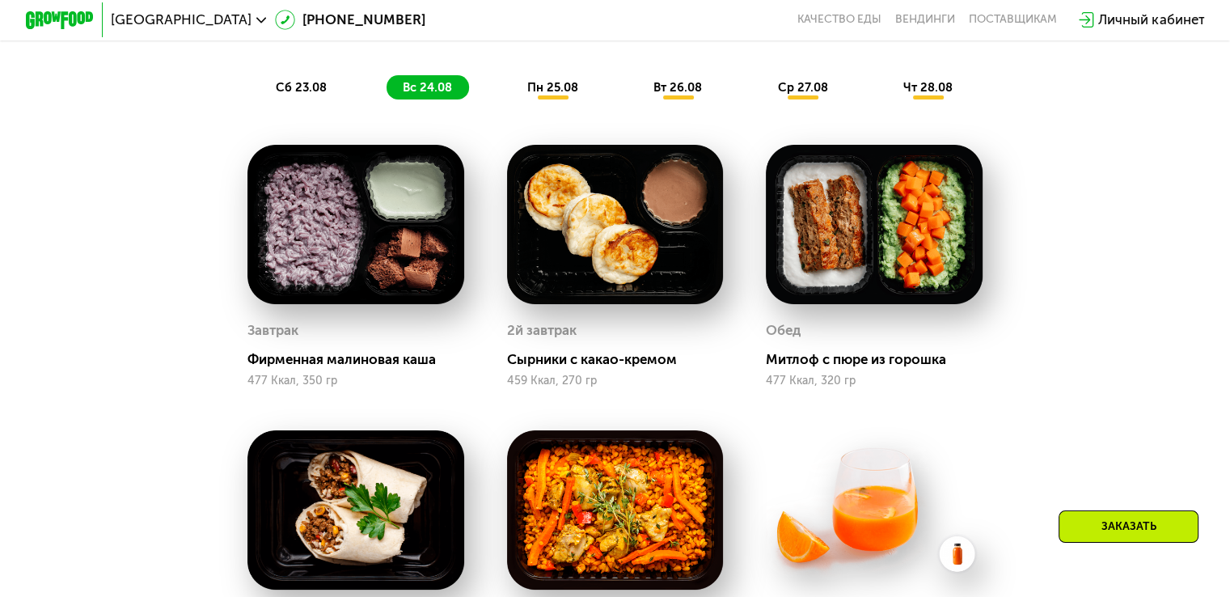
scroll to position [983, 0]
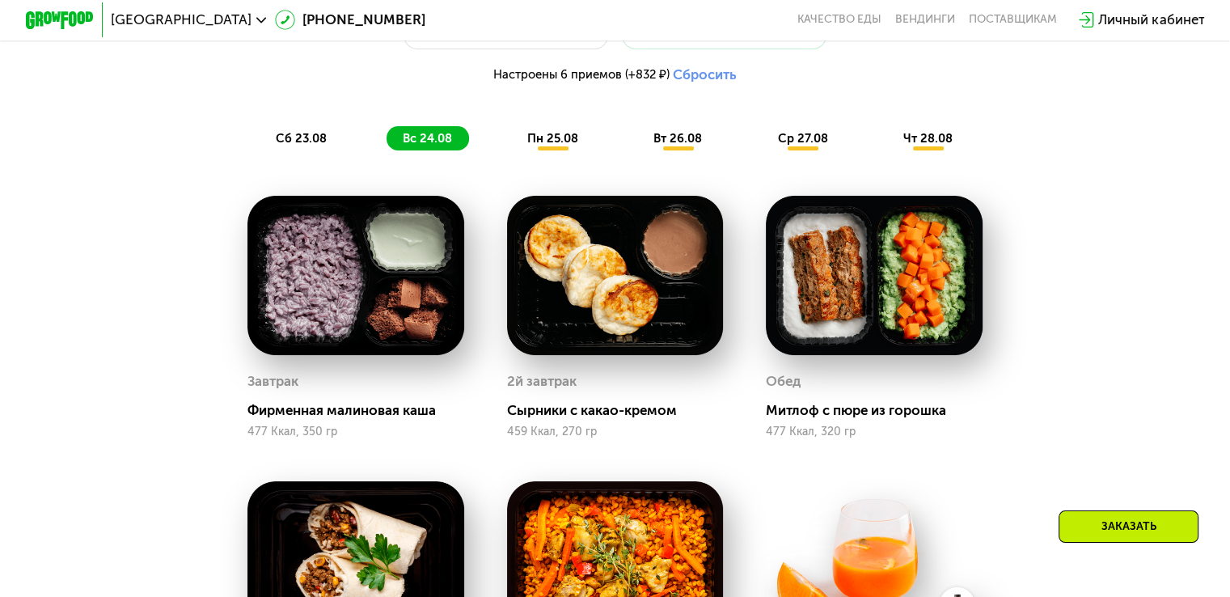
click at [638, 150] on div "пн 25.08" at bounding box center [678, 138] width 81 height 24
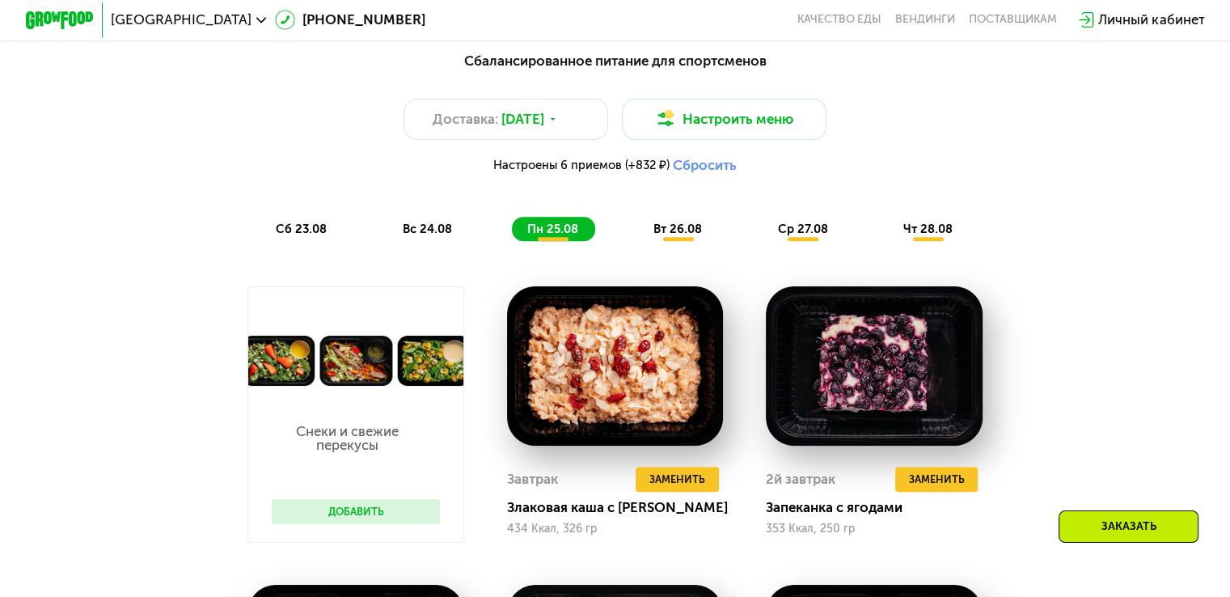
scroll to position [885, 0]
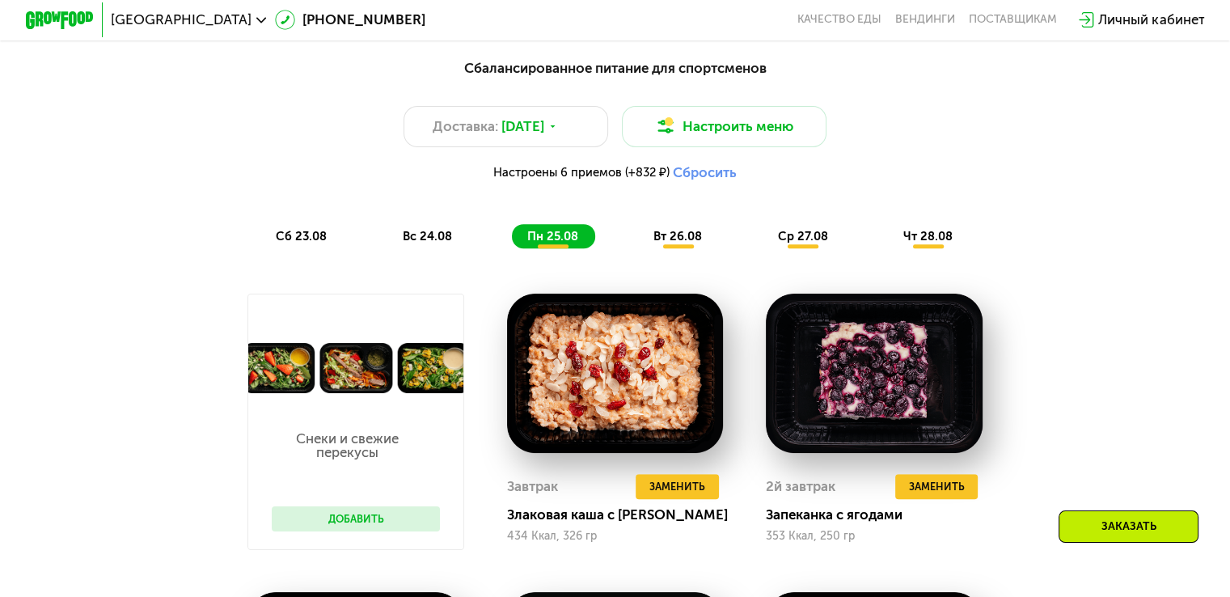
click at [666, 259] on div "Сбалансированное питание для спортсменов Доставка: [DATE] Настроить меню Настро…" at bounding box center [615, 153] width 1032 height 211
click at [672, 259] on div "Сбалансированное питание для спортсменов Доставка: [DATE] Настроить меню Настро…" at bounding box center [615, 153] width 1032 height 211
click at [682, 243] on span "вт 26.08" at bounding box center [677, 236] width 49 height 15
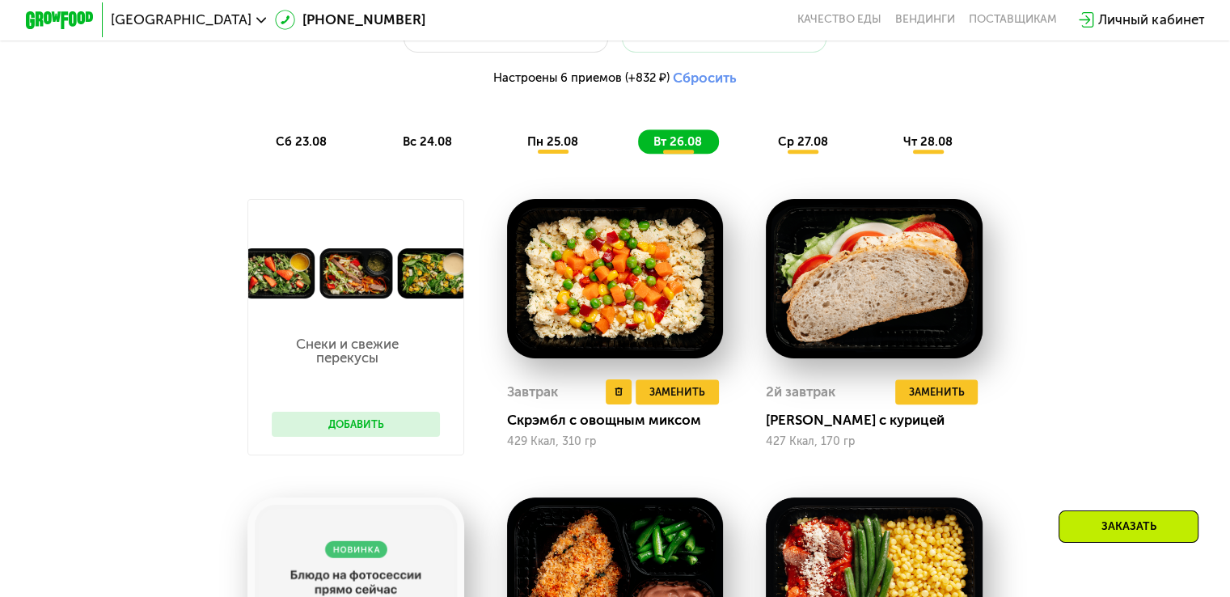
scroll to position [978, 0]
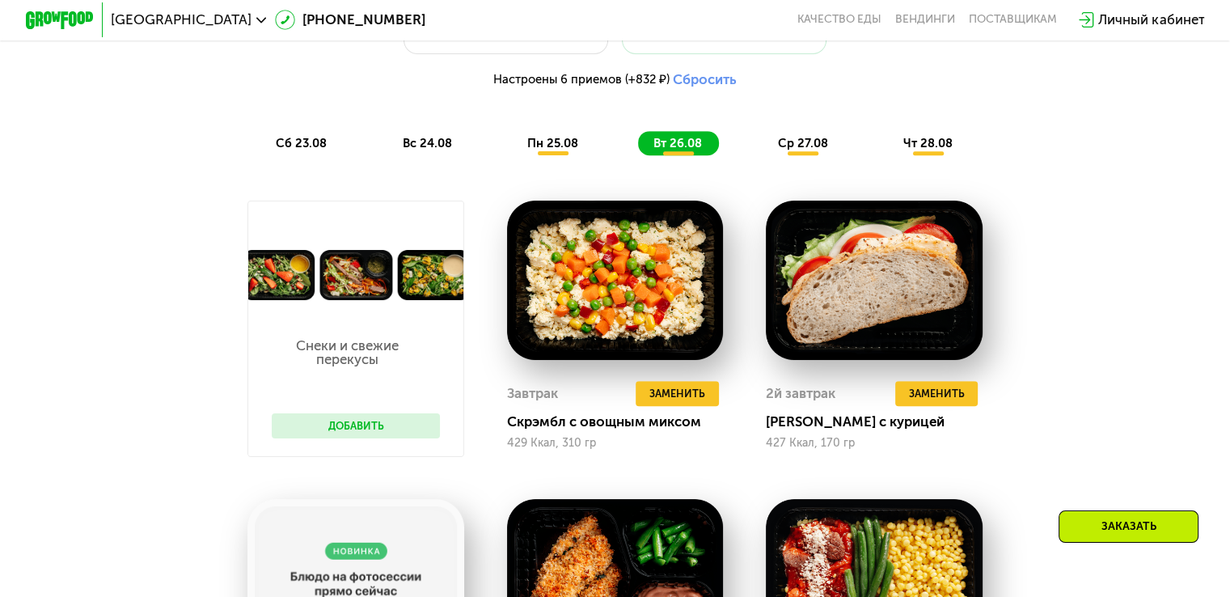
click at [888, 155] on div "ср 27.08" at bounding box center [929, 143] width 82 height 24
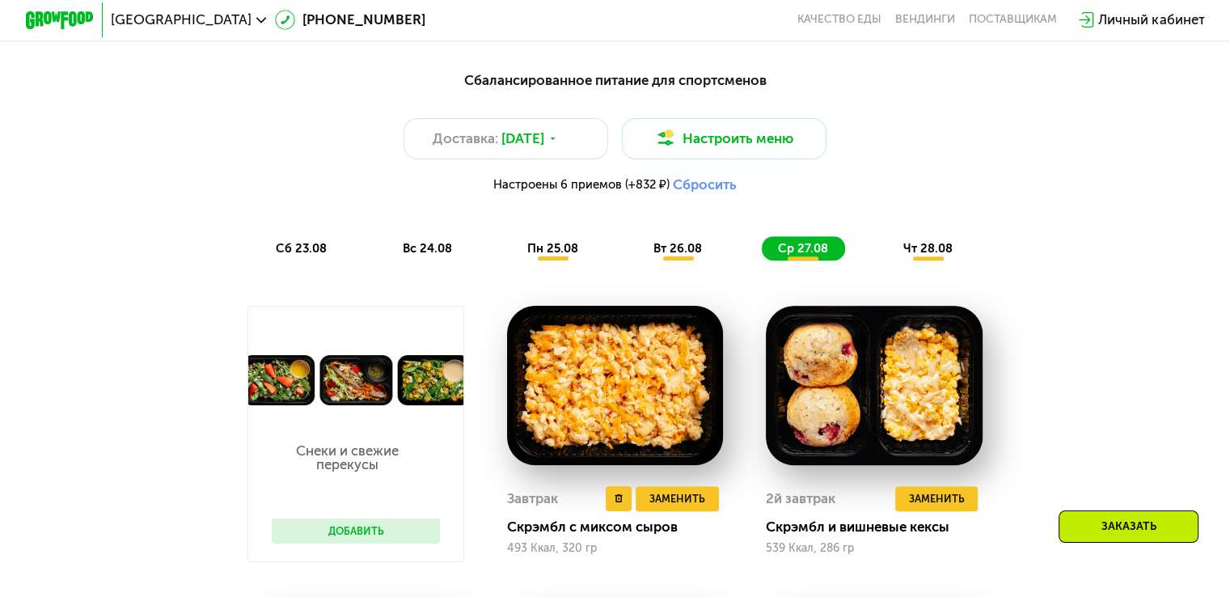
scroll to position [865, 0]
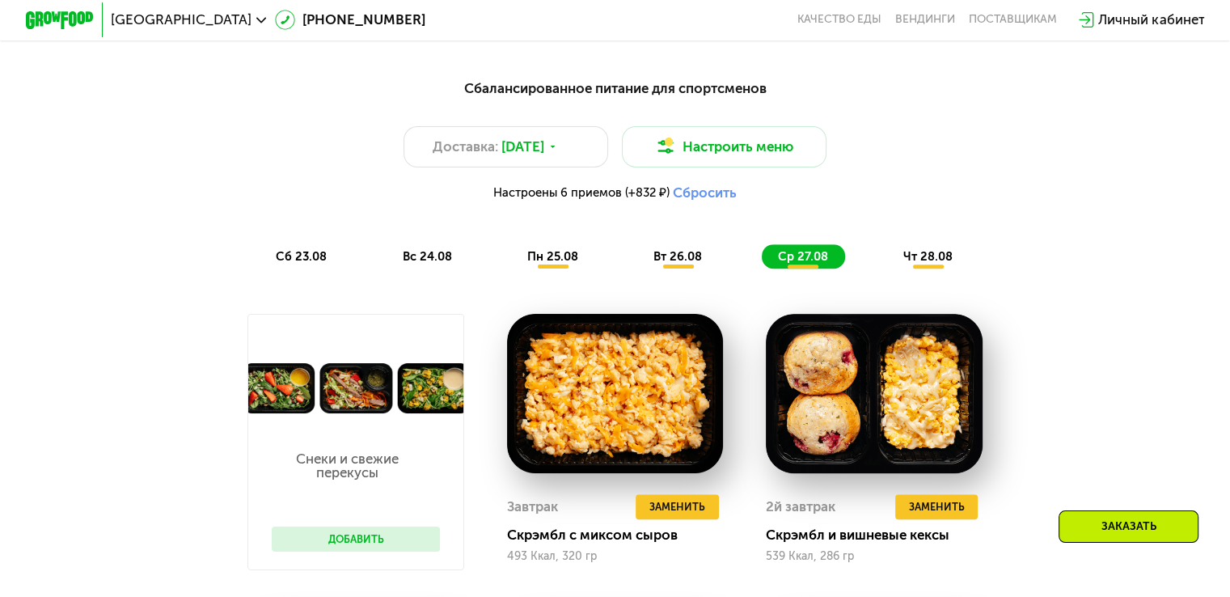
click at [908, 264] on span "чт 28.08" at bounding box center [927, 256] width 49 height 15
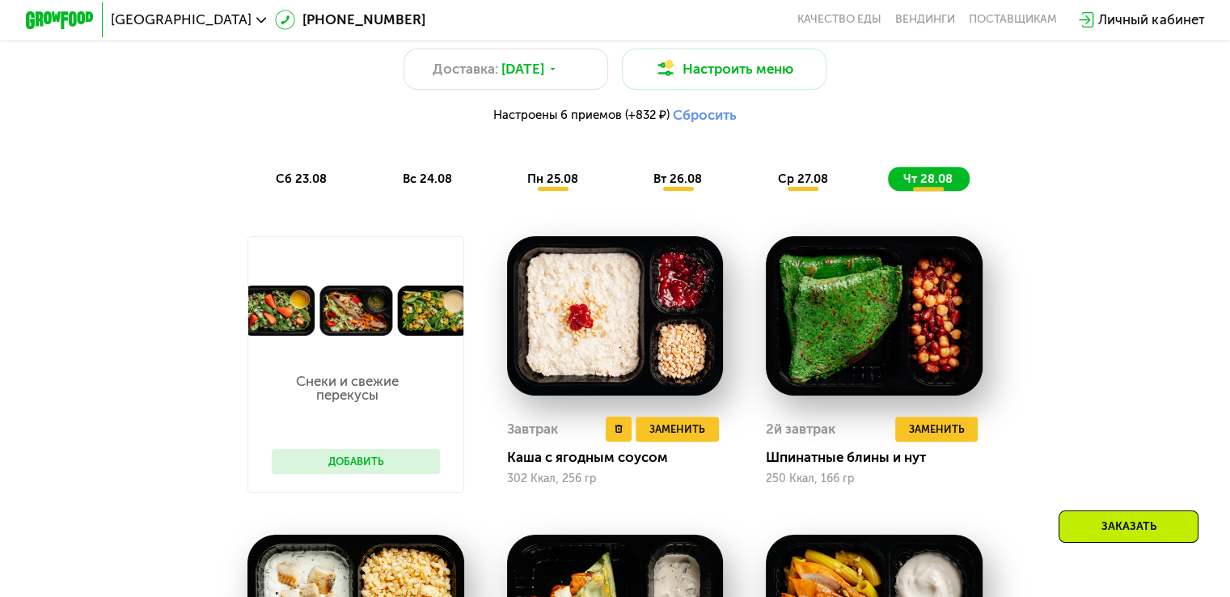
scroll to position [944, 0]
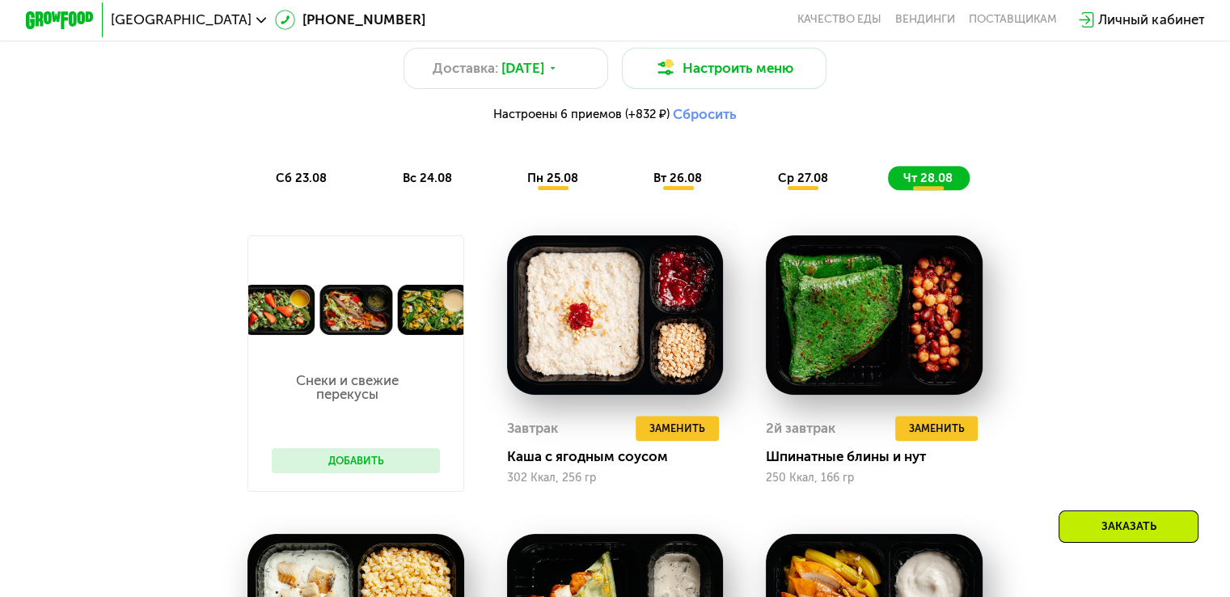
click at [818, 183] on span "ср 27.08" at bounding box center [802, 178] width 50 height 15
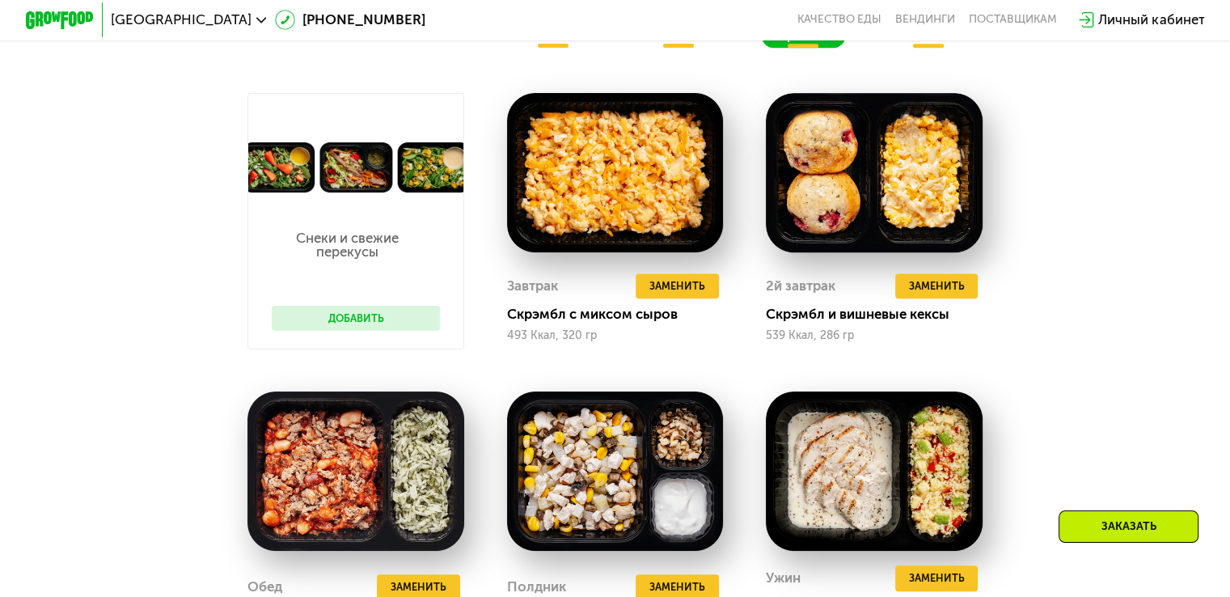
scroll to position [1015, 0]
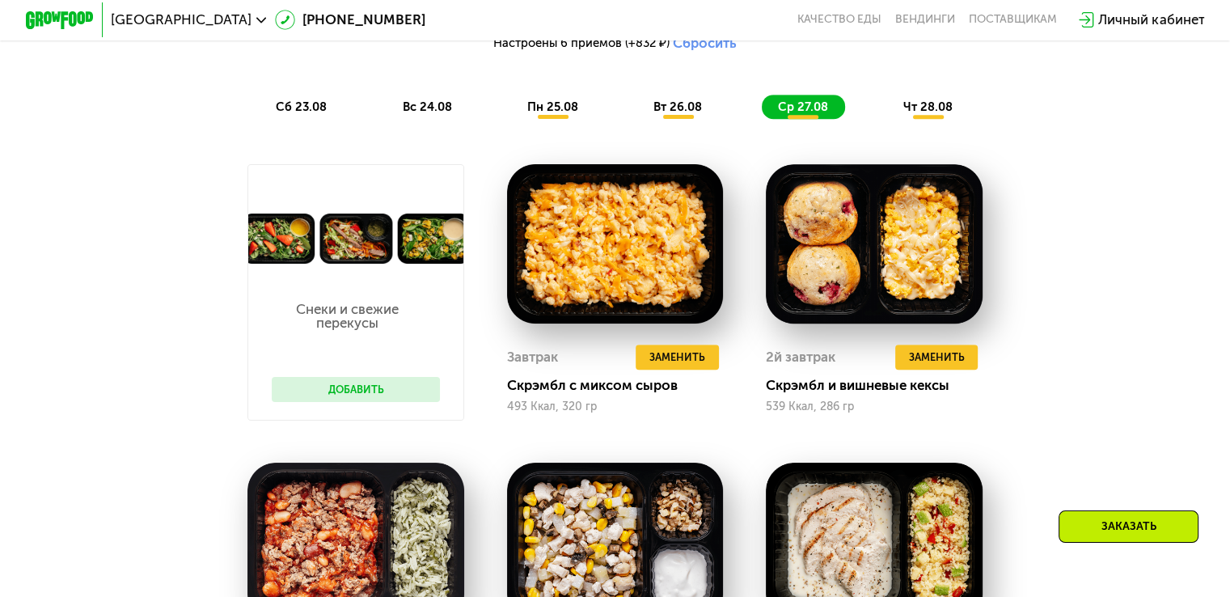
click at [697, 111] on span "вт 26.08" at bounding box center [677, 106] width 49 height 15
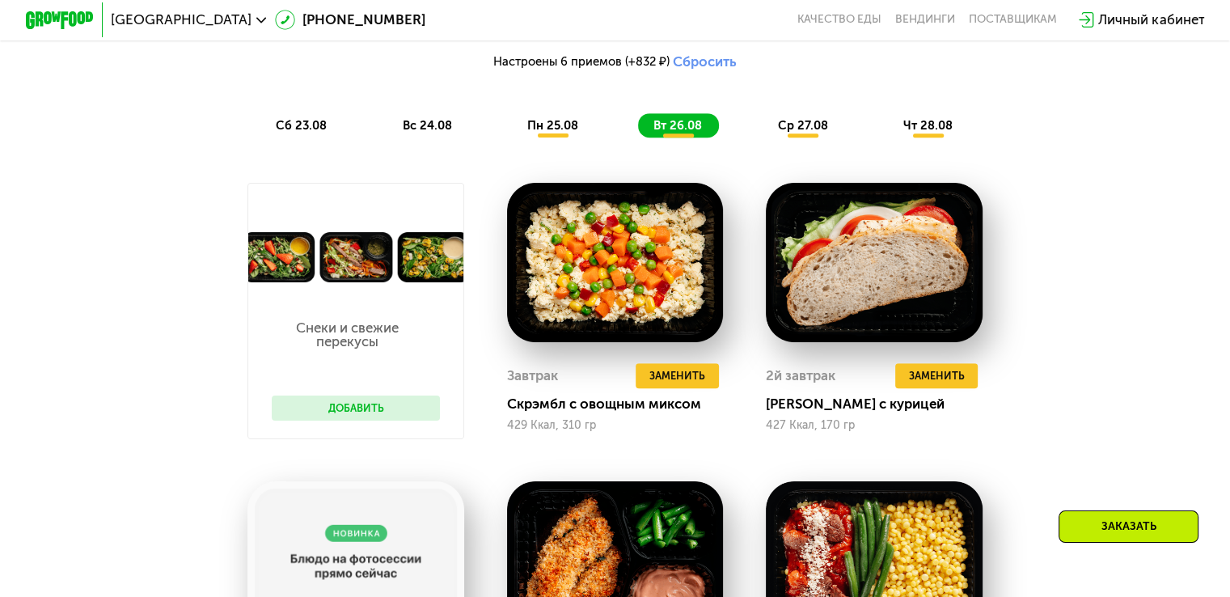
scroll to position [995, 0]
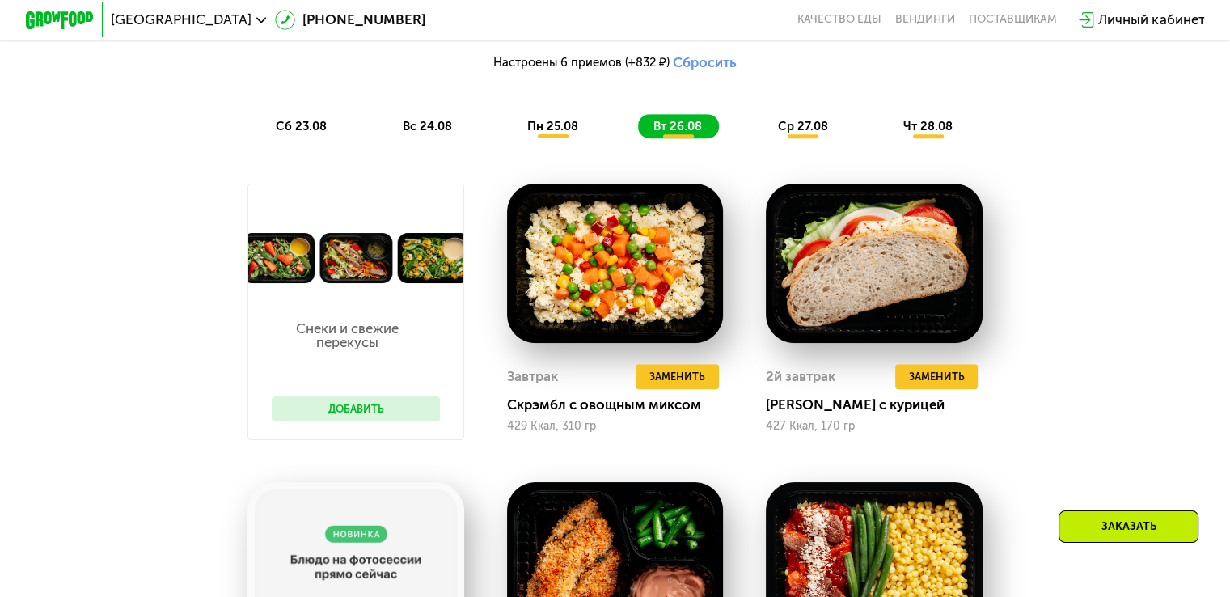
click at [919, 133] on span "чт 28.08" at bounding box center [927, 126] width 49 height 15
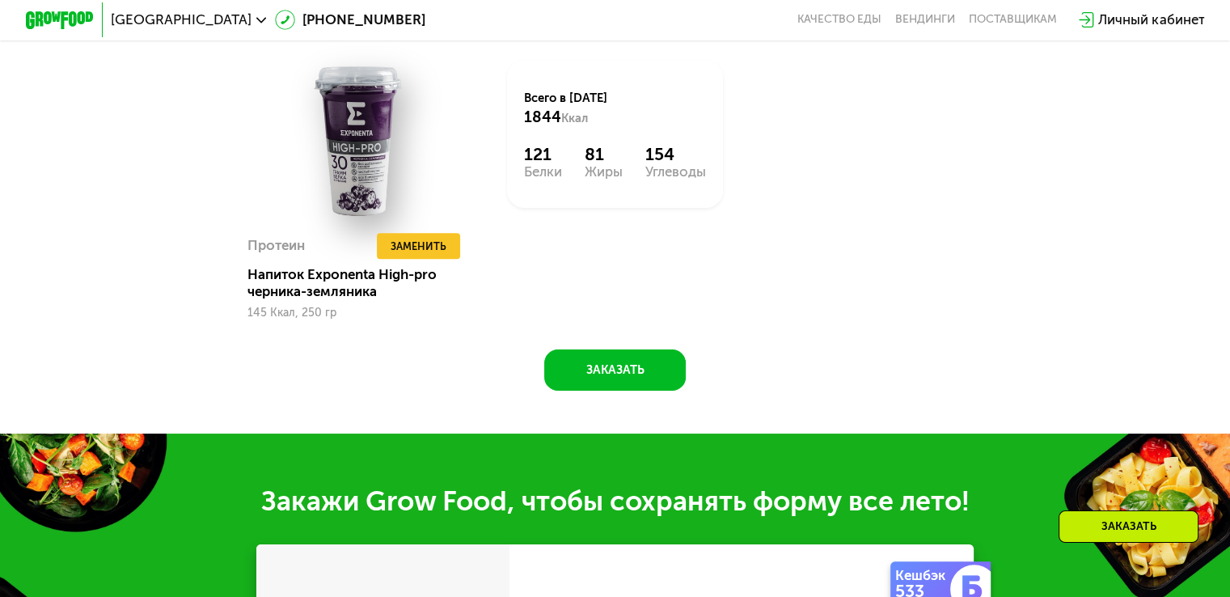
scroll to position [1704, 0]
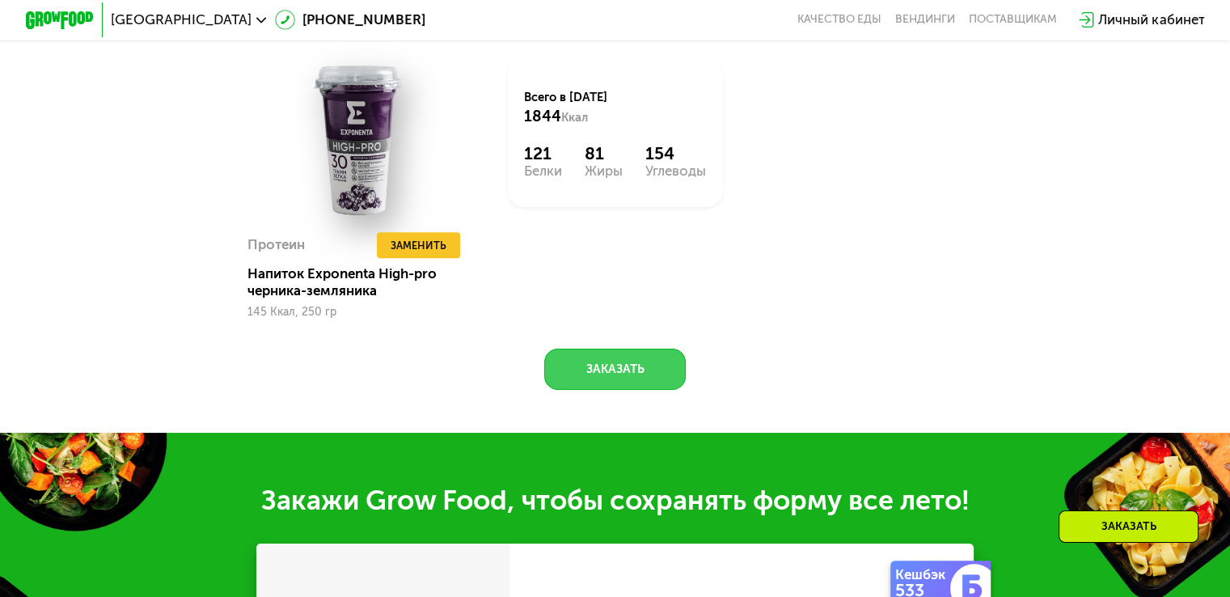
click at [663, 377] on button "Заказать" at bounding box center [614, 368] width 141 height 41
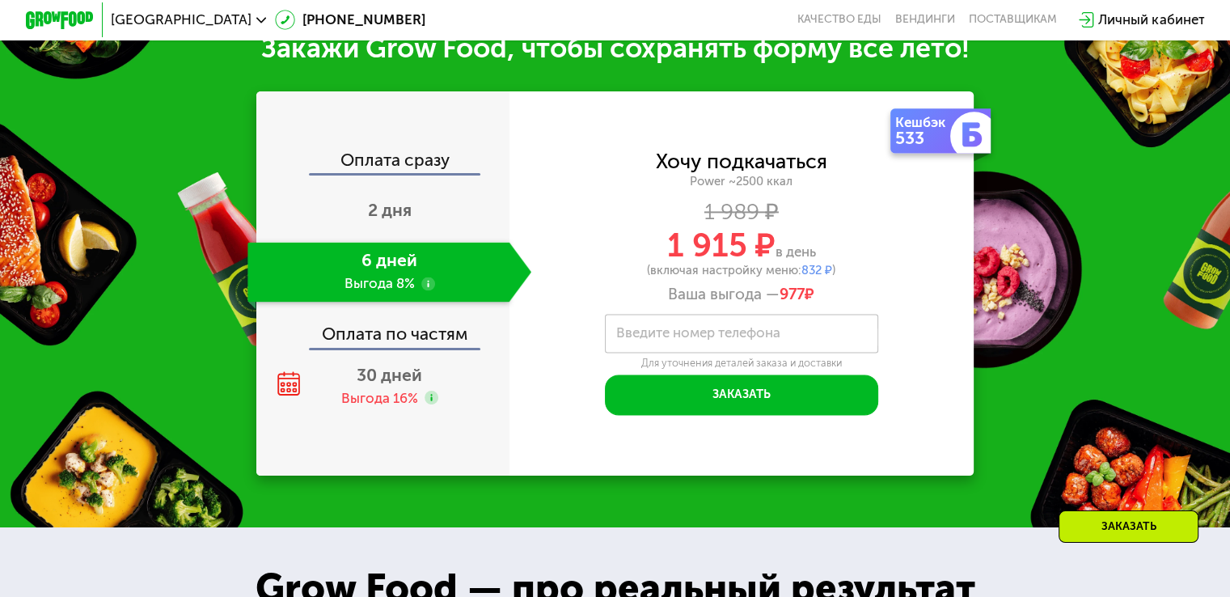
click at [669, 338] on label "Введите номер телефона" at bounding box center [698, 333] width 164 height 10
click at [669, 353] on input "Введите номер телефона" at bounding box center [741, 333] width 273 height 39
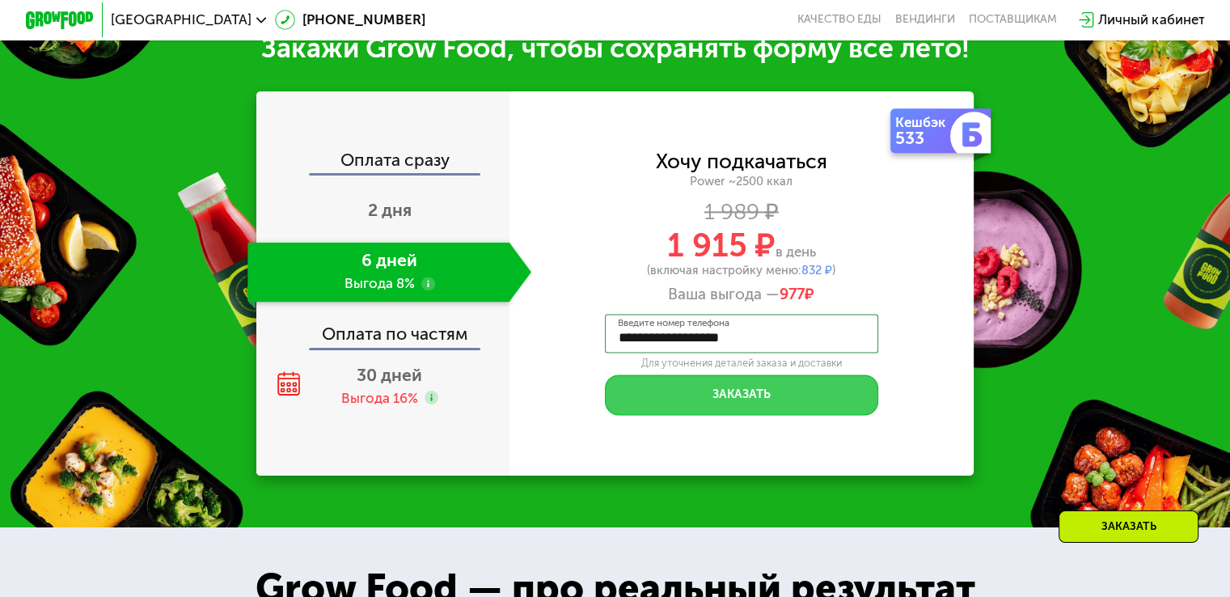
type input "**********"
click at [689, 412] on button "Заказать" at bounding box center [741, 394] width 273 height 41
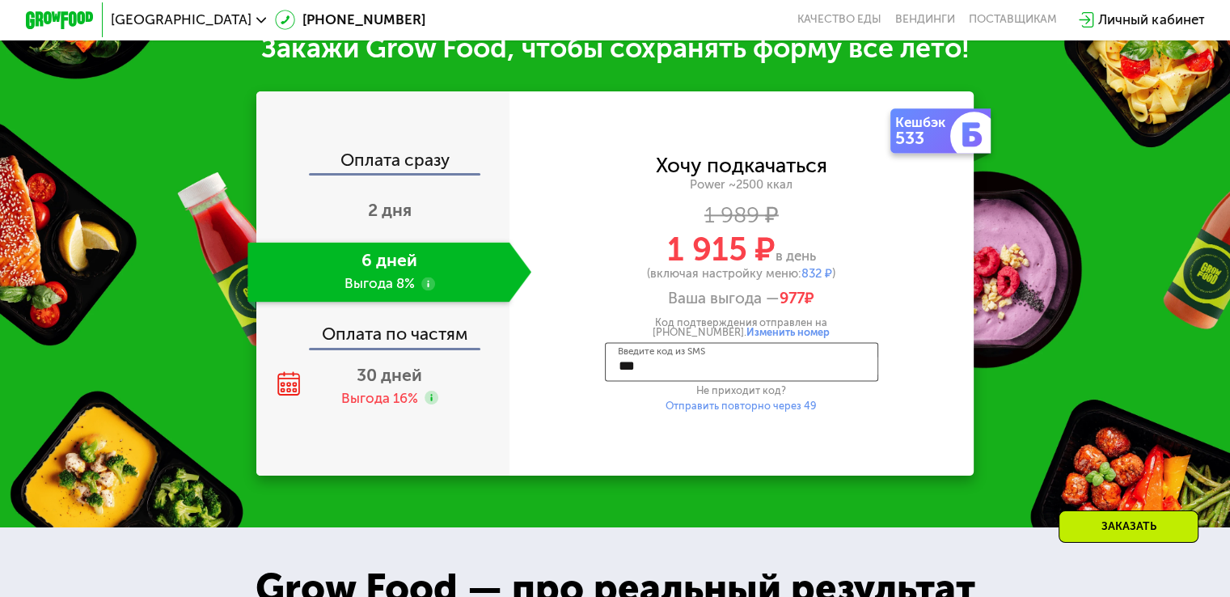
type input "****"
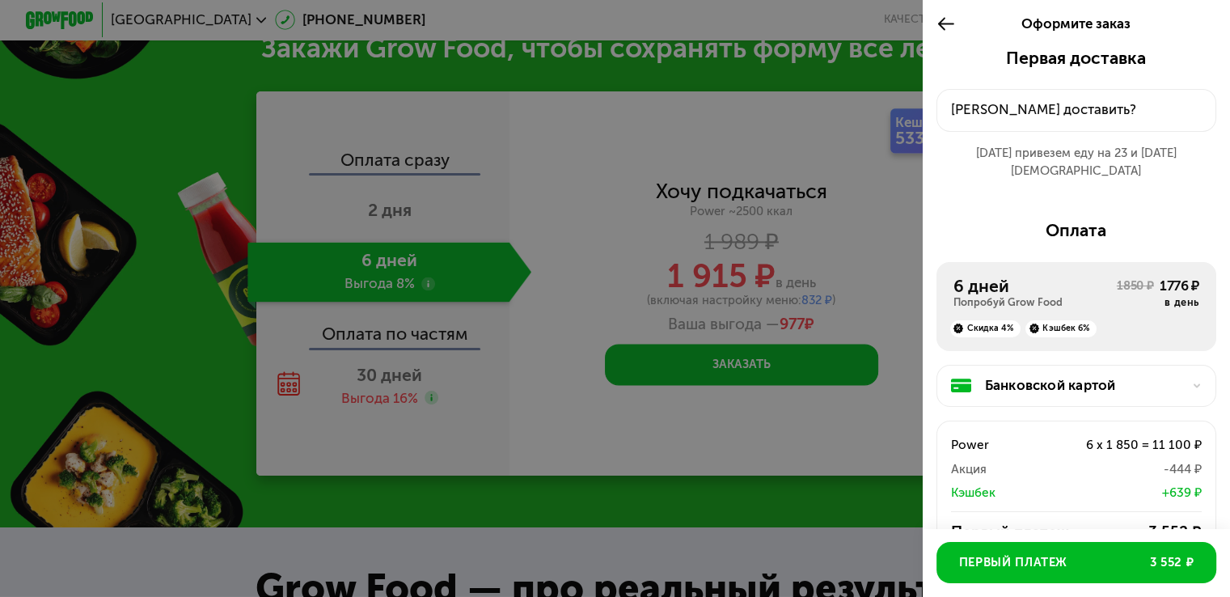
click at [1053, 276] on div "6 дней" at bounding box center [1034, 286] width 163 height 20
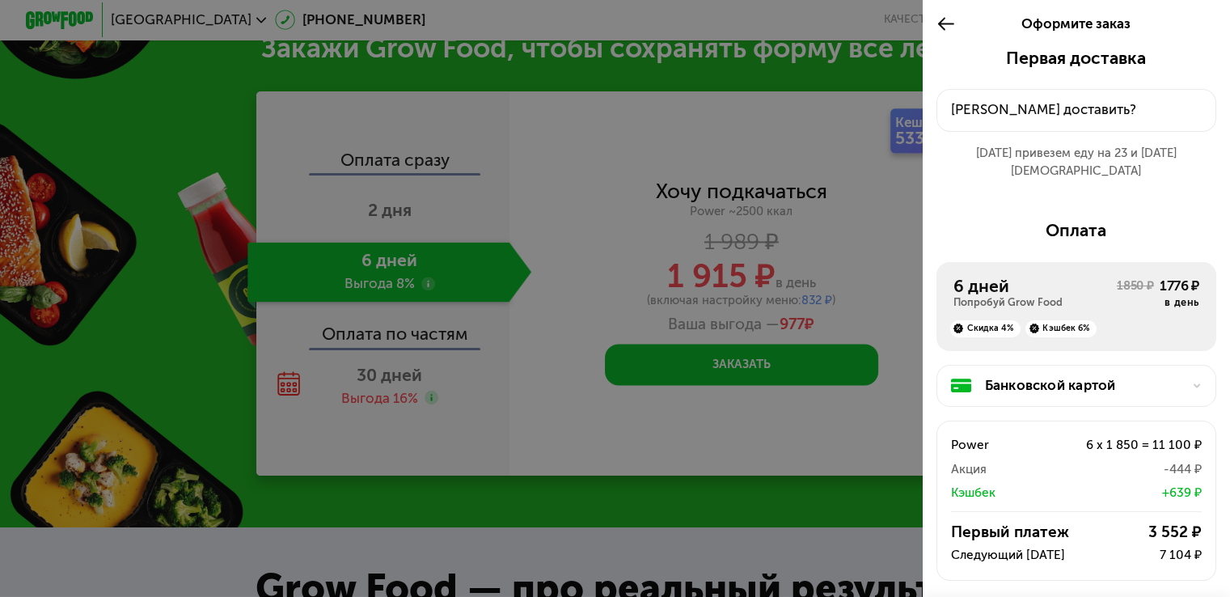
scroll to position [116, 0]
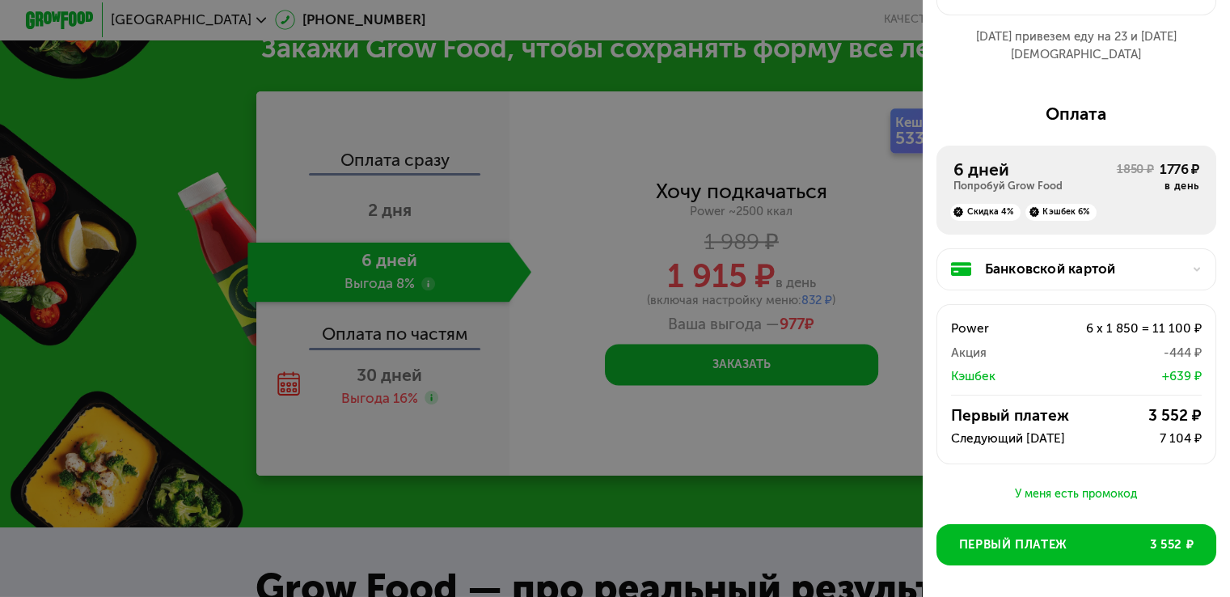
click at [1048, 259] on div "Банковской картой" at bounding box center [1083, 269] width 196 height 20
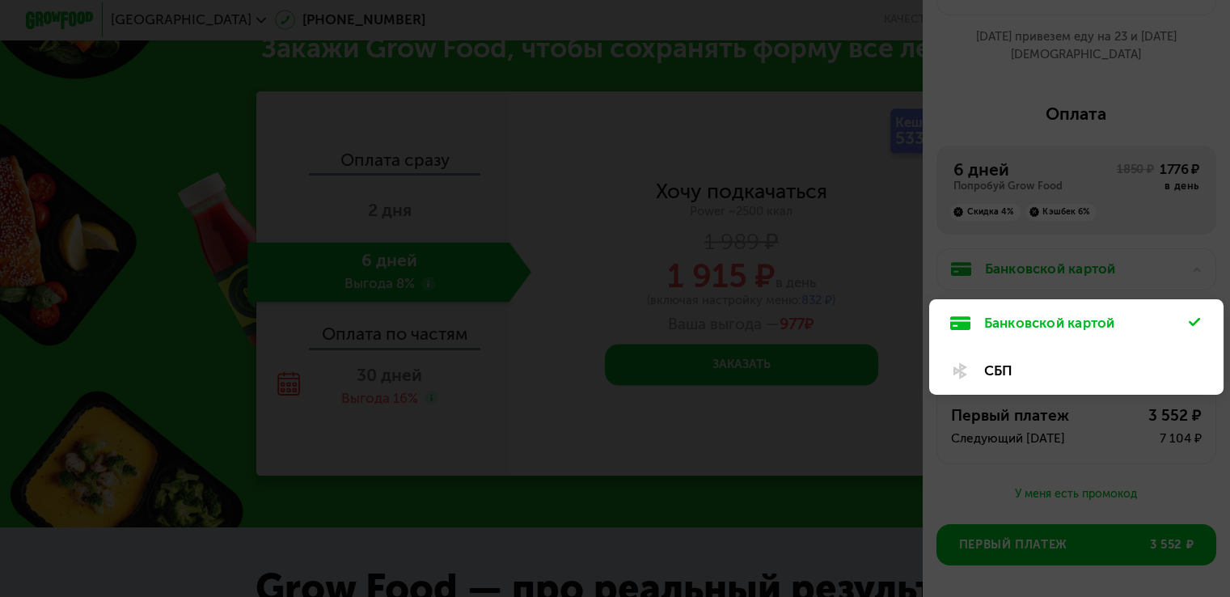
click at [1067, 313] on div "Банковской картой" at bounding box center [1086, 323] width 205 height 20
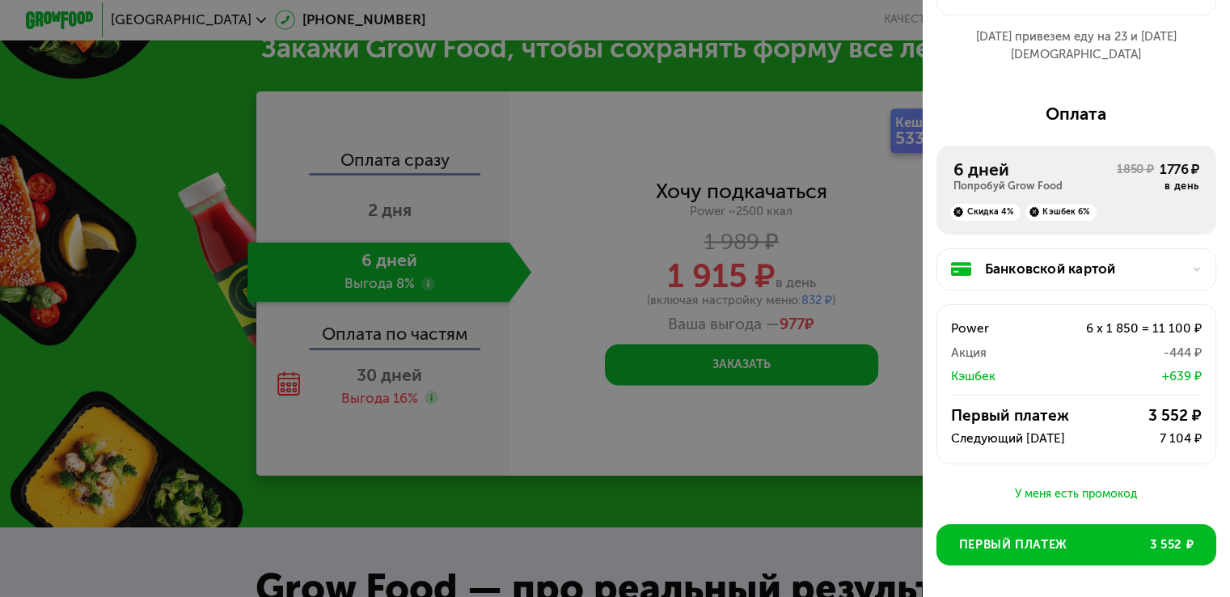
scroll to position [173, 0]
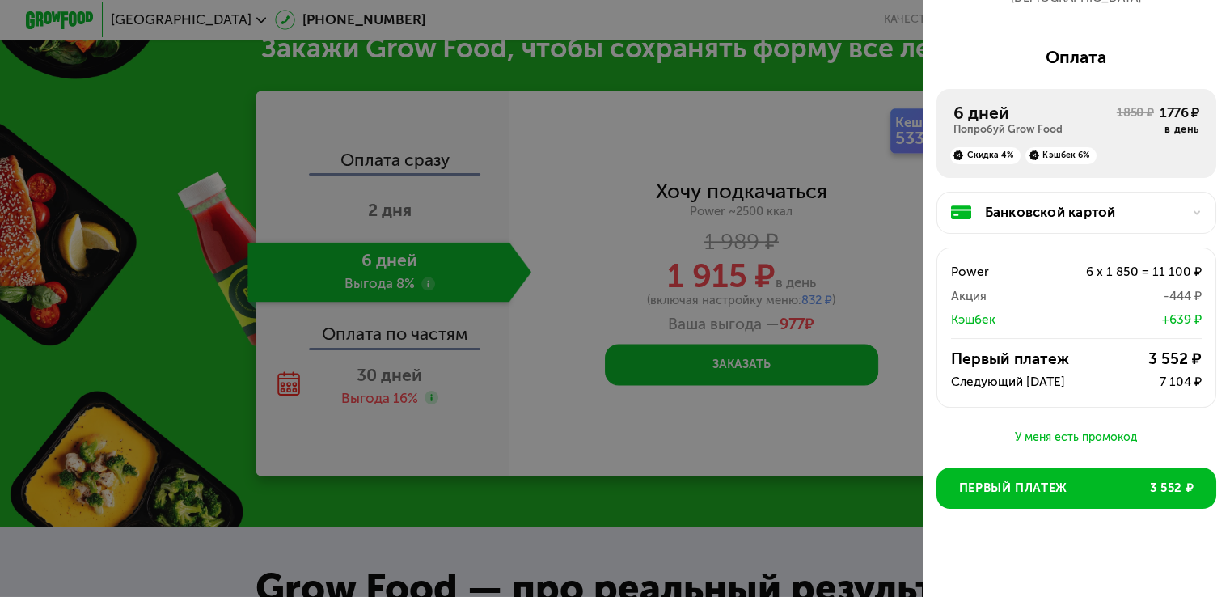
click at [1053, 428] on div "У меня есть промокод" at bounding box center [1076, 437] width 280 height 19
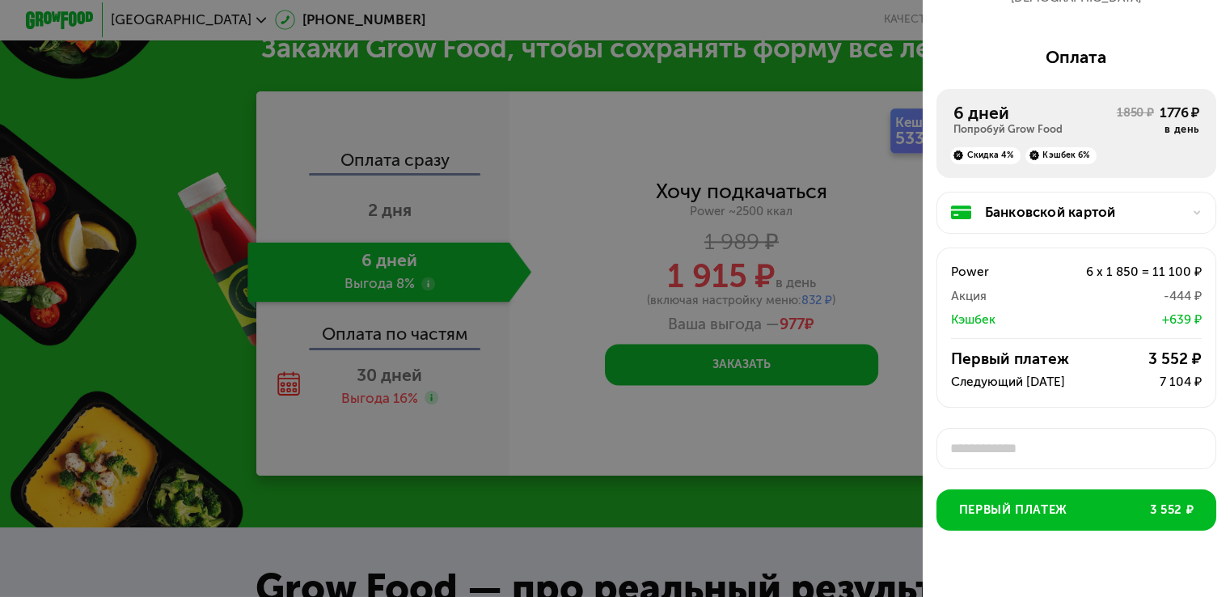
scroll to position [6, 0]
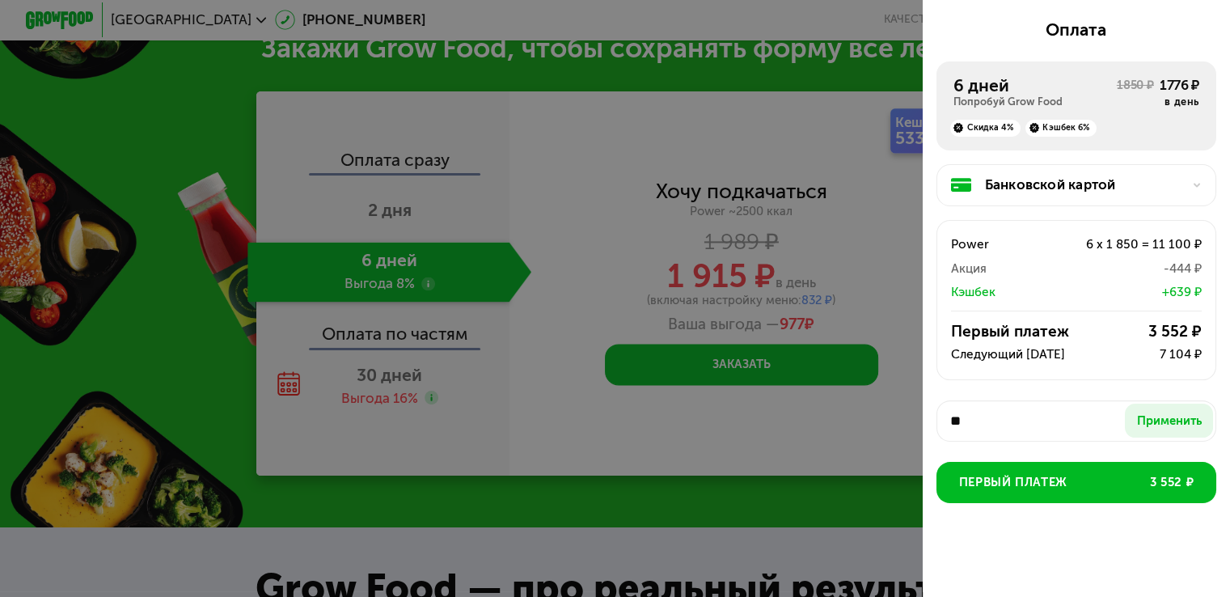
type input "*"
click at [1143, 416] on button "Применить" at bounding box center [1169, 420] width 88 height 34
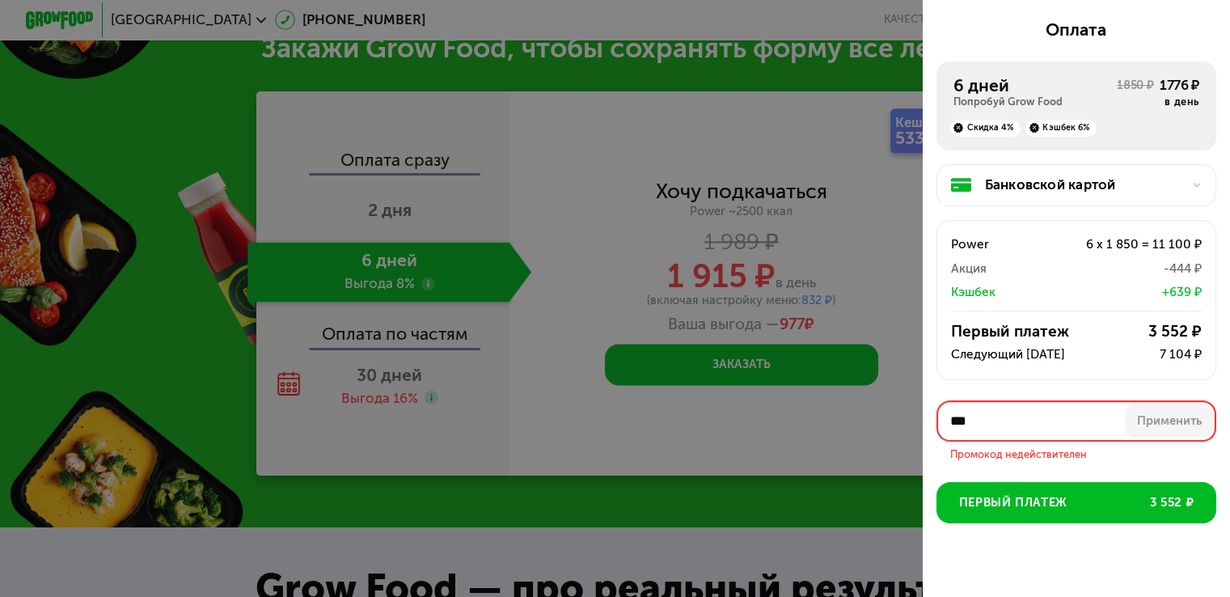
click at [1106, 415] on input "***" at bounding box center [1076, 420] width 280 height 41
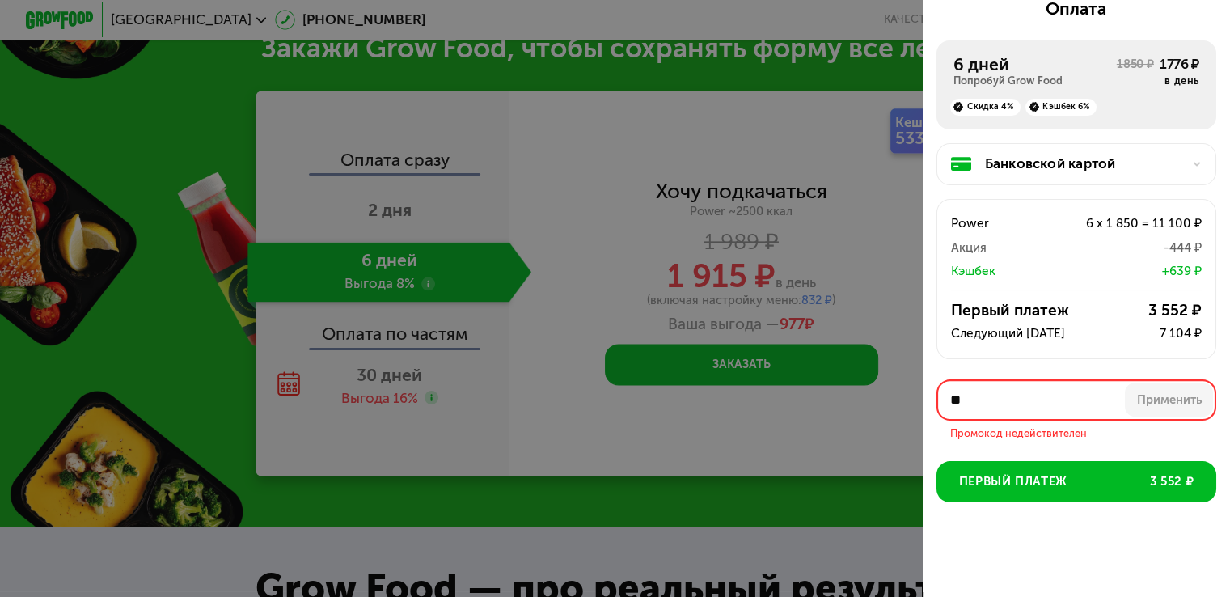
type input "*"
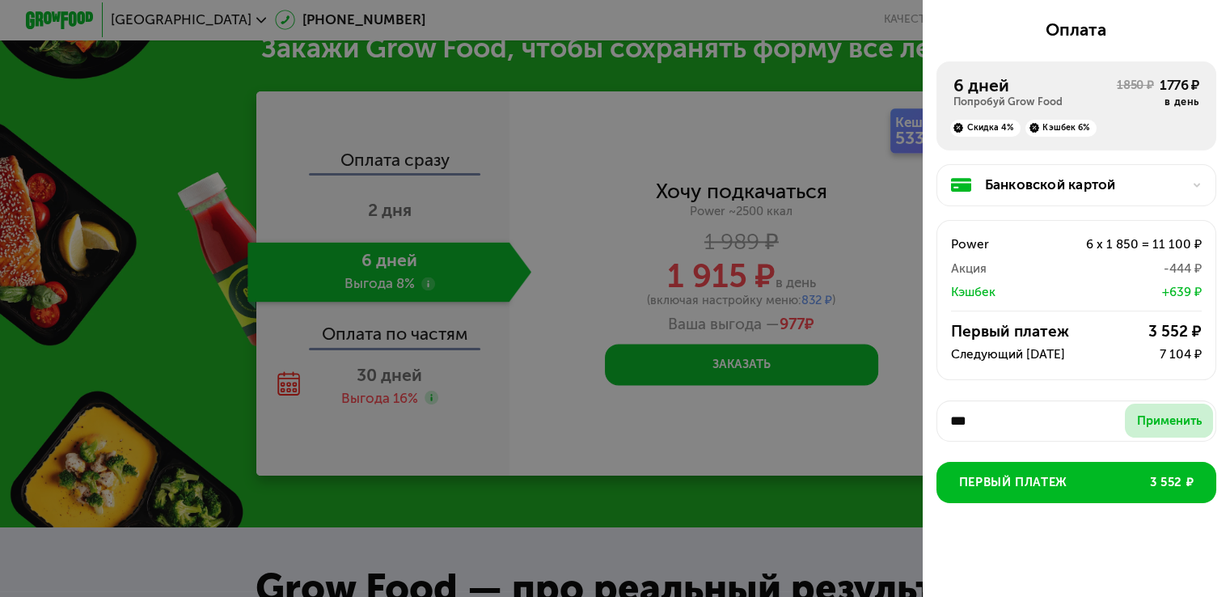
click at [1137, 412] on div "Применить" at bounding box center [1169, 420] width 65 height 17
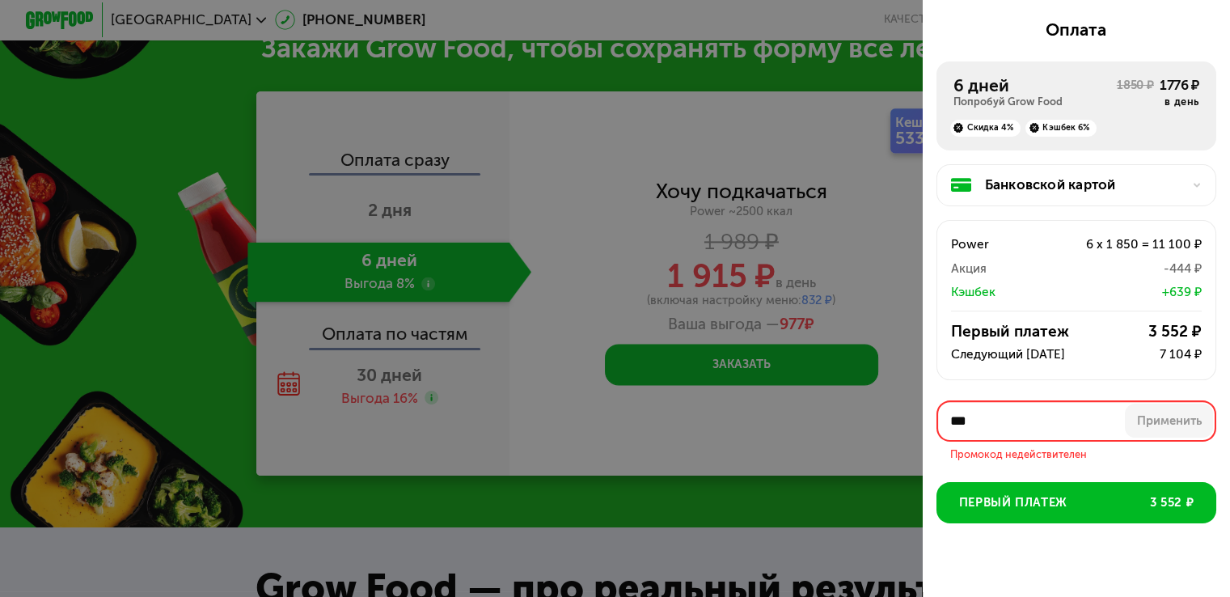
click at [1028, 414] on input "***" at bounding box center [1076, 420] width 280 height 41
paste input "*****"
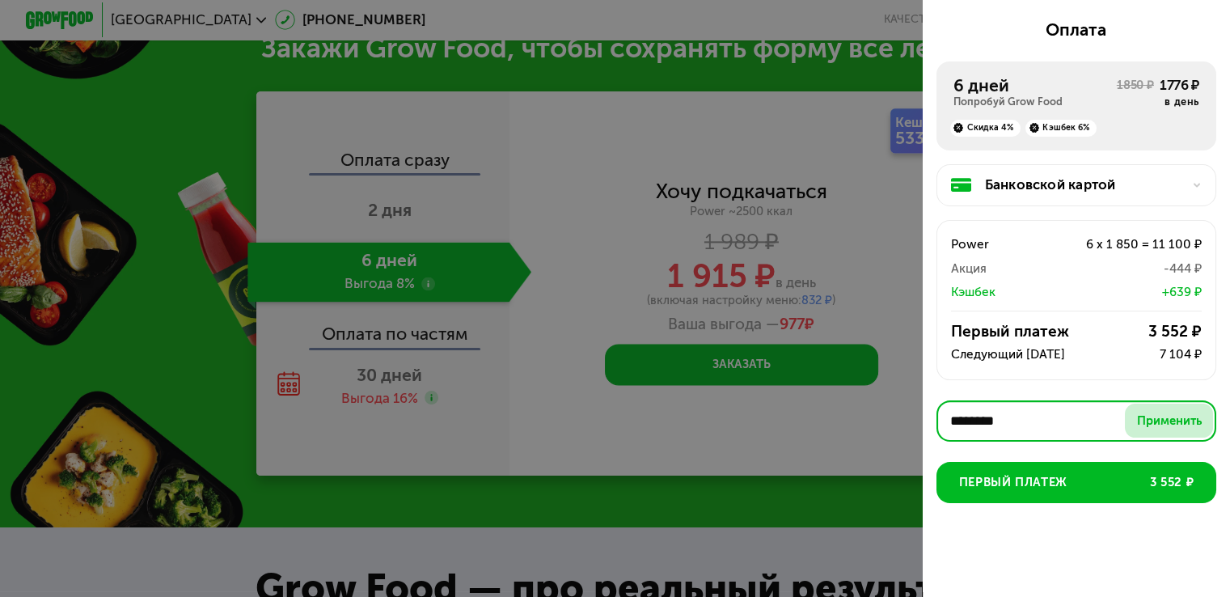
type input "********"
click at [1168, 403] on button "Применить" at bounding box center [1169, 420] width 88 height 34
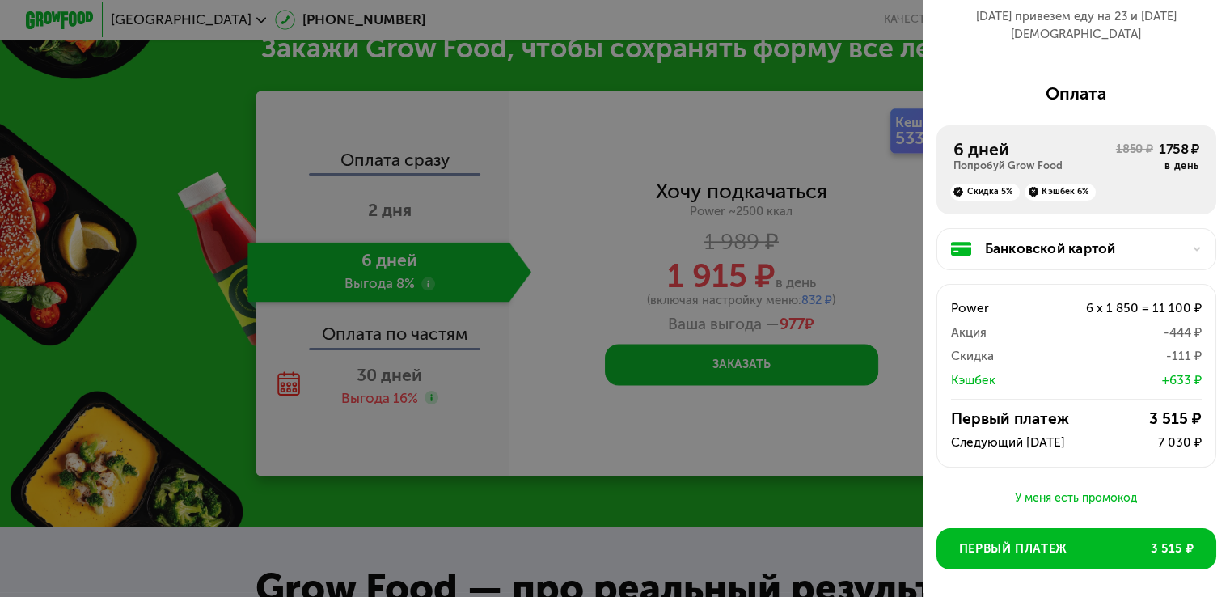
scroll to position [135, 0]
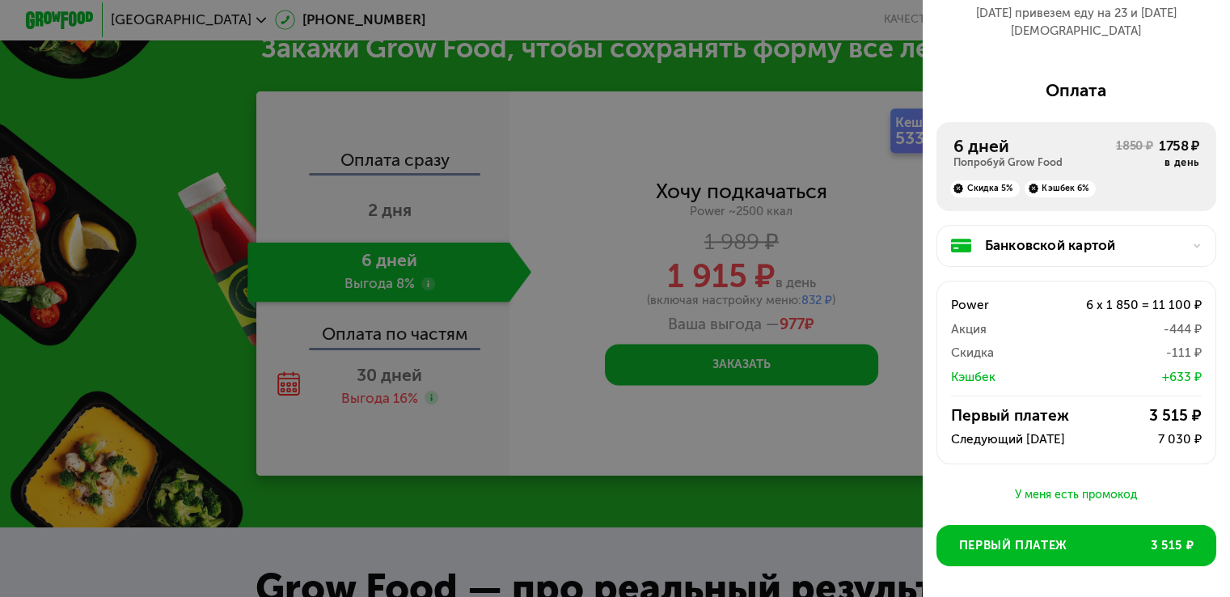
click at [1106, 170] on div "Скидка 5% Кэшбек 6%" at bounding box center [1076, 183] width 246 height 27
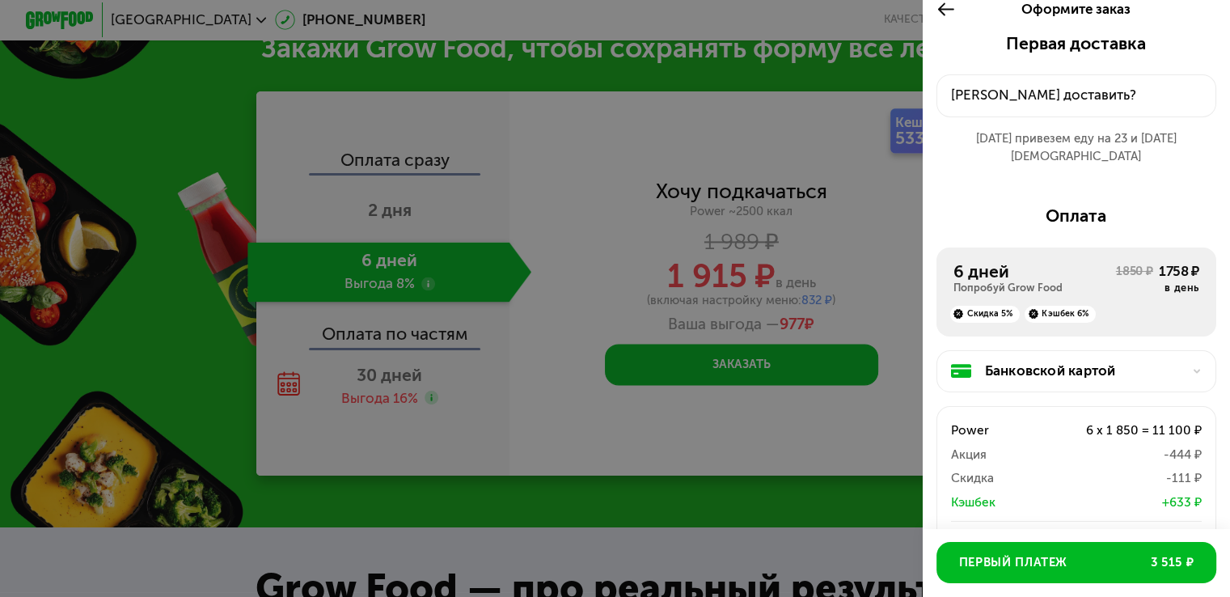
scroll to position [0, 0]
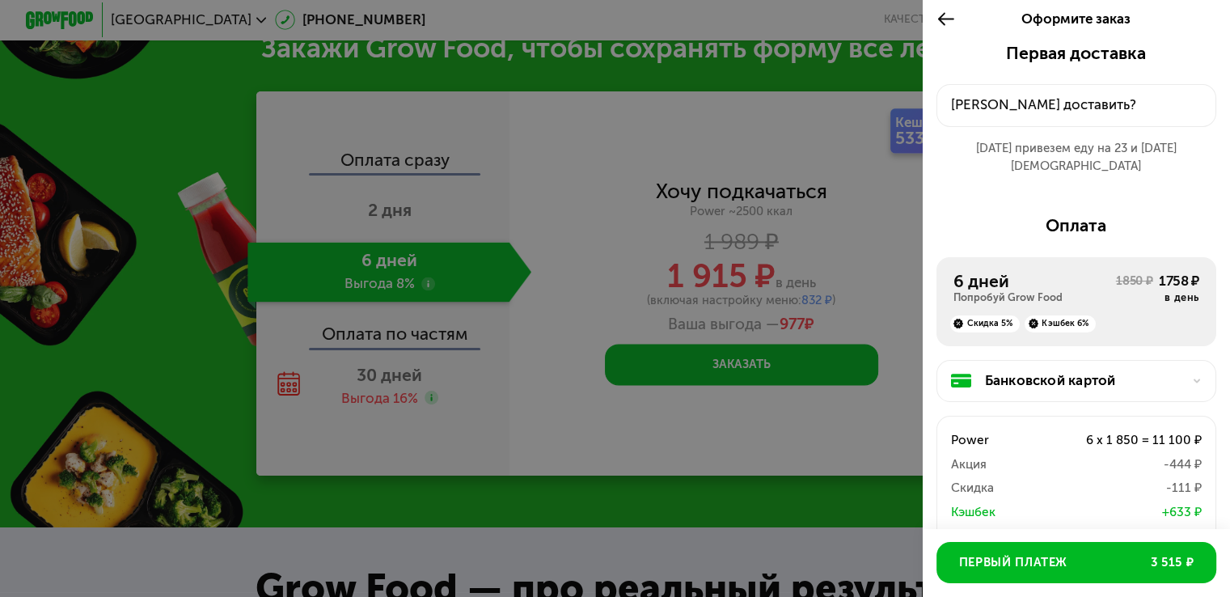
click at [1048, 117] on button "[PERSON_NAME] доставить?" at bounding box center [1076, 105] width 280 height 43
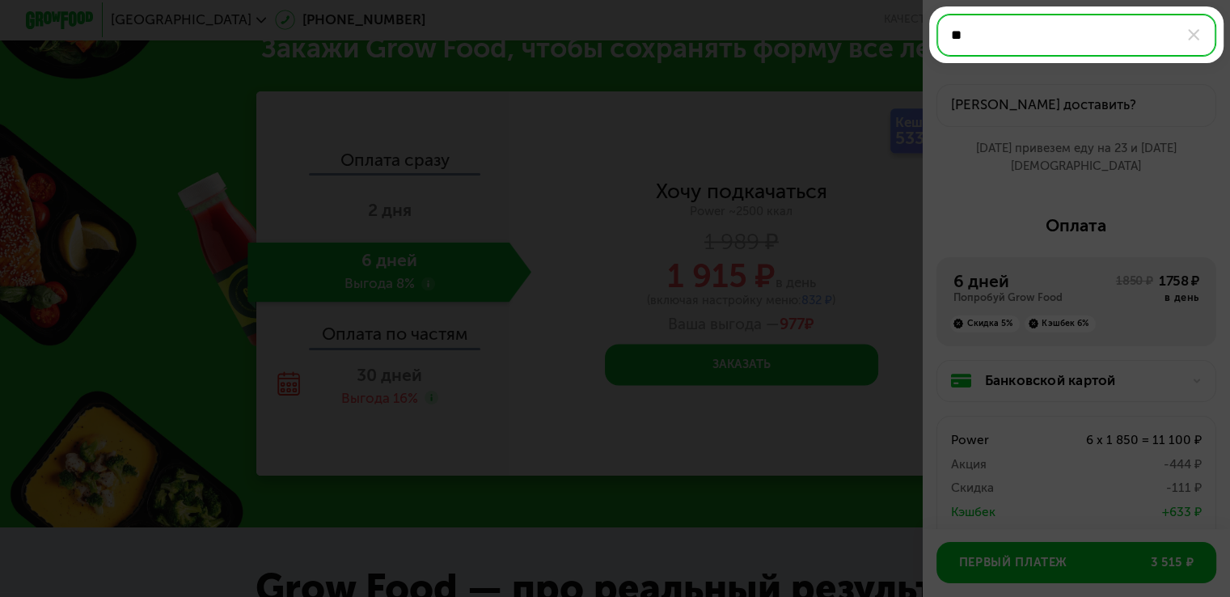
type input "*"
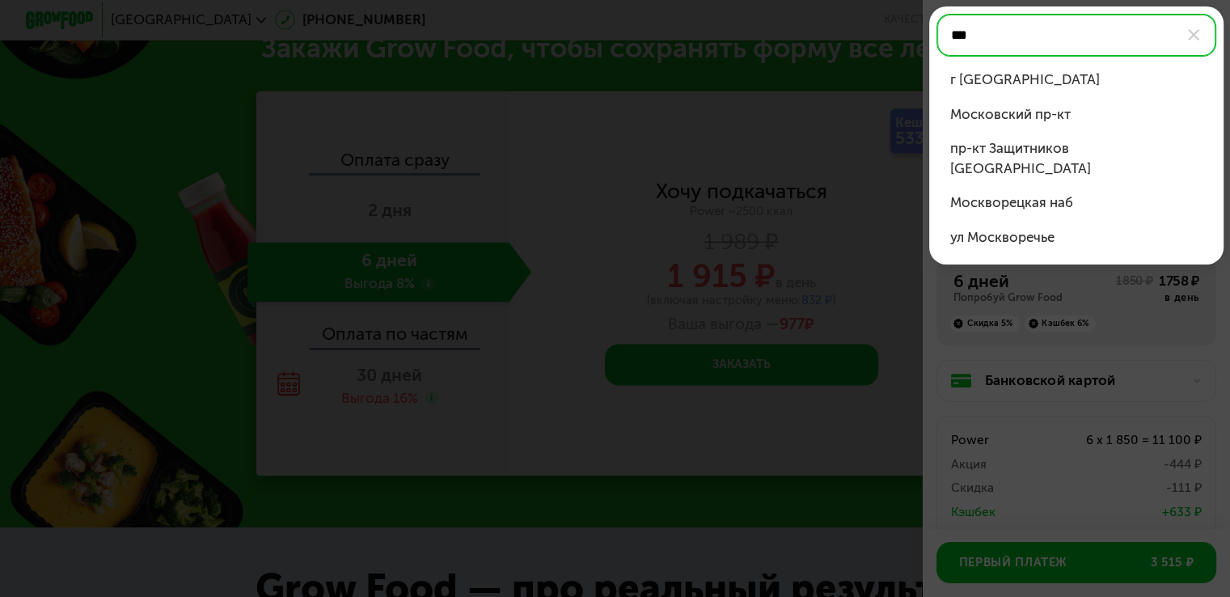
click at [1025, 85] on div "г [GEOGRAPHIC_DATA]" at bounding box center [1076, 80] width 253 height 20
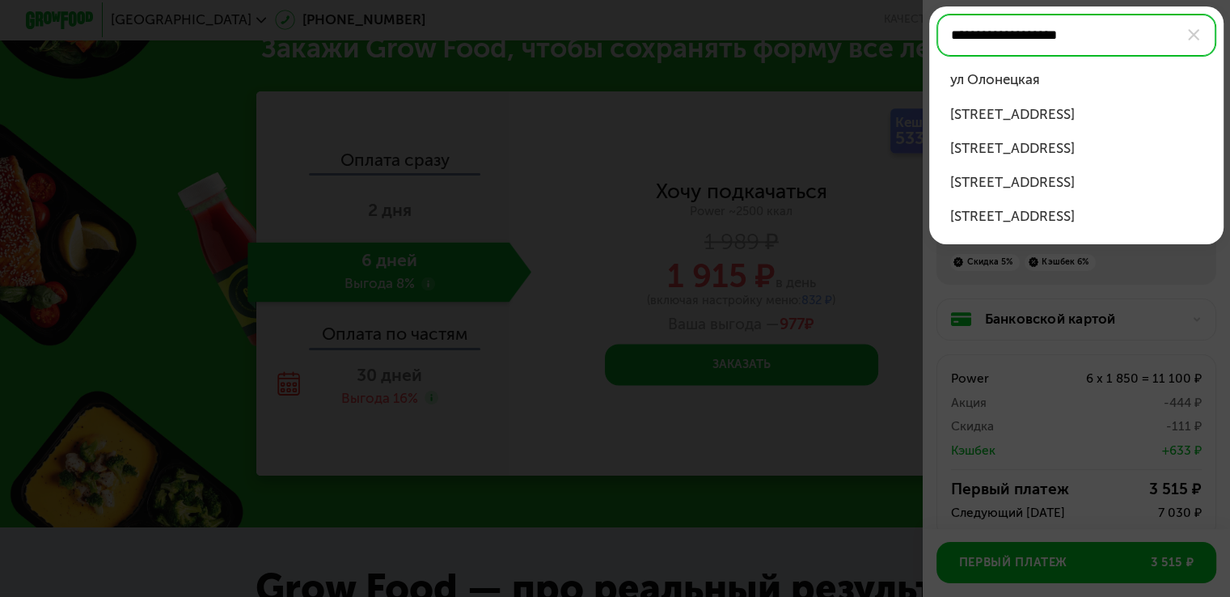
click at [1035, 186] on div "[STREET_ADDRESS]" at bounding box center [1076, 182] width 253 height 20
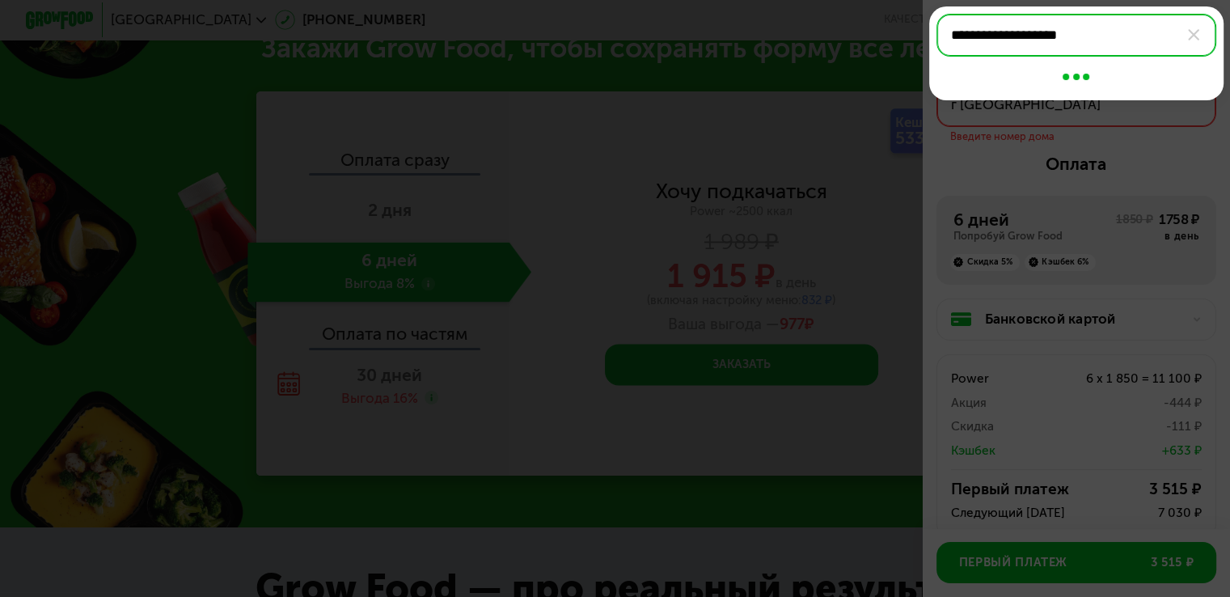
type input "**********"
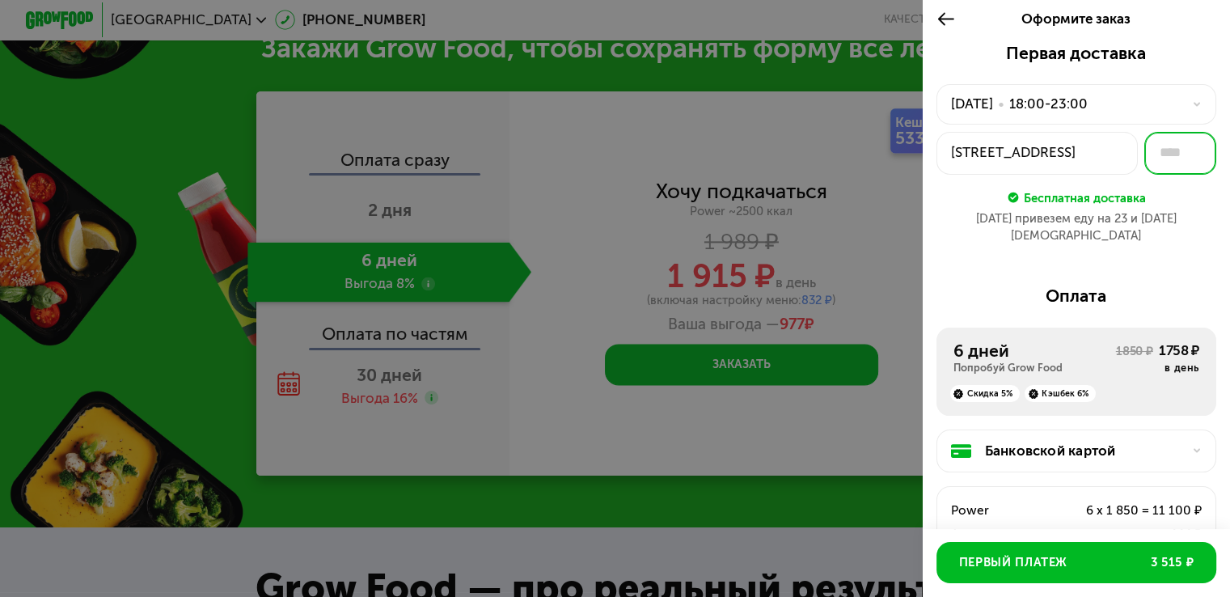
click at [1147, 149] on input "text" at bounding box center [1180, 153] width 72 height 43
type input "***"
click at [1150, 185] on div "Бесплатная доставка" at bounding box center [1076, 186] width 280 height 22
click at [1178, 150] on input "***" at bounding box center [1180, 153] width 72 height 43
click at [1074, 150] on div "[STREET_ADDRESS]" at bounding box center [1037, 152] width 173 height 20
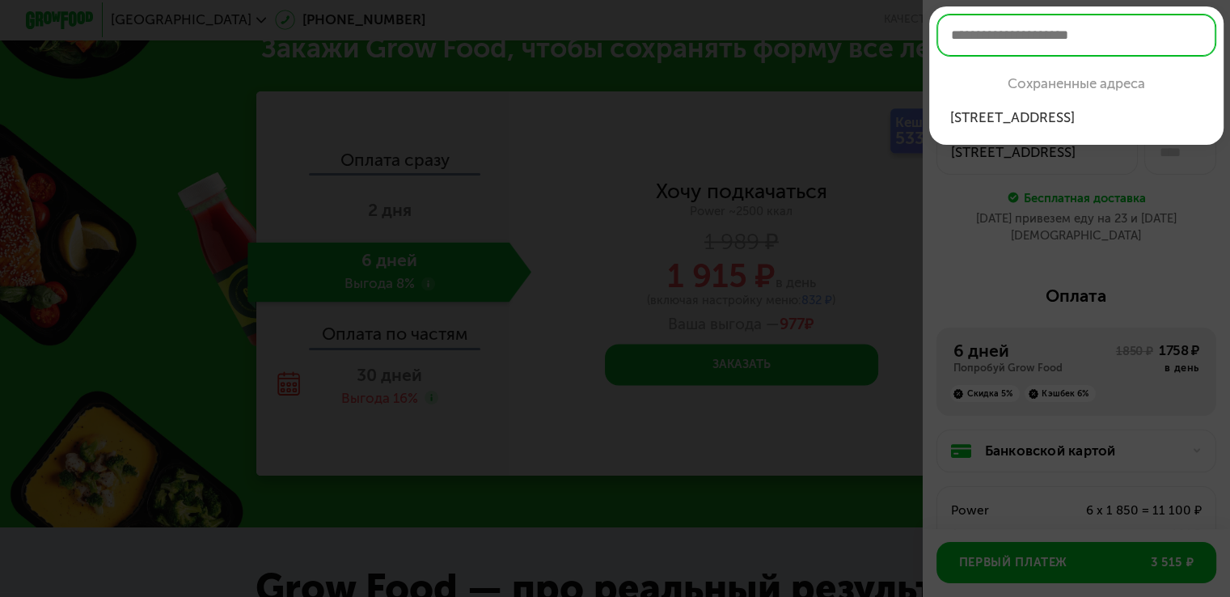
click at [1054, 115] on div "[STREET_ADDRESS]" at bounding box center [1076, 118] width 253 height 20
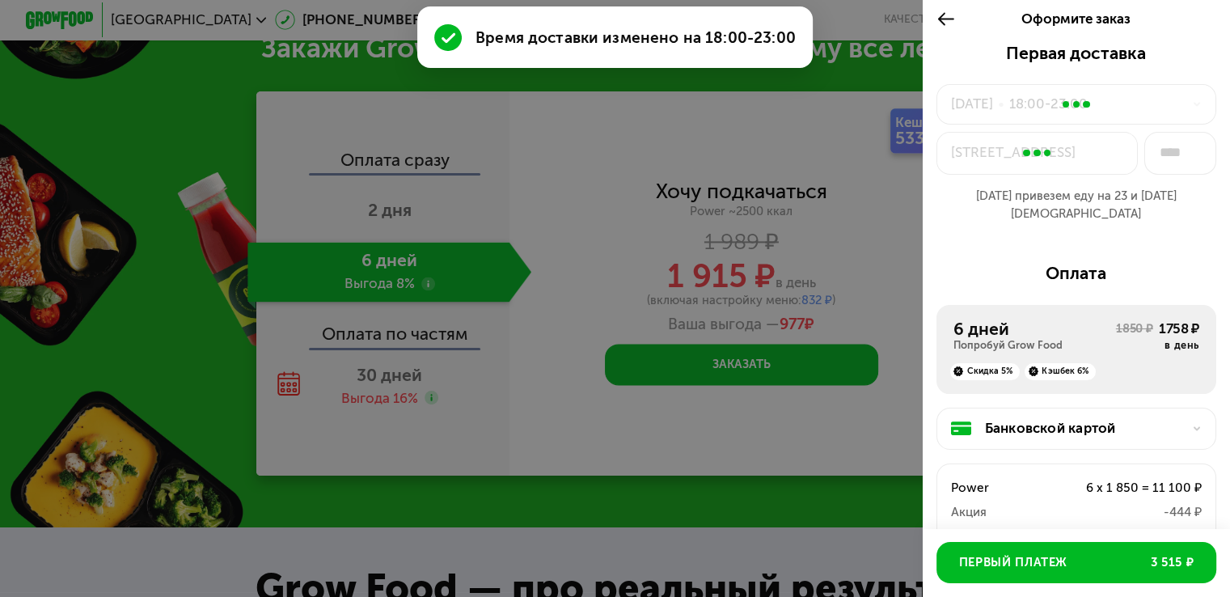
click at [1063, 168] on div at bounding box center [1037, 153] width 200 height 41
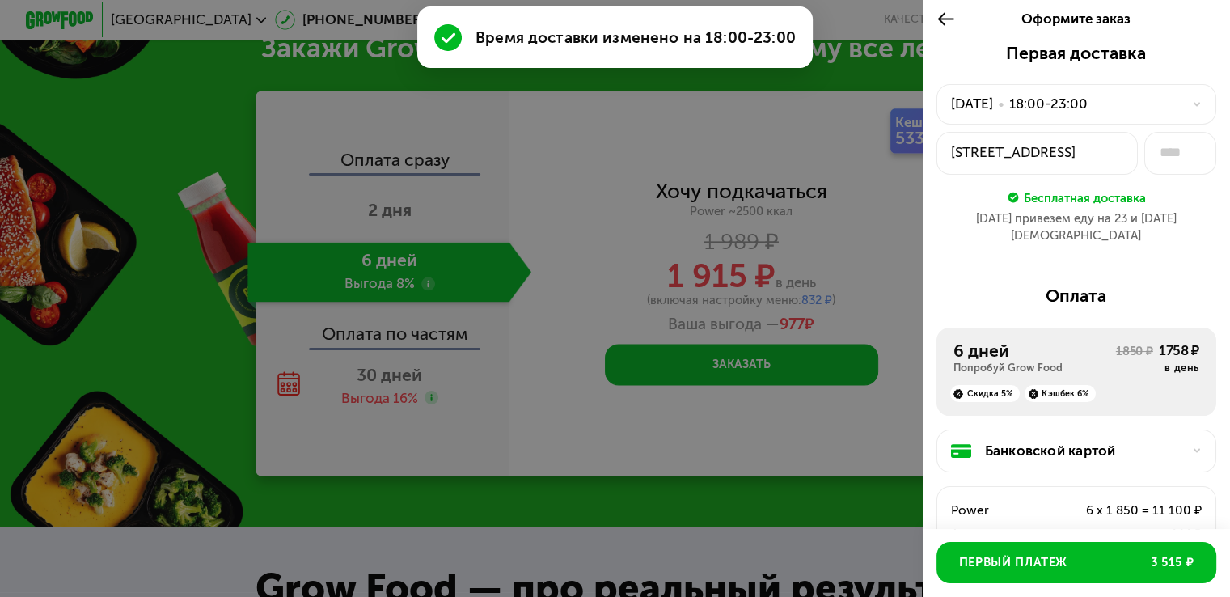
click at [1080, 107] on div "18:00-23:00" at bounding box center [1048, 104] width 78 height 20
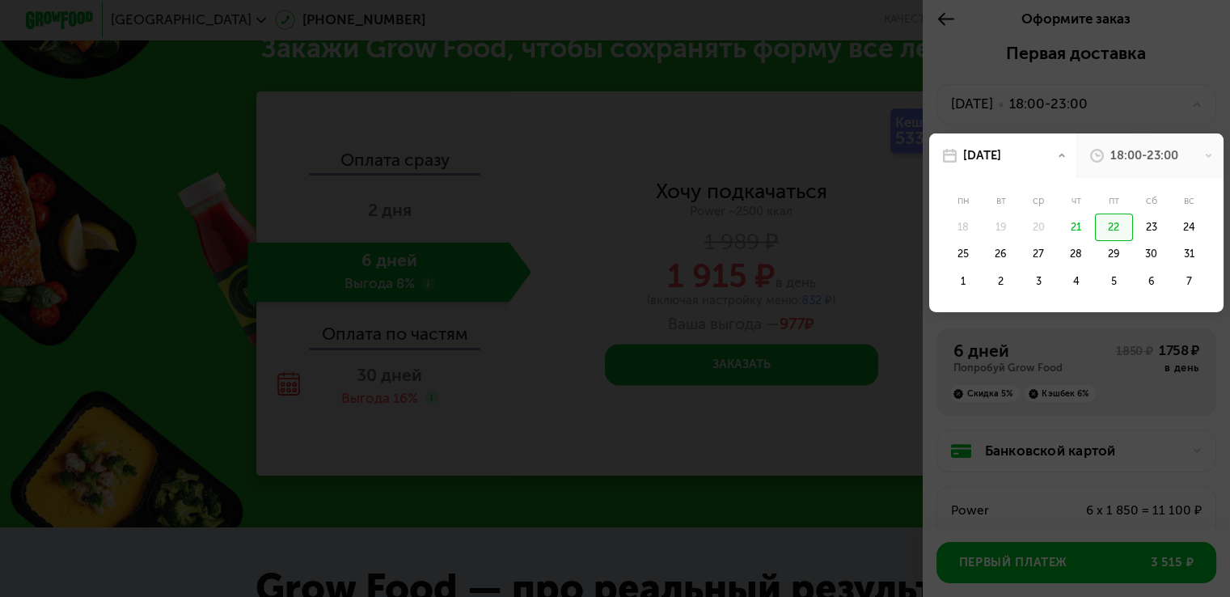
click at [1116, 147] on div "18:00-23:00" at bounding box center [1144, 155] width 68 height 17
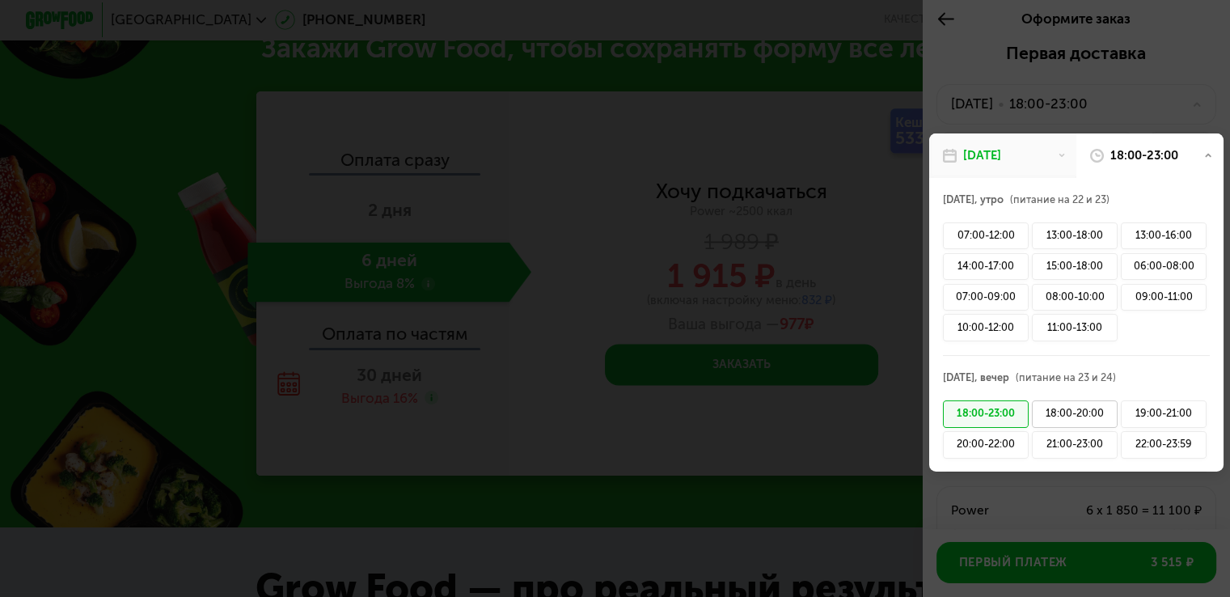
click at [1050, 418] on div "18:00-20:00" at bounding box center [1075, 413] width 86 height 27
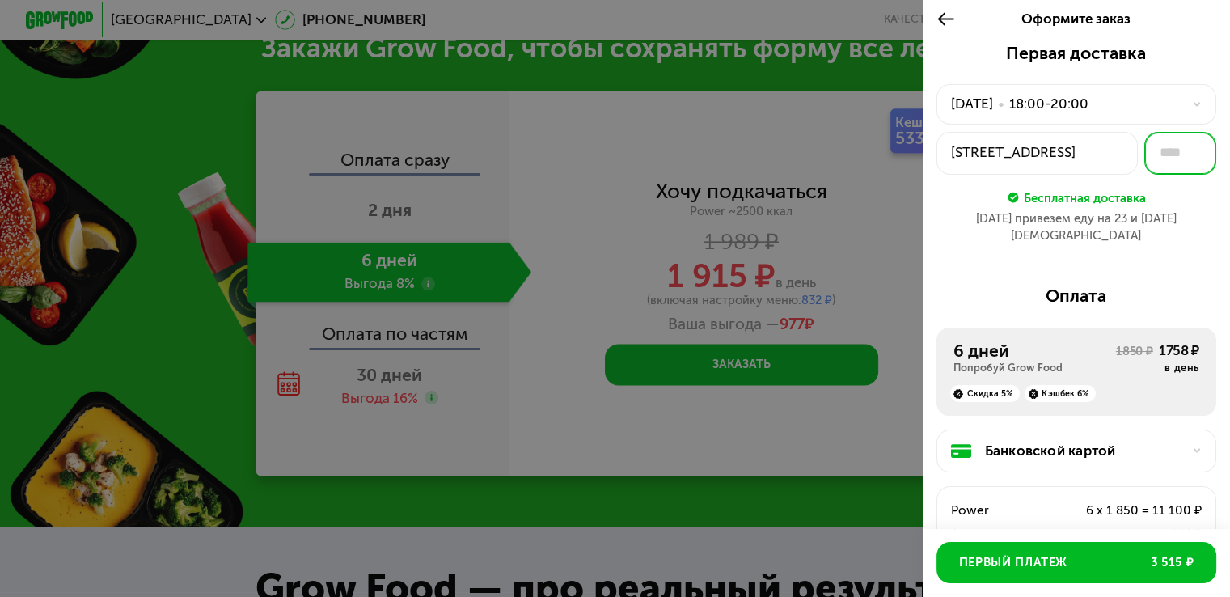
click at [1154, 164] on input "text" at bounding box center [1180, 153] width 72 height 43
type input "***"
click at [1155, 192] on div "Бесплатная доставка" at bounding box center [1076, 197] width 280 height 19
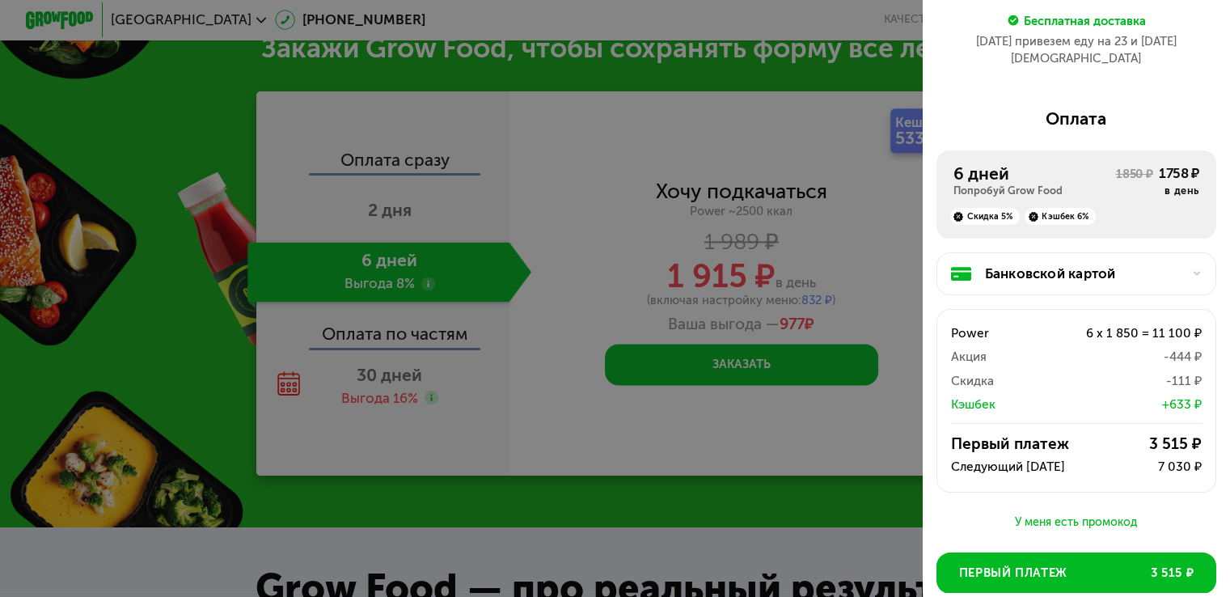
scroll to position [137, 0]
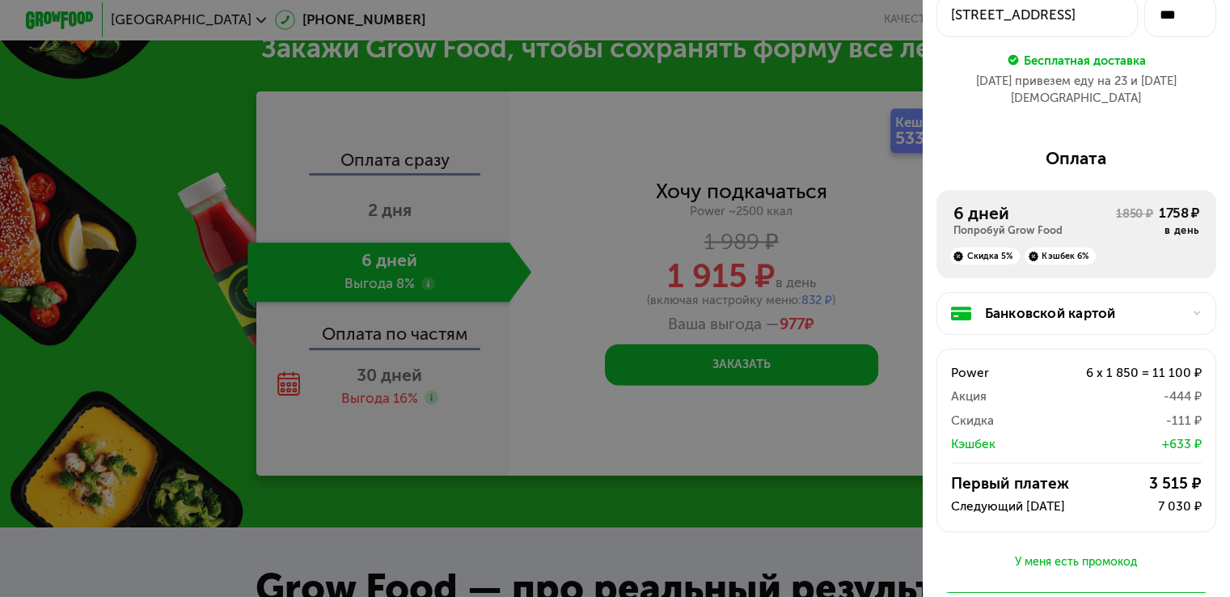
click at [1017, 496] on div "Следующий [DATE]" at bounding box center [1008, 506] width 114 height 20
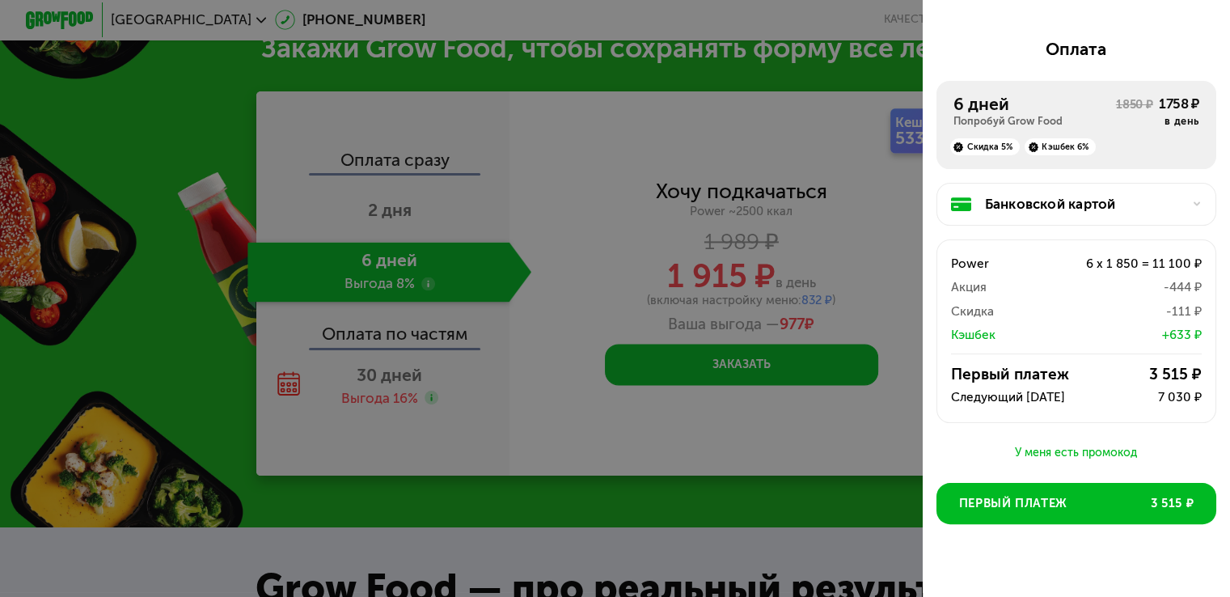
scroll to position [247, 0]
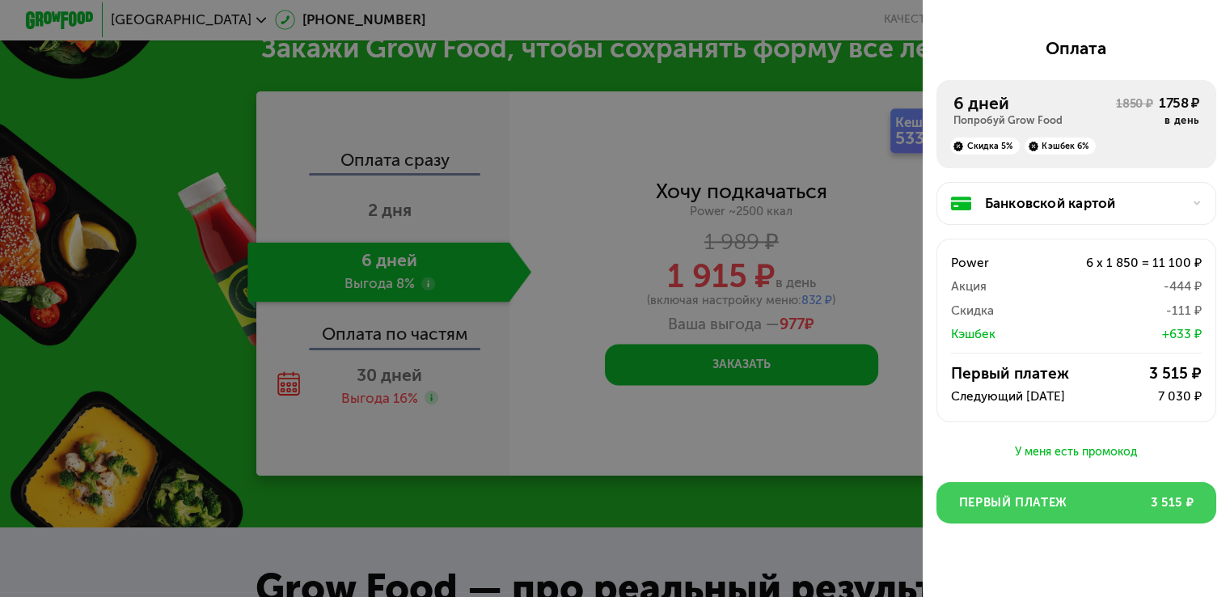
click at [1017, 494] on span "Первый платеж" at bounding box center [1013, 502] width 108 height 17
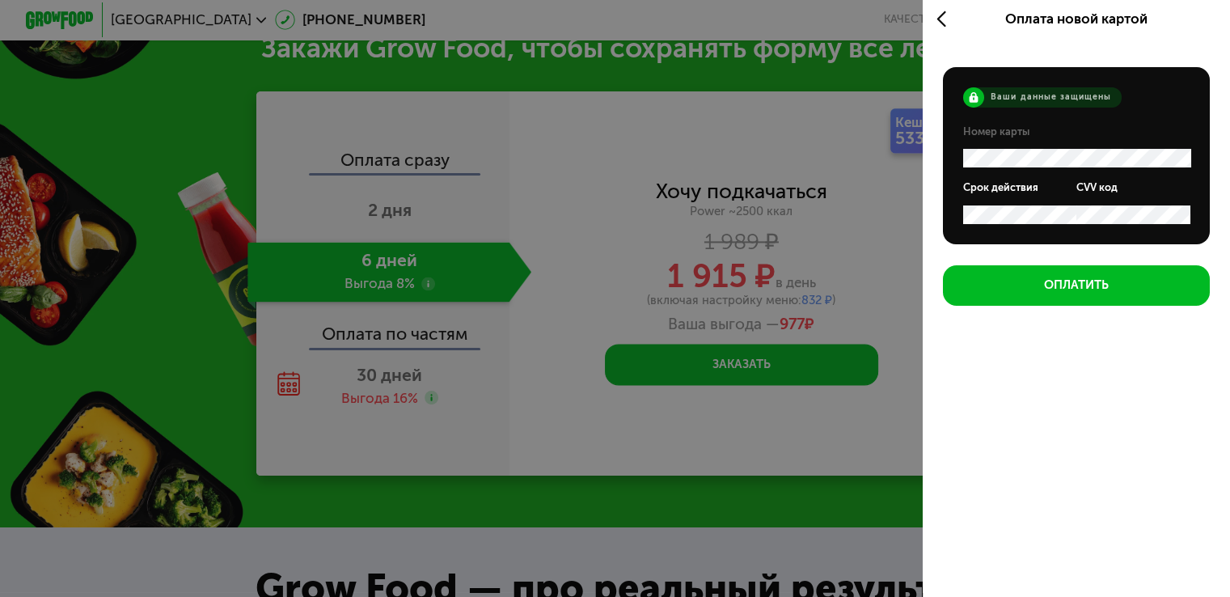
scroll to position [5, 0]
click at [947, 24] on icon at bounding box center [945, 19] width 19 height 20
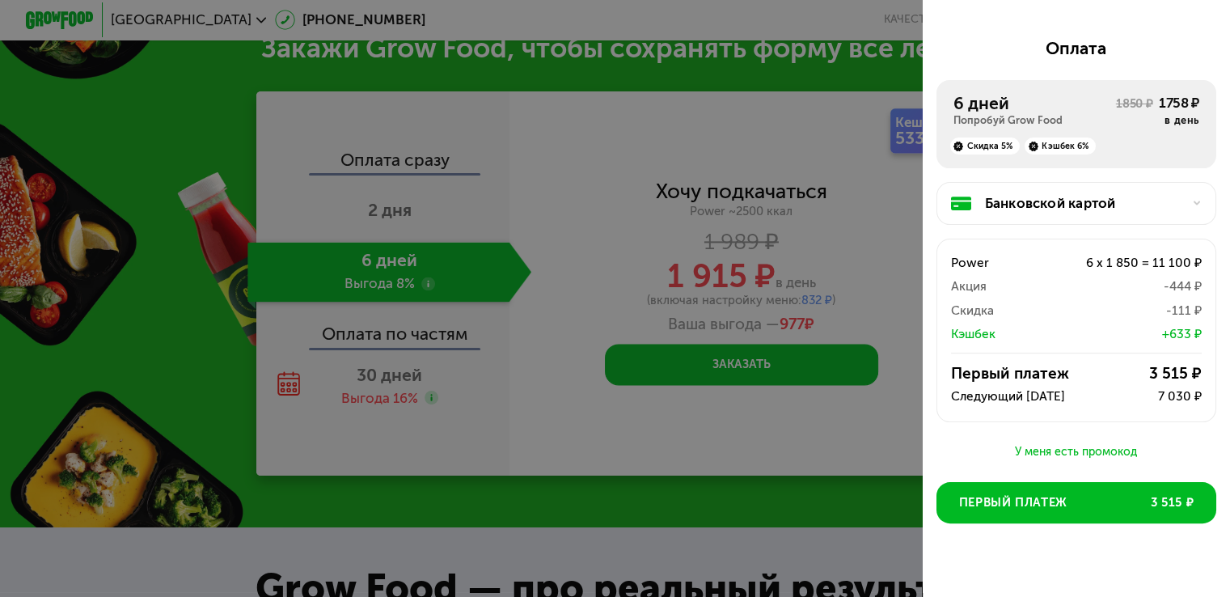
click at [1164, 202] on div "Банковской картой" at bounding box center [1076, 203] width 280 height 43
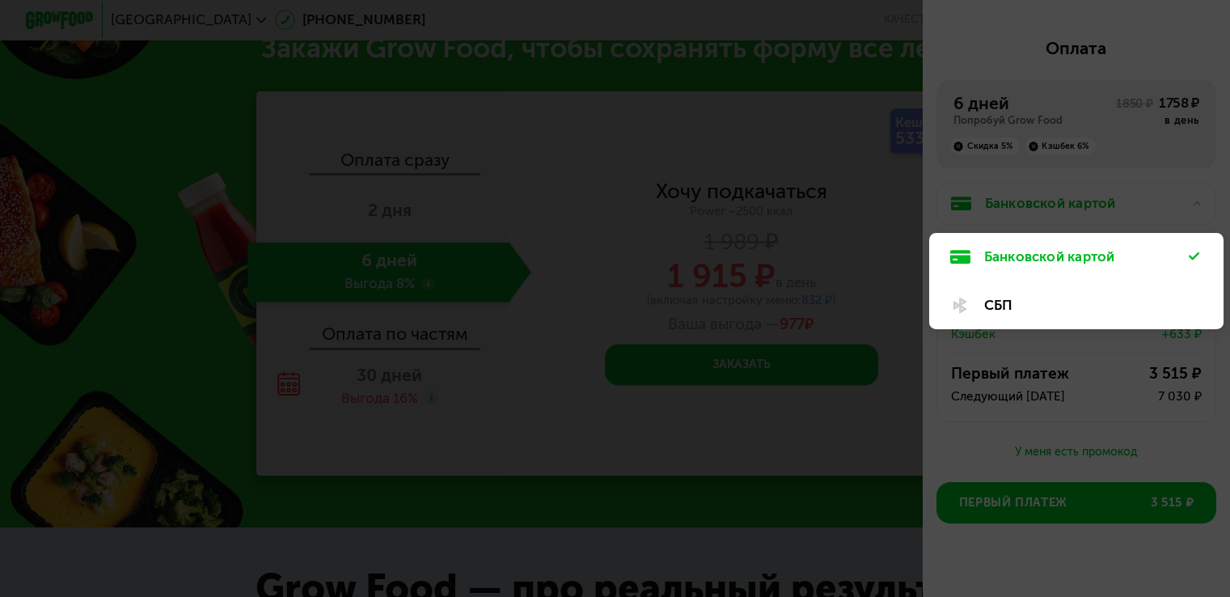
click at [1020, 295] on div "СБП" at bounding box center [1086, 305] width 205 height 20
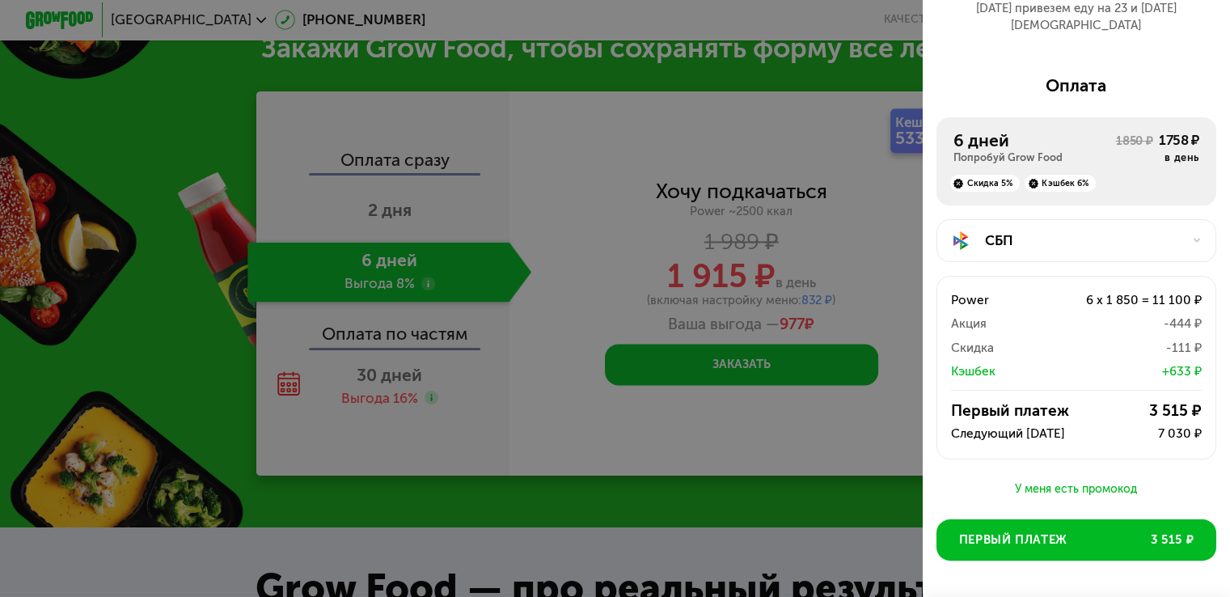
scroll to position [211, 0]
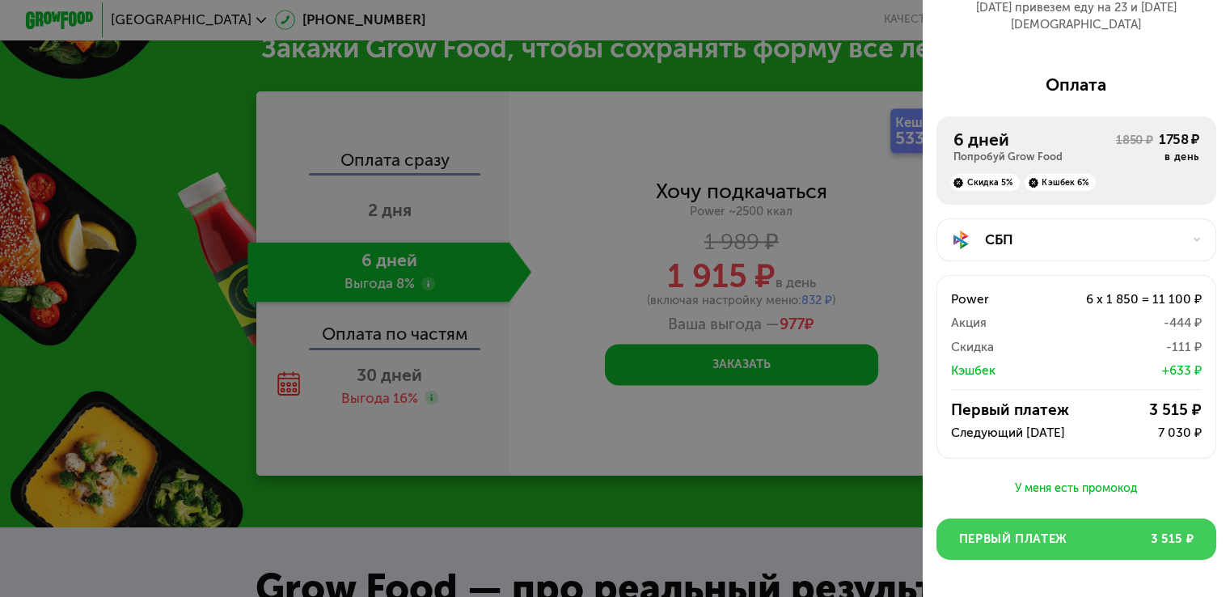
click at [1038, 518] on button "Первый платеж 3 515 ₽" at bounding box center [1076, 538] width 280 height 41
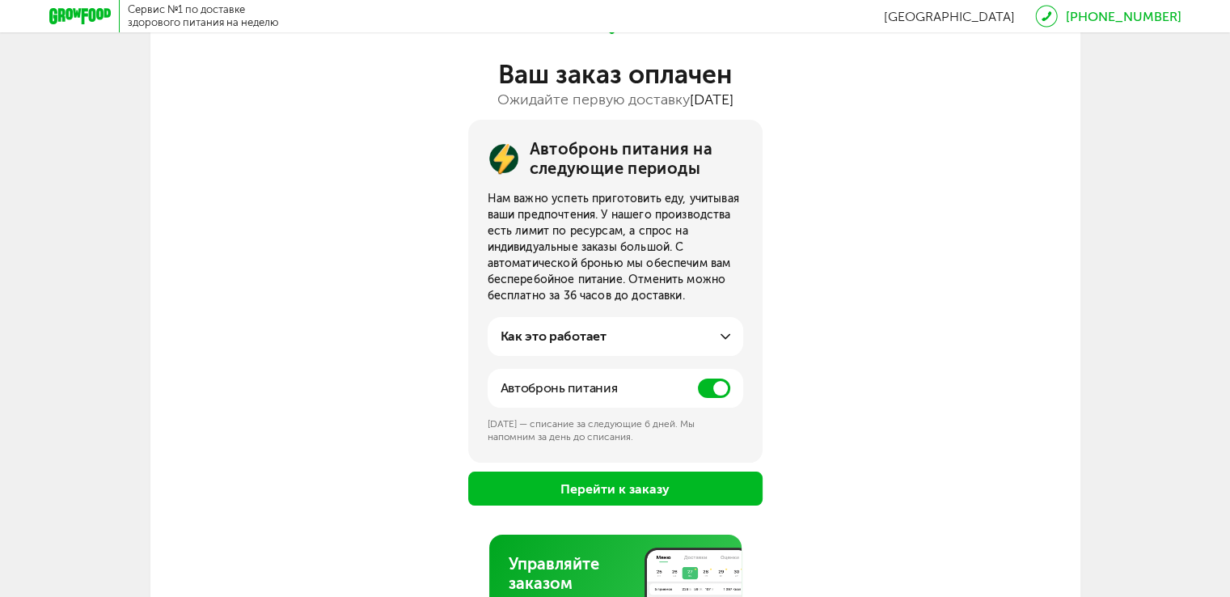
scroll to position [112, 0]
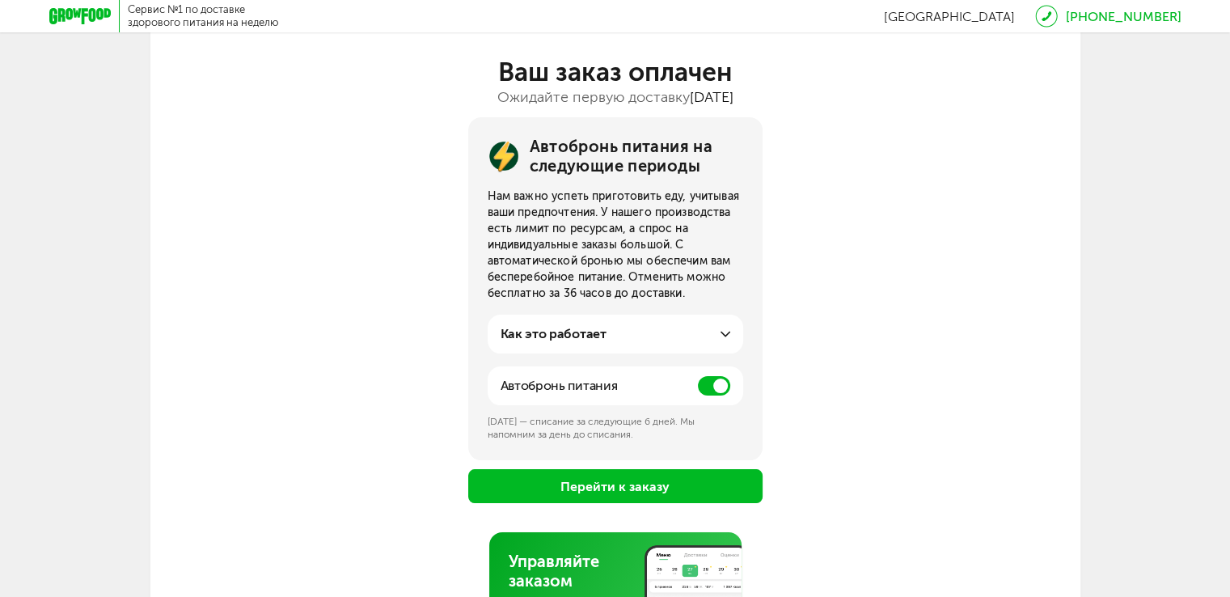
click at [716, 335] on div "Как это работает" at bounding box center [615, 333] width 230 height 19
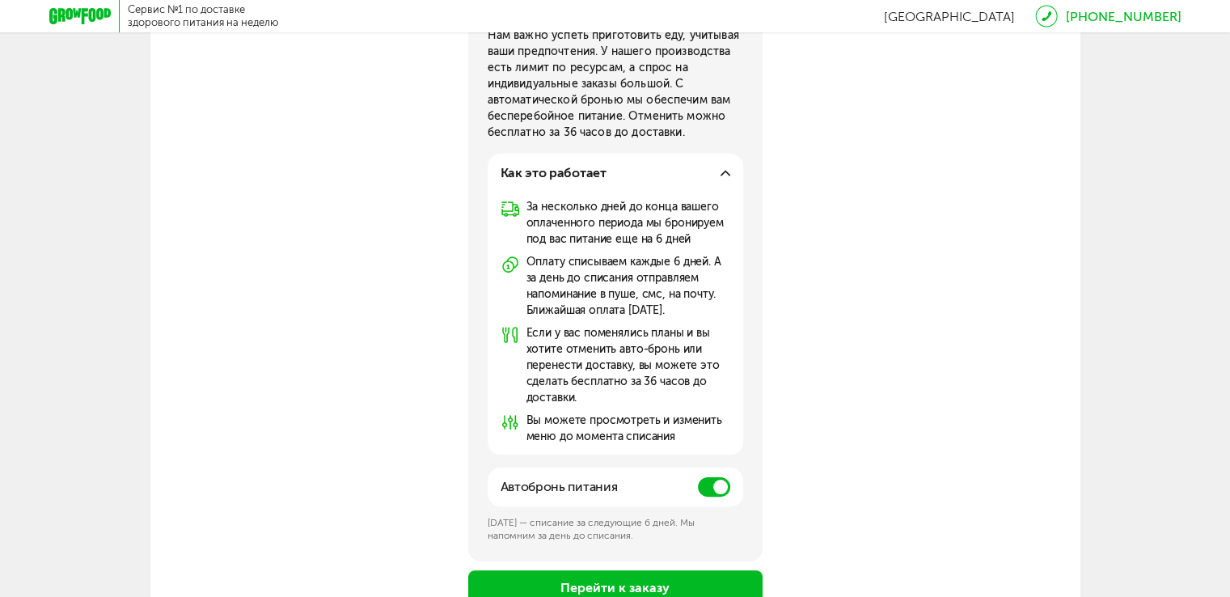
scroll to position [277, 0]
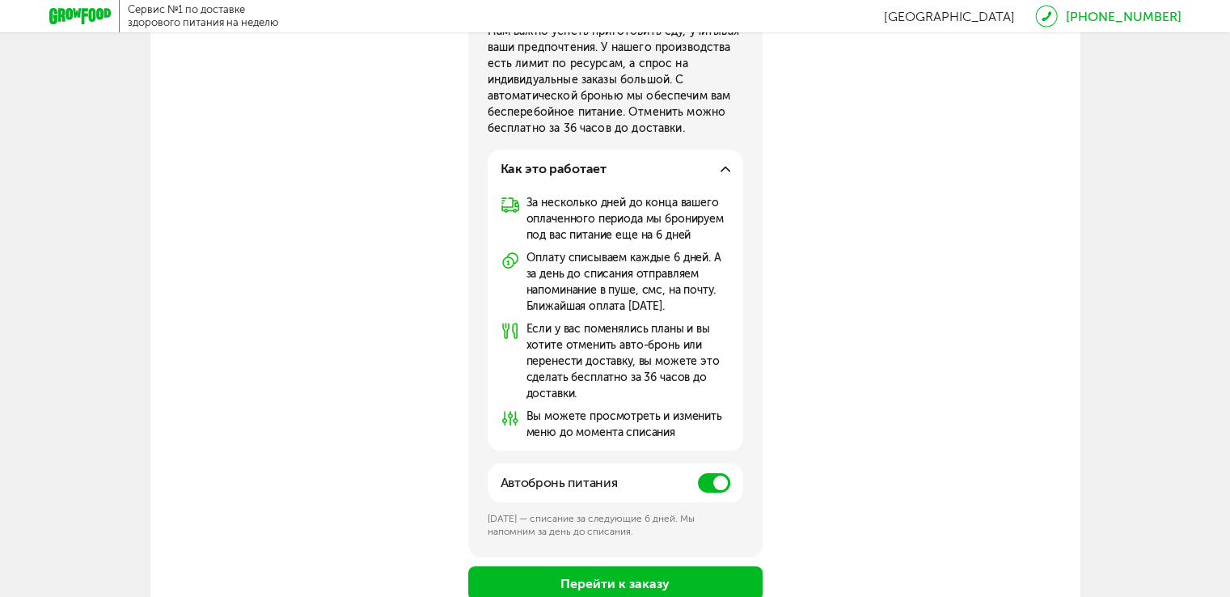
click at [715, 477] on span at bounding box center [714, 482] width 32 height 19
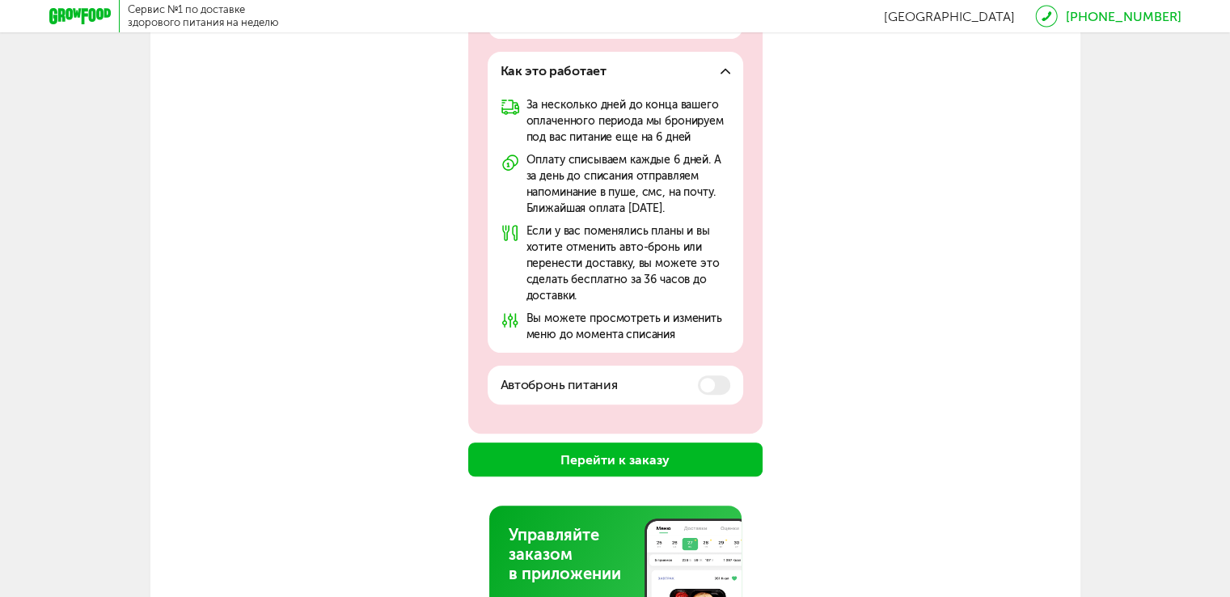
scroll to position [395, 0]
click at [693, 464] on button "Перейти к заказу" at bounding box center [615, 459] width 294 height 34
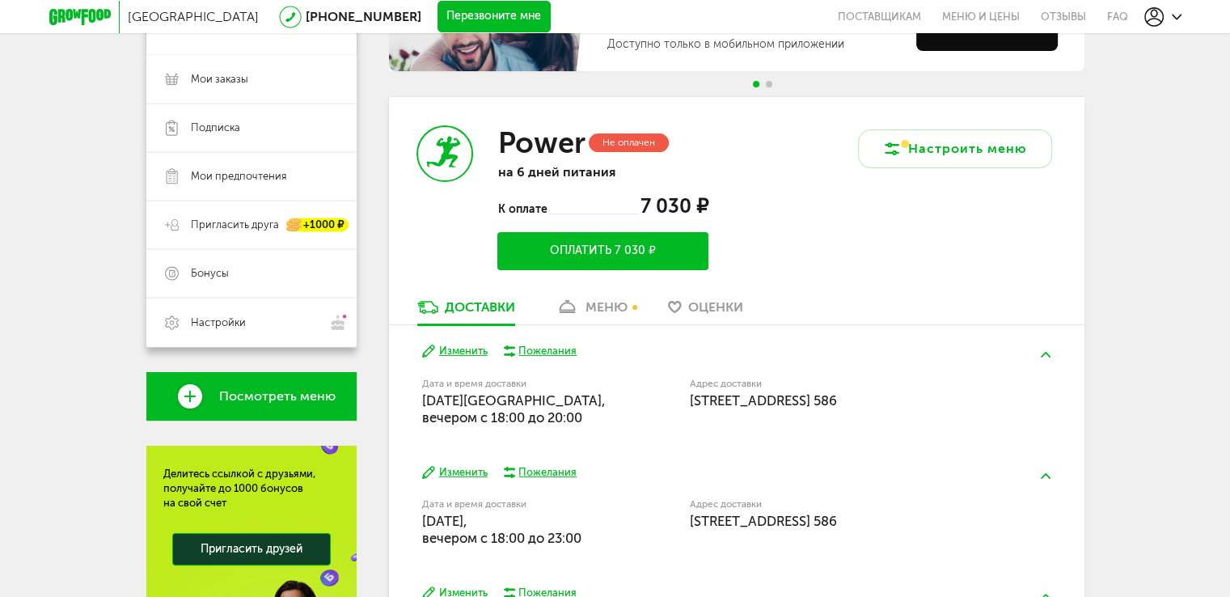
scroll to position [218, 0]
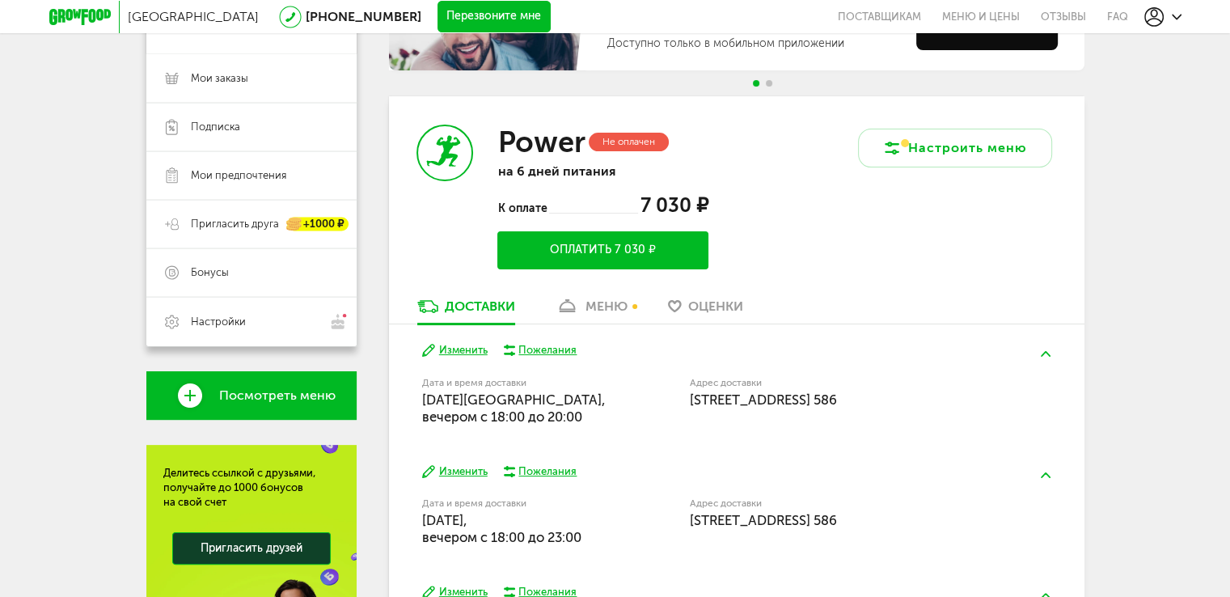
click at [615, 262] on button "Оплатить 7 030 ₽" at bounding box center [602, 250] width 210 height 38
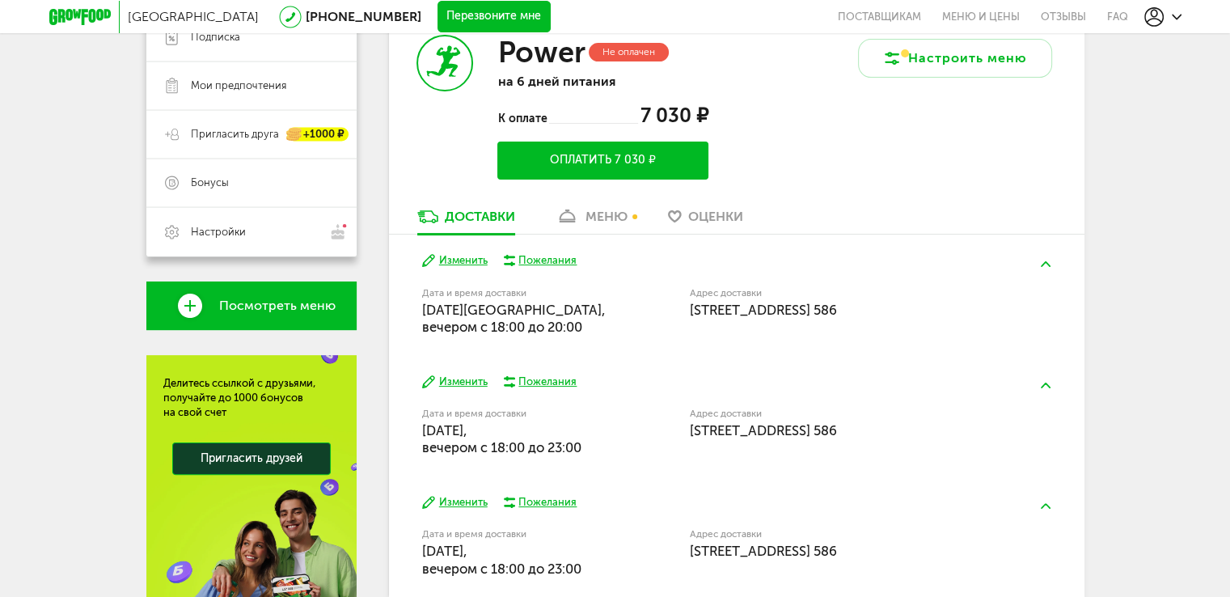
scroll to position [307, 0]
click at [615, 223] on div "меню" at bounding box center [606, 216] width 42 height 15
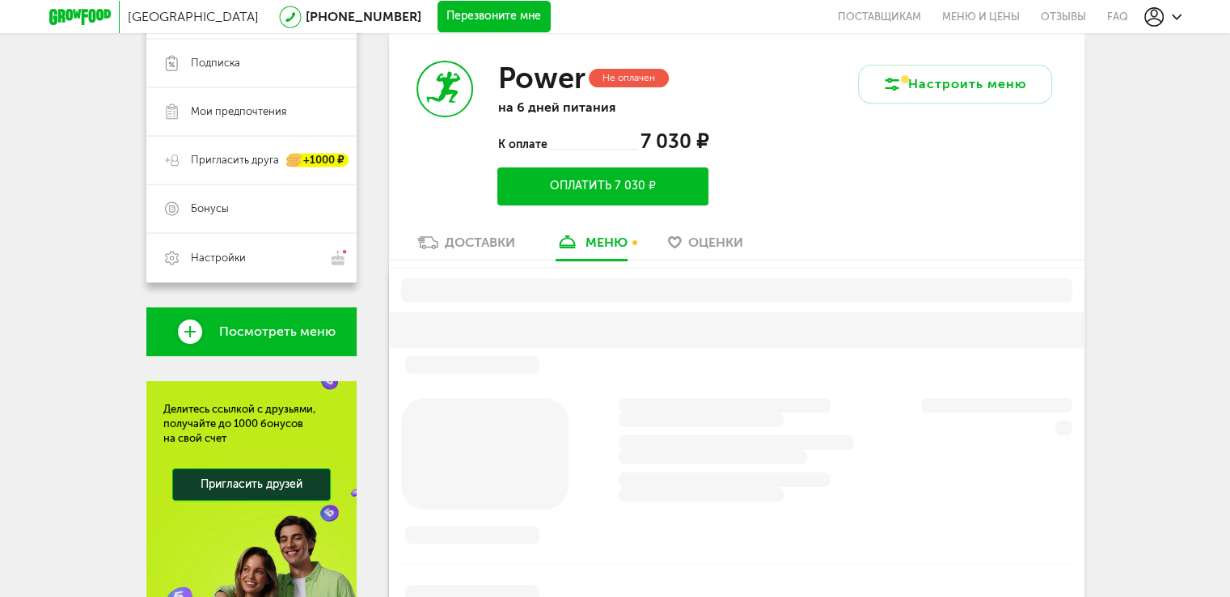
scroll to position [273, 0]
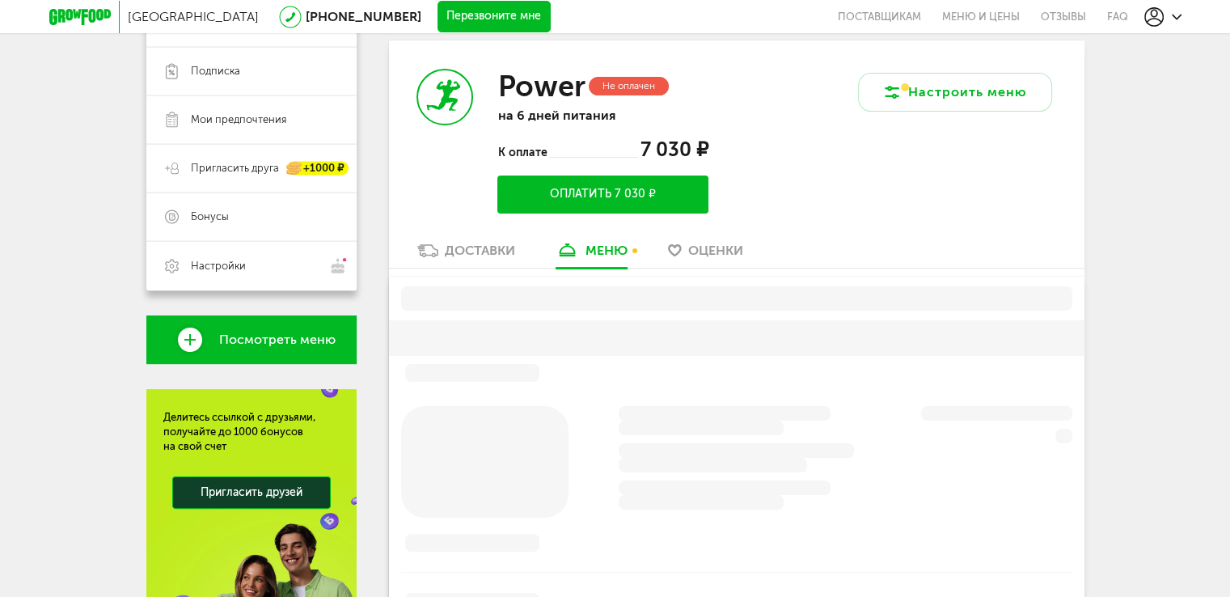
click at [530, 196] on button "Оплатить 7 030 ₽" at bounding box center [602, 194] width 210 height 38
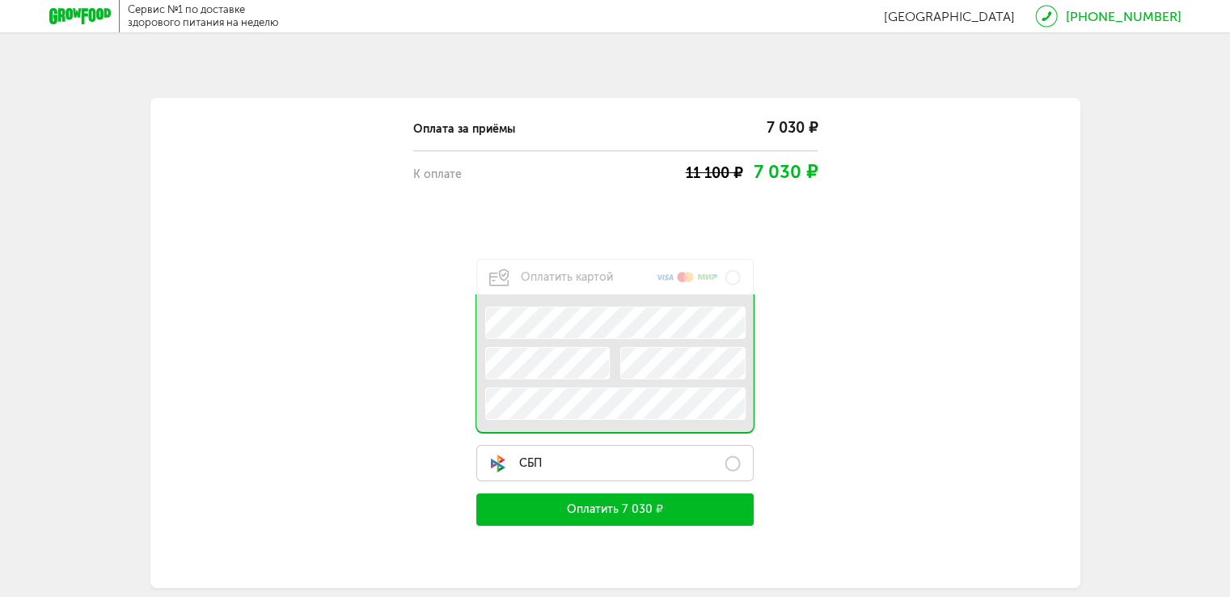
click at [593, 473] on label "СБП" at bounding box center [615, 463] width 278 height 36
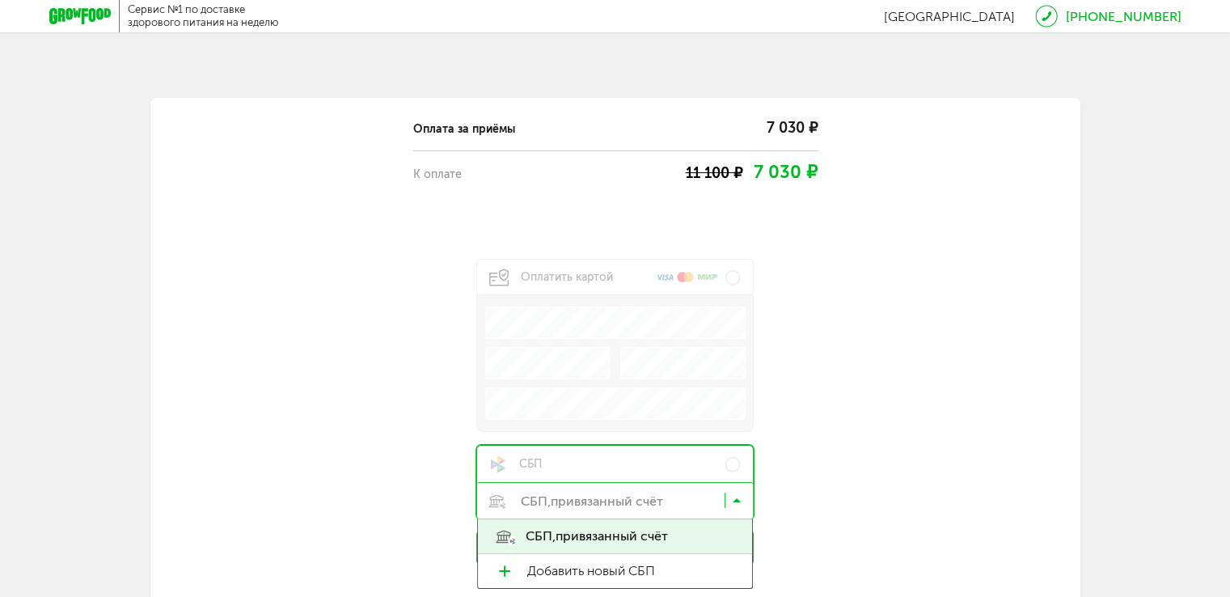
click at [604, 499] on input "Search for option" at bounding box center [619, 503] width 277 height 27
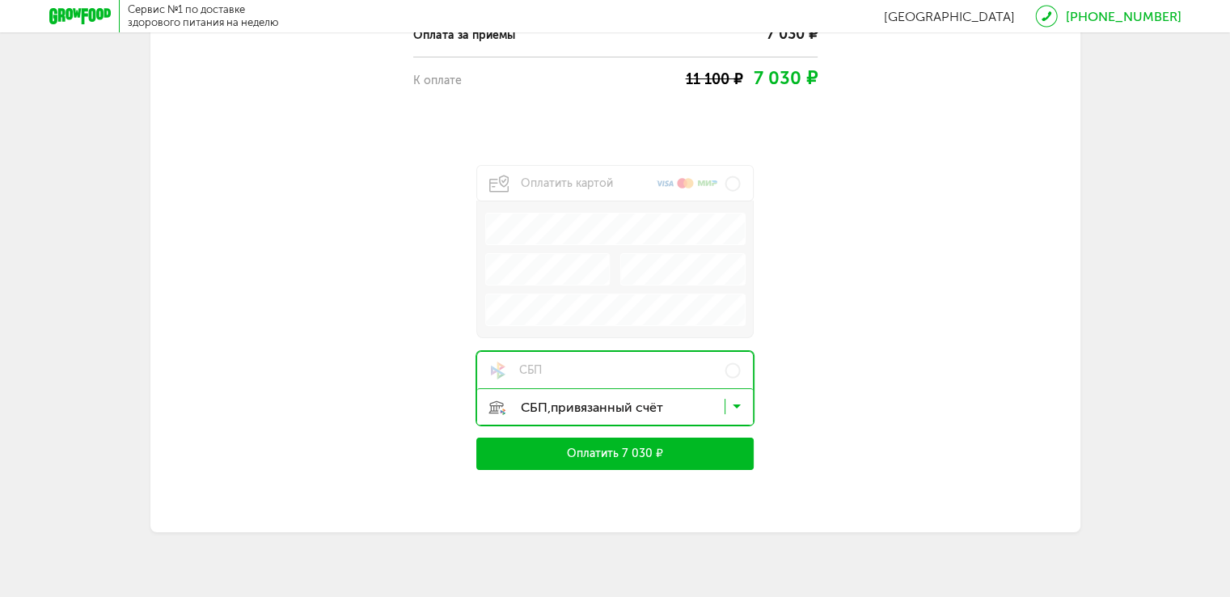
click at [461, 378] on div "Оплата за приёмы 7 030 ₽ К оплате 11 100 ₽ 7 030 ₽ Оплатить картой .e{fill:#f79…" at bounding box center [615, 241] width 776 height 458
click at [551, 465] on button "Оплатить 7 030 ₽" at bounding box center [615, 453] width 278 height 32
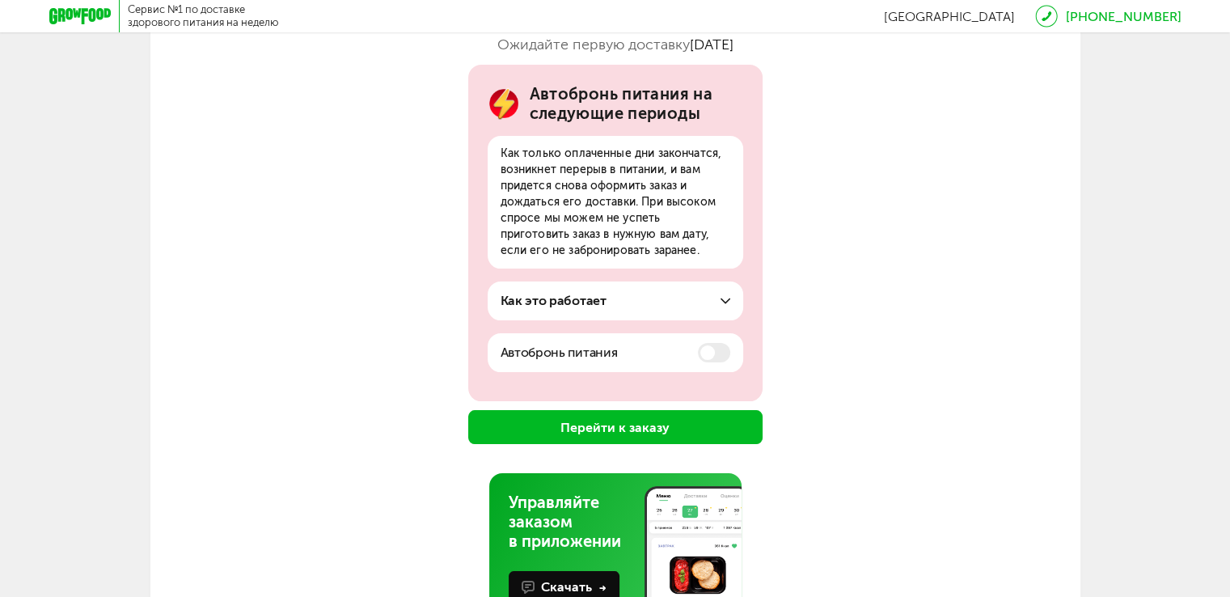
scroll to position [194, 0]
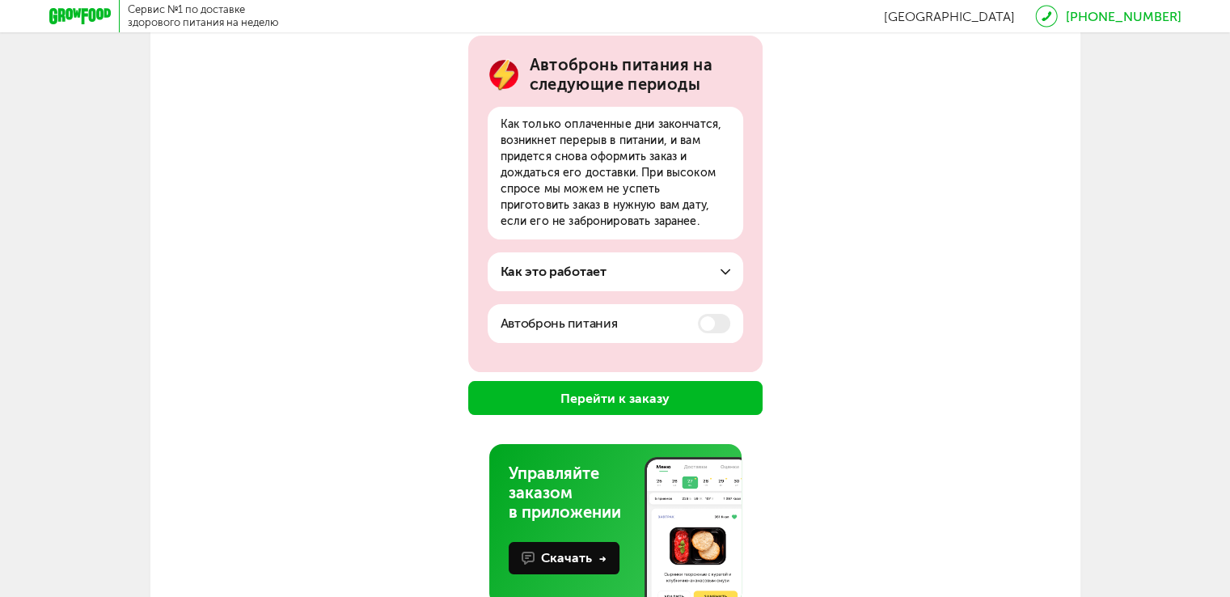
click at [669, 388] on button "Перейти к заказу" at bounding box center [615, 398] width 294 height 34
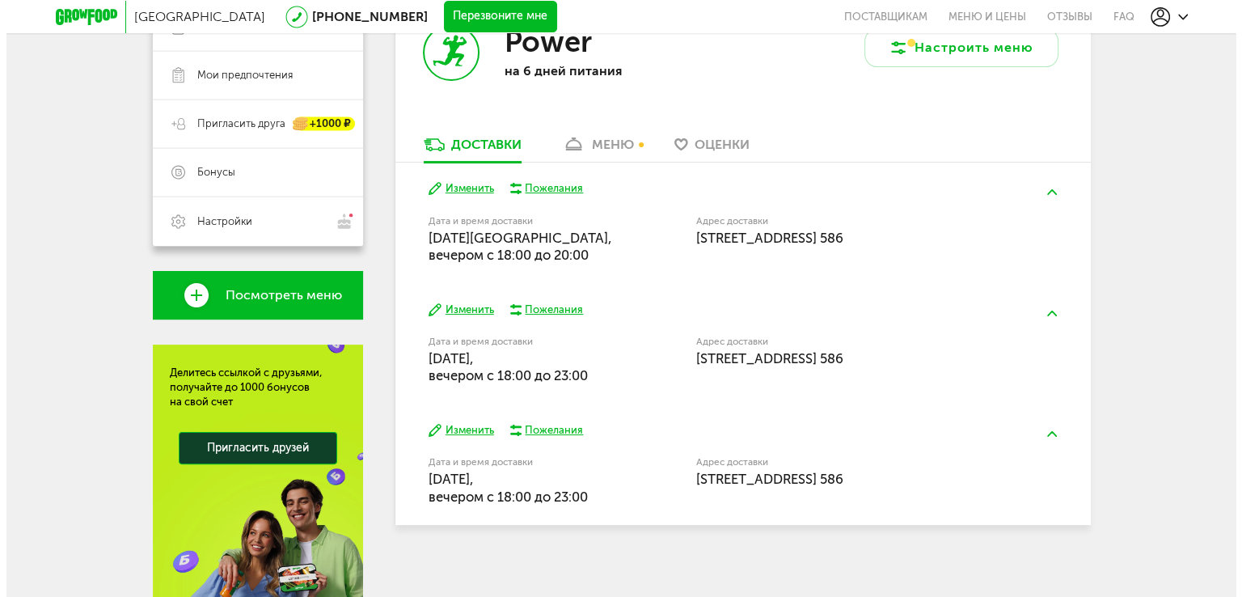
scroll to position [319, 0]
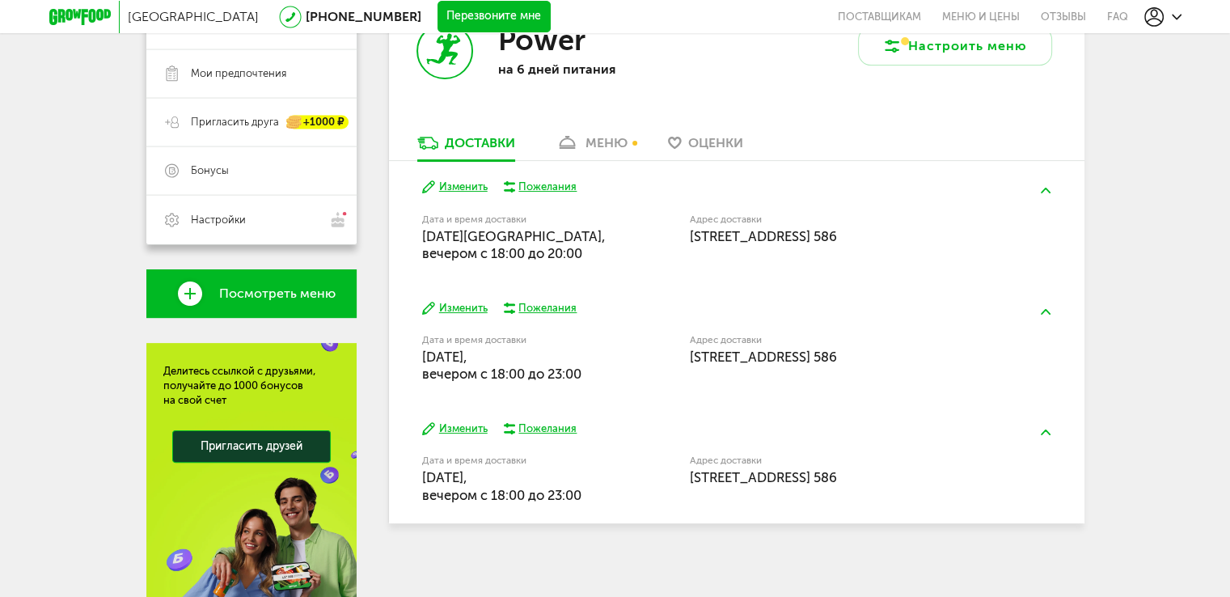
click at [437, 17] on button "Перезвоните мне" at bounding box center [493, 17] width 113 height 32
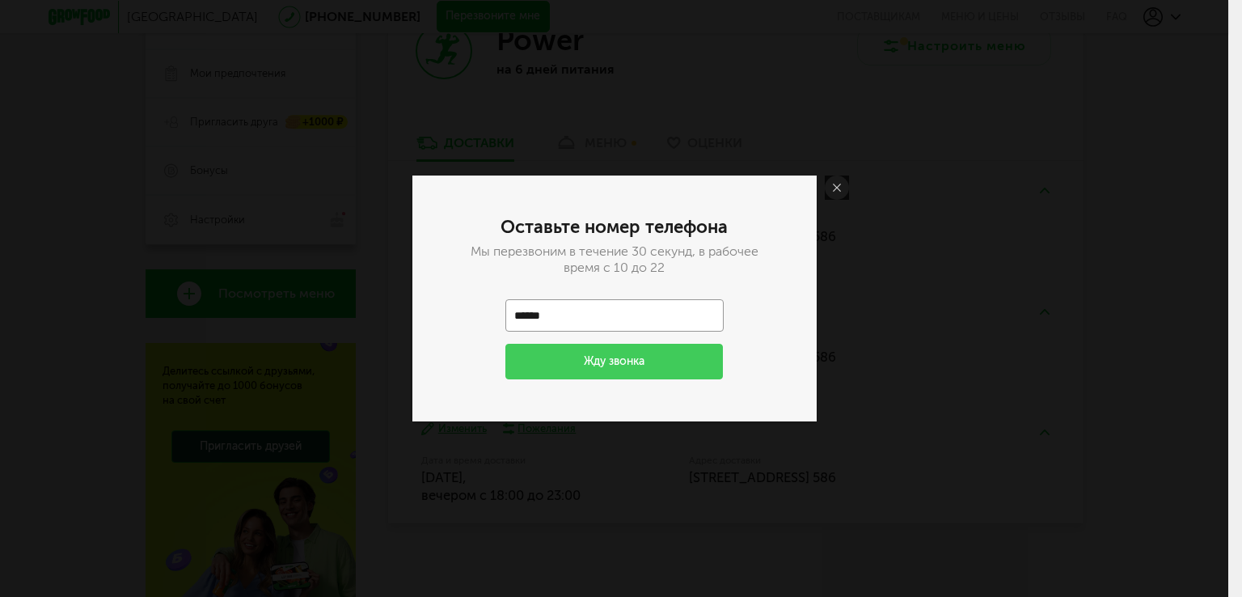
type input "**********"
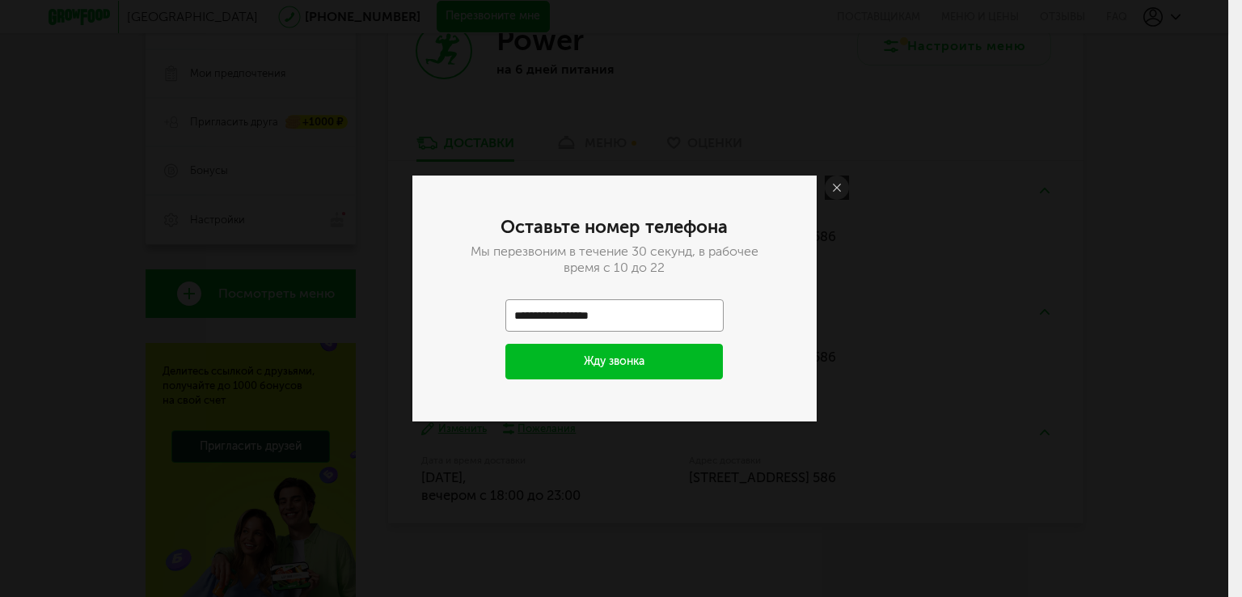
click at [608, 360] on button "Жду звонка" at bounding box center [614, 362] width 218 height 36
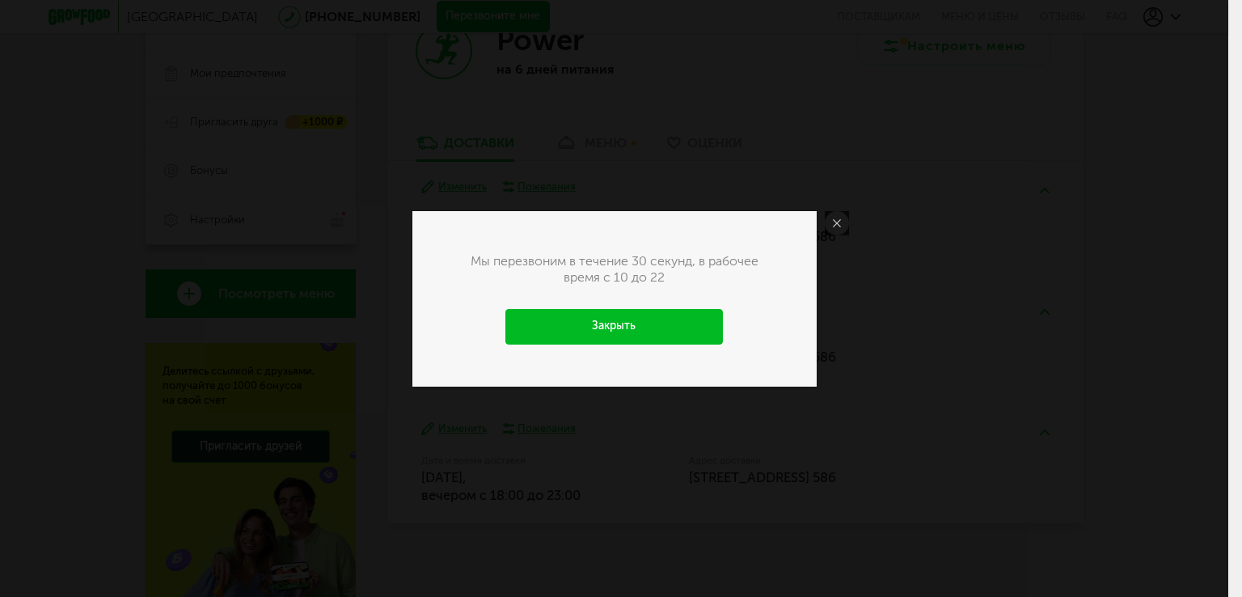
click at [592, 323] on link "Закрыть" at bounding box center [614, 327] width 218 height 36
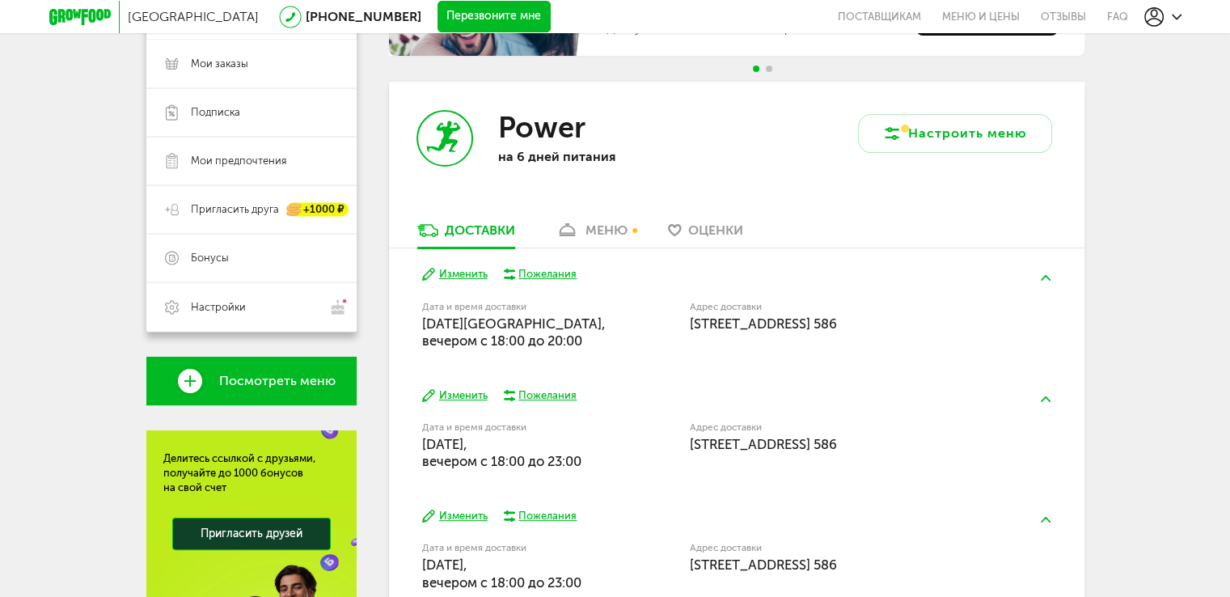
scroll to position [233, 0]
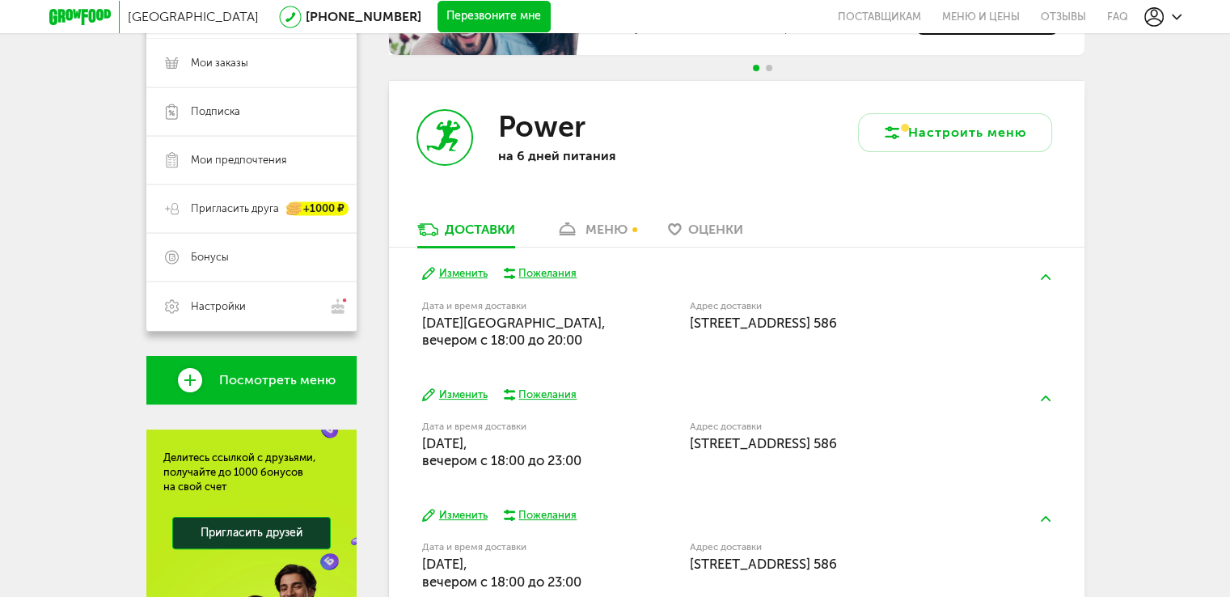
click at [605, 243] on link "меню" at bounding box center [591, 234] width 88 height 26
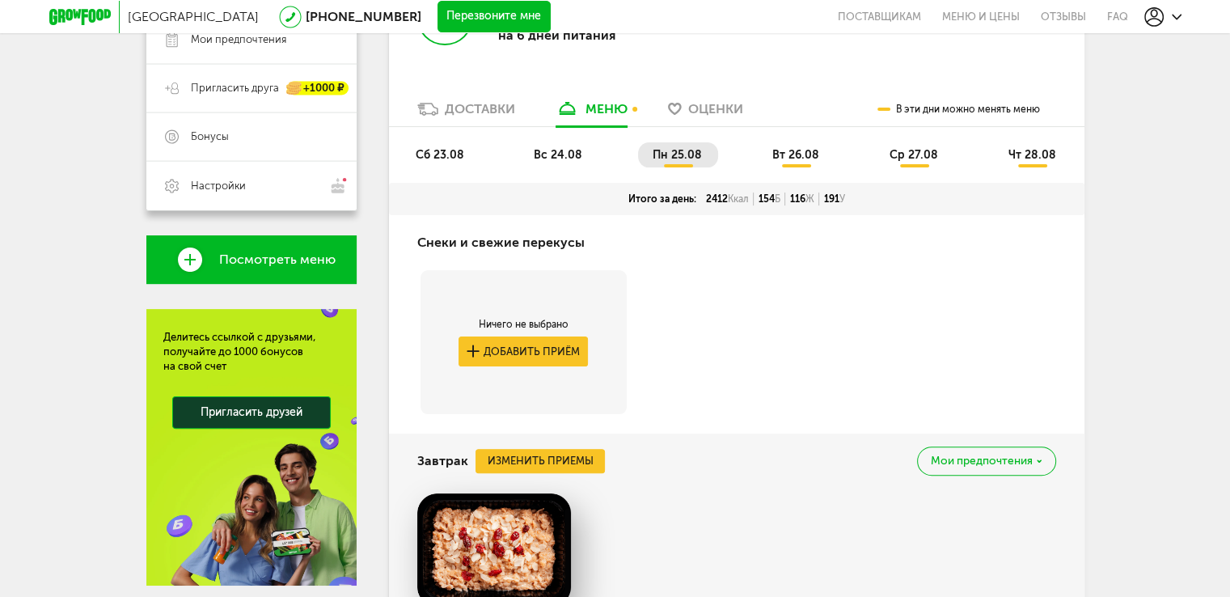
scroll to position [323, 0]
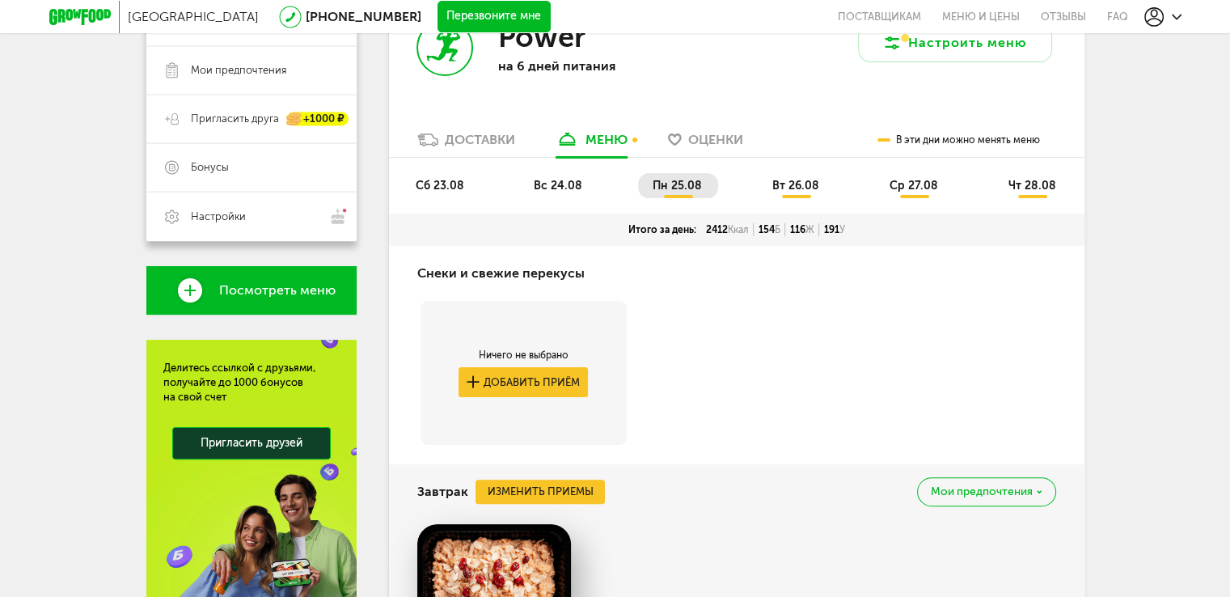
click at [455, 195] on li "сб 23.08" at bounding box center [440, 185] width 79 height 25
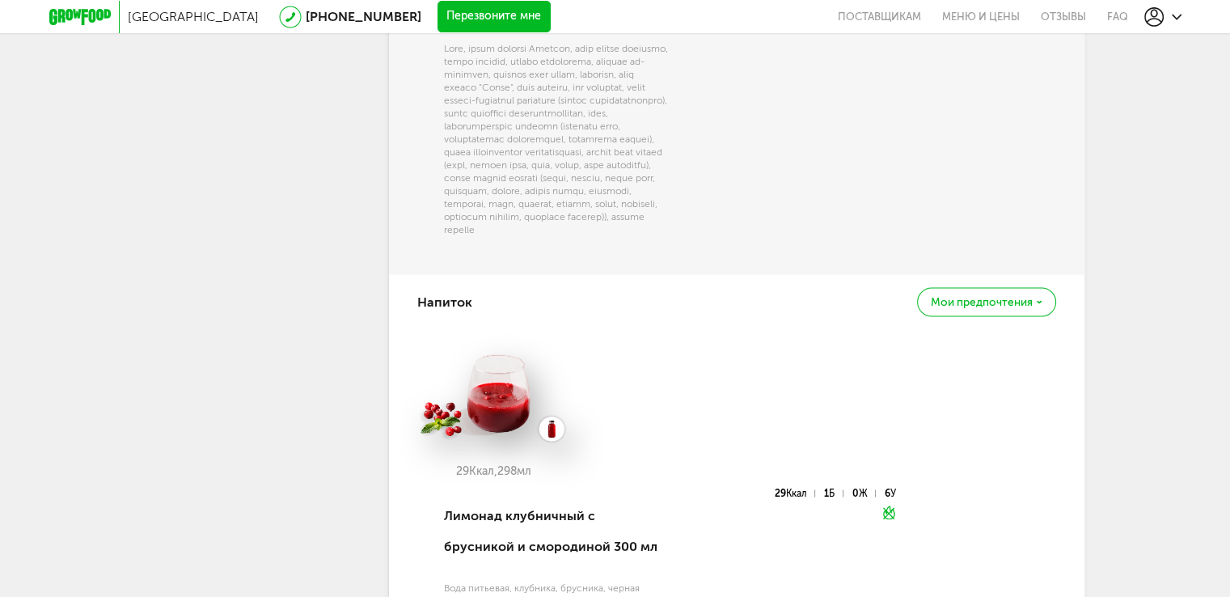
scroll to position [2999, 0]
